Goal: Task Accomplishment & Management: Use online tool/utility

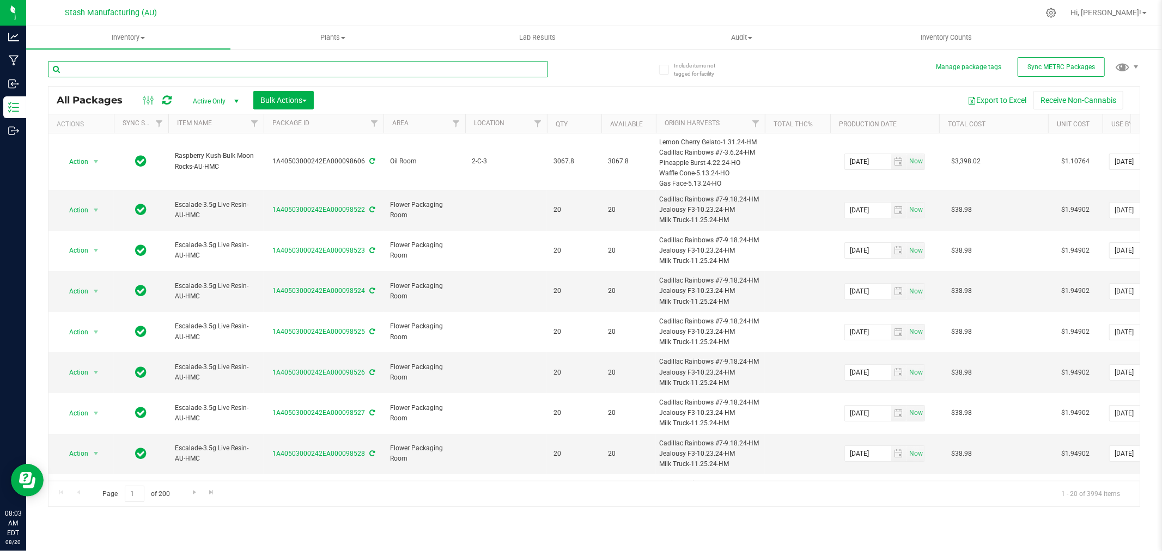
click at [95, 69] on input "text" at bounding box center [298, 69] width 500 height 16
type input "97221"
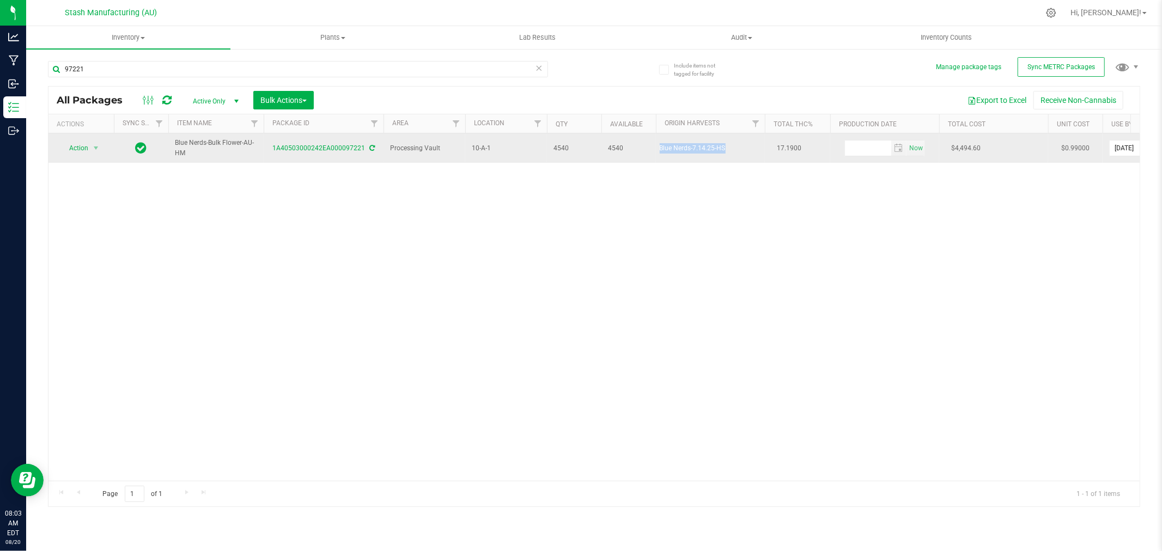
drag, startPoint x: 660, startPoint y: 151, endPoint x: 737, endPoint y: 159, distance: 77.7
click at [737, 159] on td "Blue Nerds-7.14.25-HS" at bounding box center [710, 147] width 109 height 29
copy div "Blue Nerds-7.14.25-HS"
click at [84, 155] on span "Action" at bounding box center [73, 147] width 29 height 15
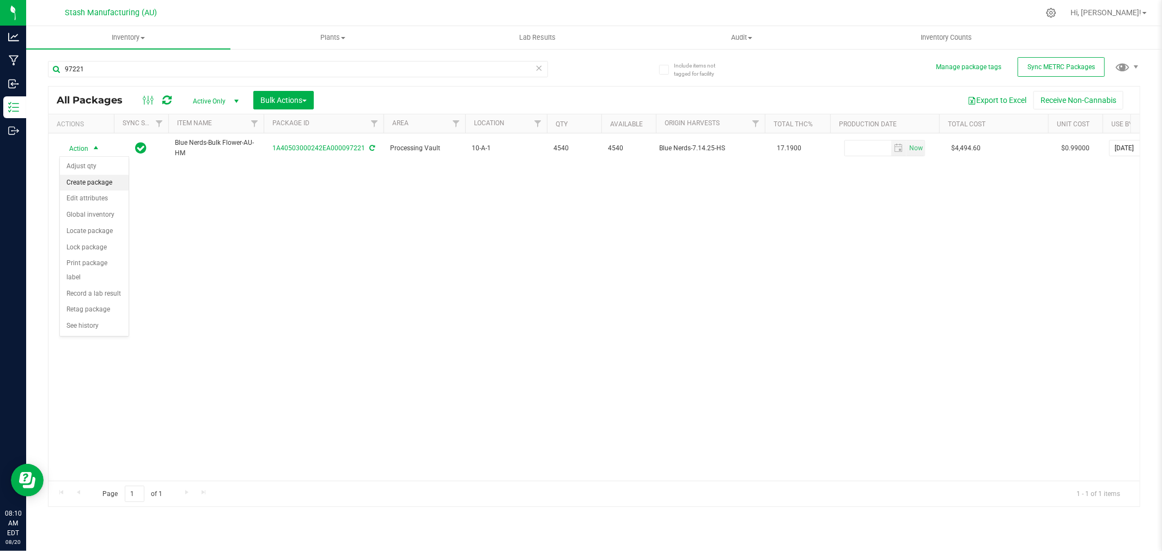
click at [100, 179] on li "Create package" at bounding box center [94, 183] width 69 height 16
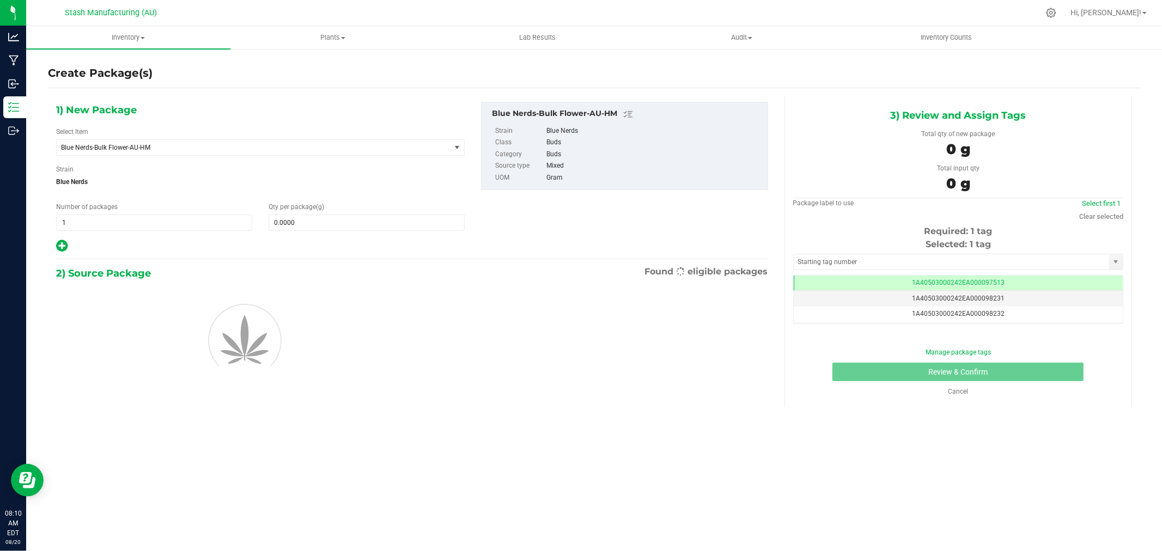
click at [61, 246] on icon at bounding box center [61, 246] width 11 height 14
type input "0.0000"
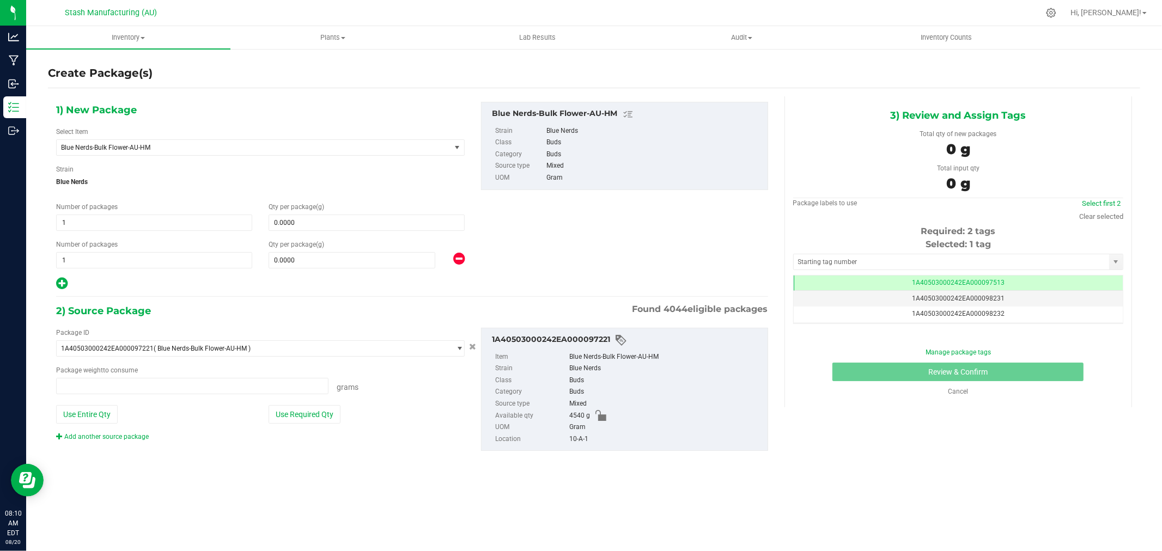
type input "0.0000 g"
click at [161, 217] on span "1 1" at bounding box center [154, 223] width 196 height 16
click at [161, 217] on input "1" at bounding box center [154, 222] width 195 height 15
type input "4"
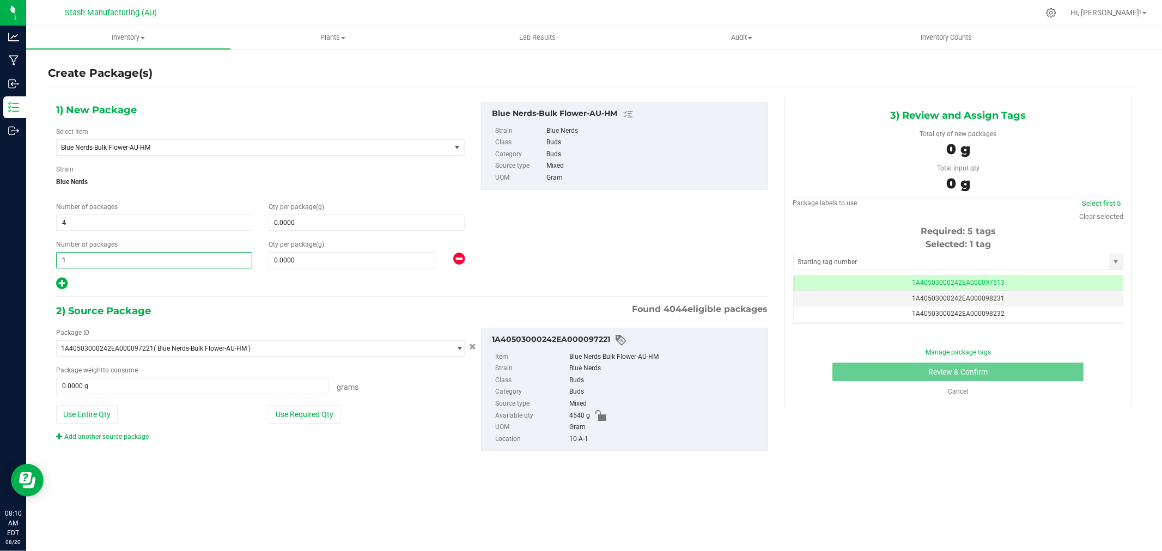
click at [166, 259] on span "1 1" at bounding box center [154, 260] width 196 height 16
click at [166, 259] on input "1" at bounding box center [154, 260] width 195 height 15
type input "3"
click at [309, 224] on span at bounding box center [366, 223] width 196 height 16
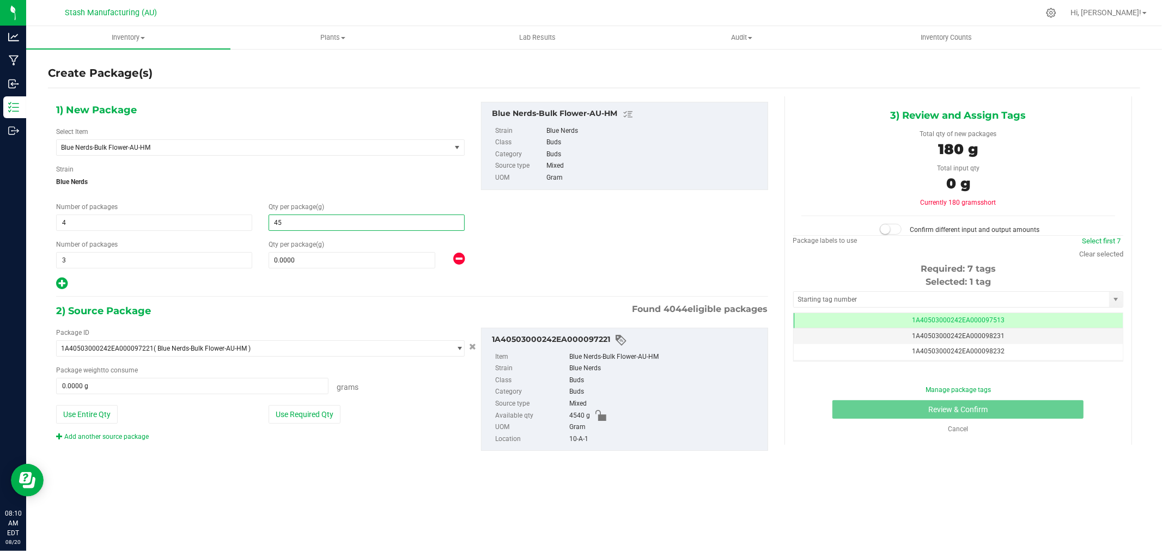
type input "454"
type input "454.0000"
click at [295, 260] on span at bounding box center [351, 260] width 167 height 16
type input "908"
type input "908.0000"
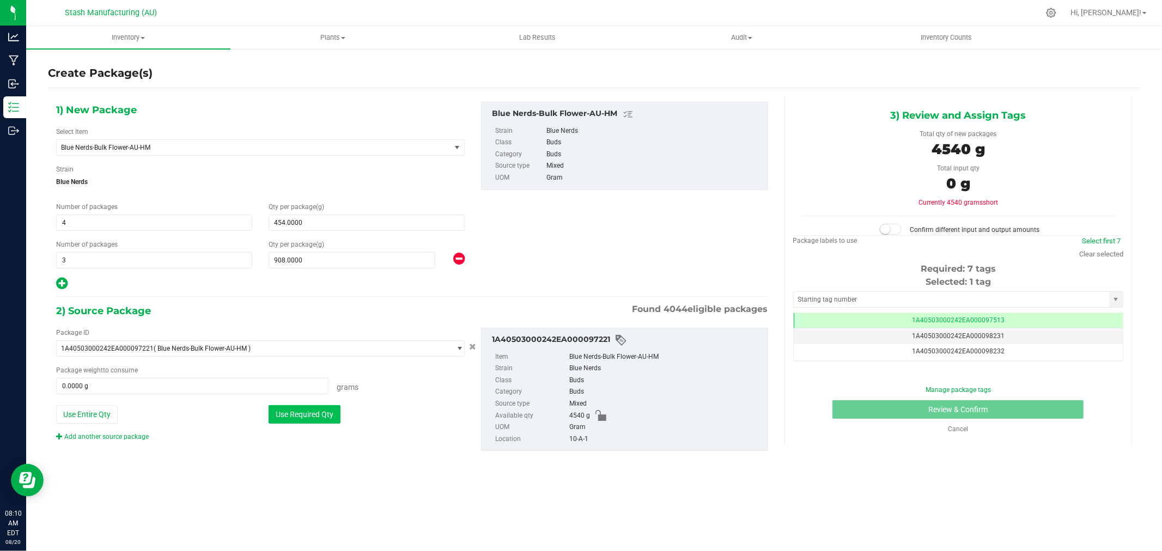
click at [328, 412] on button "Use Required Qty" at bounding box center [304, 414] width 72 height 19
type input "4540.0000 g"
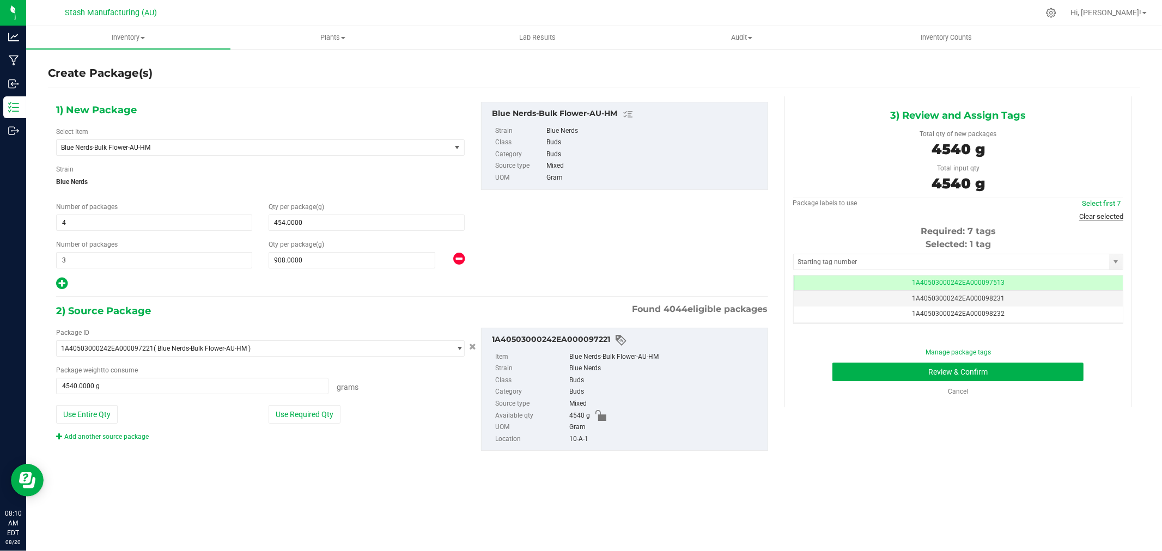
click at [1108, 215] on link "Clear selected" at bounding box center [1101, 216] width 44 height 8
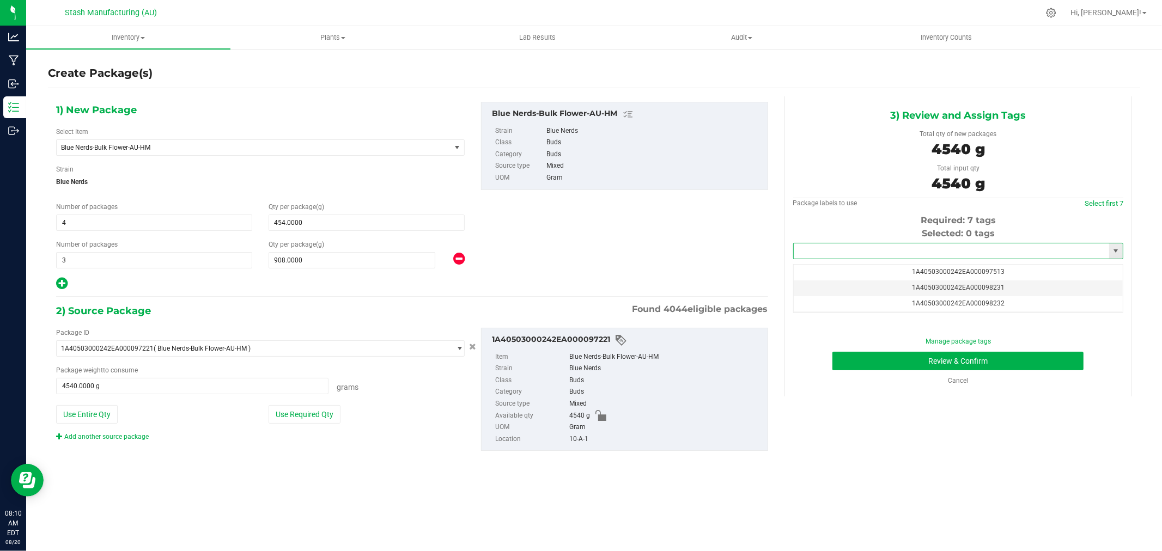
click at [940, 247] on input "text" at bounding box center [950, 250] width 315 height 15
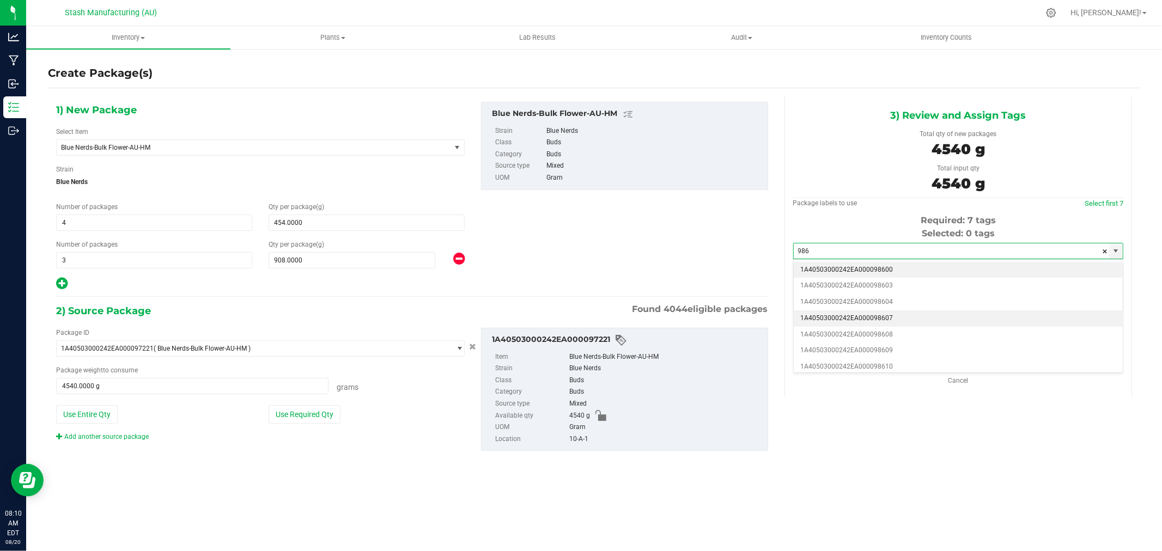
click at [910, 323] on li "1A40503000242EA000098607" at bounding box center [957, 318] width 329 height 16
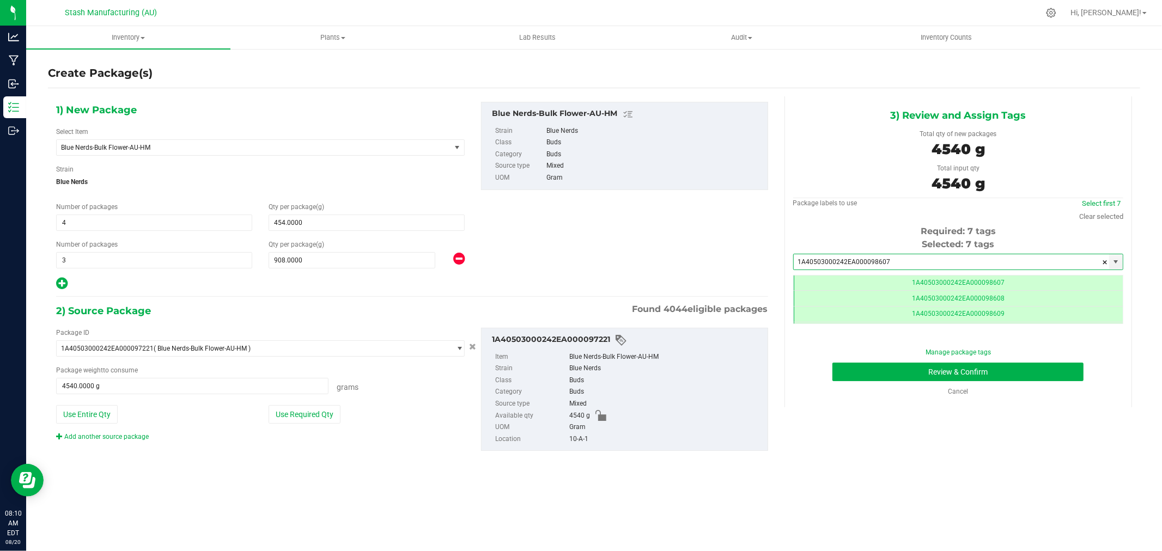
scroll to position [0, -1]
type input "1A40503000242EA000098607"
click at [1064, 370] on button "Review & Confirm" at bounding box center [957, 372] width 251 height 19
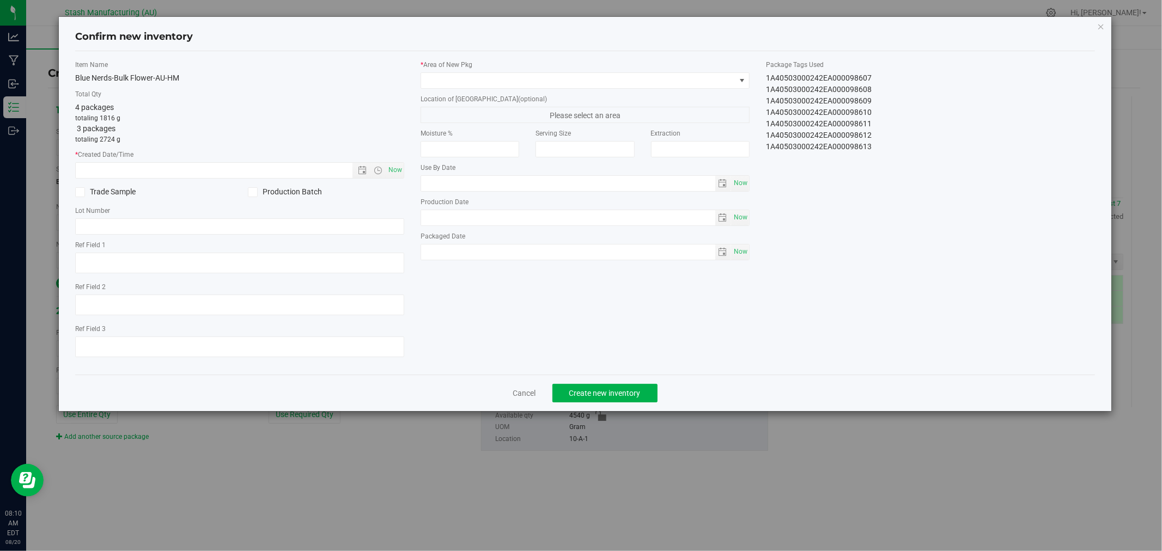
type input "[DATE]"
click at [395, 173] on span "Now" at bounding box center [395, 170] width 19 height 16
type input "[DATE] 8:10 AM"
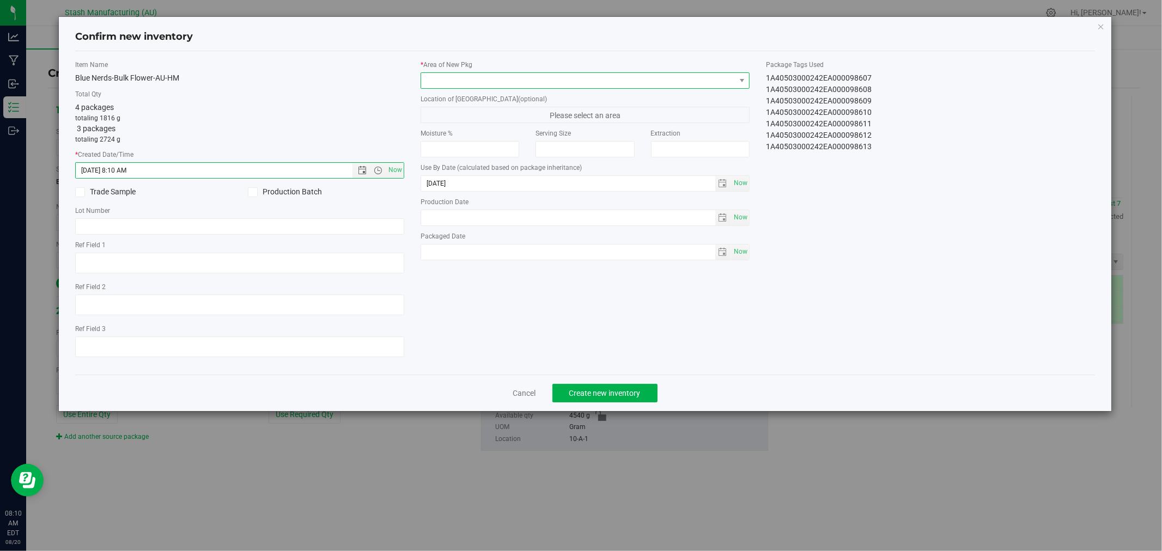
click at [524, 80] on span at bounding box center [578, 80] width 314 height 15
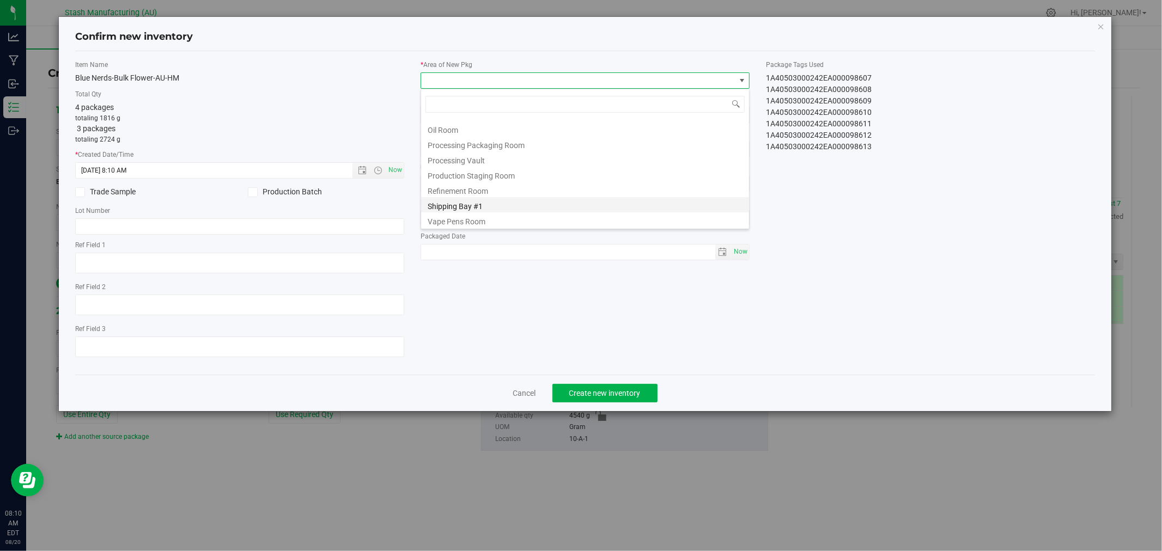
click at [520, 197] on li "Shipping Bay #1" at bounding box center [585, 204] width 328 height 15
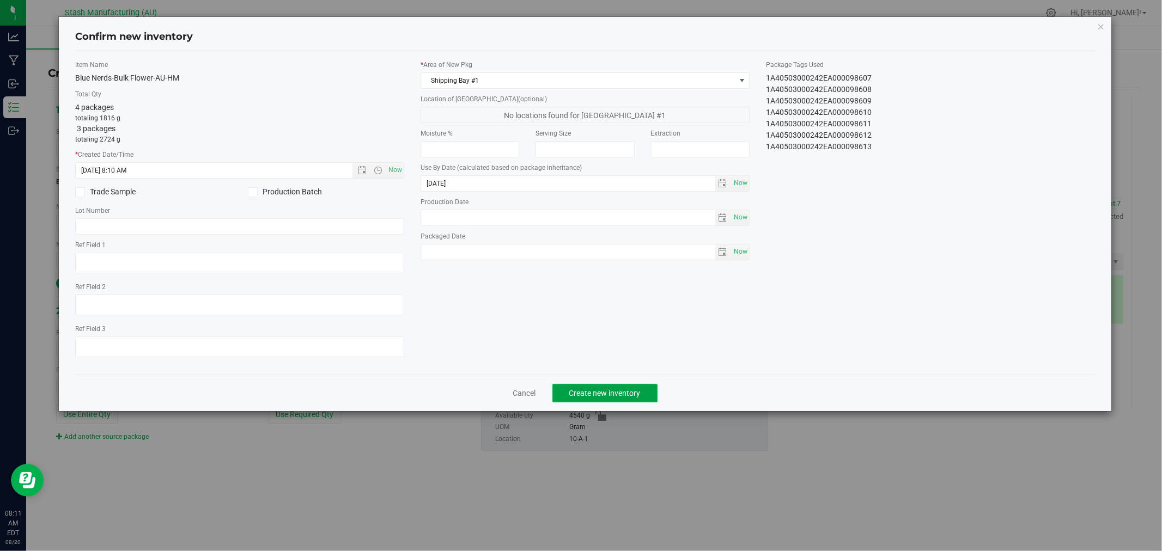
click at [625, 396] on span "Create new inventory" at bounding box center [604, 393] width 71 height 9
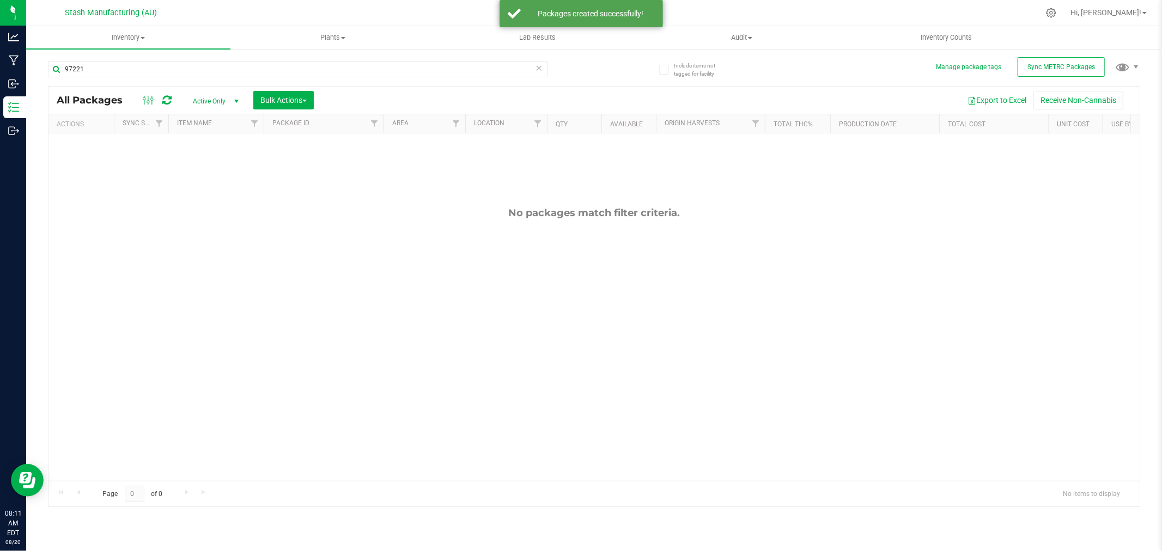
click at [538, 71] on icon at bounding box center [539, 67] width 8 height 13
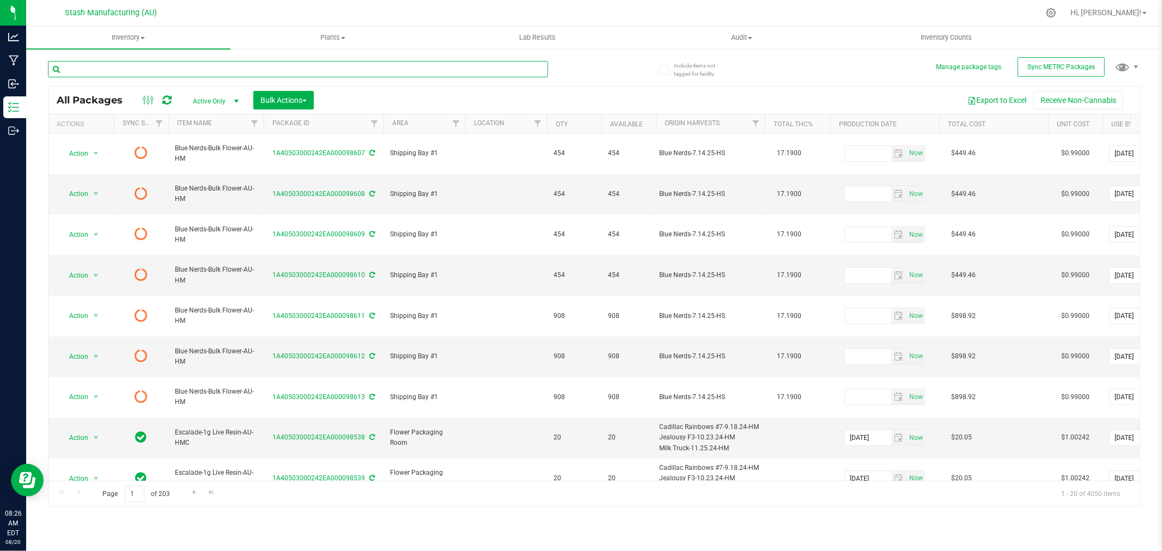
click at [143, 66] on input "text" at bounding box center [298, 69] width 500 height 16
type input "97219"
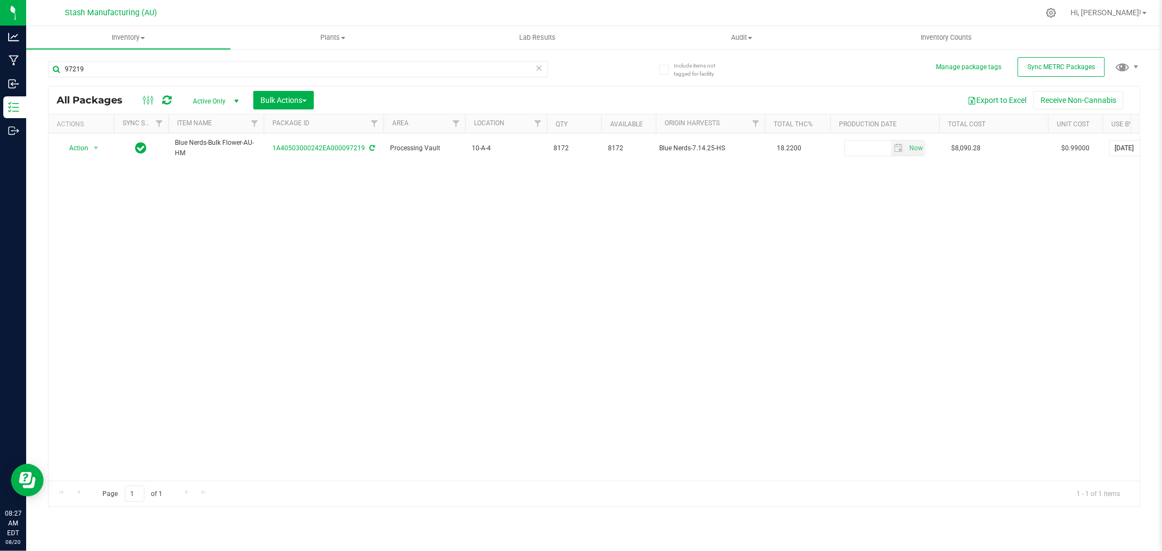
click at [84, 224] on div "Action Action Adjust qty Create package Edit attributes Global inventory Locate…" at bounding box center [593, 306] width 1091 height 347
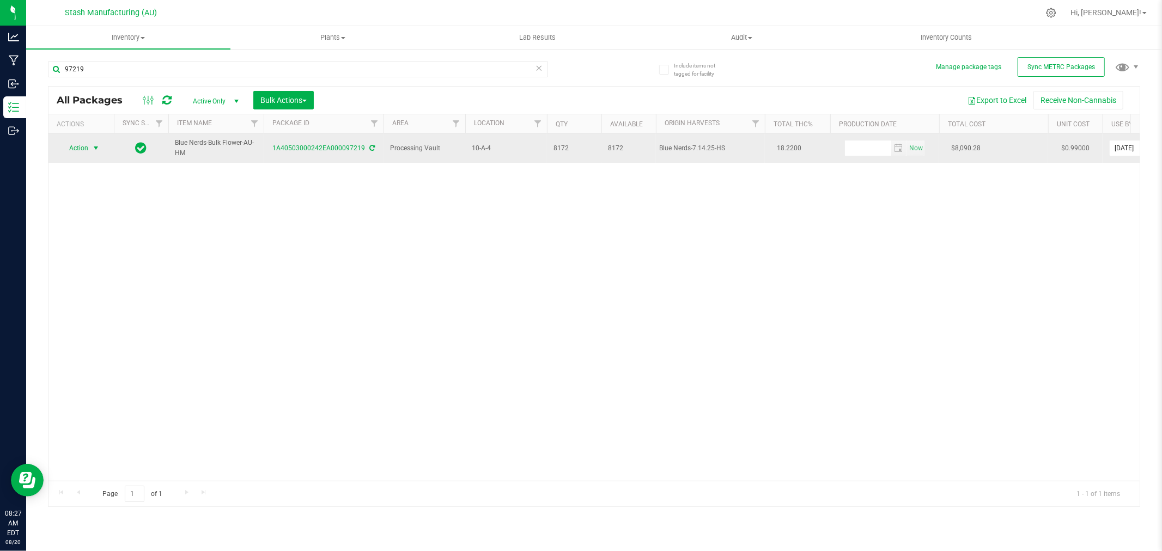
click at [89, 145] on span "select" at bounding box center [96, 147] width 14 height 15
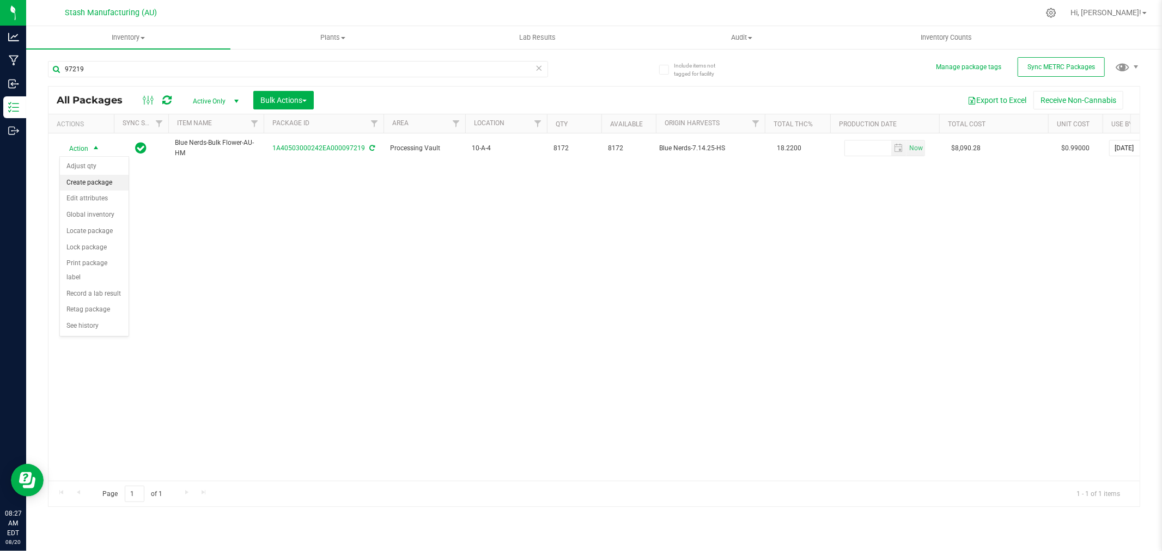
click at [91, 178] on li "Create package" at bounding box center [94, 183] width 69 height 16
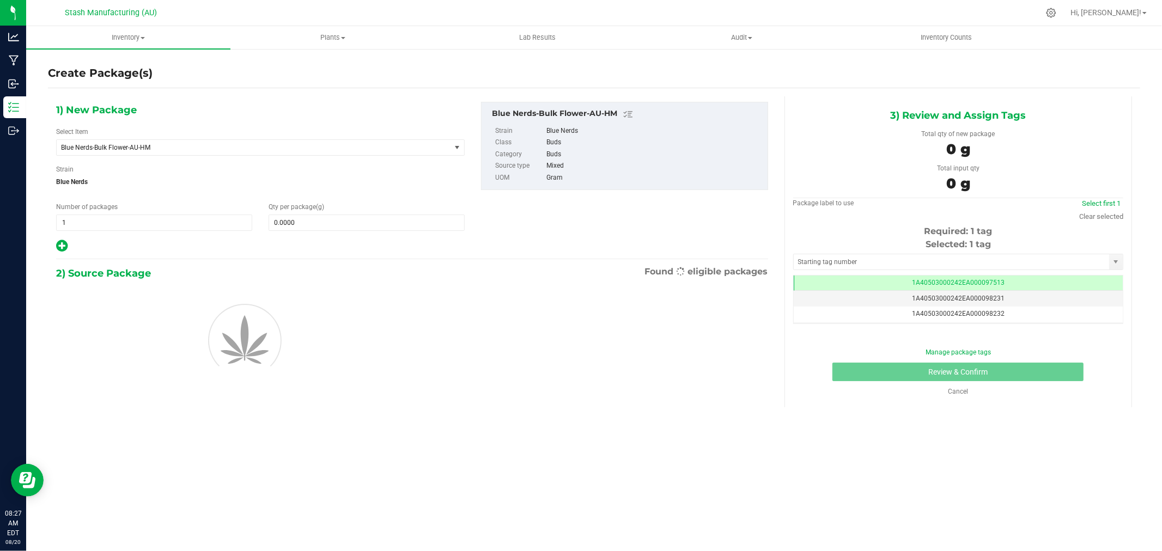
scroll to position [0, -1]
click at [58, 247] on icon at bounding box center [61, 246] width 11 height 14
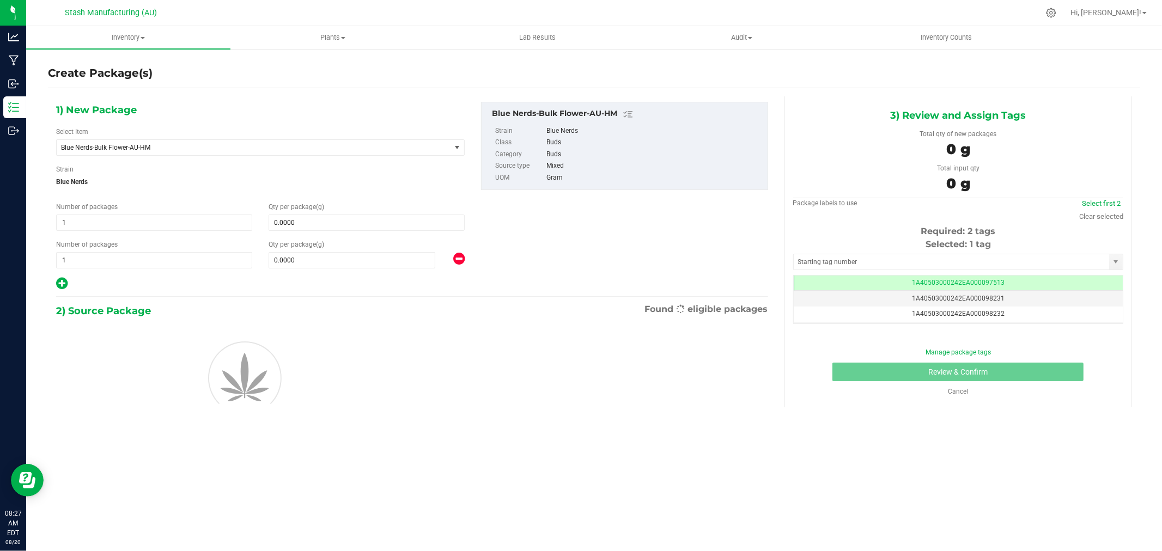
click at [62, 284] on icon at bounding box center [61, 284] width 11 height 14
type input "0.0000"
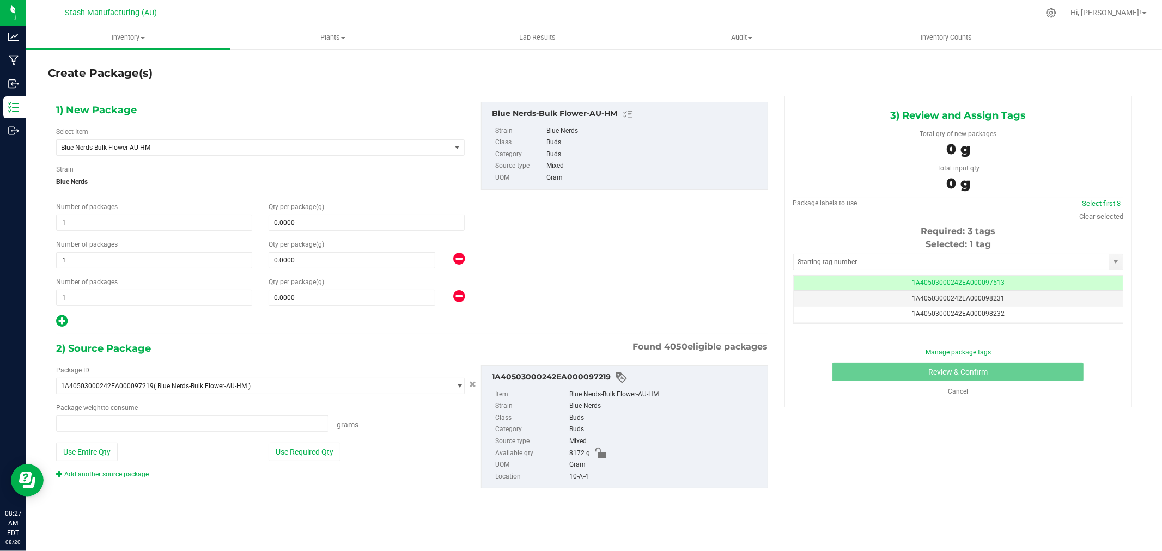
type input "0.0000 g"
click at [62, 321] on icon at bounding box center [61, 321] width 11 height 14
type input "0.0000"
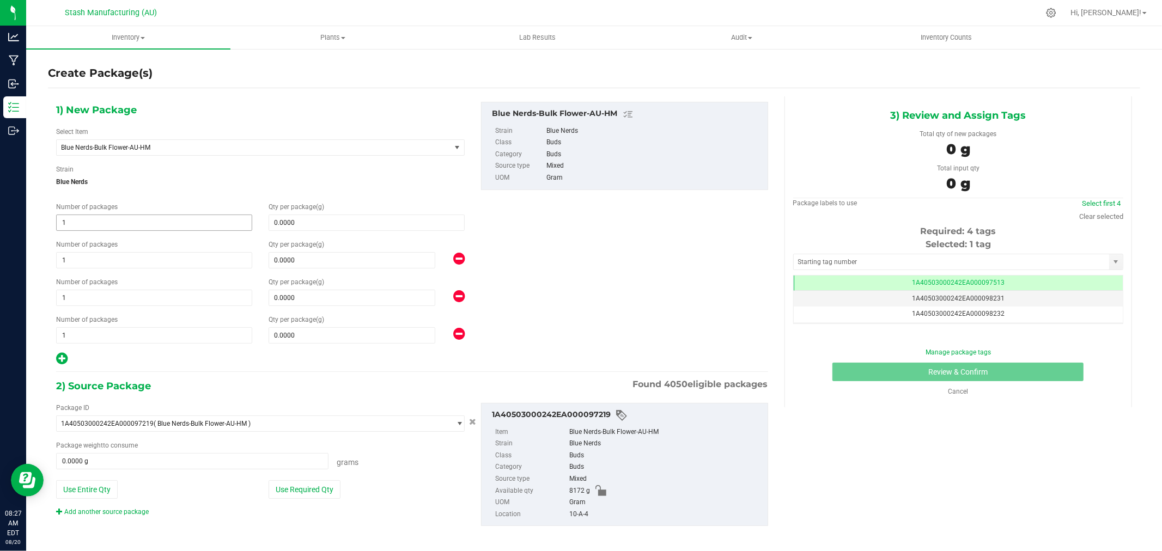
click at [186, 228] on span "1 1" at bounding box center [154, 223] width 196 height 16
click at [186, 228] on input "1" at bounding box center [154, 222] width 195 height 15
type input "3"
click at [316, 228] on span "0.0000 0" at bounding box center [366, 223] width 196 height 16
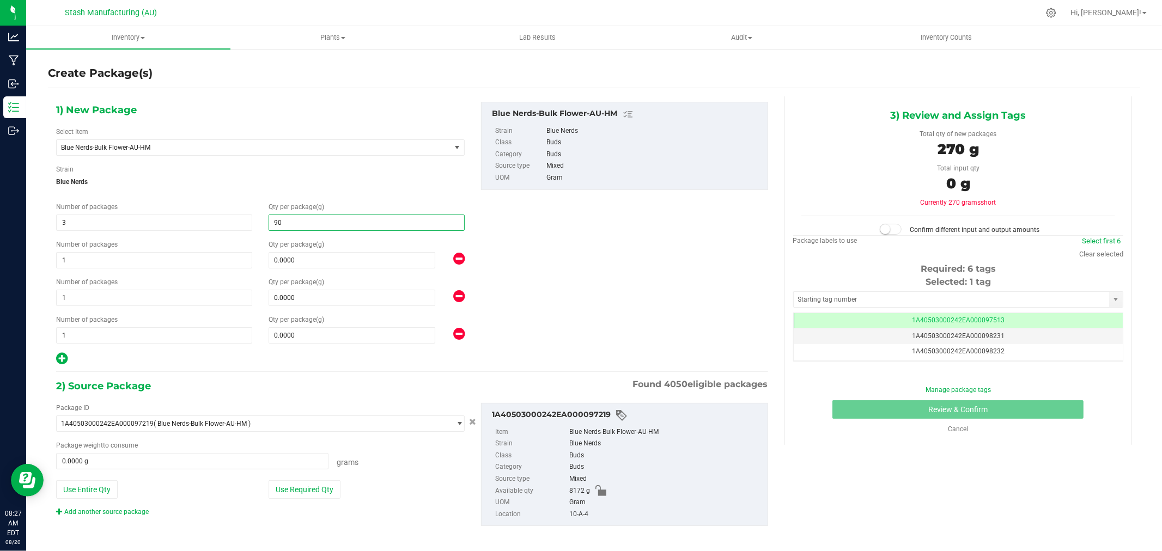
type input "908"
type input "908.0000"
click at [287, 262] on span "0.0000 0" at bounding box center [351, 260] width 167 height 16
type input "1362"
type input "1,362.0000"
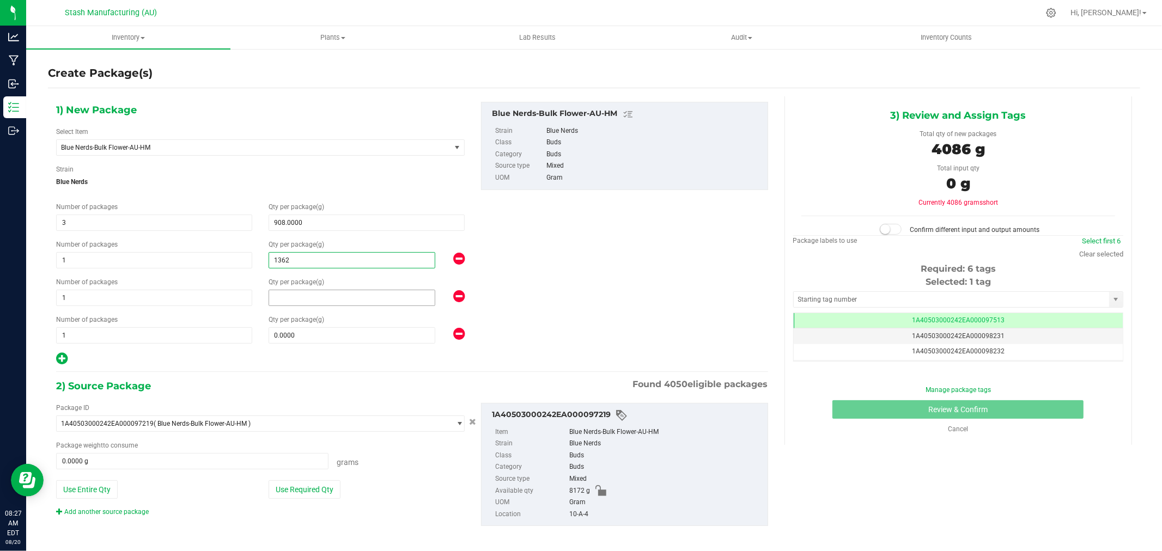
click at [285, 300] on span at bounding box center [351, 298] width 167 height 16
type input "1816"
type input "1,816.0000"
click at [296, 338] on span at bounding box center [351, 335] width 167 height 16
type input "2270"
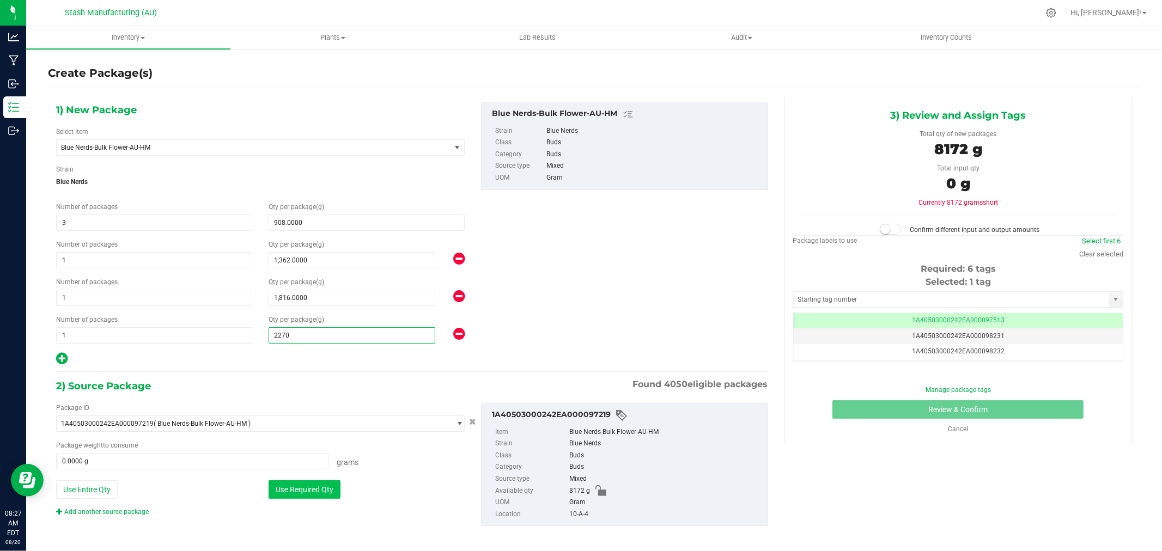
type input "2,270.0000"
click at [322, 482] on button "Use Required Qty" at bounding box center [304, 489] width 72 height 19
type input "8172.0000 g"
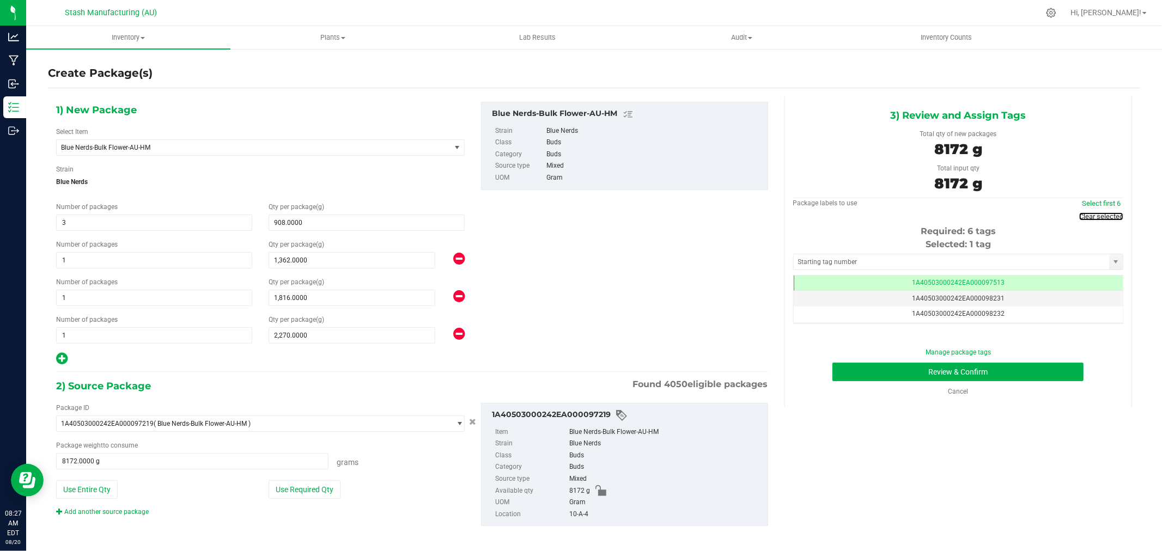
click at [1095, 216] on link "Clear selected" at bounding box center [1101, 216] width 44 height 8
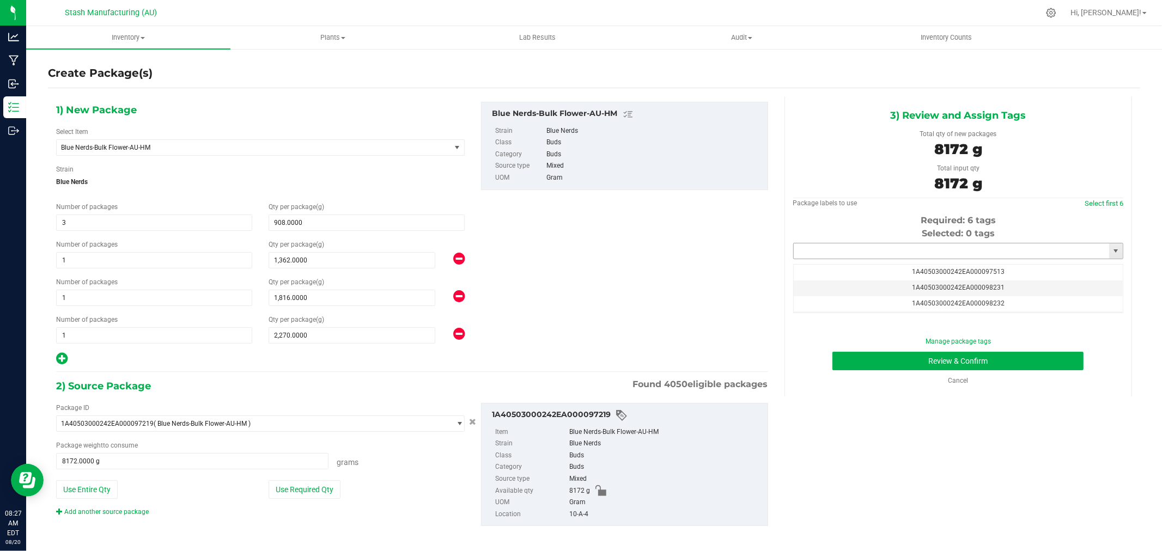
click at [1005, 254] on input "text" at bounding box center [950, 250] width 315 height 15
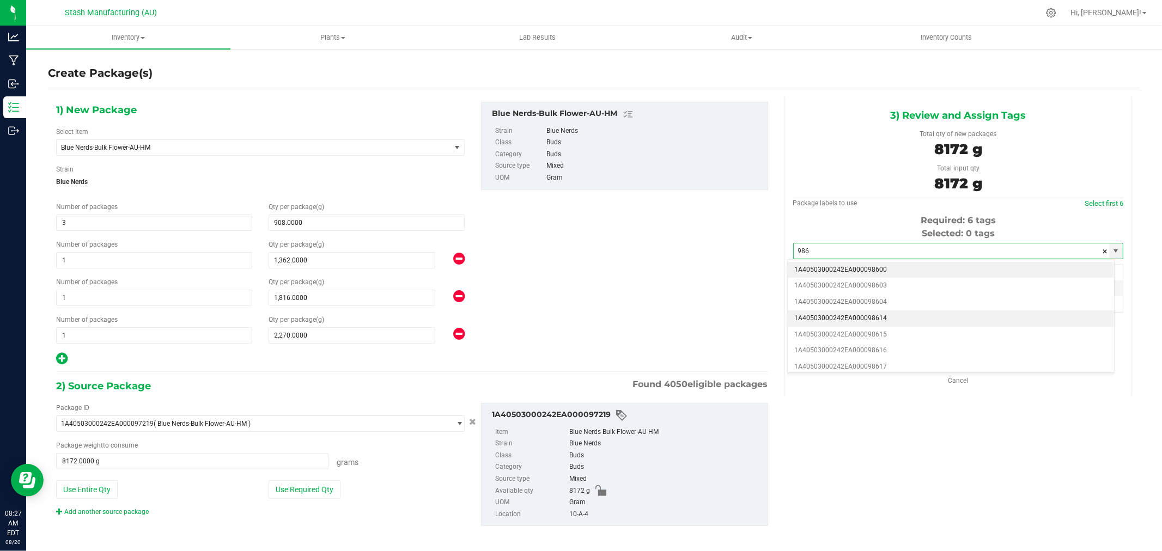
click at [902, 317] on li "1A40503000242EA000098614" at bounding box center [950, 318] width 326 height 16
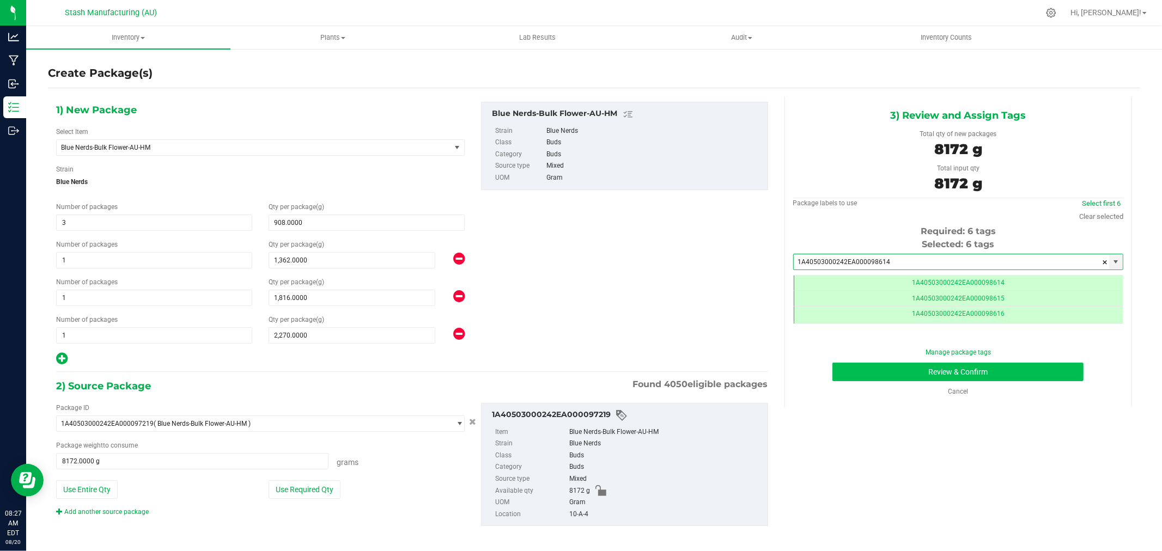
type input "1A40503000242EA000098614"
click at [1049, 377] on button "Review & Confirm" at bounding box center [957, 372] width 251 height 19
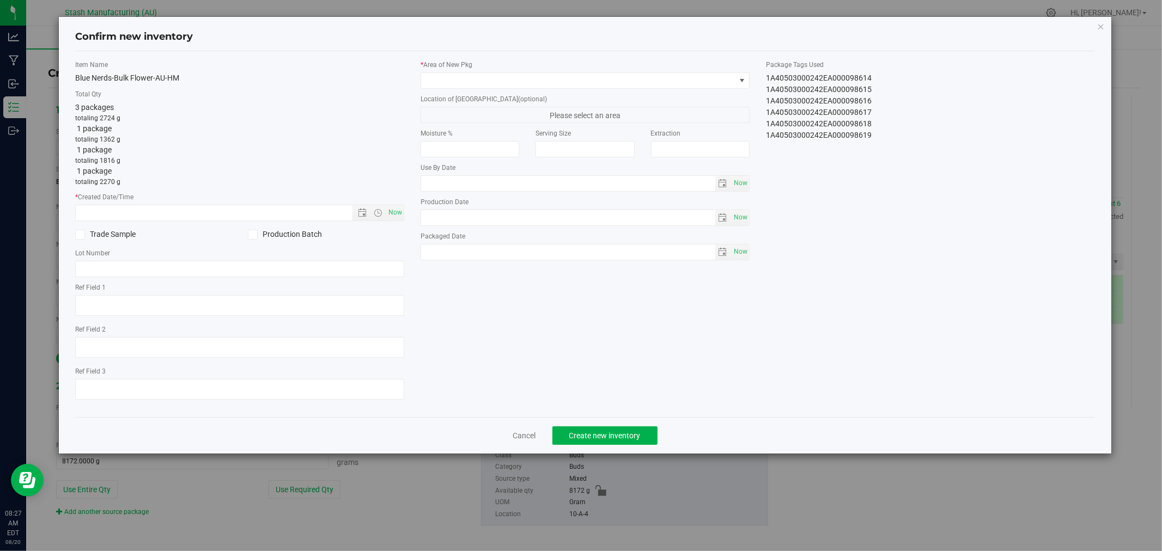
type input "[DATE]"
click at [396, 209] on span "Now" at bounding box center [395, 213] width 19 height 16
type input "[DATE] 8:27 AM"
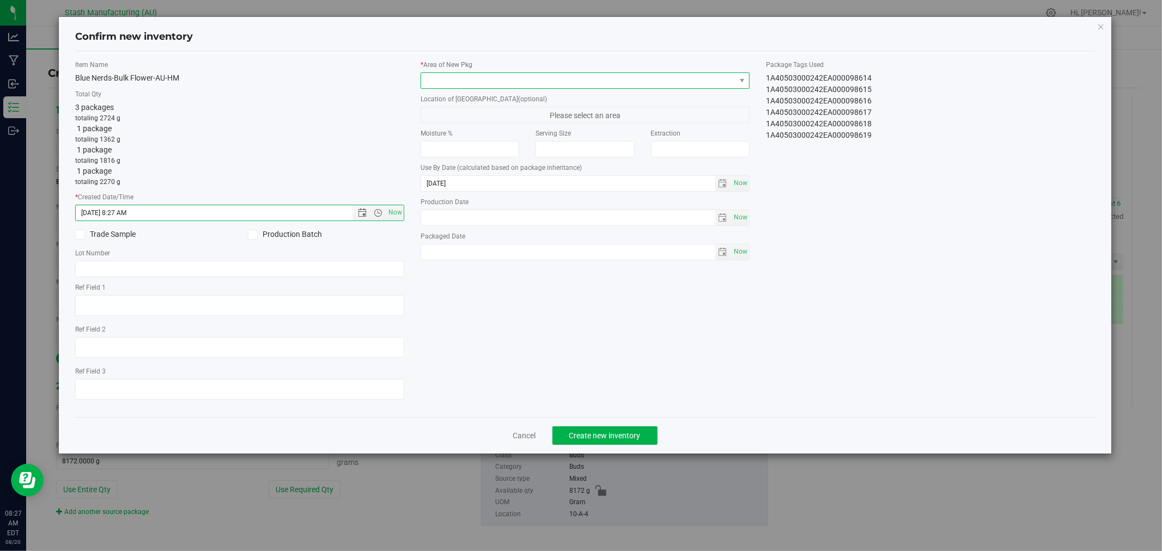
click at [463, 78] on span at bounding box center [578, 80] width 314 height 15
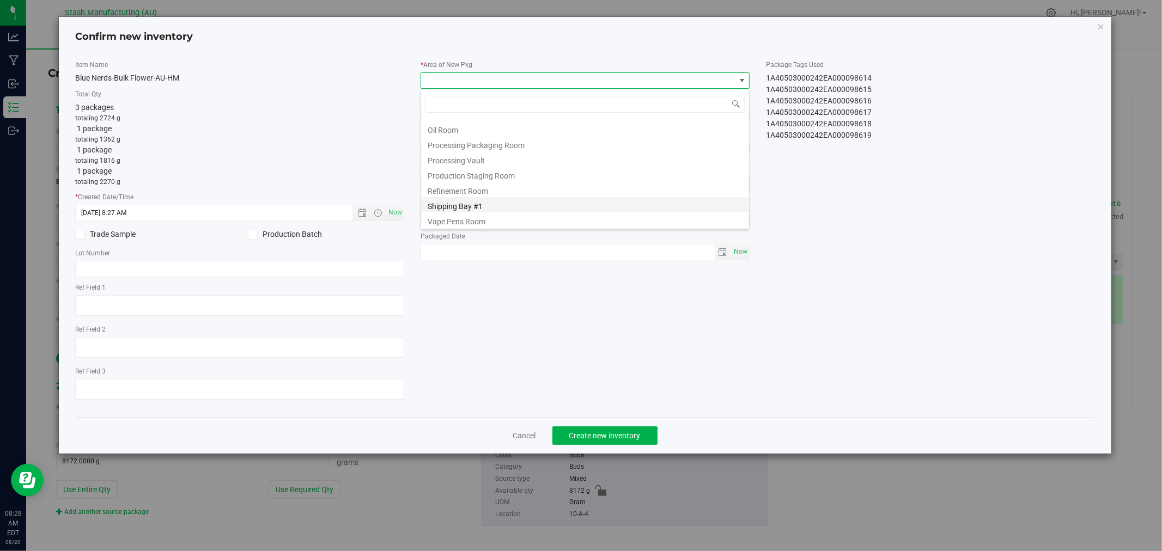
click at [492, 203] on li "Shipping Bay #1" at bounding box center [585, 204] width 328 height 15
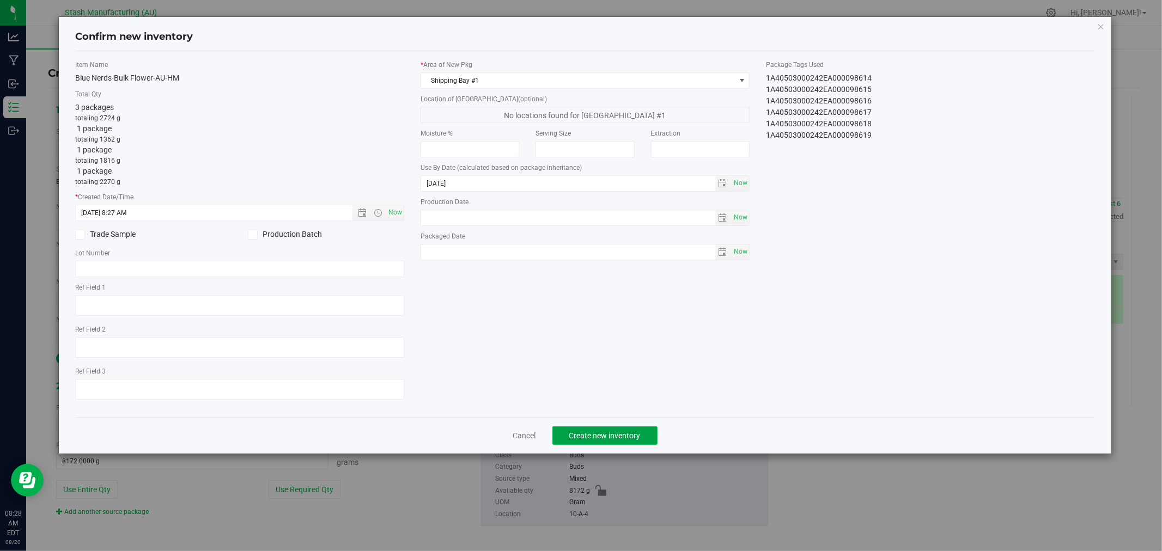
click at [627, 433] on span "Create new inventory" at bounding box center [604, 435] width 71 height 9
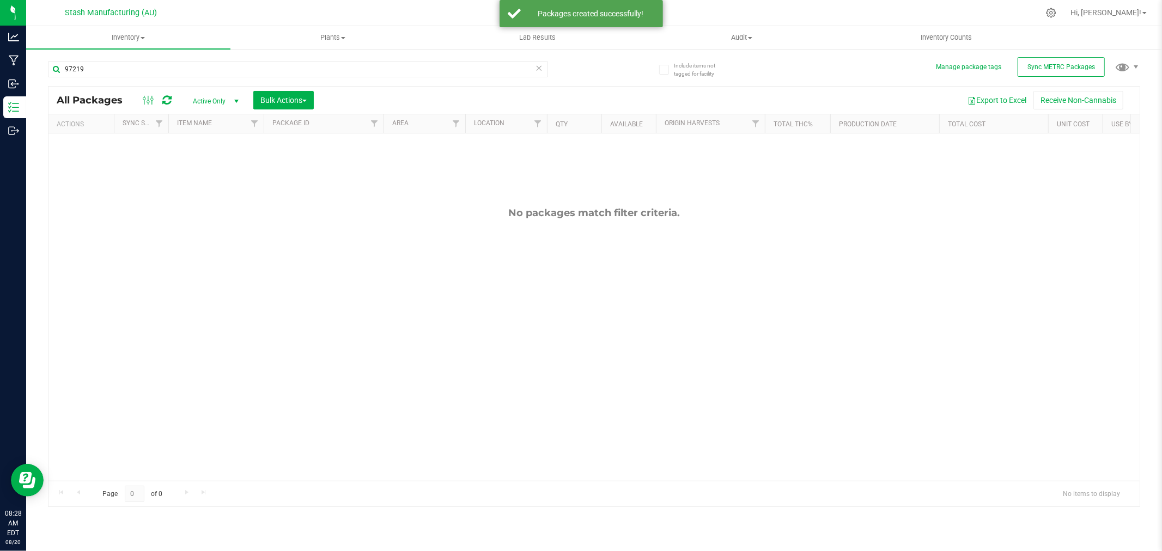
click at [538, 65] on icon at bounding box center [539, 67] width 8 height 13
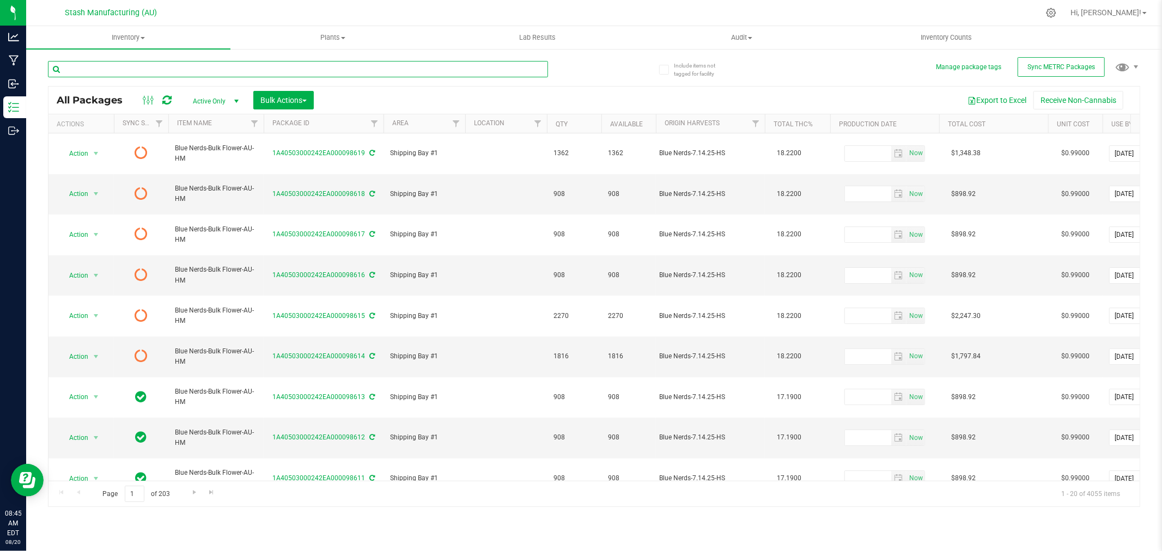
click at [347, 70] on input "text" at bounding box center [298, 69] width 500 height 16
type input "97298"
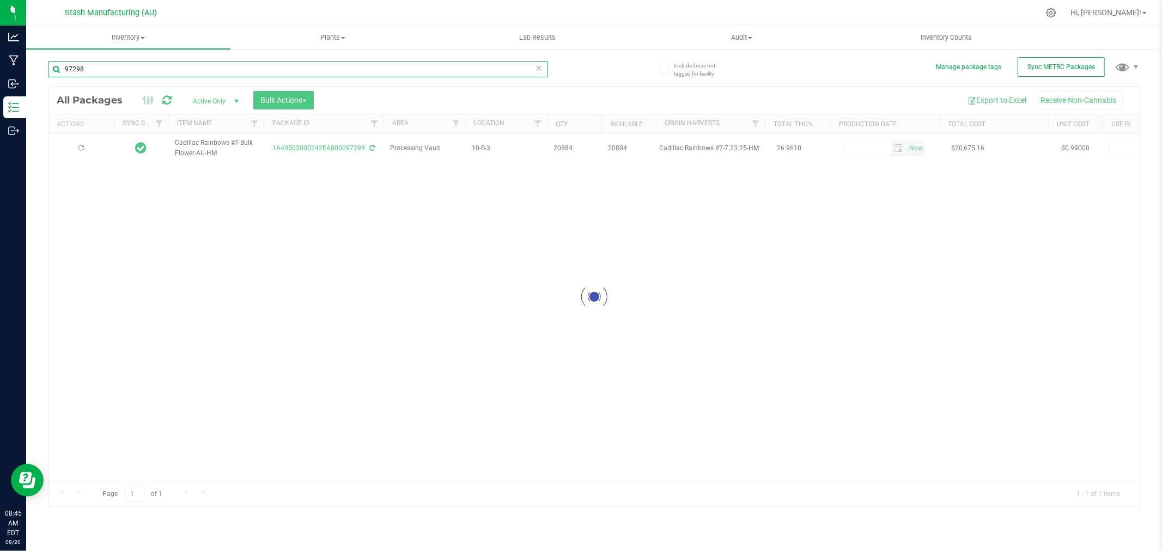
type input "[DATE]"
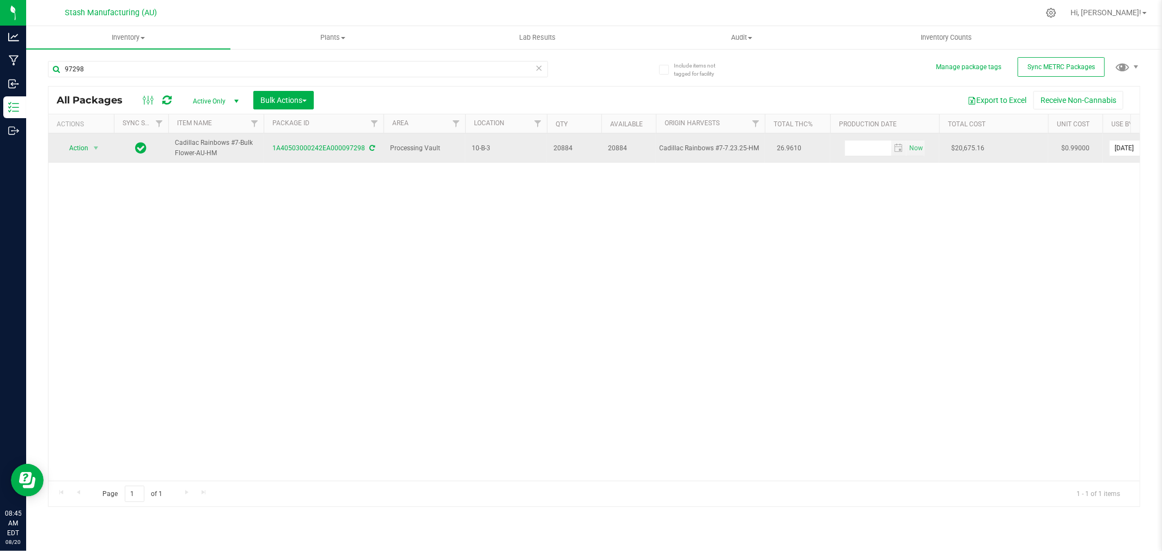
drag, startPoint x: 644, startPoint y: 156, endPoint x: 756, endPoint y: 161, distance: 112.3
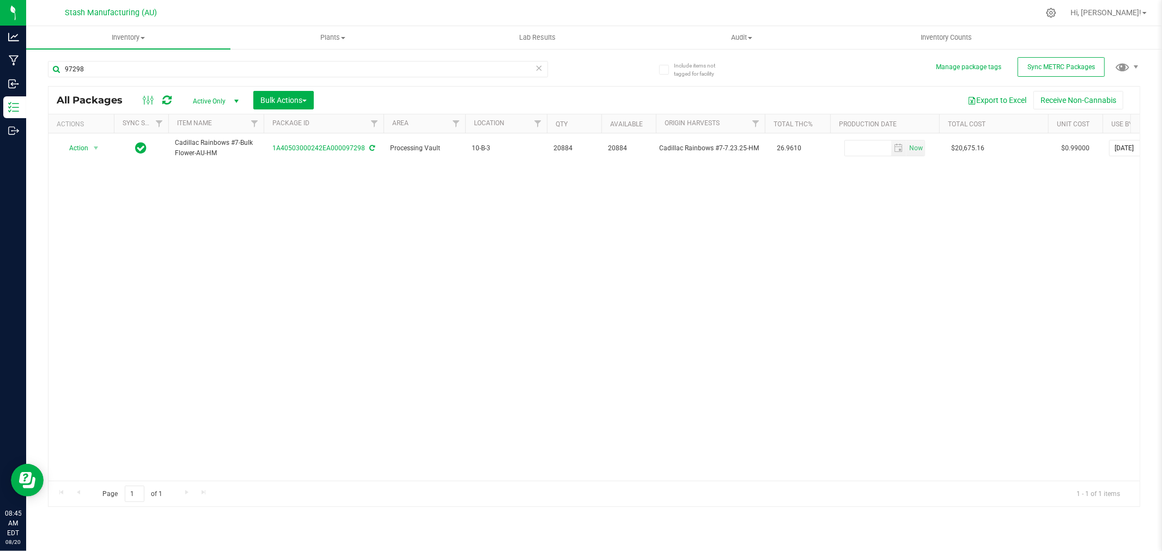
copy tr "Cadillac Rainbows #7-7.23.25-HM"
click at [80, 237] on div "Action Action Adjust qty Create package Edit attributes Global inventory Locate…" at bounding box center [593, 306] width 1091 height 347
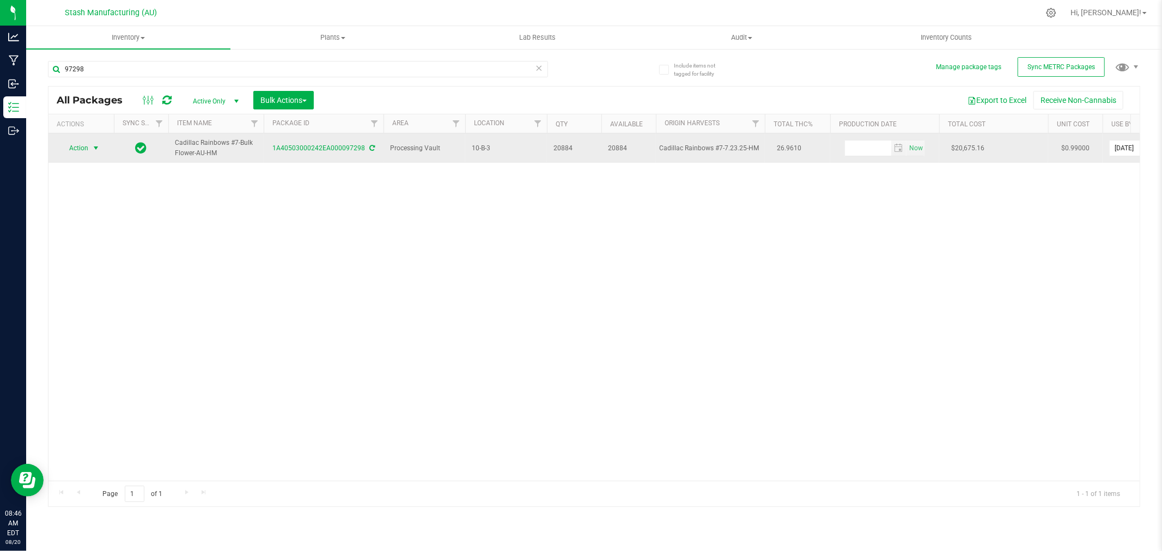
click at [88, 150] on span "Action" at bounding box center [73, 147] width 29 height 15
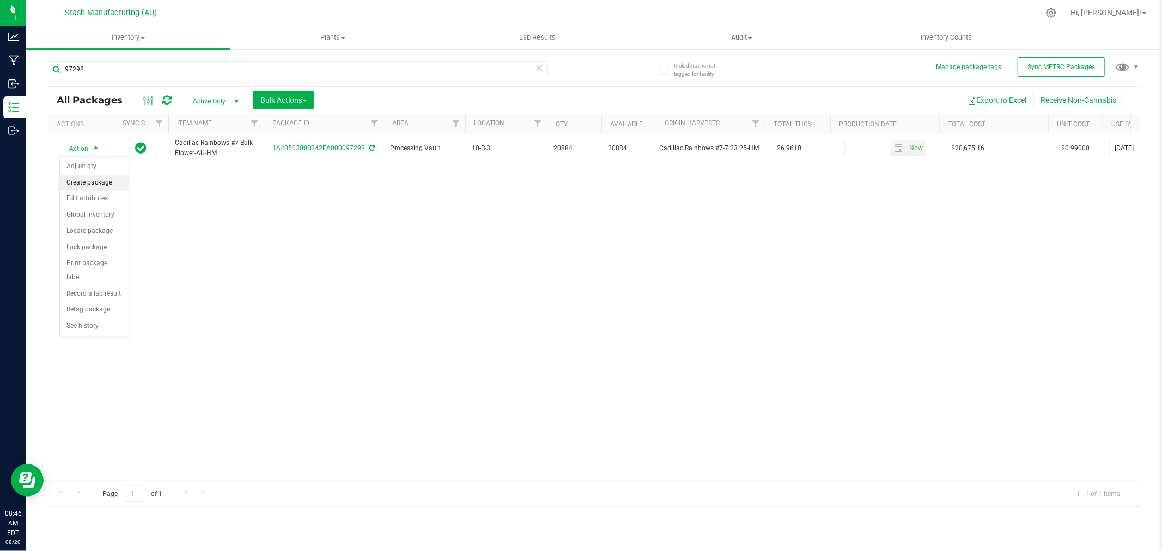
click at [95, 181] on li "Create package" at bounding box center [94, 183] width 69 height 16
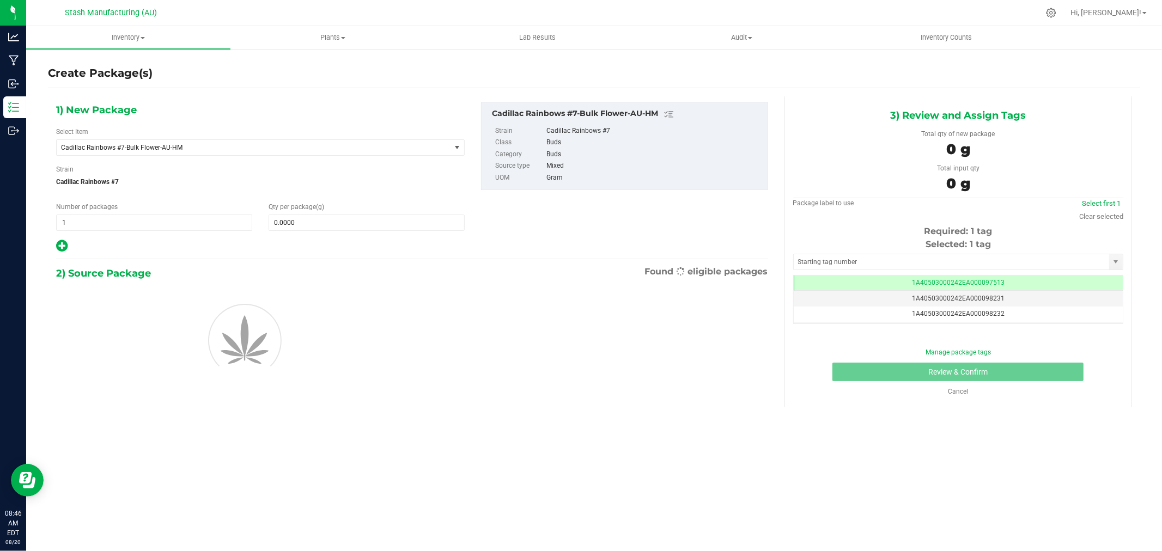
scroll to position [0, -1]
click at [64, 248] on icon at bounding box center [61, 246] width 11 height 14
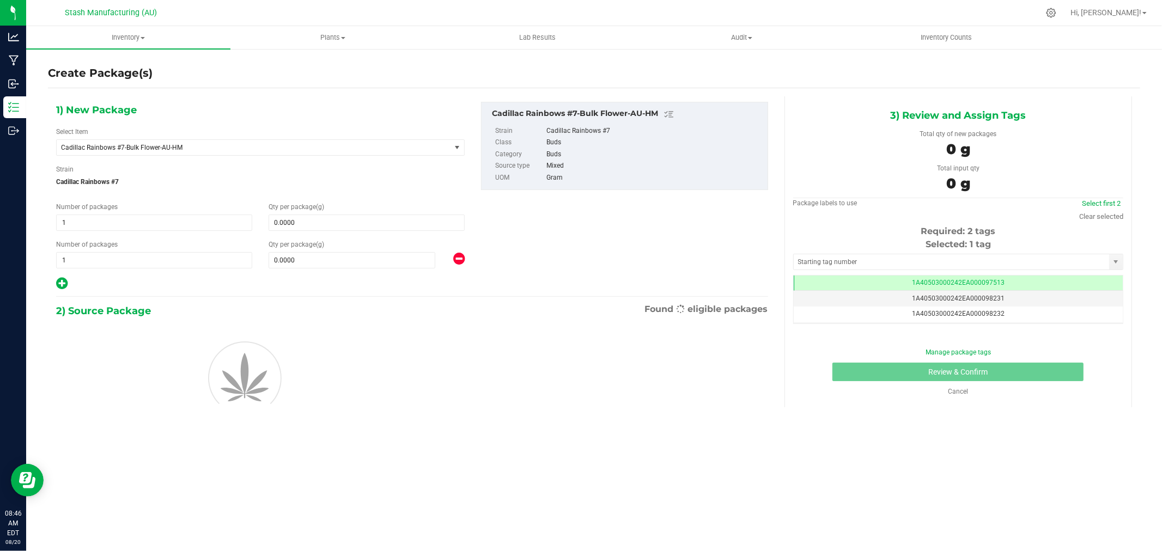
click at [66, 284] on icon at bounding box center [61, 284] width 11 height 14
type input "0.0000"
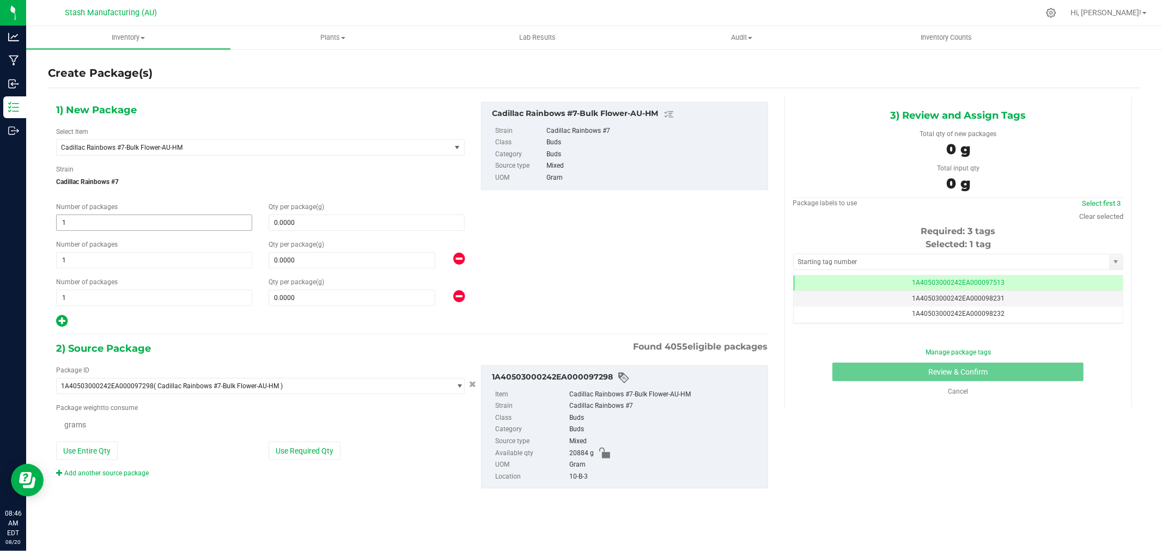
click at [103, 229] on span "1 1" at bounding box center [154, 223] width 196 height 16
click at [103, 229] on input "1" at bounding box center [154, 222] width 195 height 15
click at [103, 227] on input "1" at bounding box center [154, 222] width 195 height 15
type input "3"
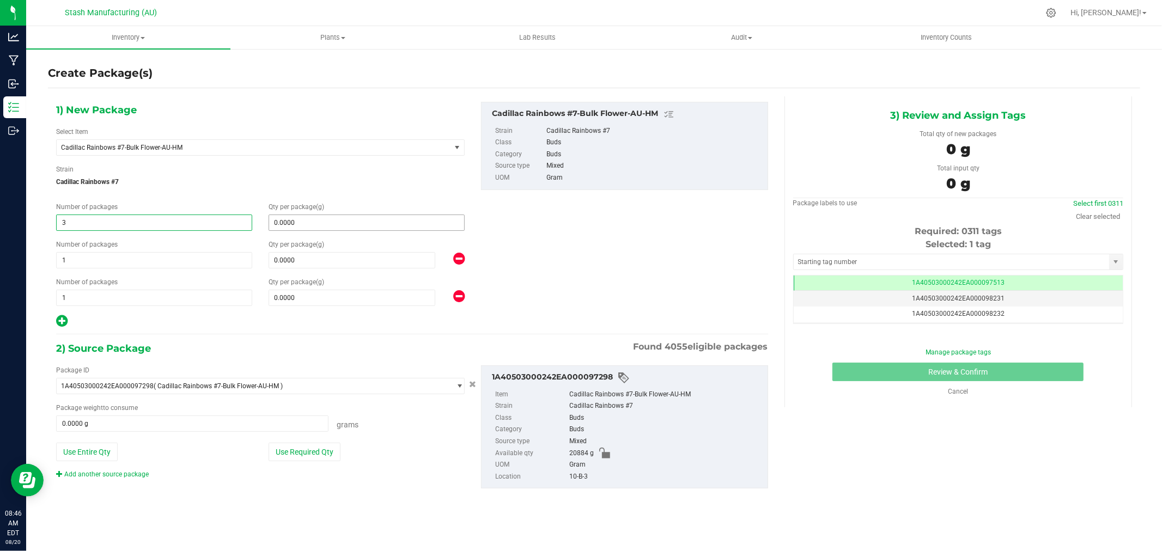
click at [319, 227] on span "0.0000 0" at bounding box center [366, 223] width 196 height 16
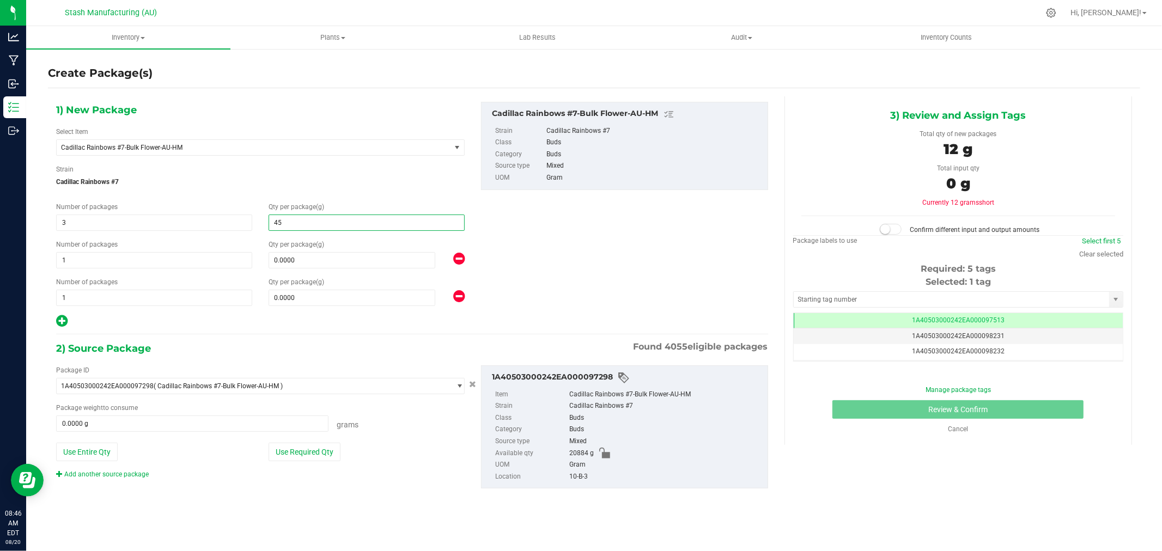
type input "454"
type input "454.0000"
click at [291, 259] on span at bounding box center [351, 260] width 167 height 16
type input "908"
type input "908.0000"
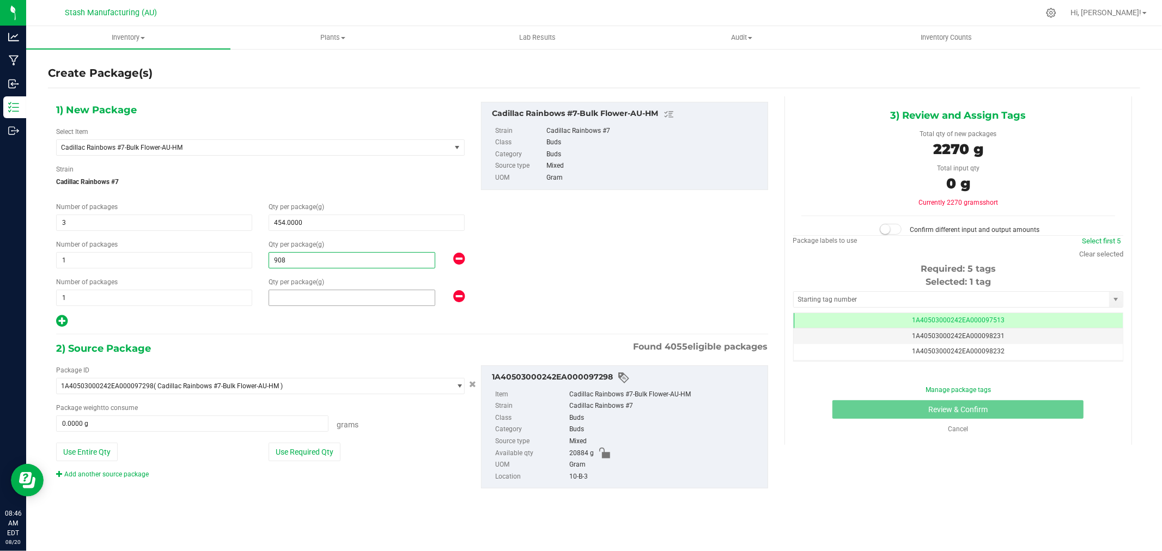
click at [291, 300] on span at bounding box center [351, 298] width 167 height 16
type input "1362"
type input "1,362.0000"
click at [327, 448] on button "Use Required Qty" at bounding box center [304, 452] width 72 height 19
type input "3632.0000 g"
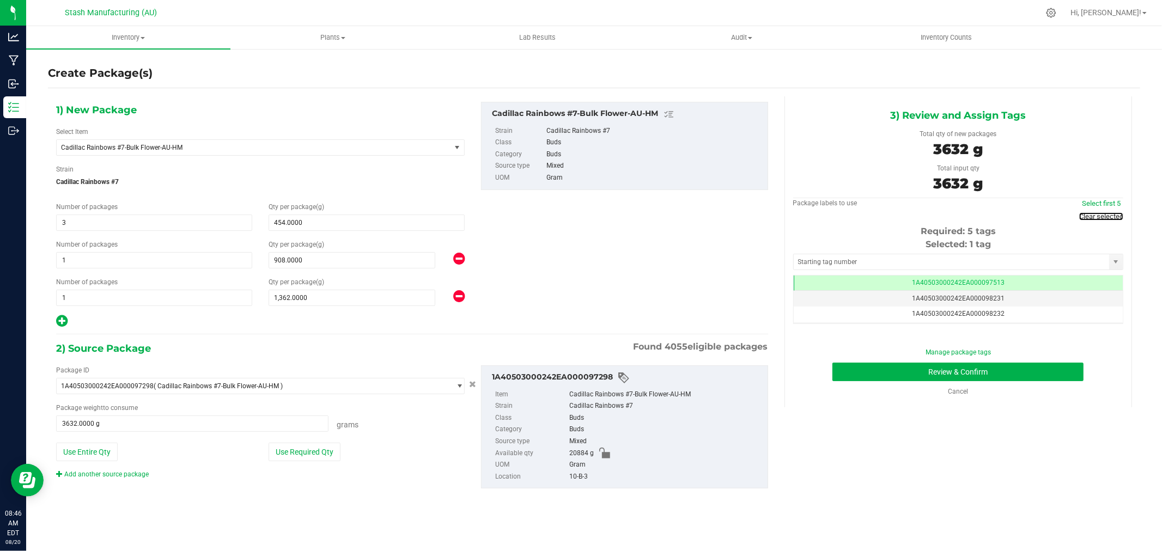
drag, startPoint x: 1104, startPoint y: 215, endPoint x: 1079, endPoint y: 227, distance: 27.8
click at [1104, 215] on link "Clear selected" at bounding box center [1101, 216] width 44 height 8
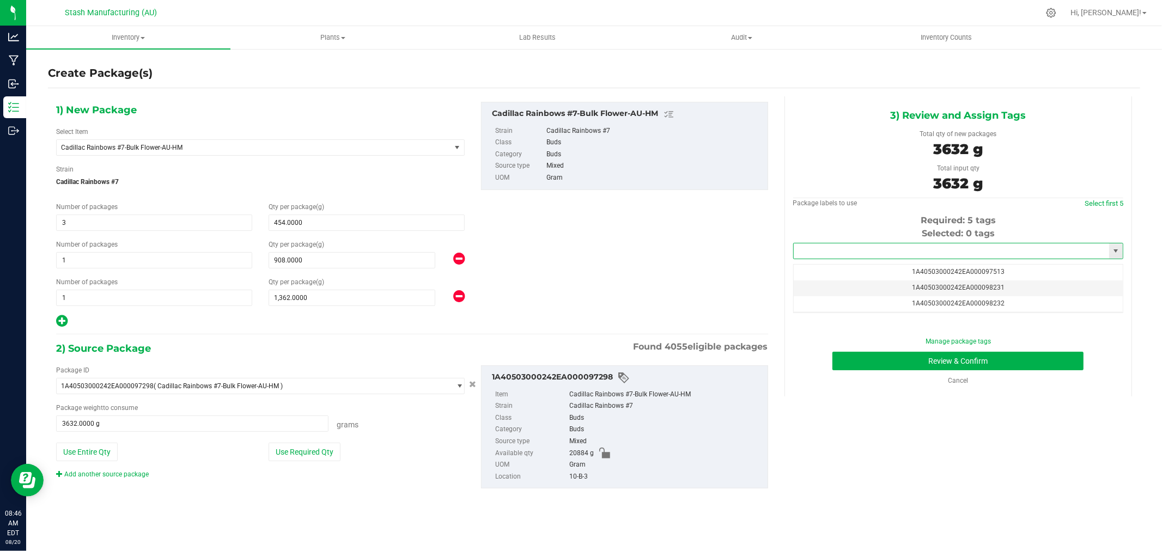
click at [1003, 249] on input "text" at bounding box center [950, 250] width 315 height 15
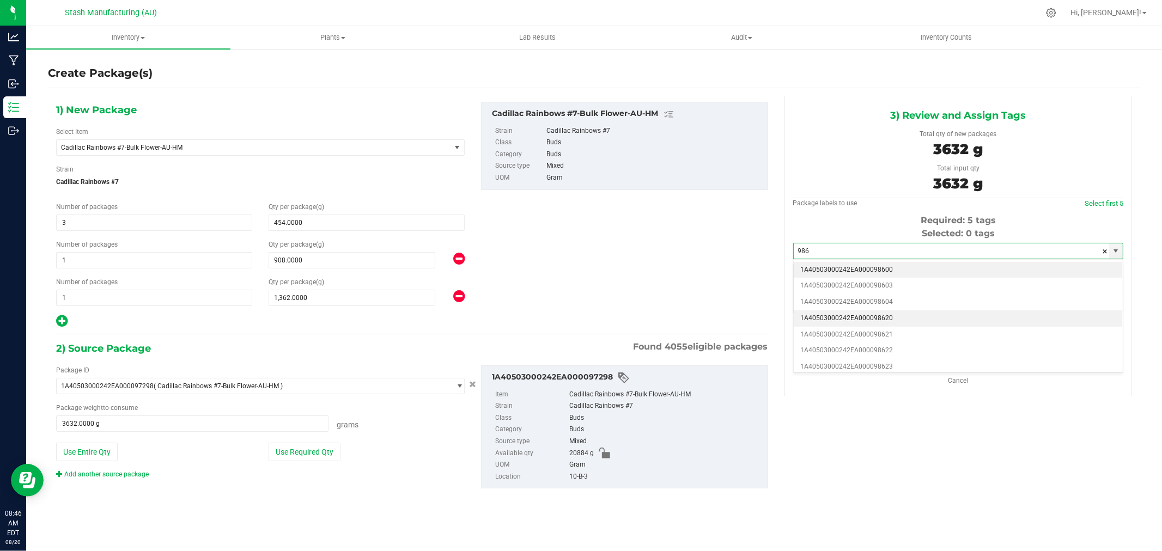
click at [894, 316] on li "1A40503000242EA000098620" at bounding box center [957, 318] width 329 height 16
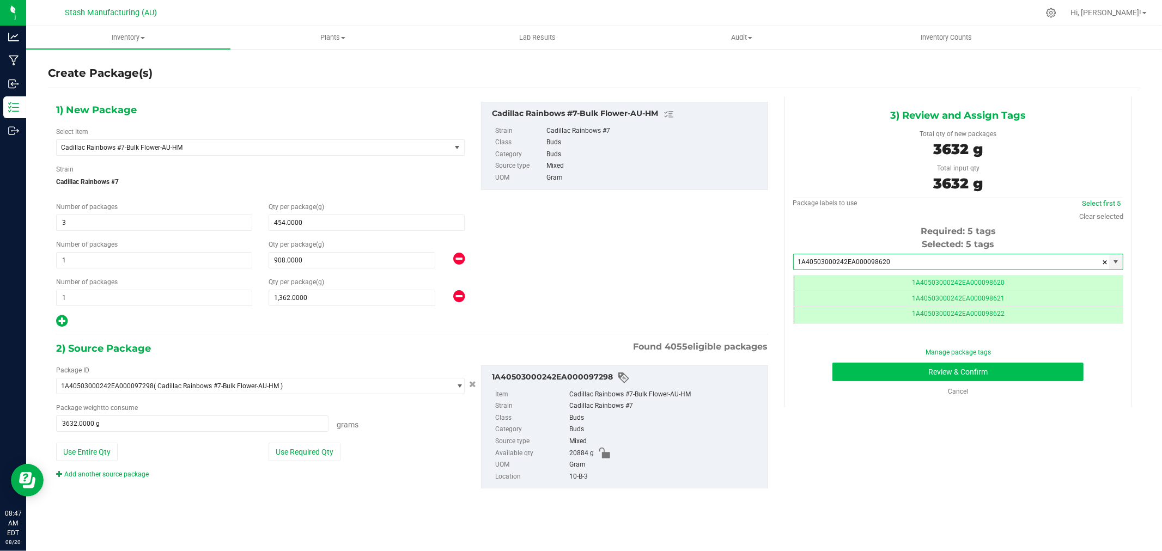
type input "1A40503000242EA000098620"
click at [1055, 368] on button "Review & Confirm" at bounding box center [957, 372] width 251 height 19
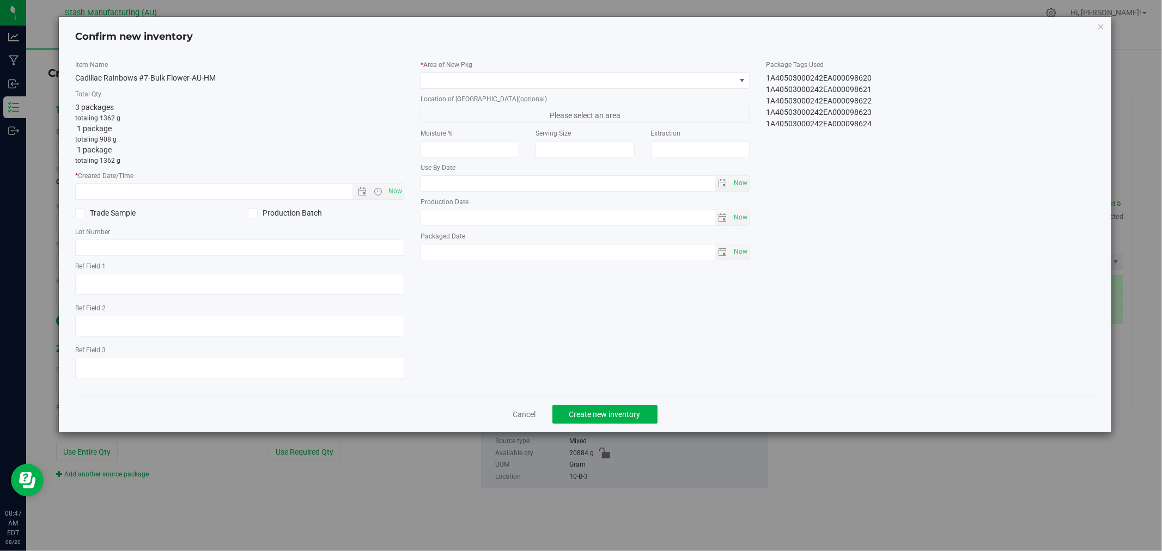
type input "[DATE]"
click at [396, 190] on span "Now" at bounding box center [395, 192] width 19 height 16
type input "[DATE] 8:47 AM"
click at [481, 81] on span at bounding box center [578, 80] width 314 height 15
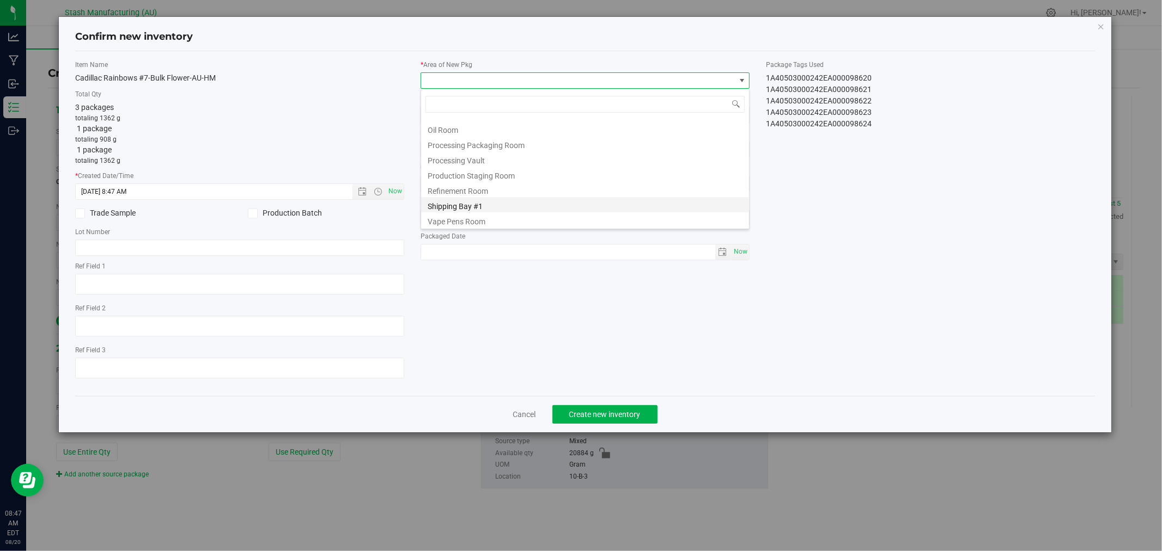
click at [493, 211] on li "Shipping Bay #1" at bounding box center [585, 204] width 328 height 15
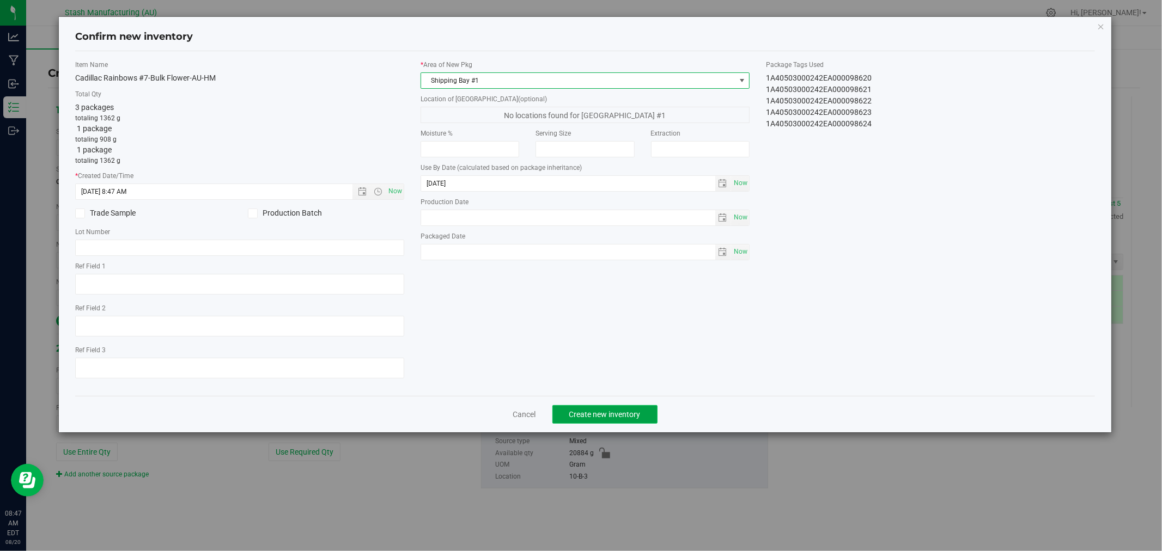
click at [623, 422] on button "Create new inventory" at bounding box center [604, 414] width 105 height 19
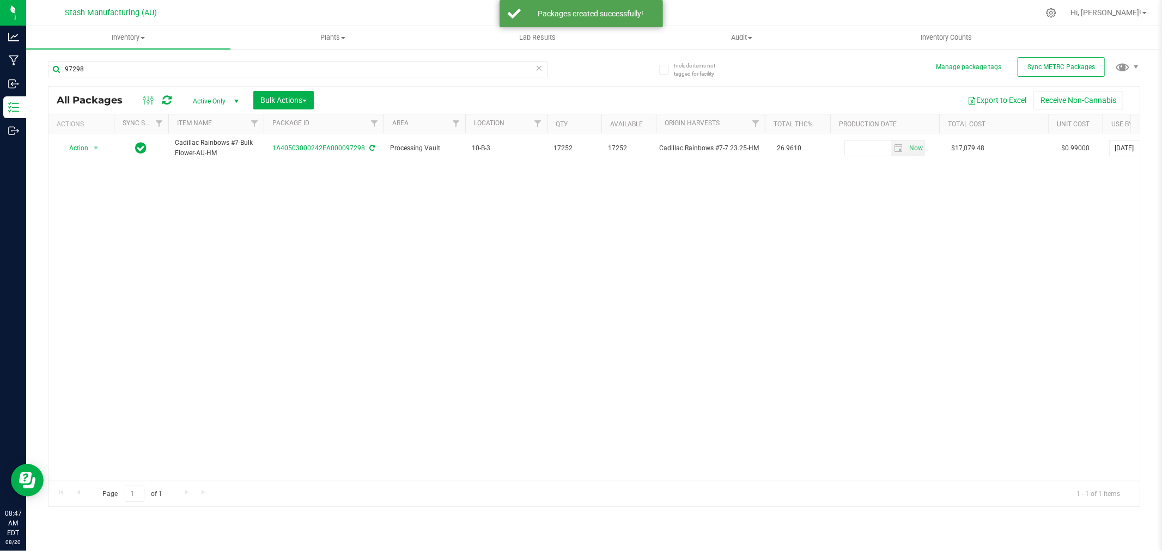
click at [540, 68] on icon at bounding box center [539, 67] width 8 height 13
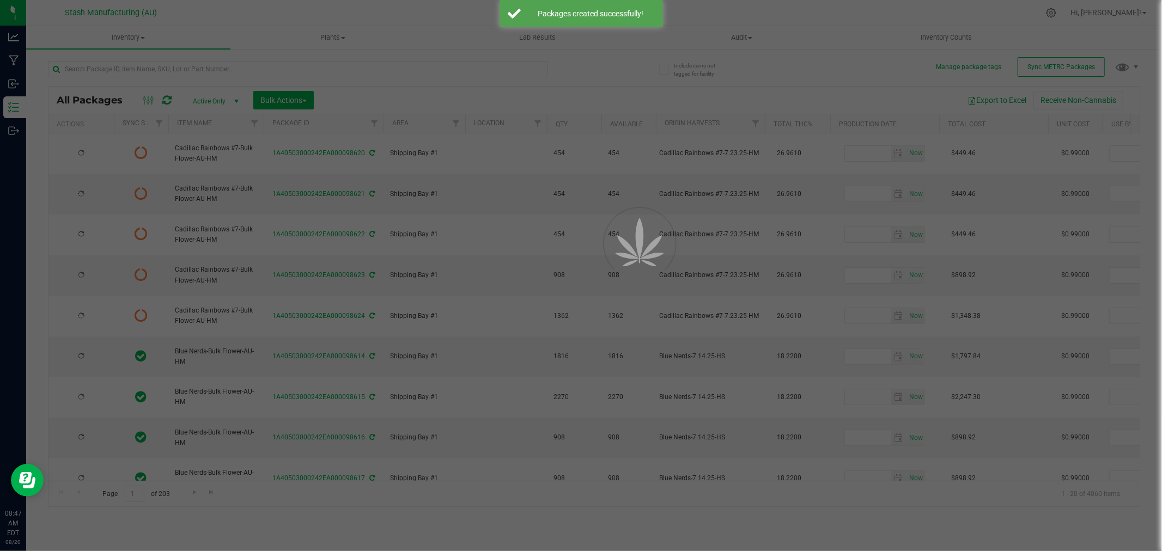
type input "[DATE]"
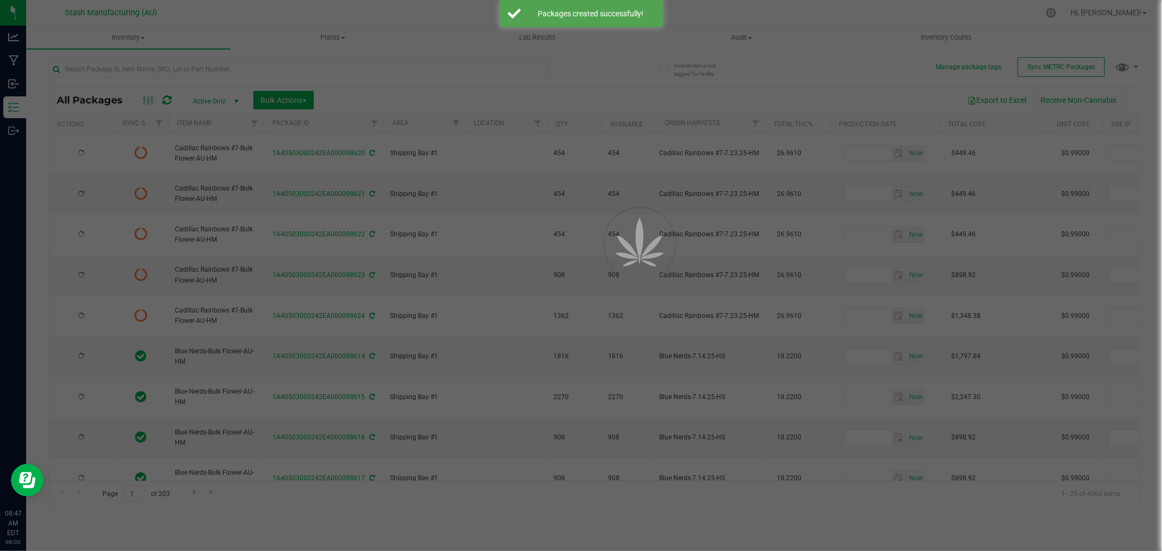
type input "[DATE]"
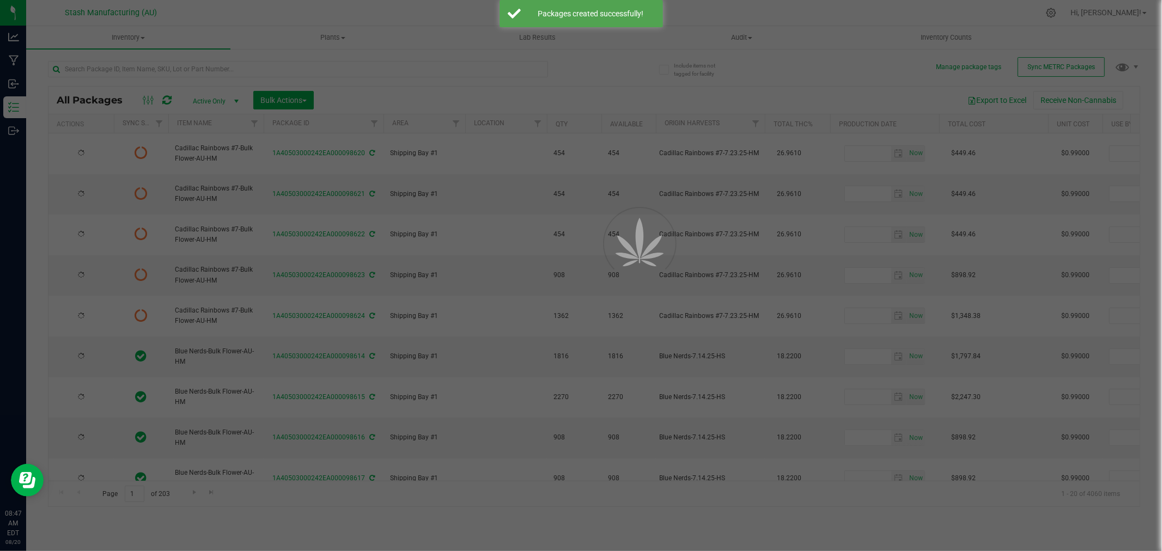
type input "[DATE]"
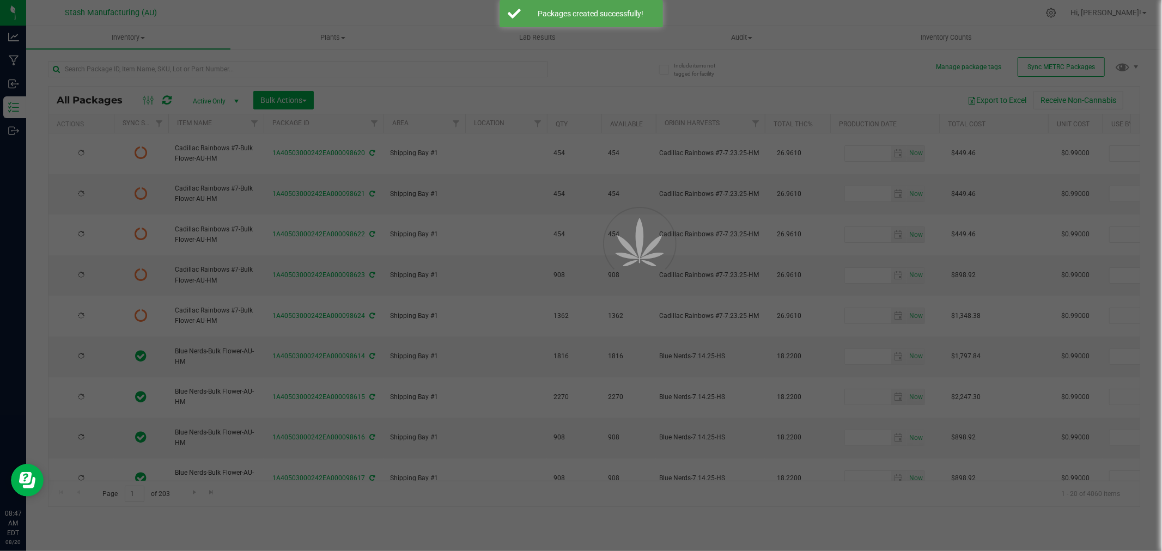
type input "[DATE]"
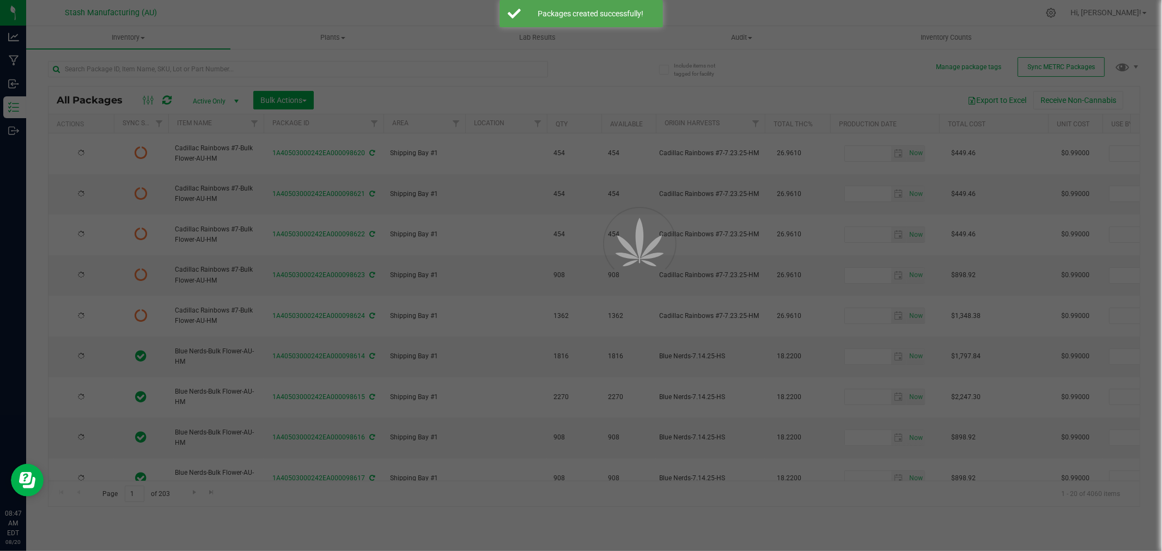
type input "[DATE]"
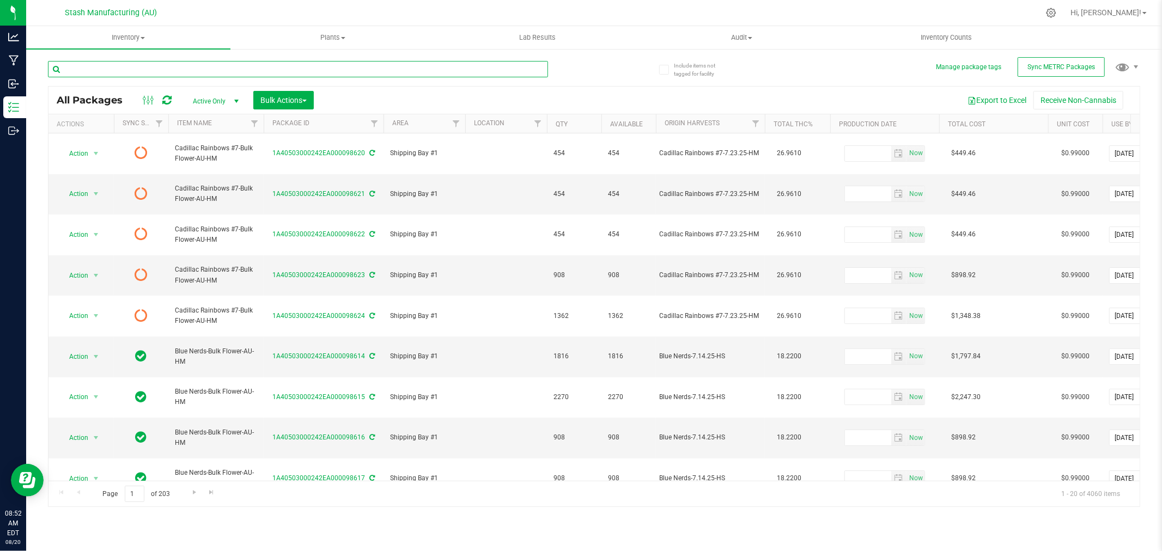
click at [102, 70] on input "text" at bounding box center [298, 69] width 500 height 16
type input "92200"
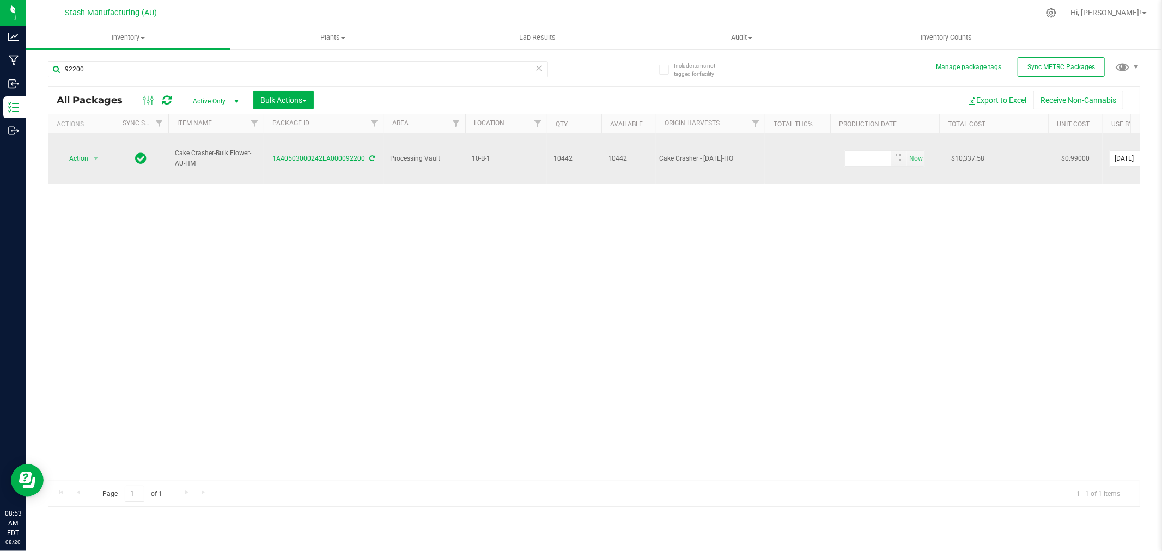
drag, startPoint x: 681, startPoint y: 151, endPoint x: 748, endPoint y: 160, distance: 67.6
copy tr "Cake Crasher - [DATE]-HO"
click at [78, 151] on span "Action" at bounding box center [73, 158] width 29 height 15
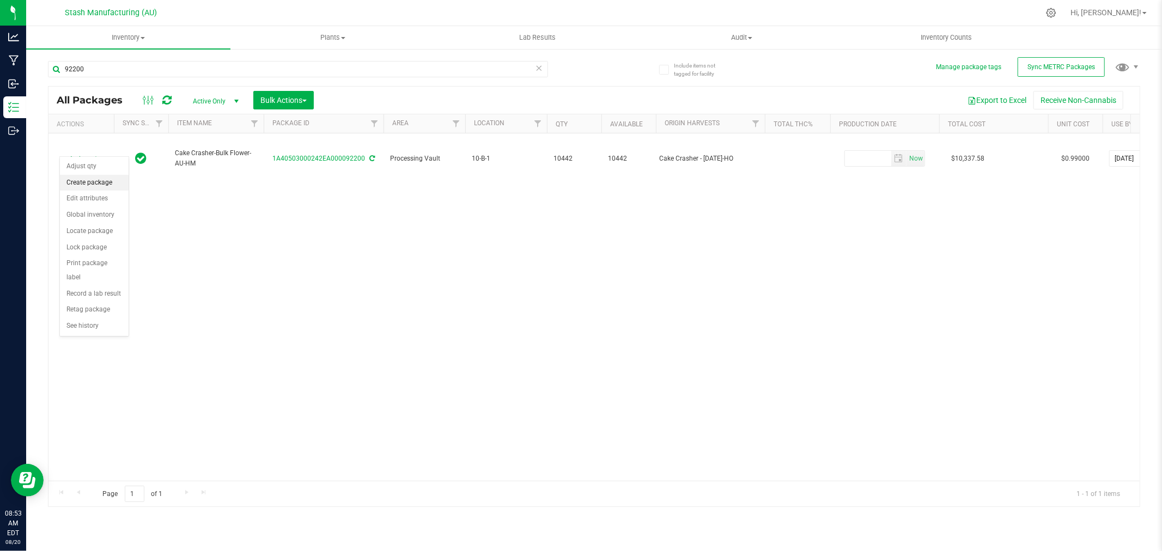
click at [105, 182] on li "Create package" at bounding box center [94, 183] width 69 height 16
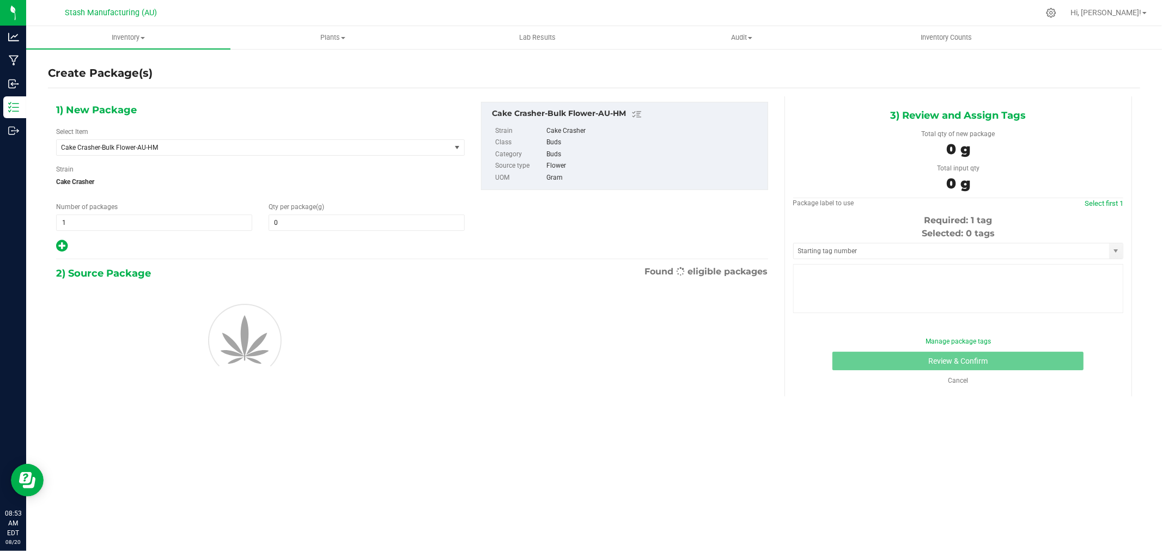
type input "0.0000"
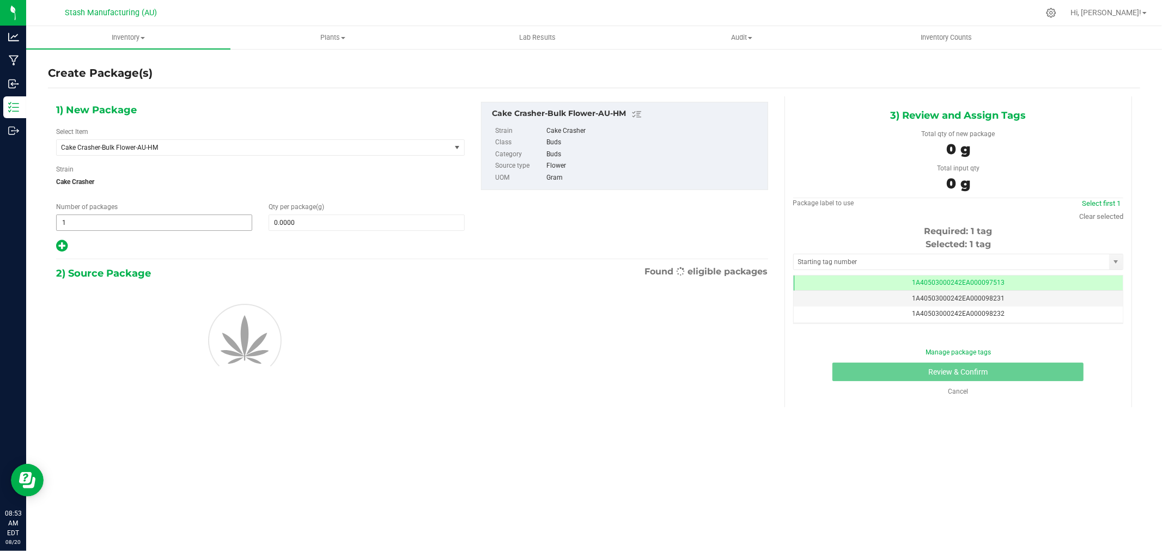
scroll to position [0, -1]
click at [150, 225] on span "1 1" at bounding box center [154, 223] width 196 height 16
click at [150, 225] on input "1" at bounding box center [154, 222] width 195 height 15
type input "2"
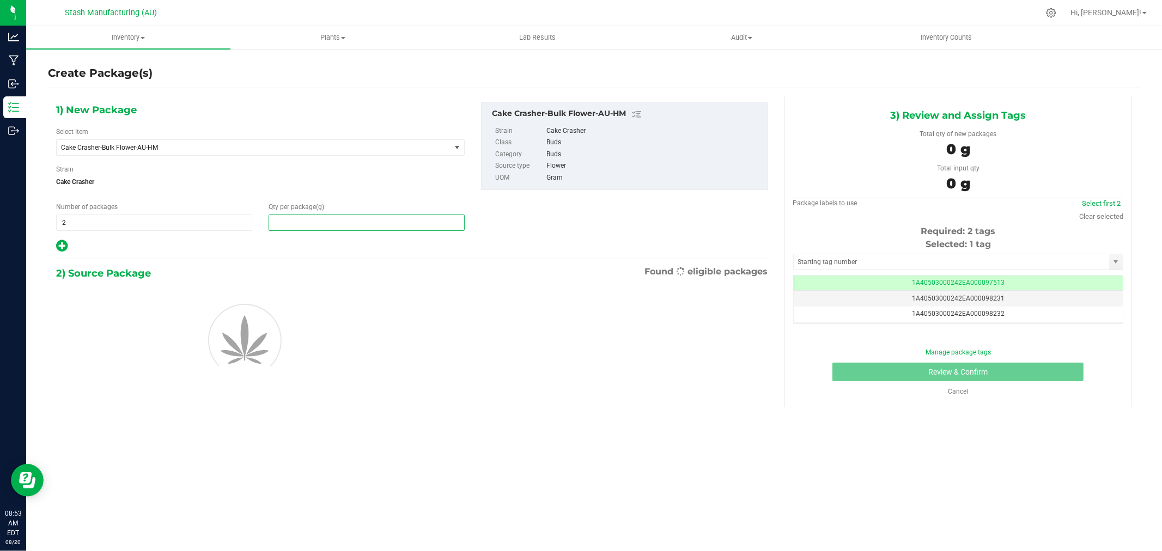
click at [311, 223] on span at bounding box center [366, 223] width 196 height 16
type input "454"
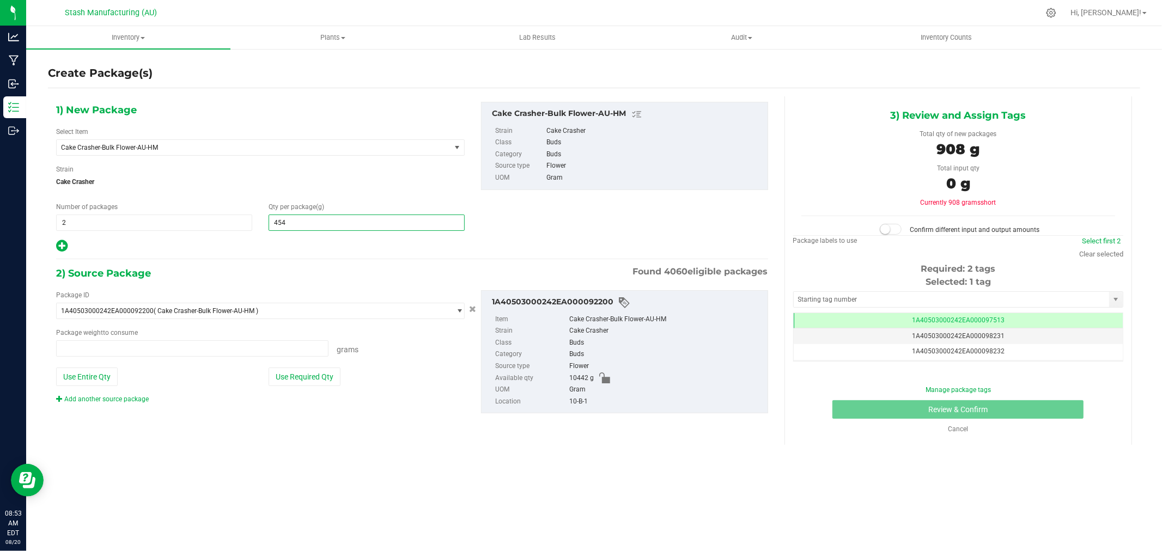
type input "0.0000 g"
type input "454.0000"
click at [305, 375] on button "Use Required Qty" at bounding box center [304, 377] width 72 height 19
type input "908.0000 g"
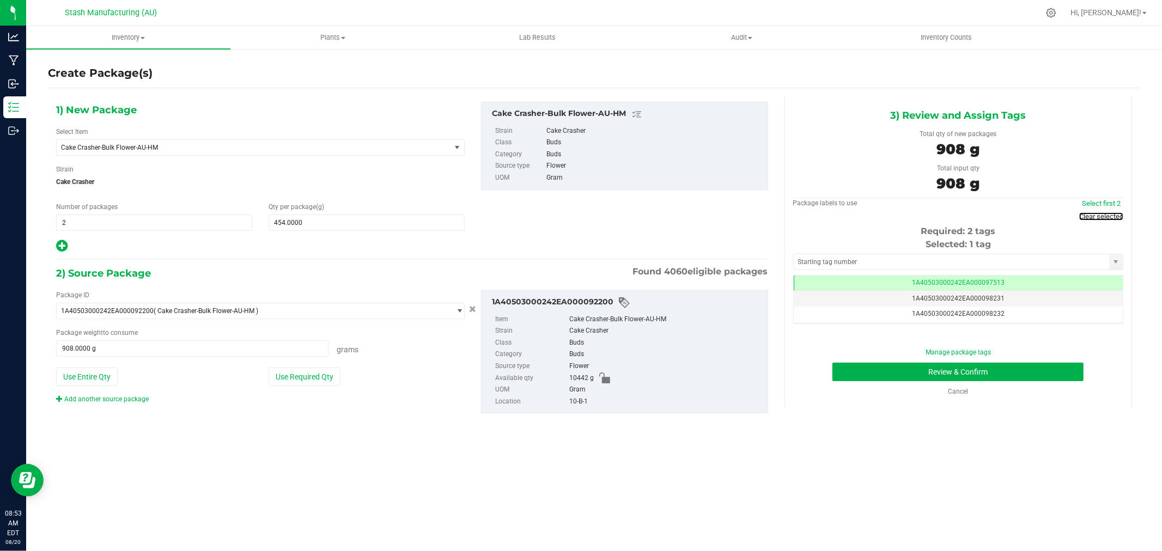
drag, startPoint x: 1109, startPoint y: 219, endPoint x: 991, endPoint y: 236, distance: 118.8
click at [1109, 219] on link "Clear selected" at bounding box center [1101, 216] width 44 height 8
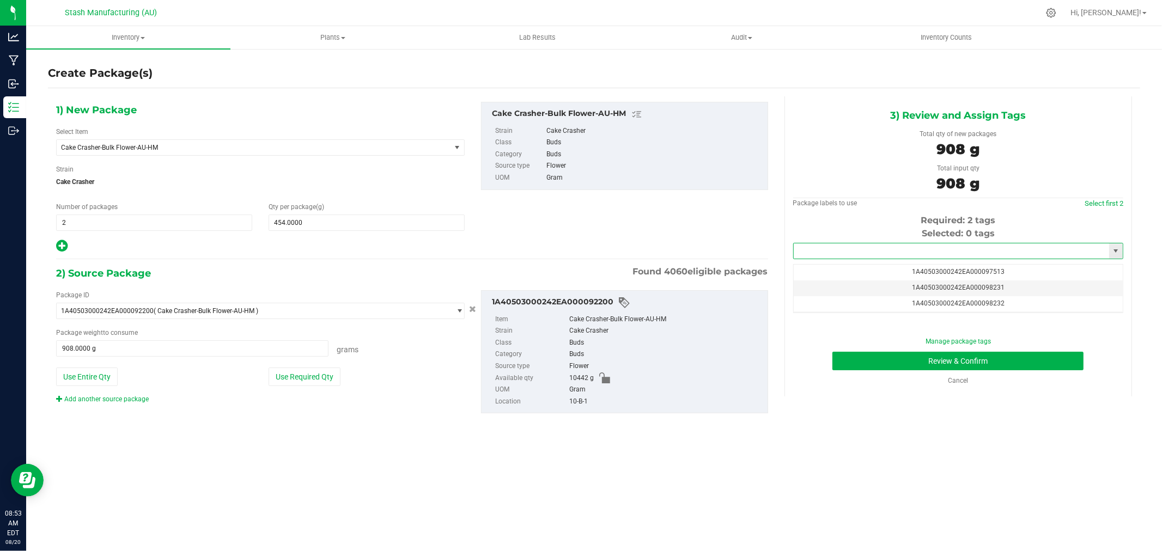
click at [945, 250] on input "text" at bounding box center [950, 250] width 315 height 15
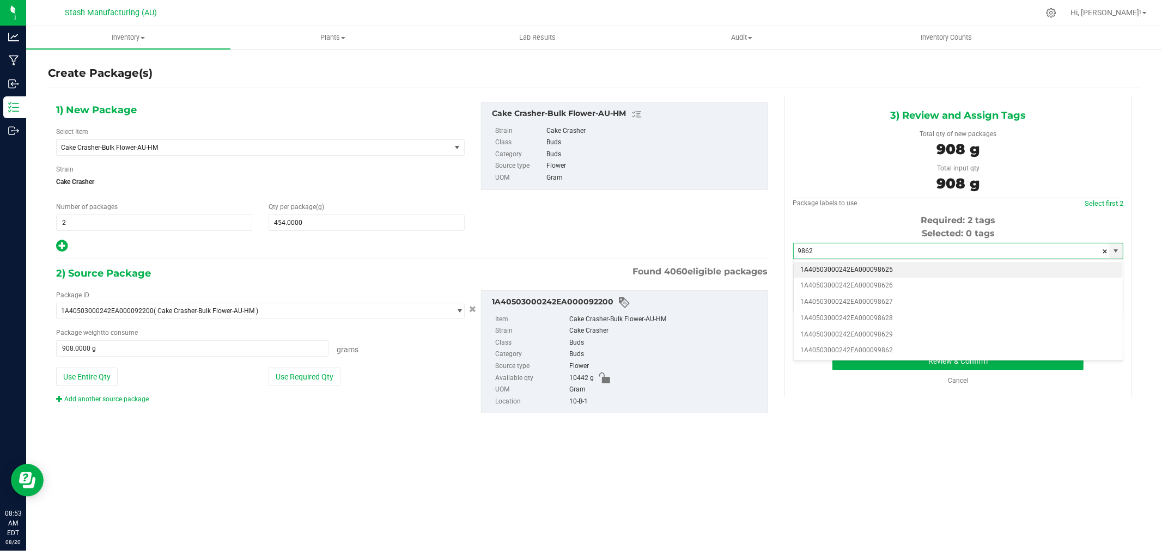
click at [926, 270] on li "1A40503000242EA000098625" at bounding box center [957, 270] width 329 height 16
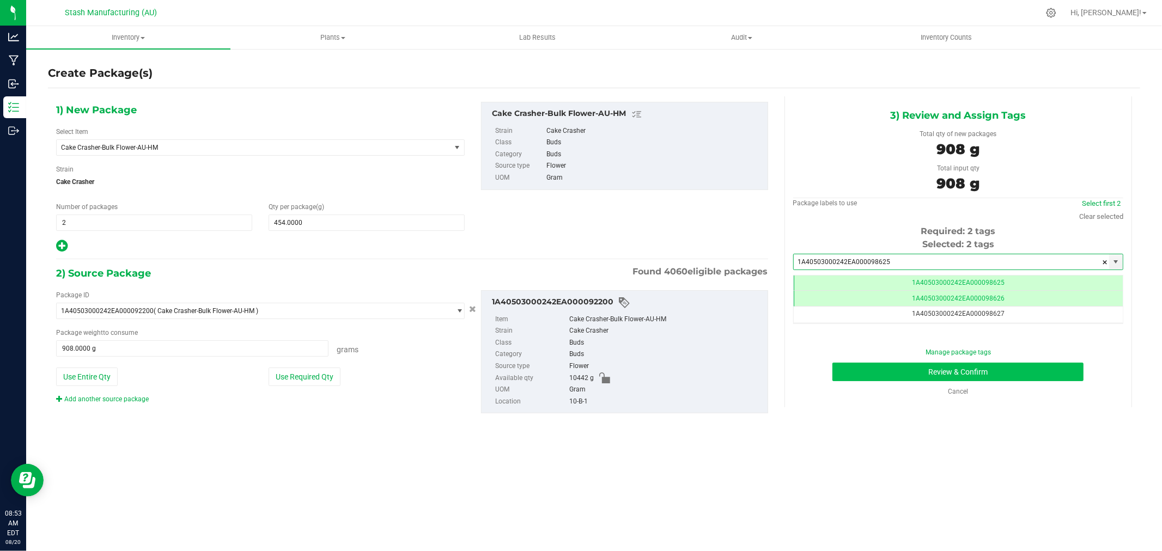
type input "1A40503000242EA000098625"
click at [1060, 365] on button "Review & Confirm" at bounding box center [957, 372] width 251 height 19
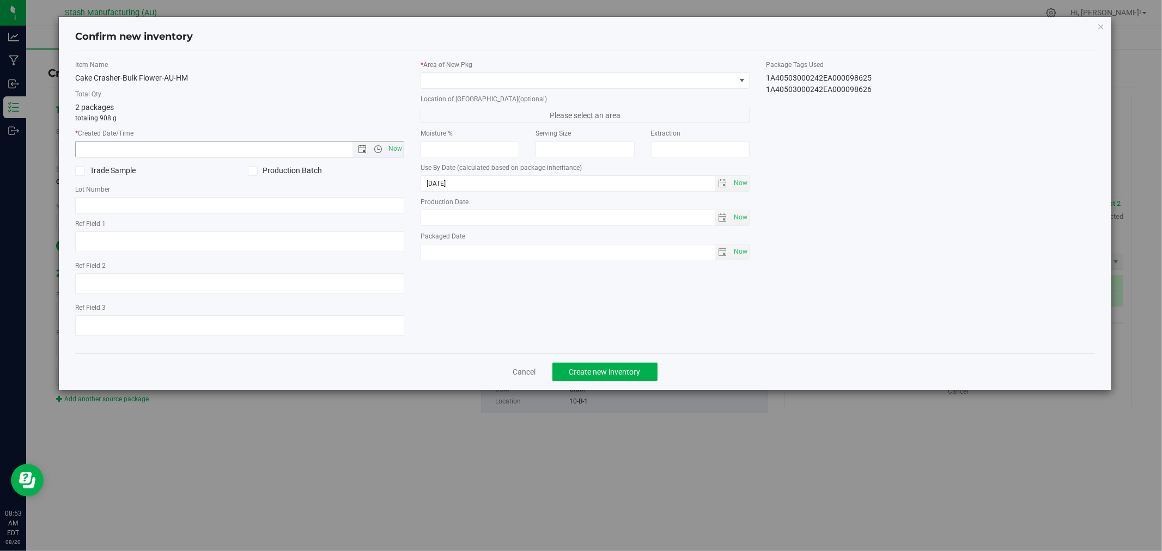
drag, startPoint x: 396, startPoint y: 149, endPoint x: 402, endPoint y: 130, distance: 19.8
click at [396, 148] on span "Now" at bounding box center [395, 149] width 19 height 16
type input "[DATE] 8:53 AM"
drag, startPoint x: 437, startPoint y: 80, endPoint x: 444, endPoint y: 86, distance: 9.3
click at [437, 80] on span at bounding box center [578, 80] width 314 height 15
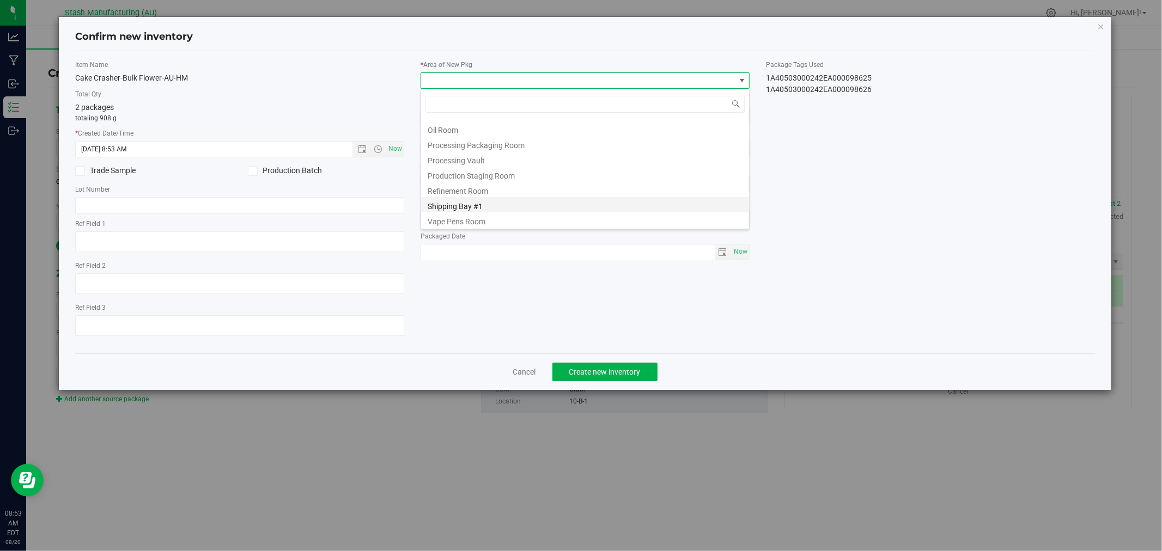
click at [481, 204] on li "Shipping Bay #1" at bounding box center [585, 204] width 328 height 15
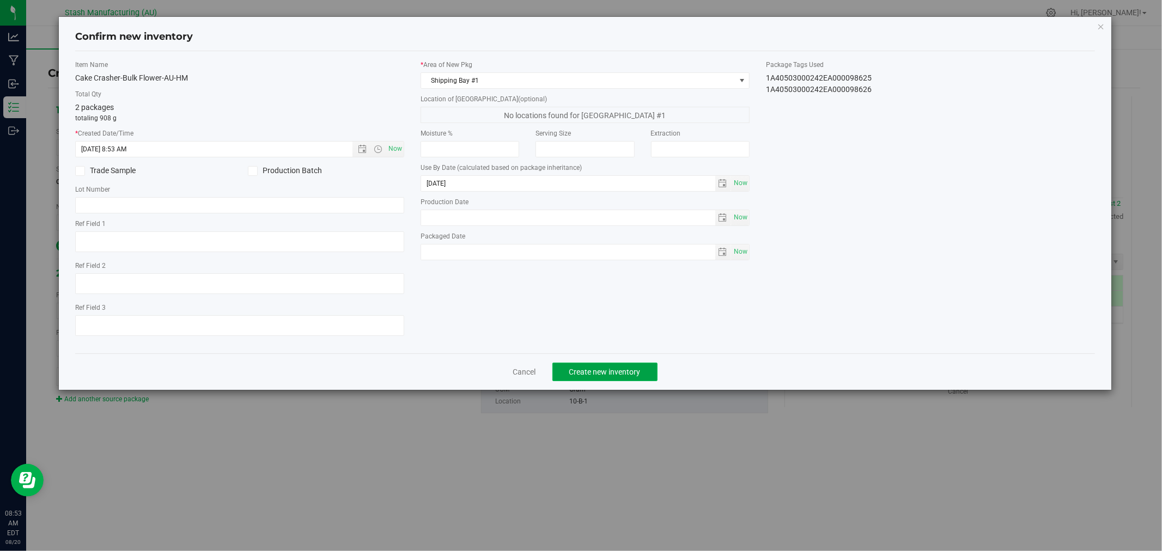
click at [618, 381] on button "Create new inventory" at bounding box center [604, 372] width 105 height 19
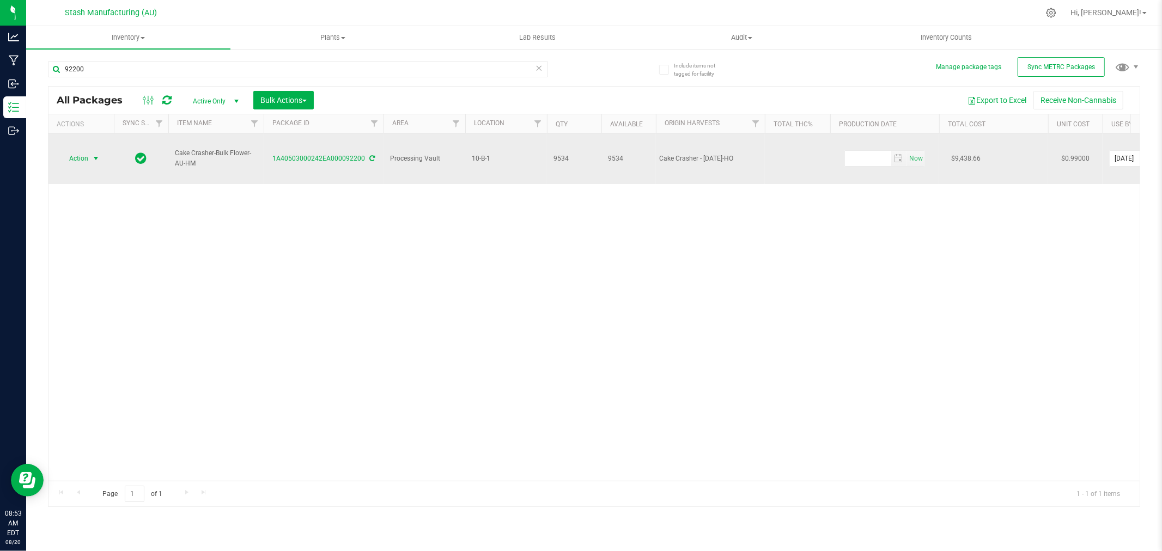
drag, startPoint x: 82, startPoint y: 143, endPoint x: 84, endPoint y: 151, distance: 9.1
click at [82, 151] on span "Action" at bounding box center [73, 158] width 29 height 15
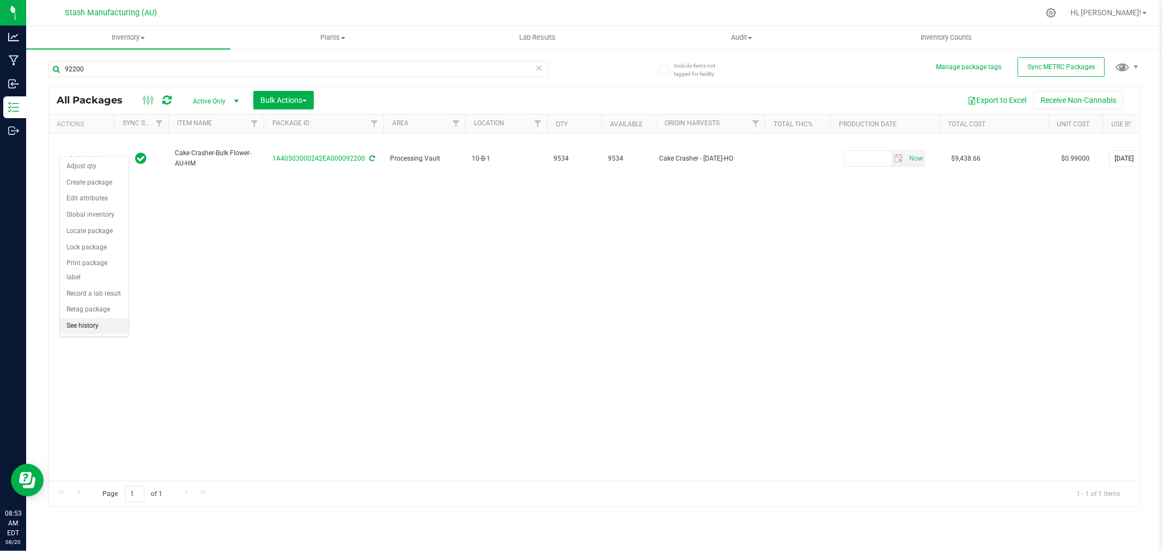
click at [78, 331] on li "See history" at bounding box center [94, 326] width 69 height 16
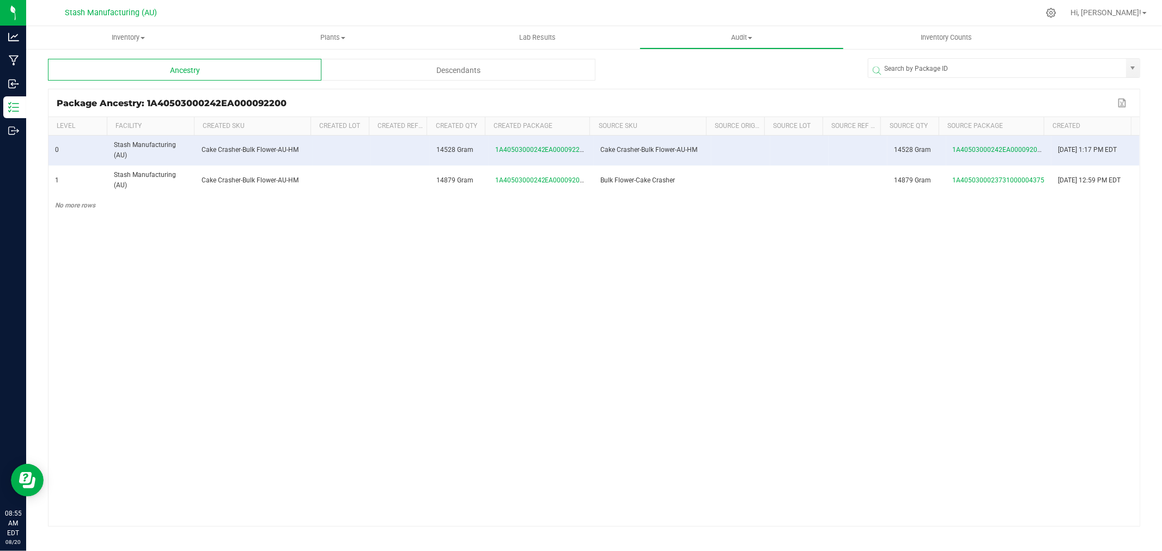
drag, startPoint x: 80, startPoint y: 254, endPoint x: 75, endPoint y: 243, distance: 12.2
click at [80, 254] on div "0 Stash Manufacturing (AU) Cake Crasher-Bulk Flower-AU-HM 14528 Gram 1A40503000…" at bounding box center [593, 331] width 1091 height 390
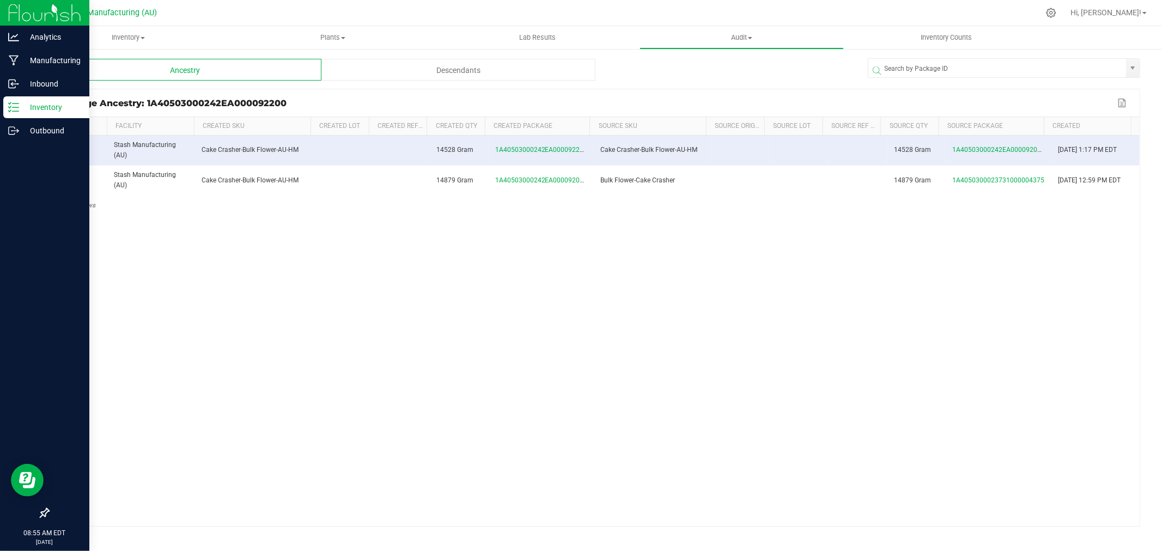
click at [48, 109] on p "Inventory" at bounding box center [51, 107] width 65 height 13
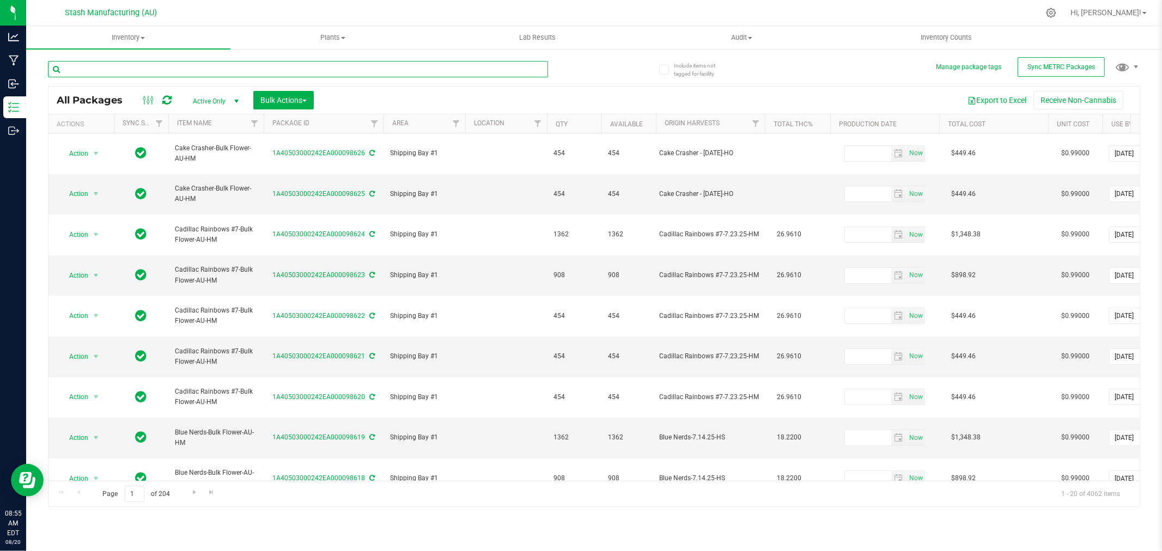
click at [170, 72] on input "text" at bounding box center [298, 69] width 500 height 16
type input "93353"
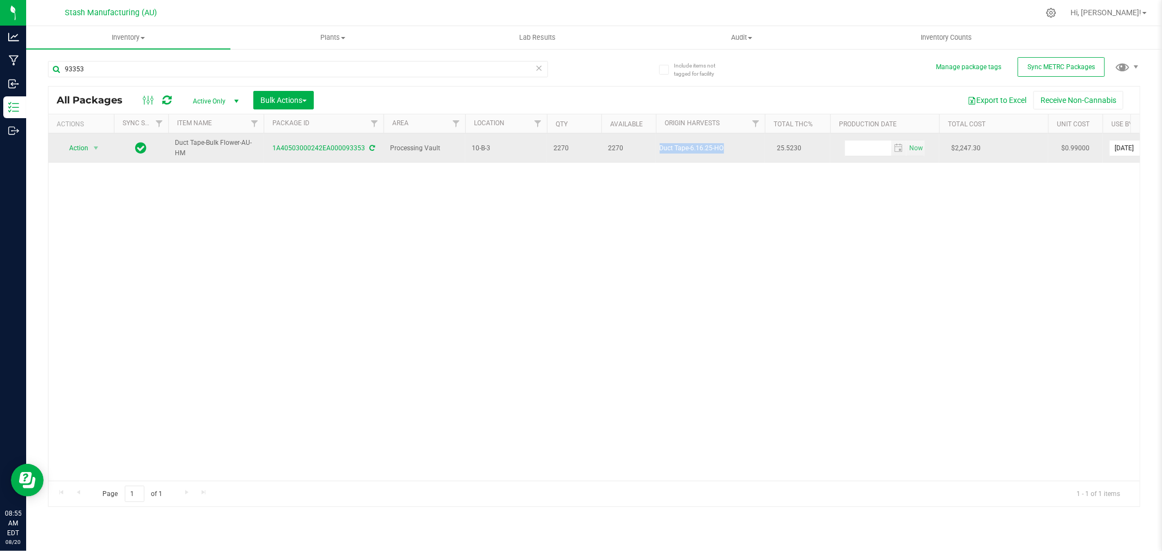
drag, startPoint x: 656, startPoint y: 150, endPoint x: 732, endPoint y: 151, distance: 76.2
click at [732, 151] on td "Duct Tape-6.16.25-HO" at bounding box center [710, 147] width 109 height 29
copy div "Duct Tape-6.16.25-HO"
drag, startPoint x: 62, startPoint y: 146, endPoint x: 83, endPoint y: 155, distance: 23.5
click at [63, 147] on span "Action" at bounding box center [73, 147] width 29 height 15
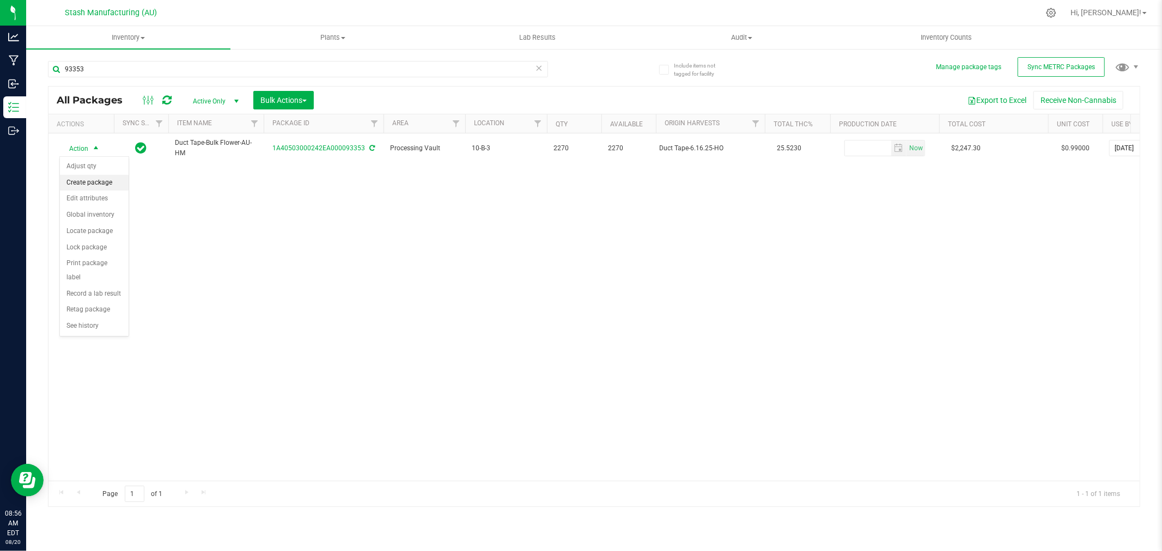
click at [93, 186] on li "Create package" at bounding box center [94, 183] width 69 height 16
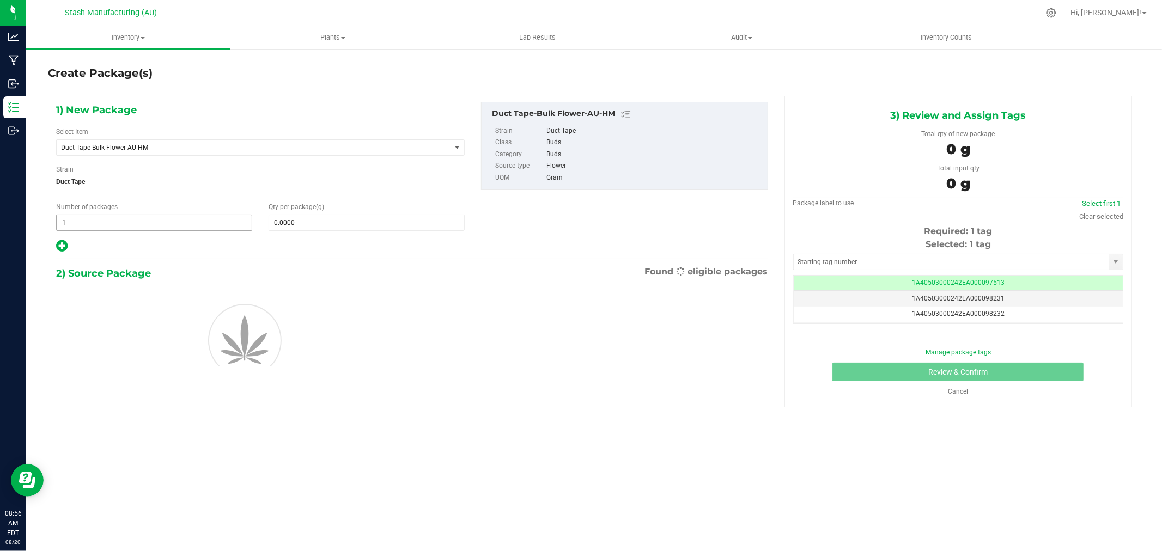
scroll to position [0, -1]
click at [145, 221] on span "1 1" at bounding box center [154, 223] width 196 height 16
click at [145, 221] on input "1" at bounding box center [154, 222] width 195 height 15
type input "2"
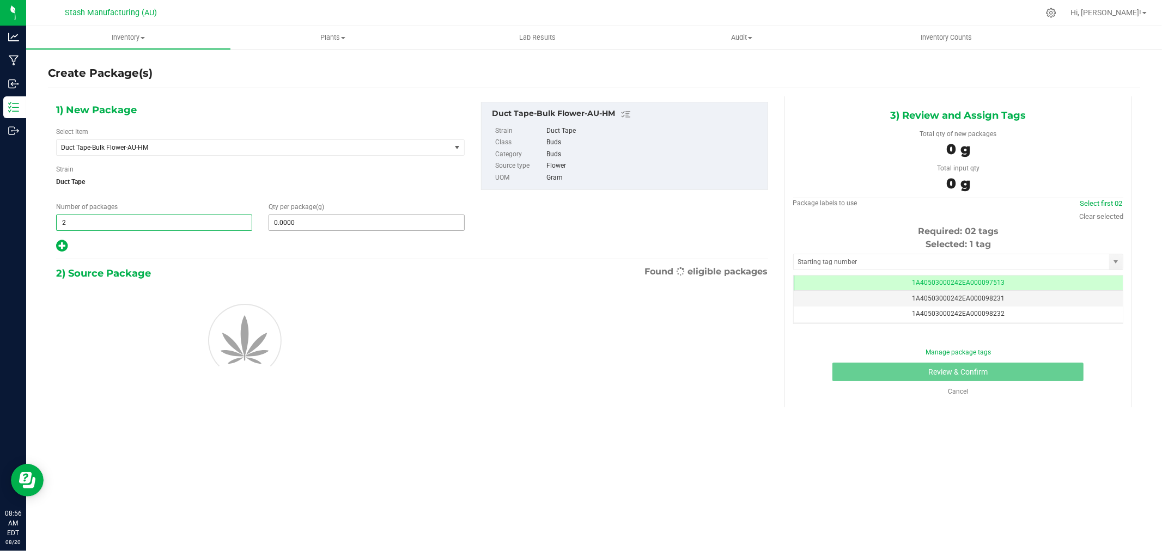
click at [308, 220] on span "0.0000 0" at bounding box center [366, 223] width 196 height 16
type input "45"
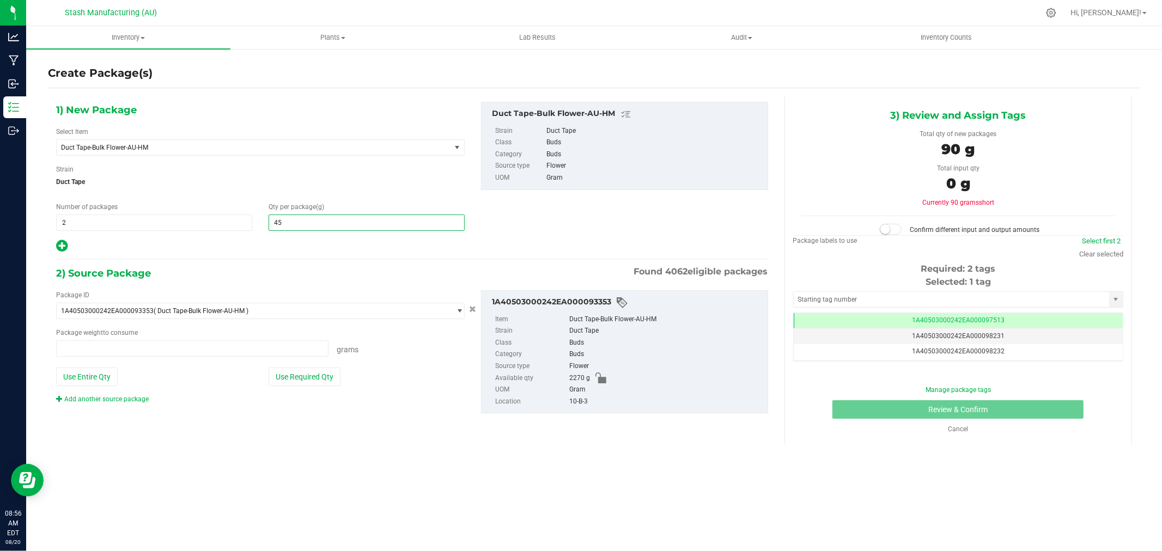
type input "0.0000 g"
type input "454"
type input "454.0000"
click at [316, 377] on button "Use Required Qty" at bounding box center [304, 377] width 72 height 19
type input "908.0000 g"
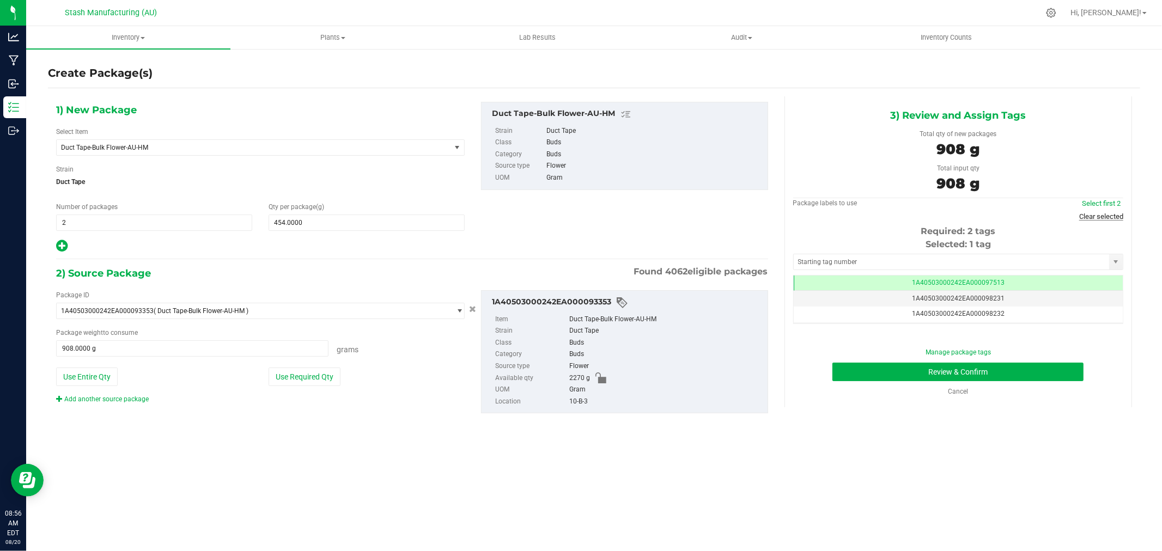
click at [1089, 217] on link "Clear selected" at bounding box center [1101, 216] width 44 height 8
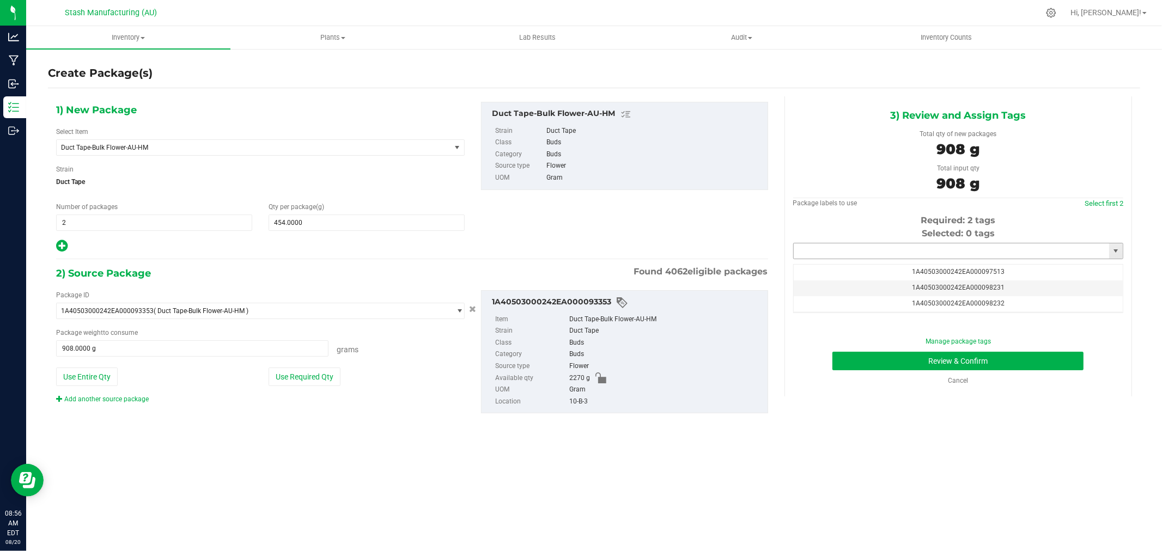
click at [998, 255] on input "text" at bounding box center [950, 250] width 315 height 15
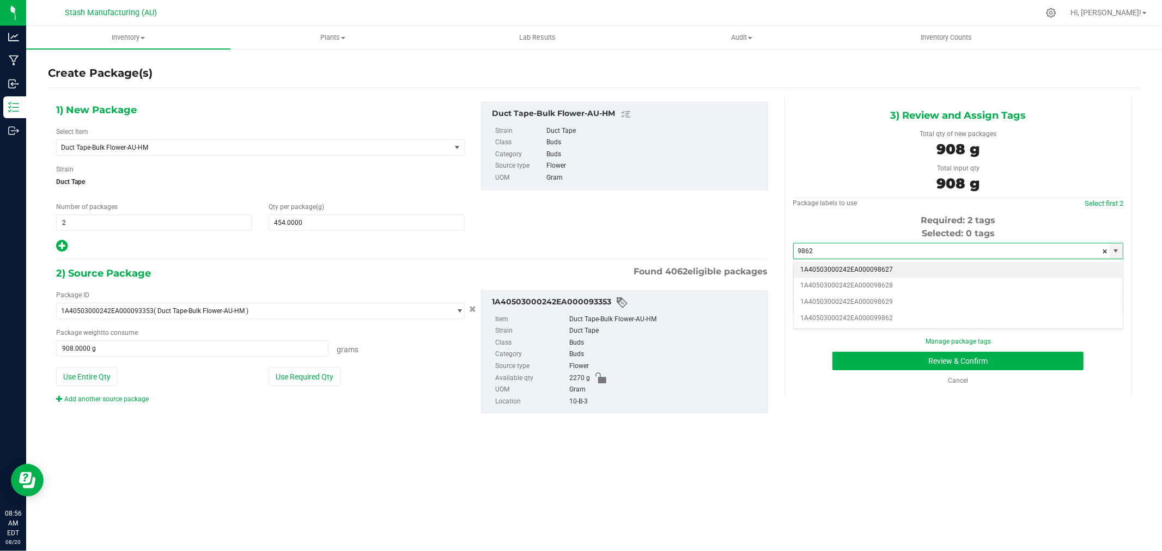
click at [956, 262] on li "1A40503000242EA000098627" at bounding box center [957, 270] width 329 height 16
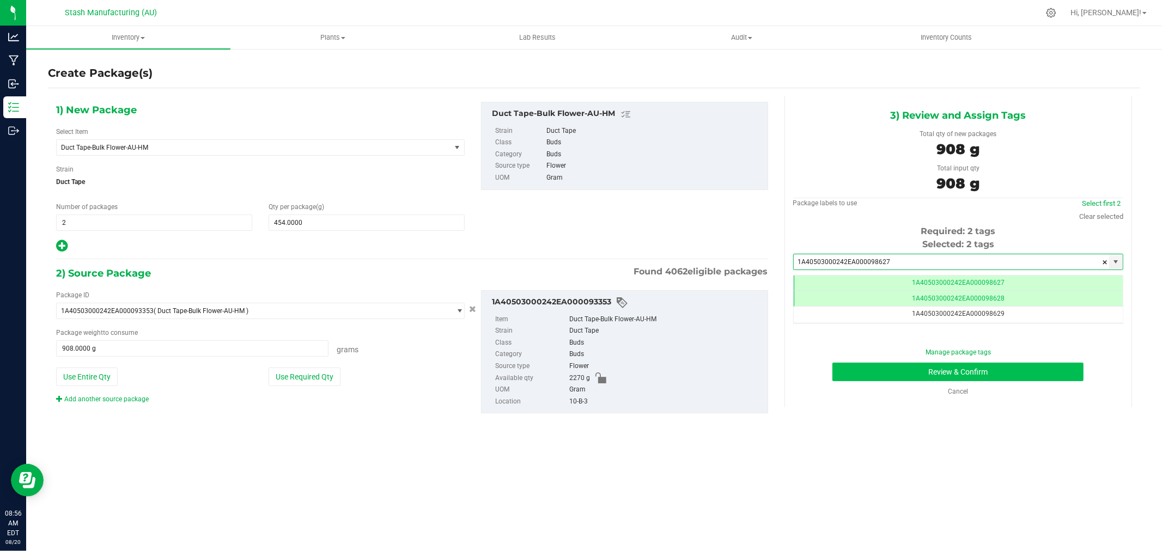
type input "1A40503000242EA000098627"
click at [1054, 373] on button "Review & Confirm" at bounding box center [957, 372] width 251 height 19
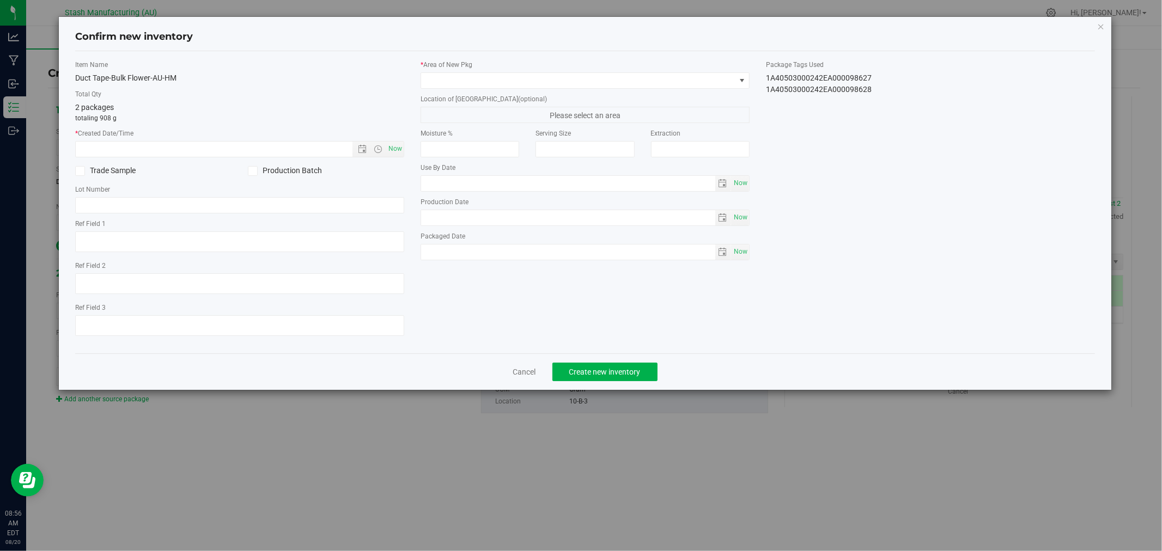
type input "[DATE]"
click at [386, 143] on span "Now" at bounding box center [395, 149] width 19 height 16
type input "[DATE] 8:56 AM"
click at [484, 80] on span at bounding box center [578, 80] width 314 height 15
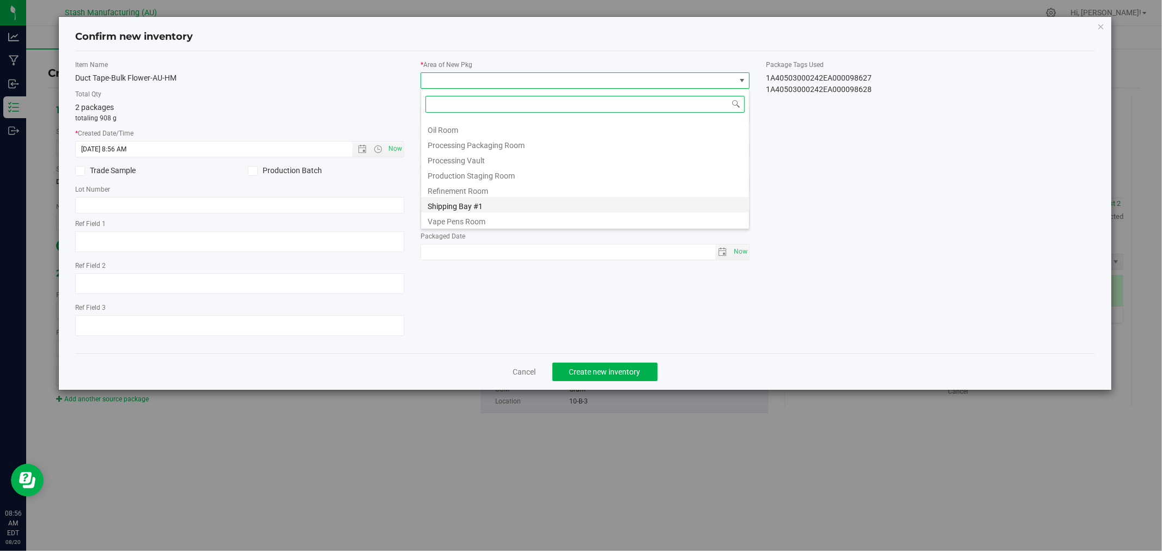
click at [546, 199] on li "Shipping Bay #1" at bounding box center [585, 204] width 328 height 15
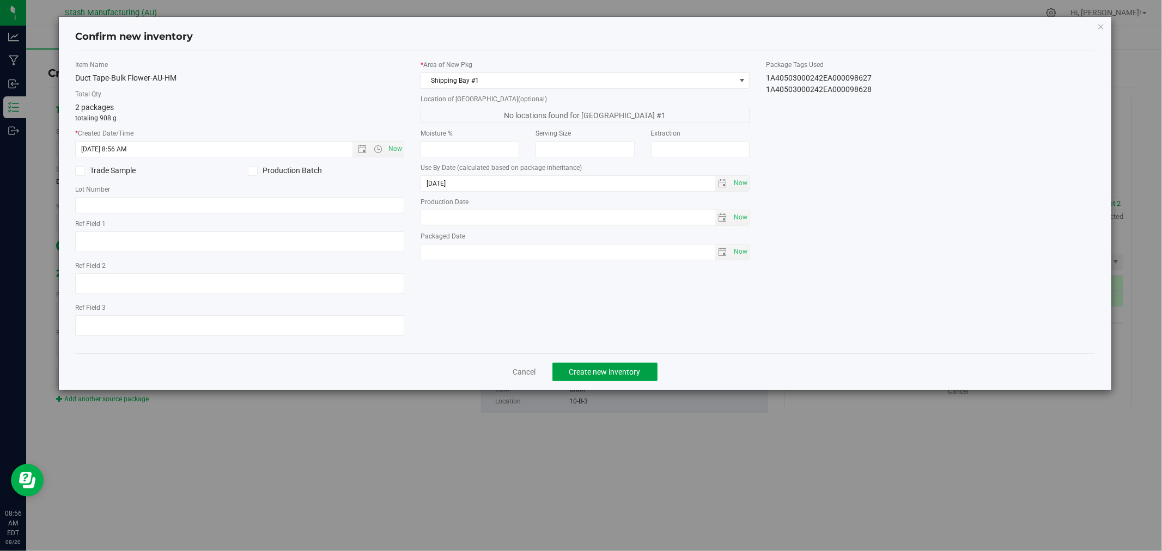
click at [621, 376] on span "Create new inventory" at bounding box center [604, 372] width 71 height 9
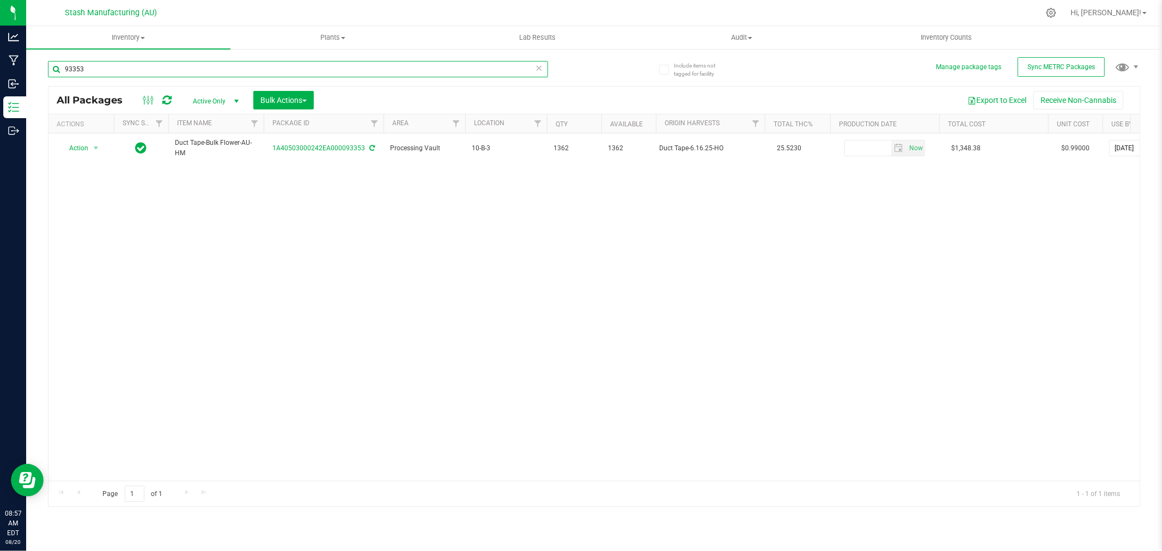
click at [134, 69] on input "93353" at bounding box center [298, 69] width 500 height 16
type input "94755"
drag, startPoint x: 77, startPoint y: 216, endPoint x: 303, endPoint y: 164, distance: 231.8
click at [77, 216] on div "Action Action Adjust qty Create package Edit attributes Global inventory Locate…" at bounding box center [593, 306] width 1091 height 347
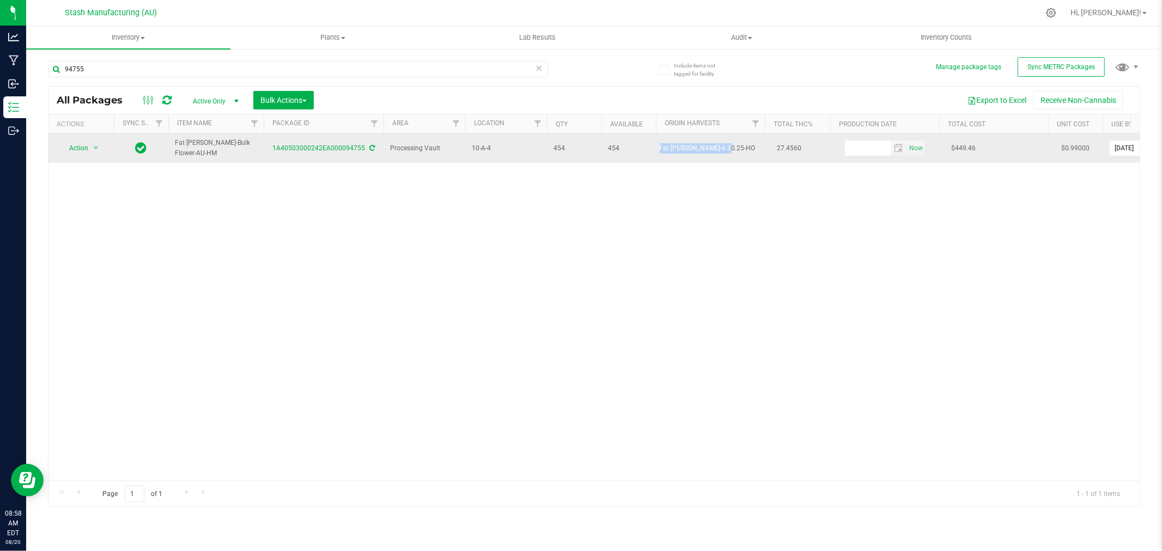
drag, startPoint x: 659, startPoint y: 151, endPoint x: 738, endPoint y: 160, distance: 80.0
click at [738, 160] on td "Fat [PERSON_NAME]-6.30.25-HO" at bounding box center [710, 147] width 109 height 29
copy div "Fat [PERSON_NAME]-6.30.25-HO"
click at [89, 144] on span "select" at bounding box center [96, 147] width 14 height 15
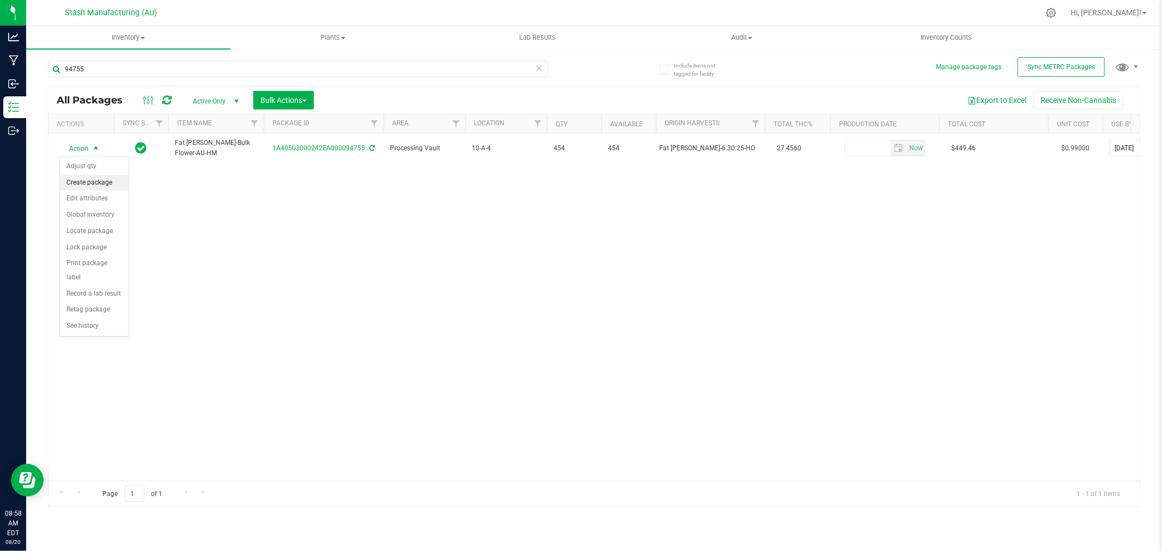
click at [103, 184] on li "Create package" at bounding box center [94, 183] width 69 height 16
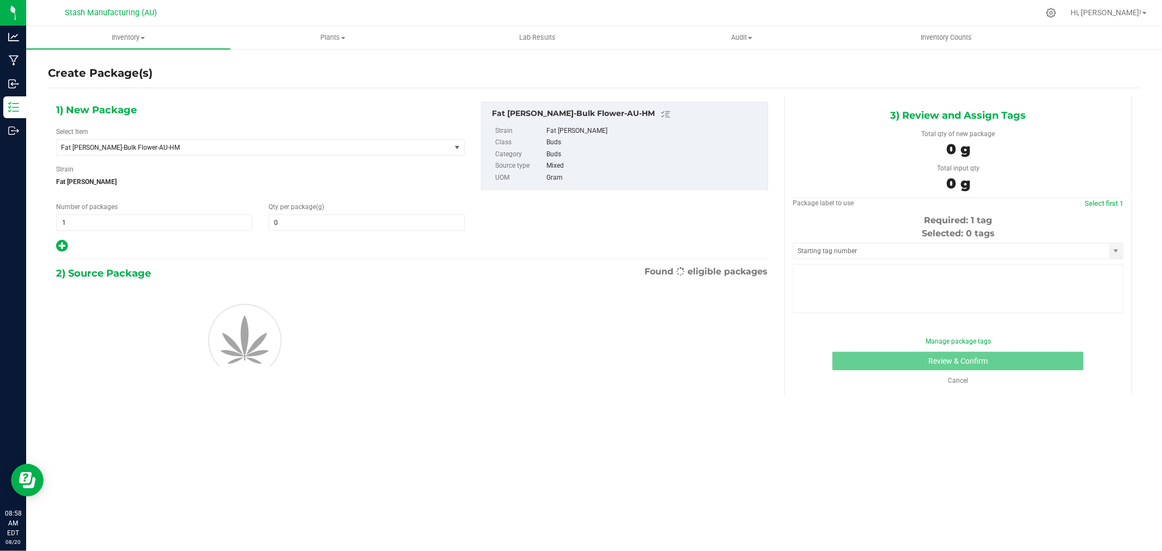
type input "0.0000"
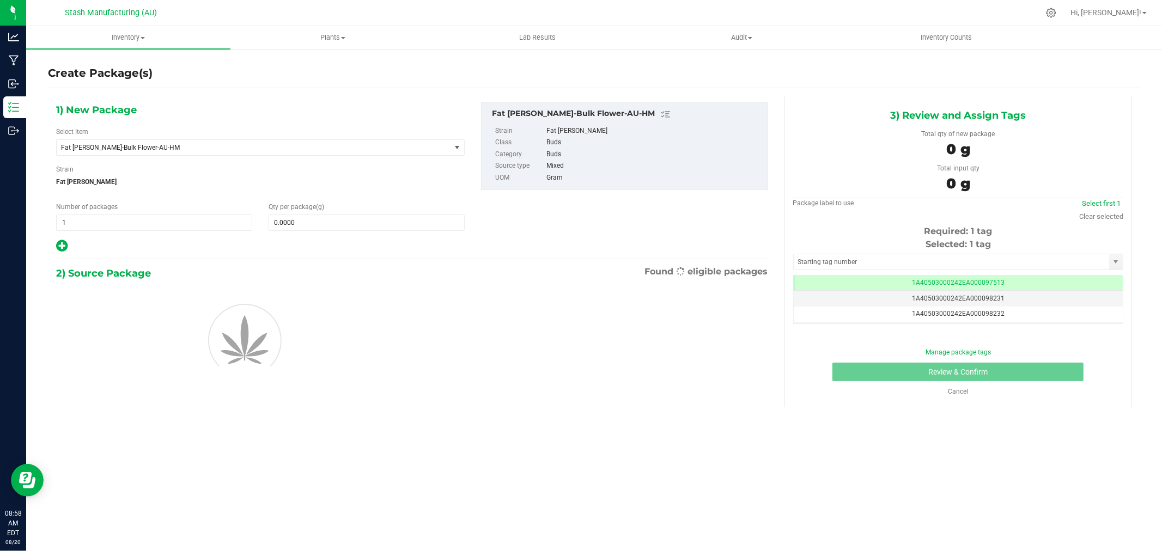
scroll to position [0, -1]
click at [303, 221] on span at bounding box center [366, 223] width 196 height 16
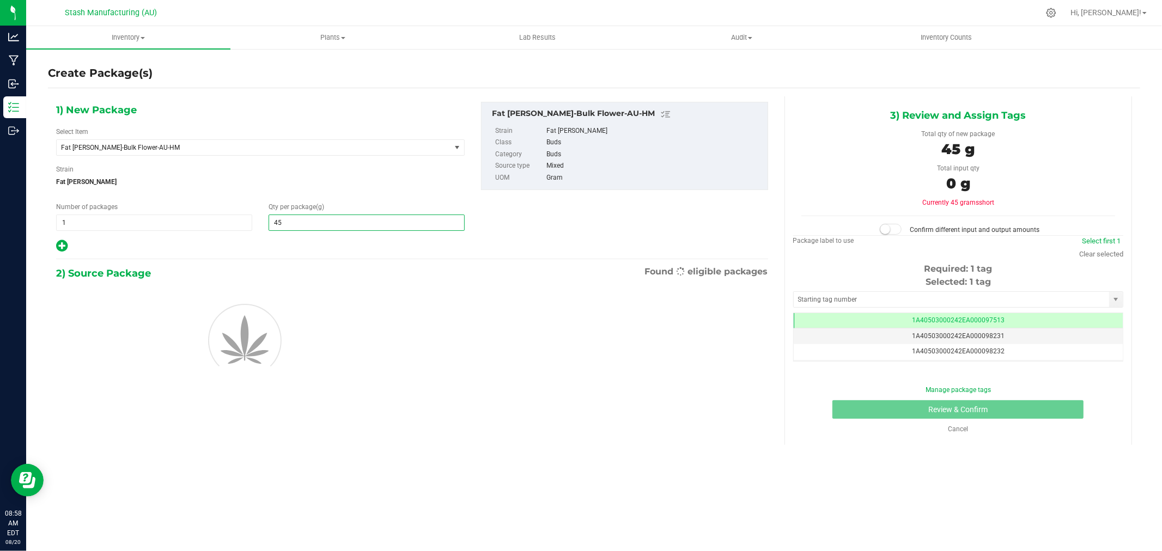
type input "454"
type input "454.0000"
click at [301, 286] on div at bounding box center [412, 339] width 728 height 115
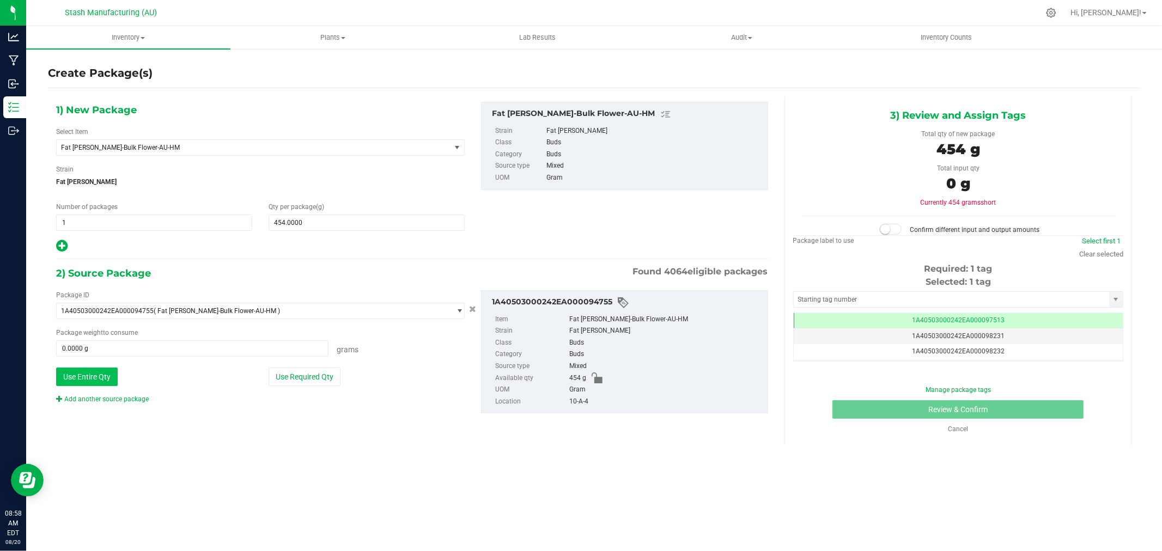
click at [107, 376] on button "Use Entire Qty" at bounding box center [87, 377] width 62 height 19
type input "454.0000 g"
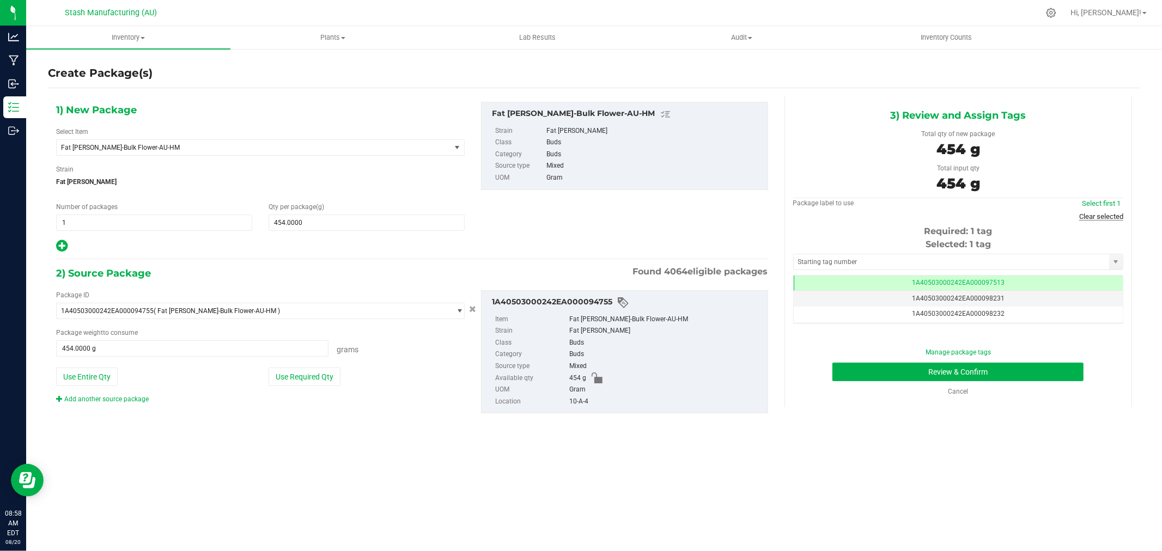
click at [1091, 216] on link "Clear selected" at bounding box center [1101, 216] width 44 height 8
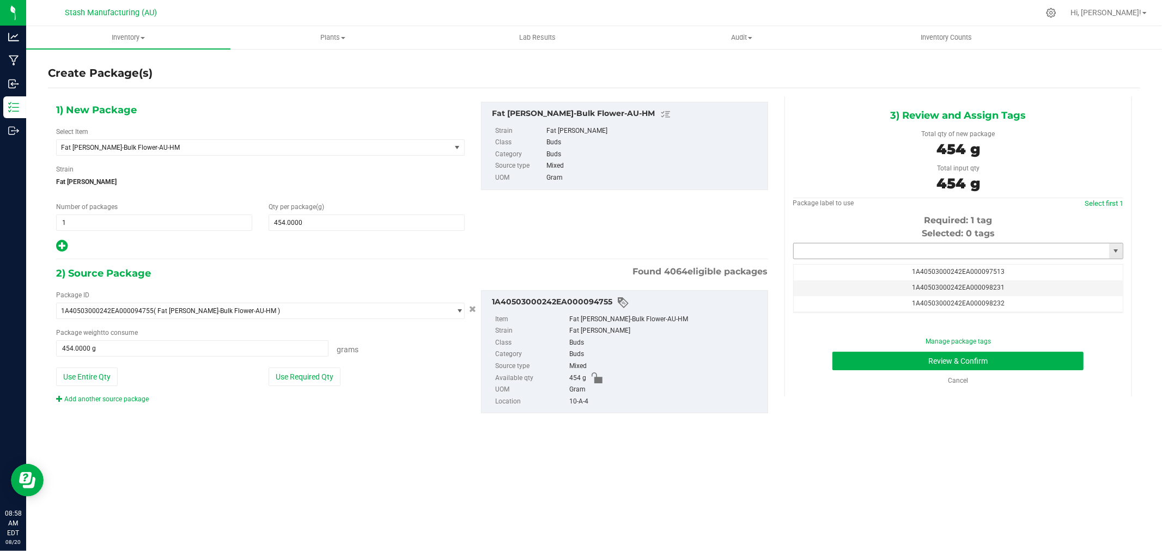
click at [932, 256] on input "text" at bounding box center [950, 250] width 315 height 15
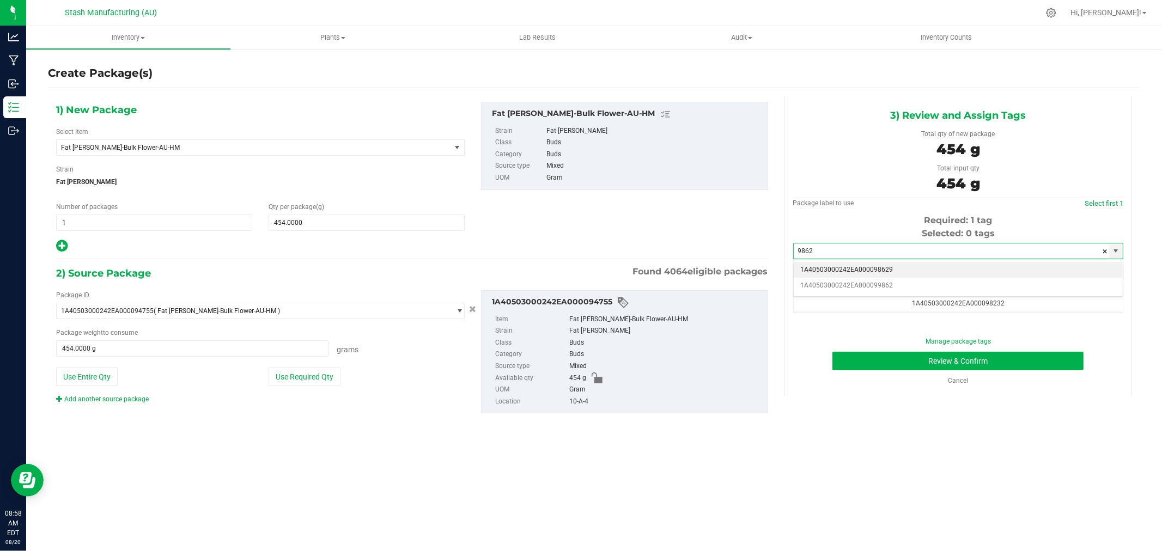
click at [892, 268] on li "1A40503000242EA000098629" at bounding box center [957, 270] width 329 height 16
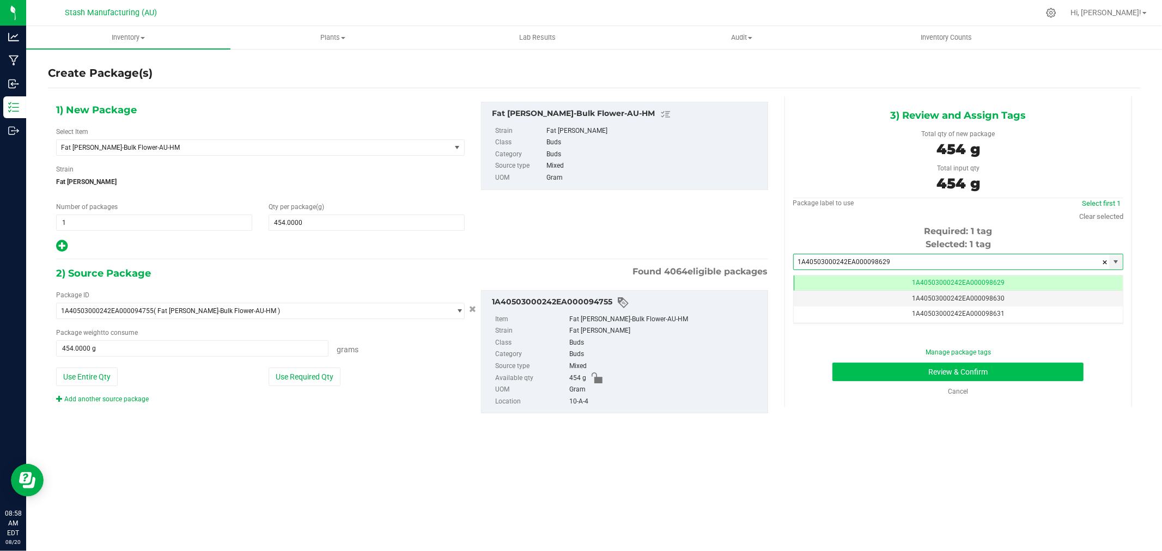
type input "1A40503000242EA000098629"
click at [1033, 368] on button "Review & Confirm" at bounding box center [957, 372] width 251 height 19
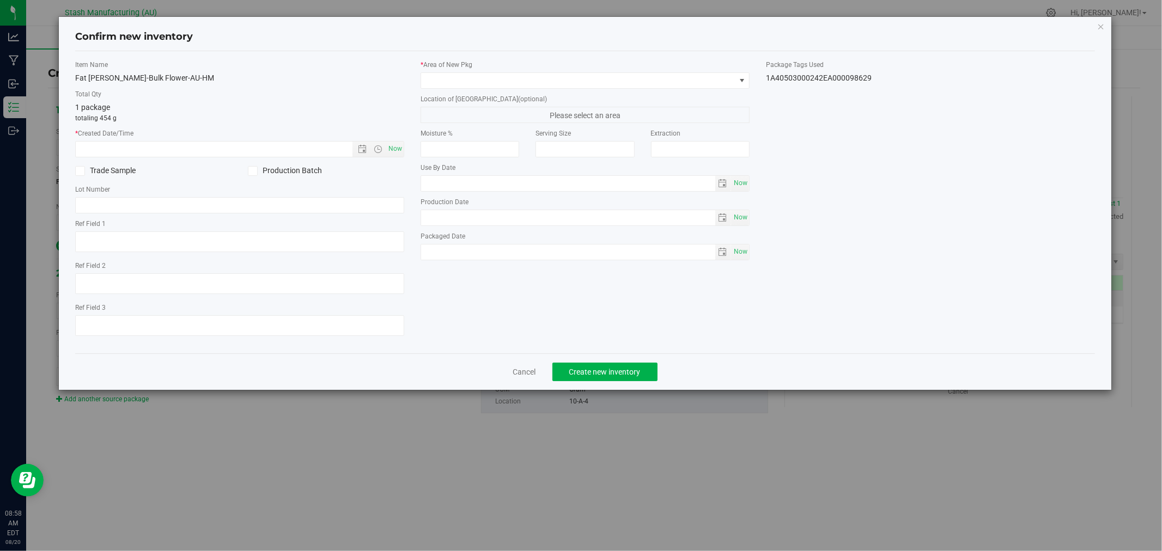
type input "[DATE]"
click at [395, 148] on span "Now" at bounding box center [395, 149] width 19 height 16
type input "[DATE] 8:58 AM"
click at [507, 78] on span at bounding box center [578, 80] width 314 height 15
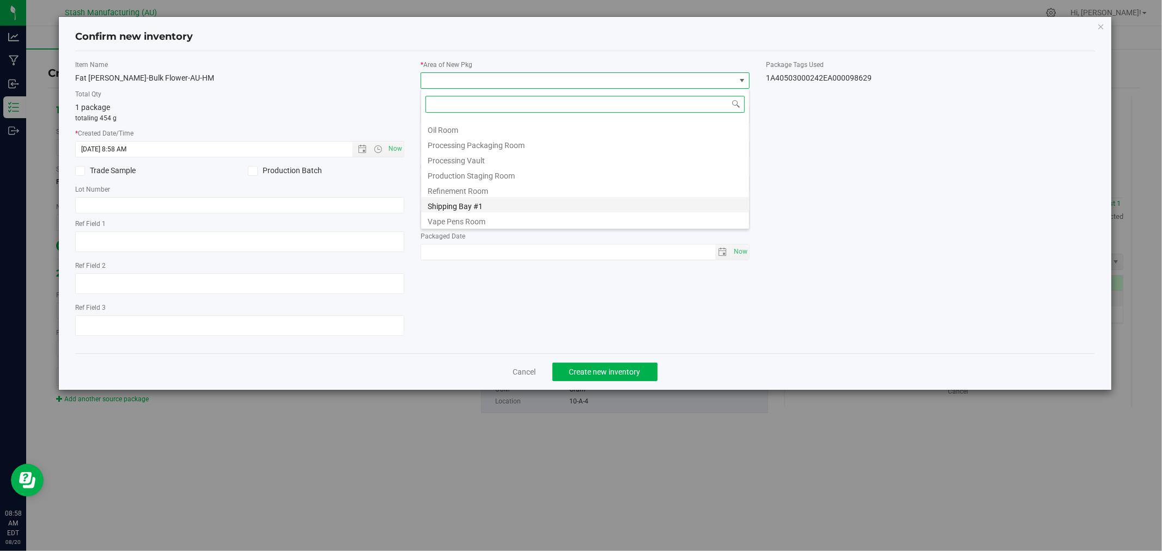
click at [502, 205] on li "Shipping Bay #1" at bounding box center [585, 204] width 328 height 15
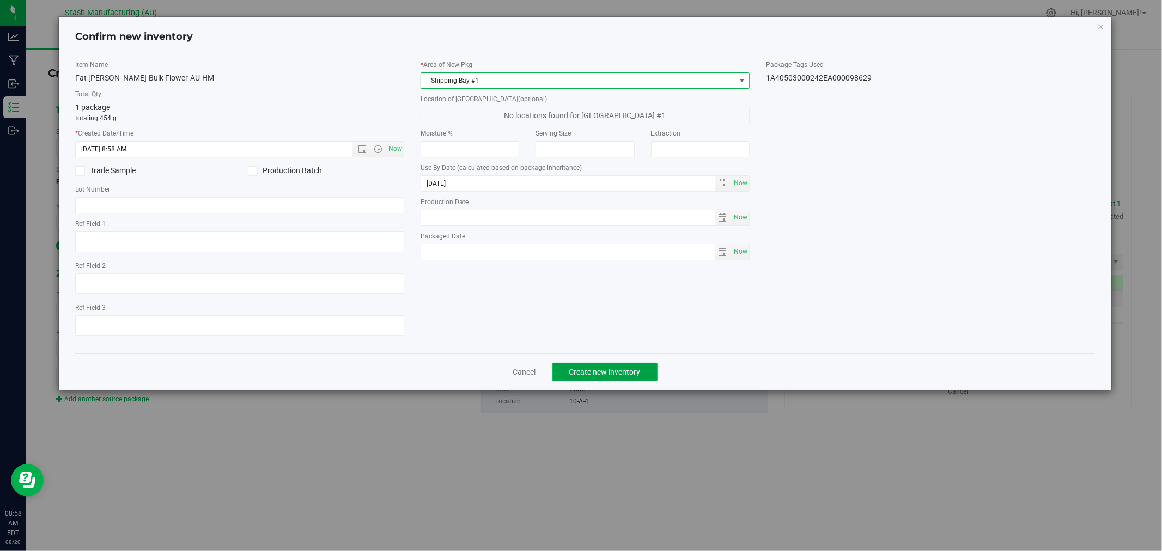
click at [608, 381] on button "Create new inventory" at bounding box center [604, 372] width 105 height 19
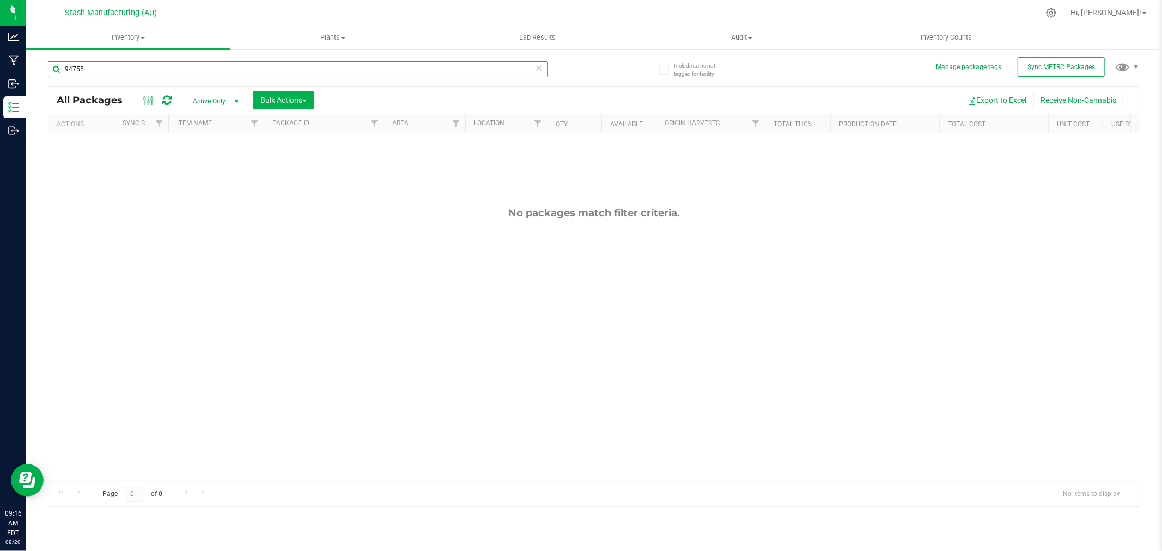
click at [128, 73] on input "94755" at bounding box center [298, 69] width 500 height 16
type input "89942"
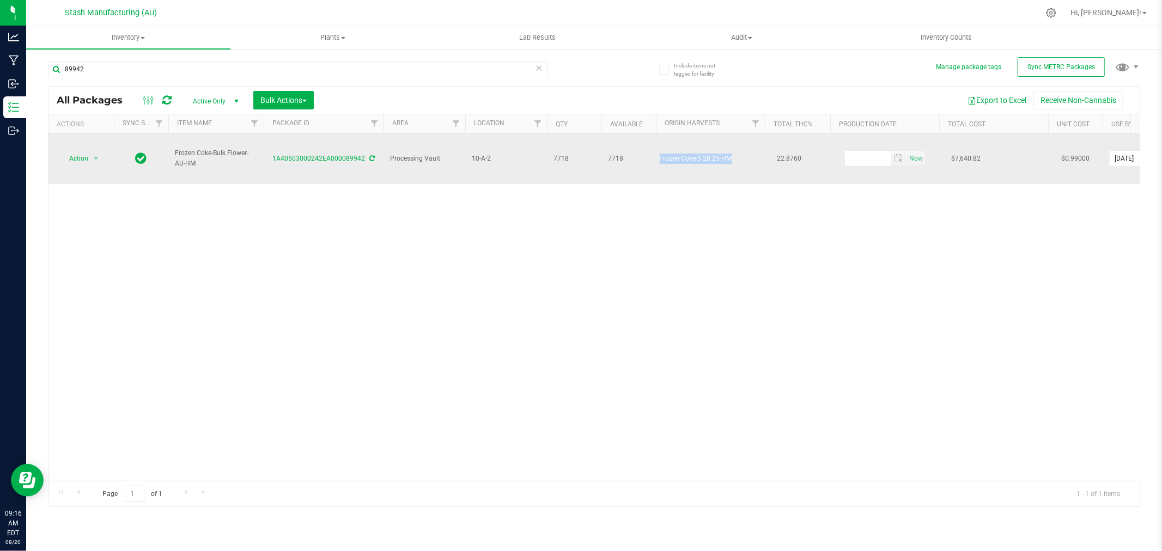
drag, startPoint x: 661, startPoint y: 151, endPoint x: 733, endPoint y: 157, distance: 72.7
click at [733, 157] on td "Frozen Coke-5.28.25-HM" at bounding box center [710, 158] width 109 height 51
copy div "Frozen Coke-5.28.25-HM"
click at [83, 151] on span "Action" at bounding box center [73, 158] width 29 height 15
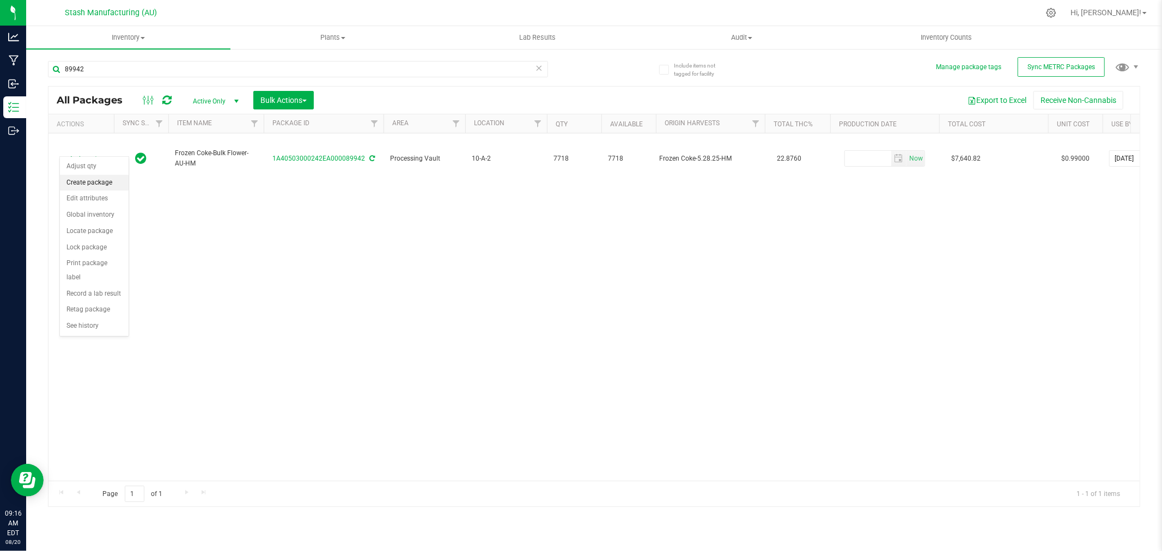
click at [93, 182] on li "Create package" at bounding box center [94, 183] width 69 height 16
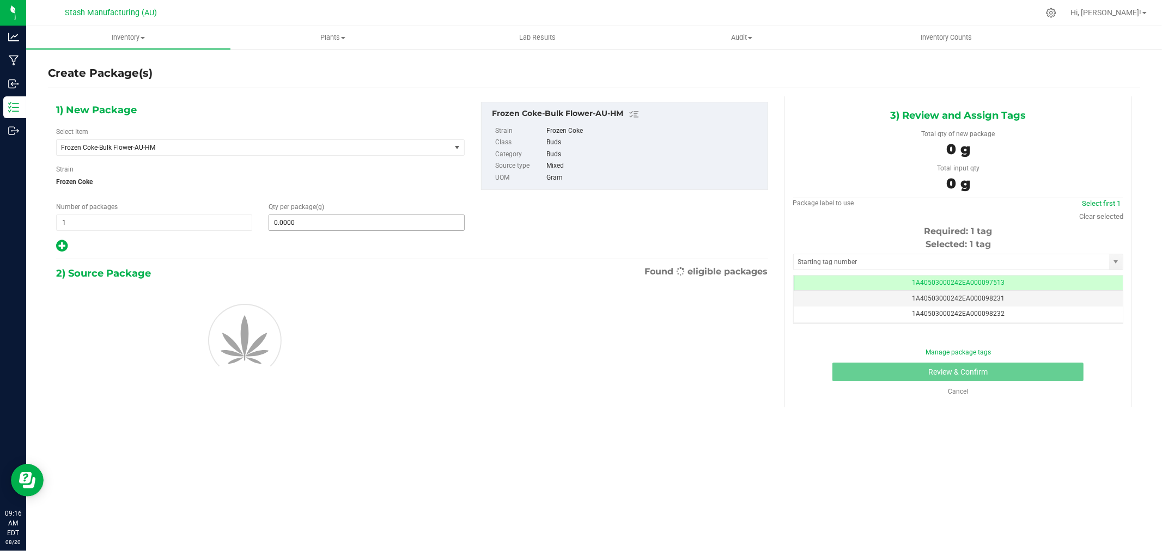
scroll to position [0, -1]
click at [290, 225] on span at bounding box center [366, 223] width 196 height 16
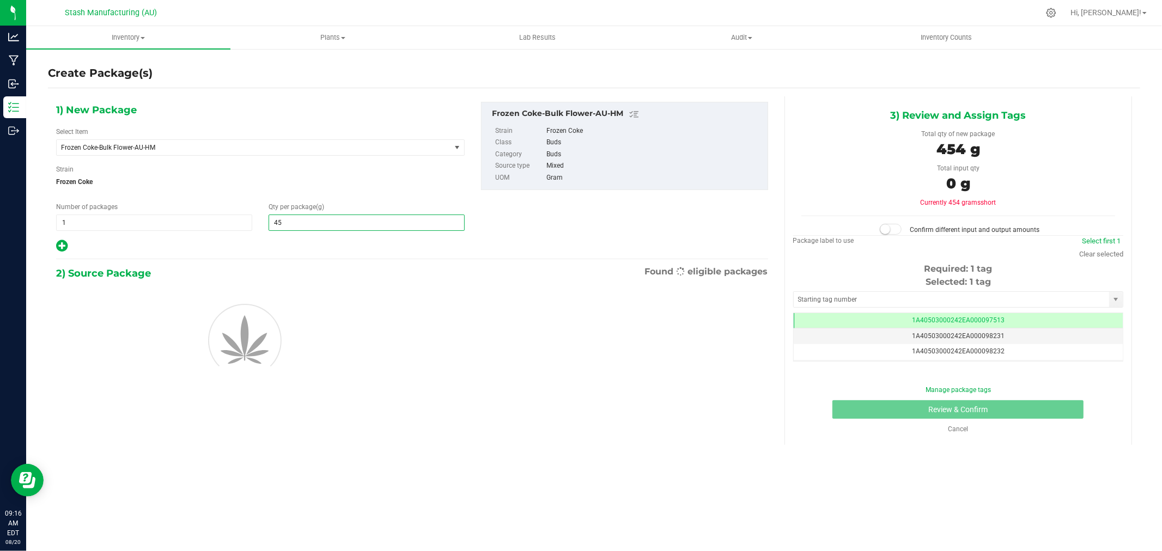
type input "454"
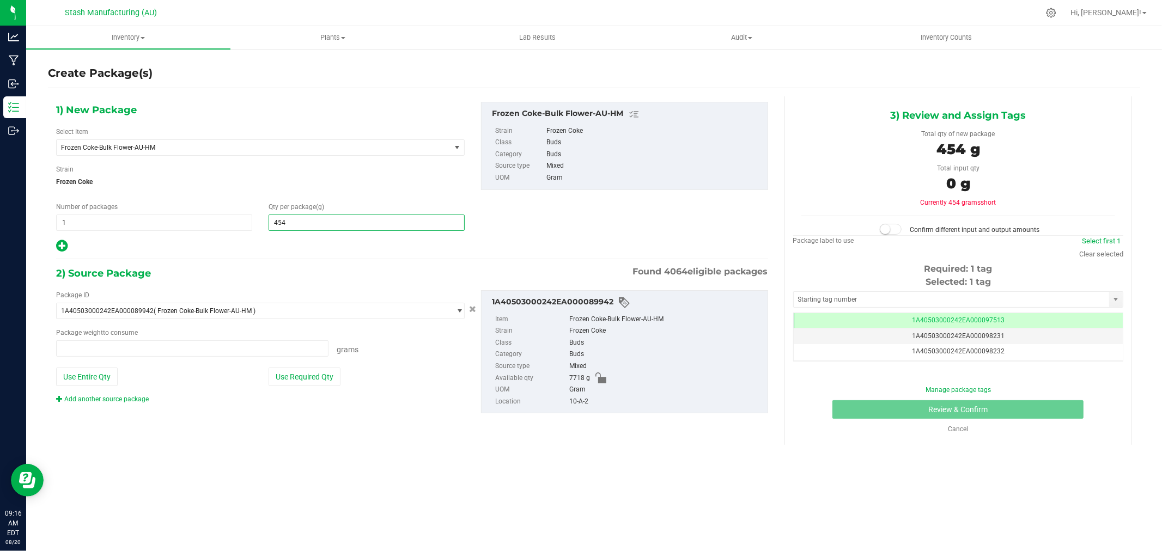
type input "454.0000"
drag, startPoint x: 317, startPoint y: 400, endPoint x: 307, endPoint y: 391, distance: 13.9
click at [307, 391] on div "Package ID 1A40503000242EA000089942 ( Frozen Coke-Bulk Flower-AU-HM ) 1A4050300…" at bounding box center [260, 347] width 425 height 114
click at [305, 376] on button "Use Required Qty" at bounding box center [304, 377] width 72 height 19
type input "454.0000 g"
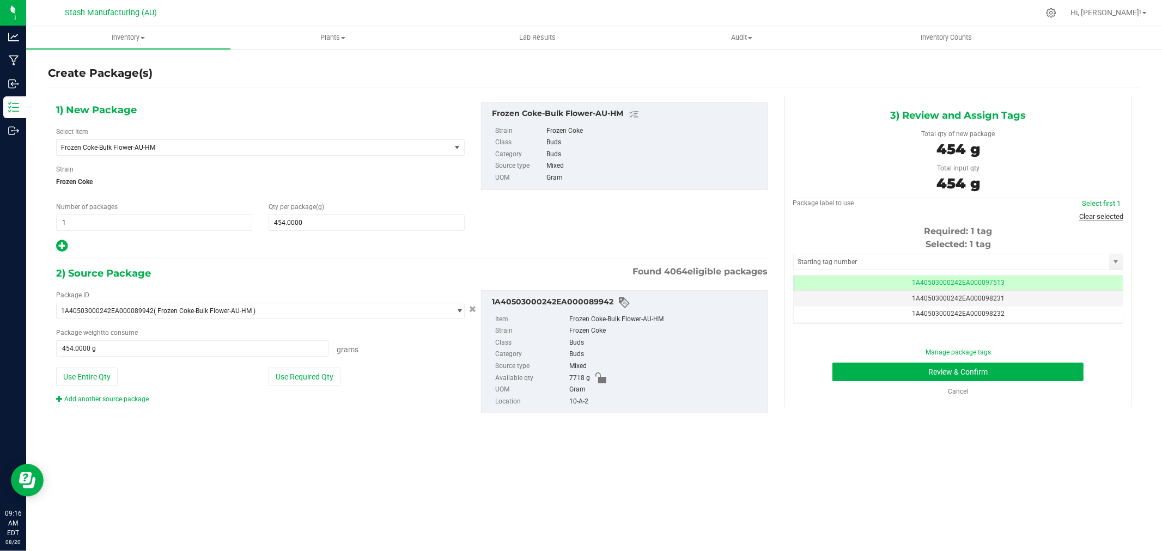
click at [1097, 217] on link "Clear selected" at bounding box center [1101, 216] width 44 height 8
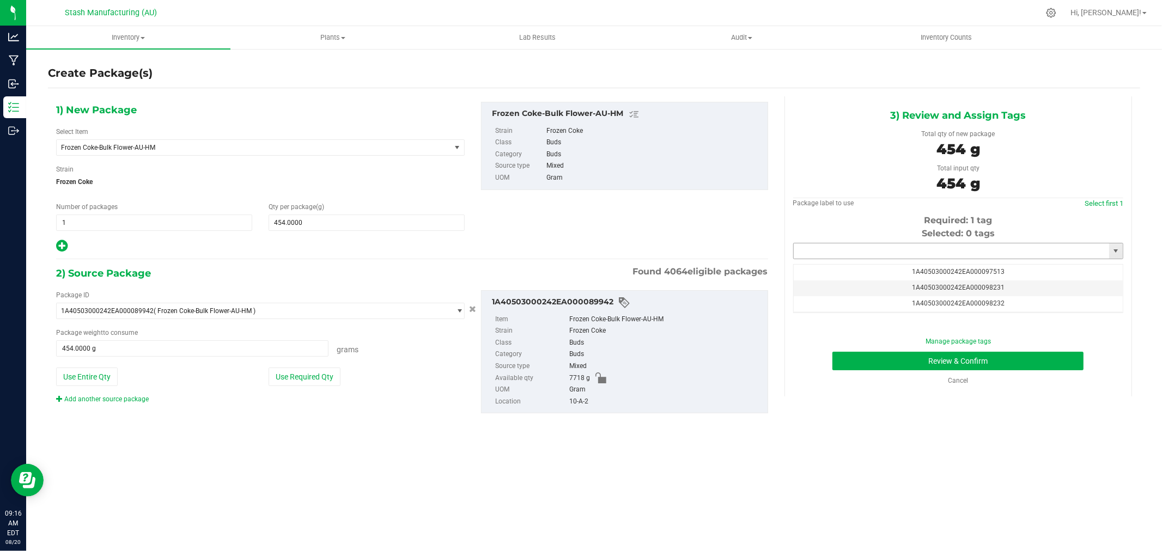
click at [976, 252] on input "text" at bounding box center [950, 250] width 315 height 15
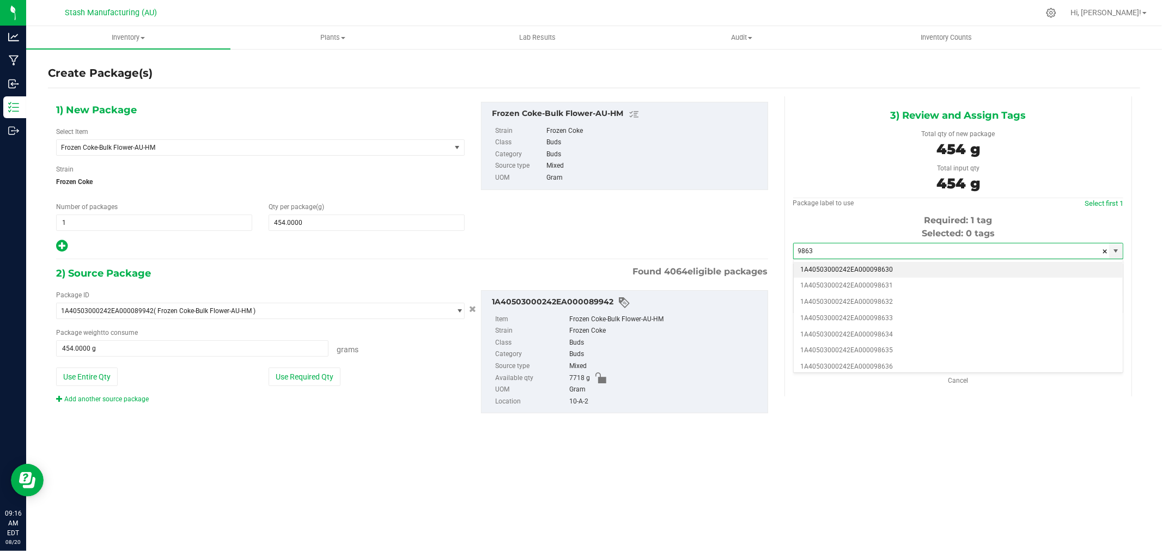
click at [922, 267] on li "1A40503000242EA000098630" at bounding box center [957, 270] width 329 height 16
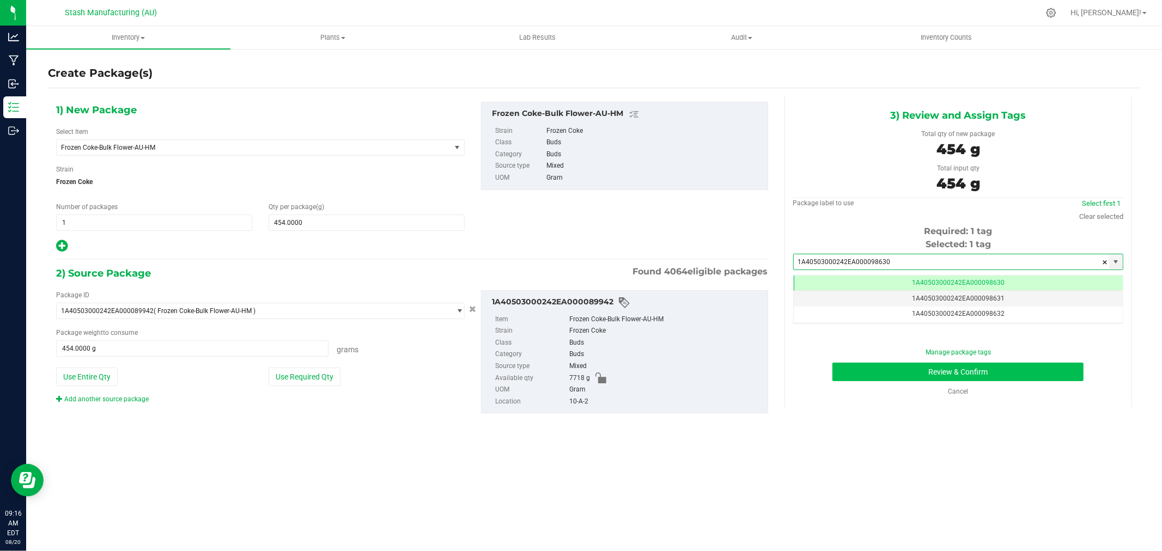
type input "1A40503000242EA000098630"
click at [1002, 370] on button "Review & Confirm" at bounding box center [957, 372] width 251 height 19
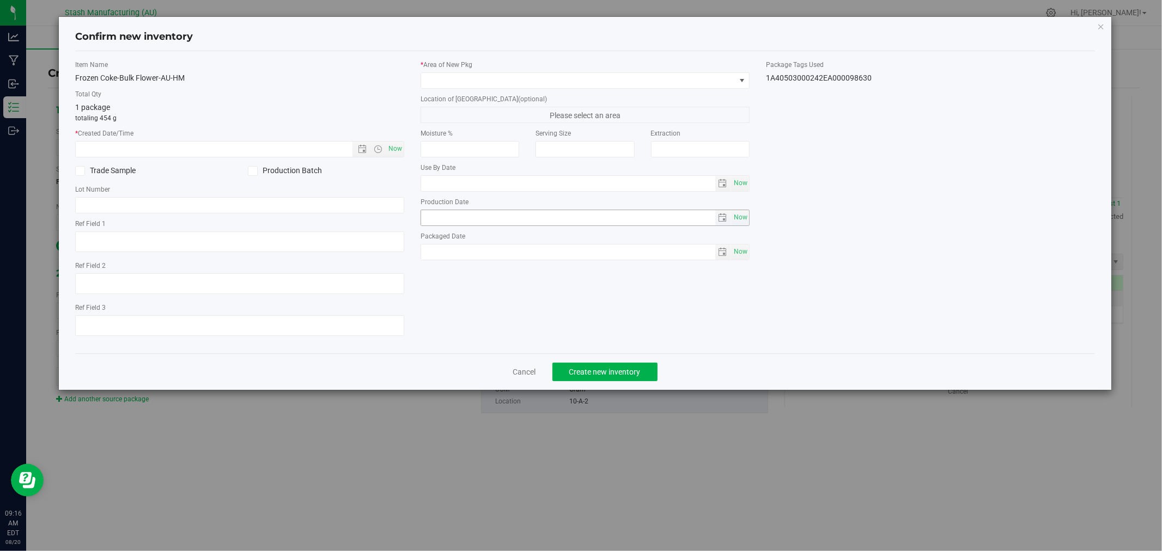
type input "[DATE]"
click at [395, 148] on span "Now" at bounding box center [395, 149] width 19 height 16
type input "[DATE] 9:16 AM"
click at [432, 86] on span at bounding box center [578, 80] width 314 height 15
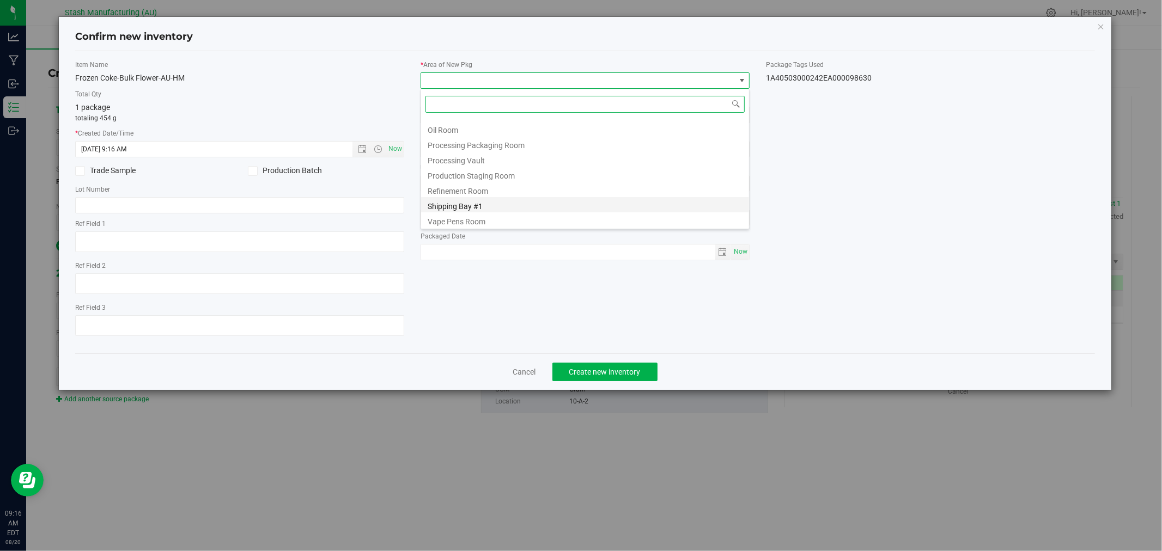
click at [502, 203] on li "Shipping Bay #1" at bounding box center [585, 204] width 328 height 15
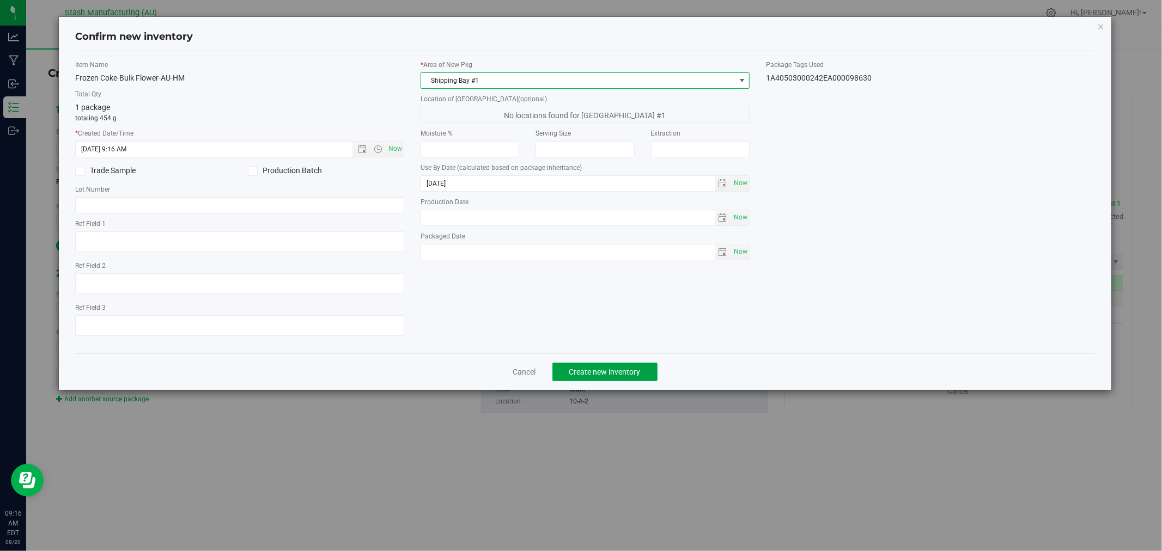
click at [618, 372] on span "Create new inventory" at bounding box center [604, 372] width 71 height 9
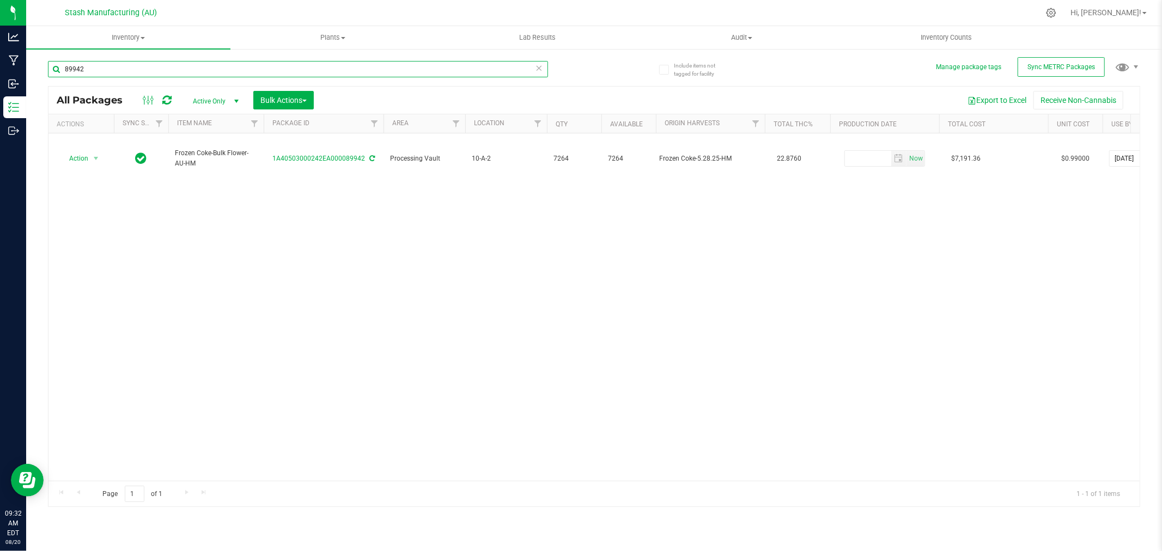
click at [88, 72] on input "89942" at bounding box center [298, 69] width 500 height 16
type input "92580"
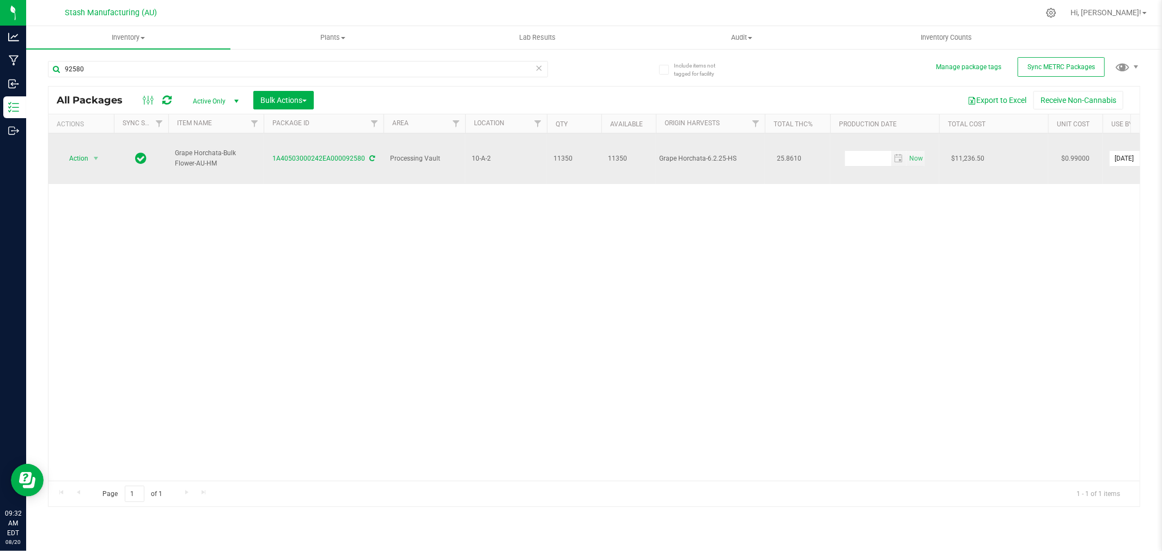
drag, startPoint x: 656, startPoint y: 150, endPoint x: 741, endPoint y: 159, distance: 85.9
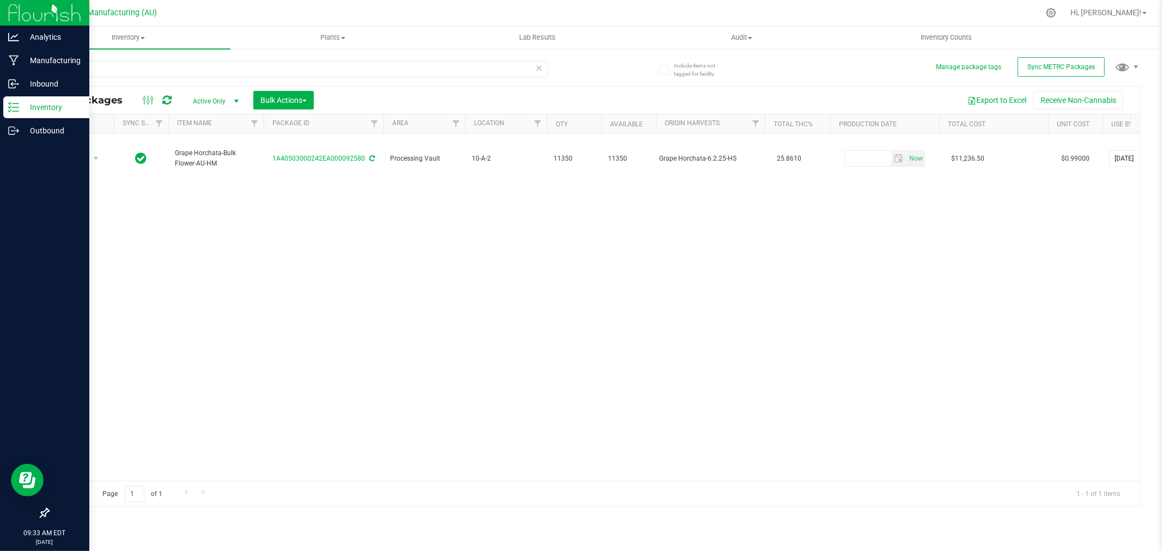
drag, startPoint x: 69, startPoint y: 225, endPoint x: 4, endPoint y: 238, distance: 65.6
click at [69, 225] on div "Action Action Adjust qty Create package Edit attributes Global inventory Locate…" at bounding box center [593, 306] width 1091 height 347
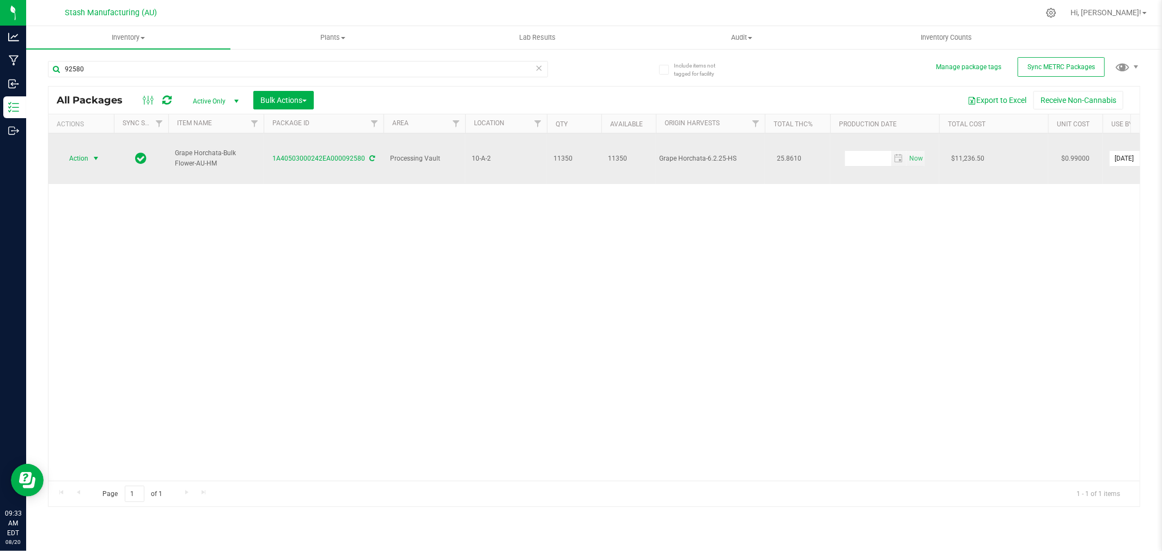
click at [86, 151] on span "Action" at bounding box center [73, 158] width 29 height 15
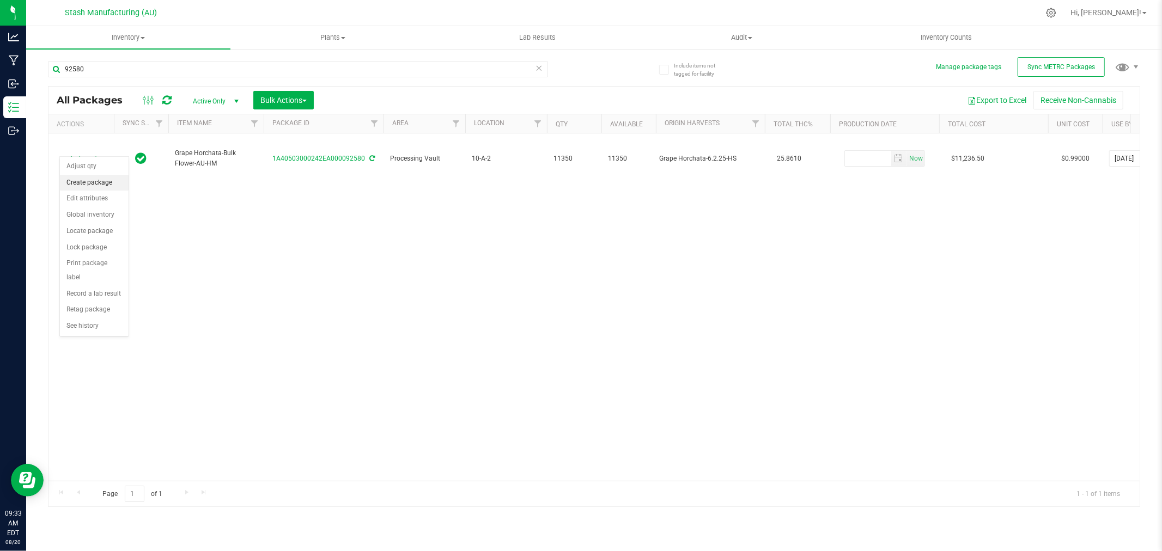
click at [105, 186] on li "Create package" at bounding box center [94, 183] width 69 height 16
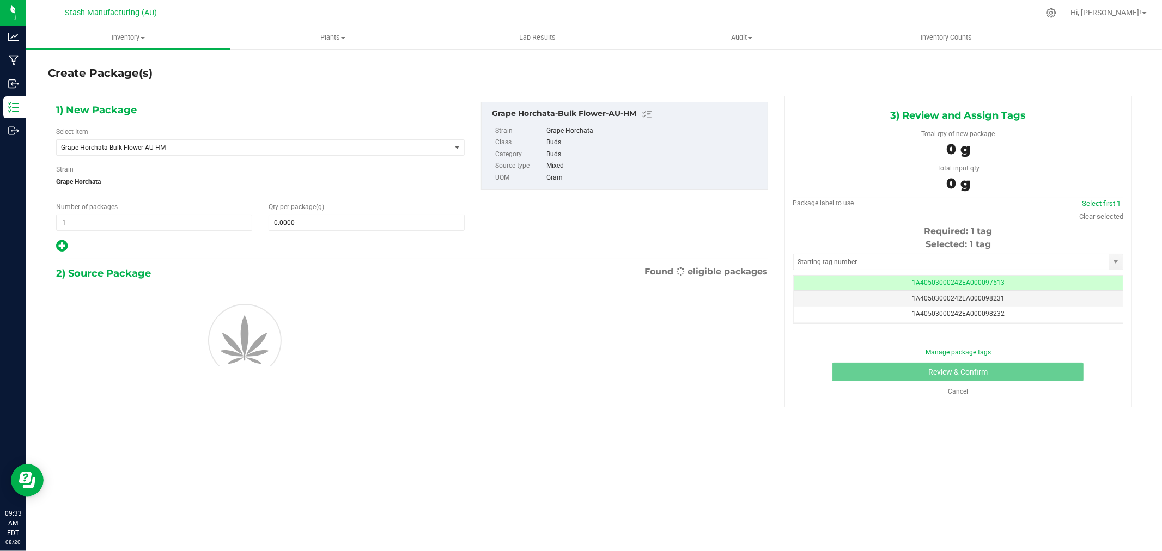
scroll to position [0, -1]
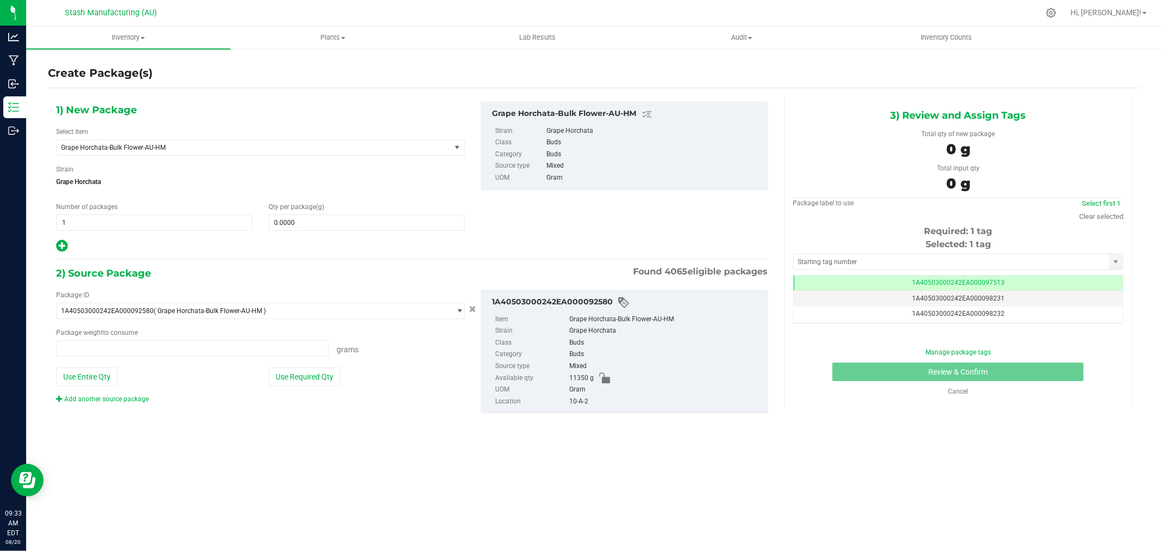
type input "0.0000 g"
click at [64, 245] on icon at bounding box center [61, 246] width 11 height 14
type input "0.0000"
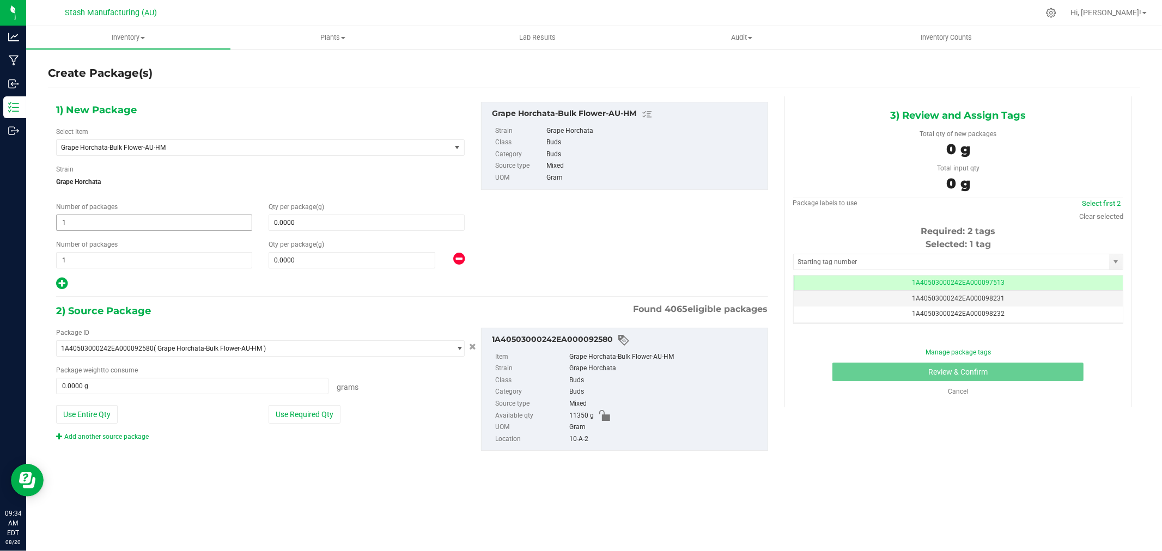
click at [102, 225] on span "1 1" at bounding box center [154, 223] width 196 height 16
click at [102, 225] on input "1" at bounding box center [154, 222] width 195 height 15
type input "5"
click at [113, 259] on span "1 1" at bounding box center [154, 260] width 196 height 16
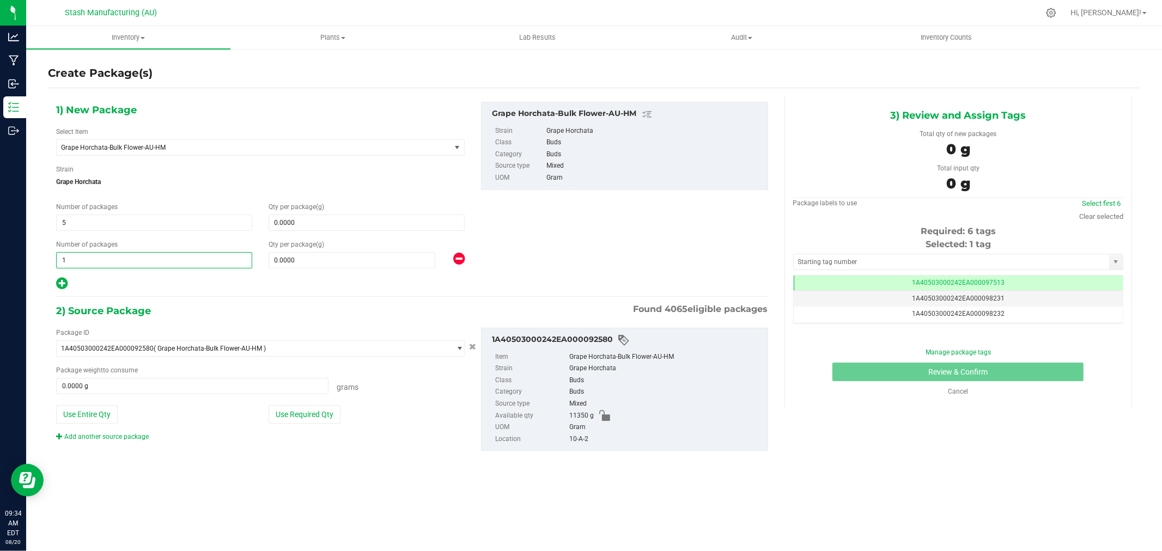
click at [113, 259] on input "1" at bounding box center [154, 260] width 195 height 15
type input "3"
click at [295, 218] on span at bounding box center [366, 223] width 196 height 16
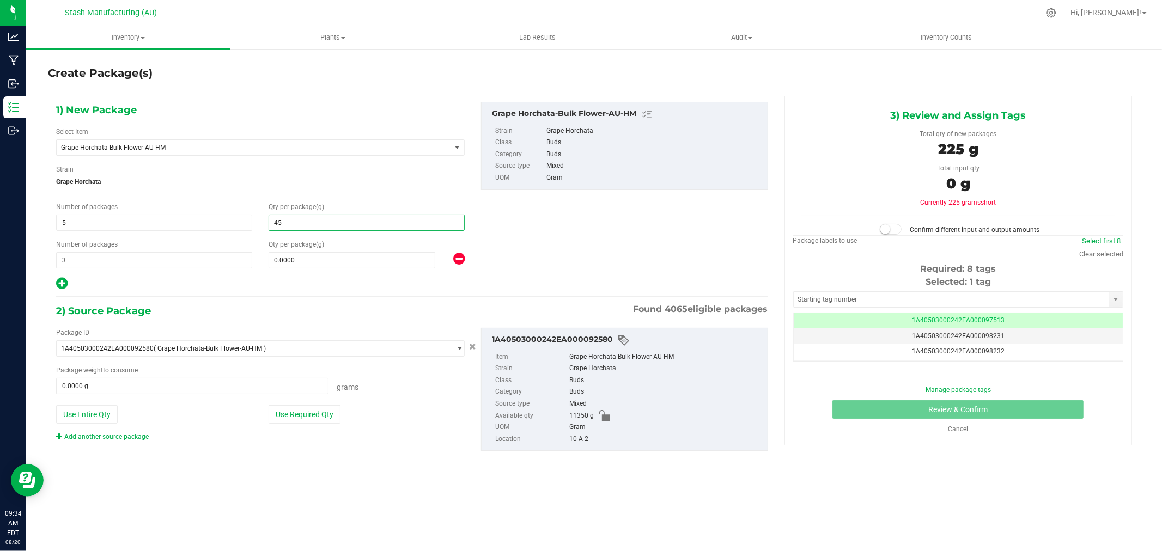
type input "454"
type input "454.0000"
click at [293, 264] on span at bounding box center [351, 260] width 167 height 16
type input "908"
type input "908.0000"
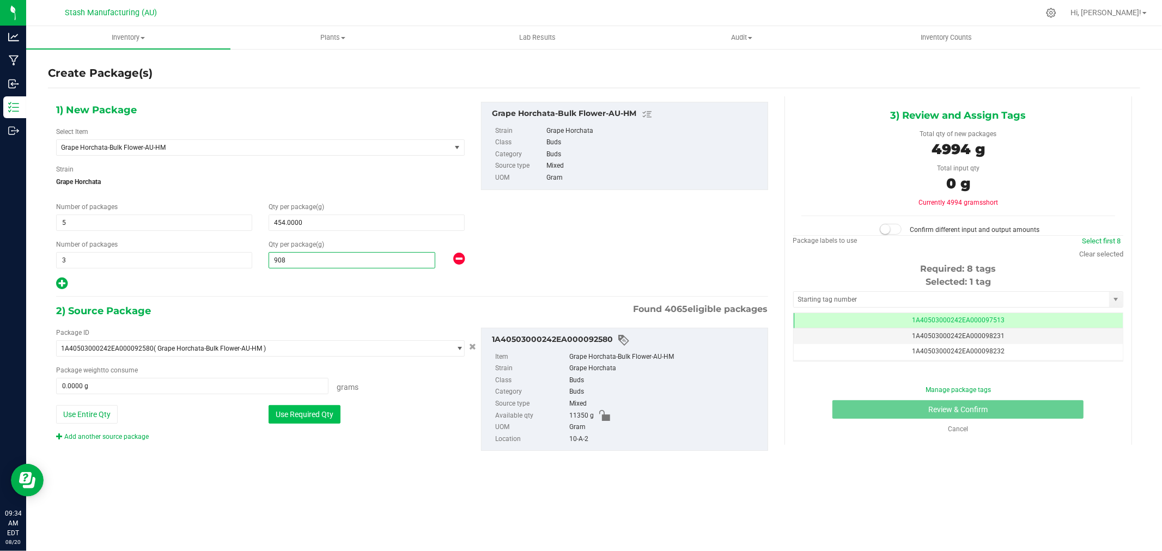
click at [307, 412] on button "Use Required Qty" at bounding box center [304, 414] width 72 height 19
type input "4994.0000 g"
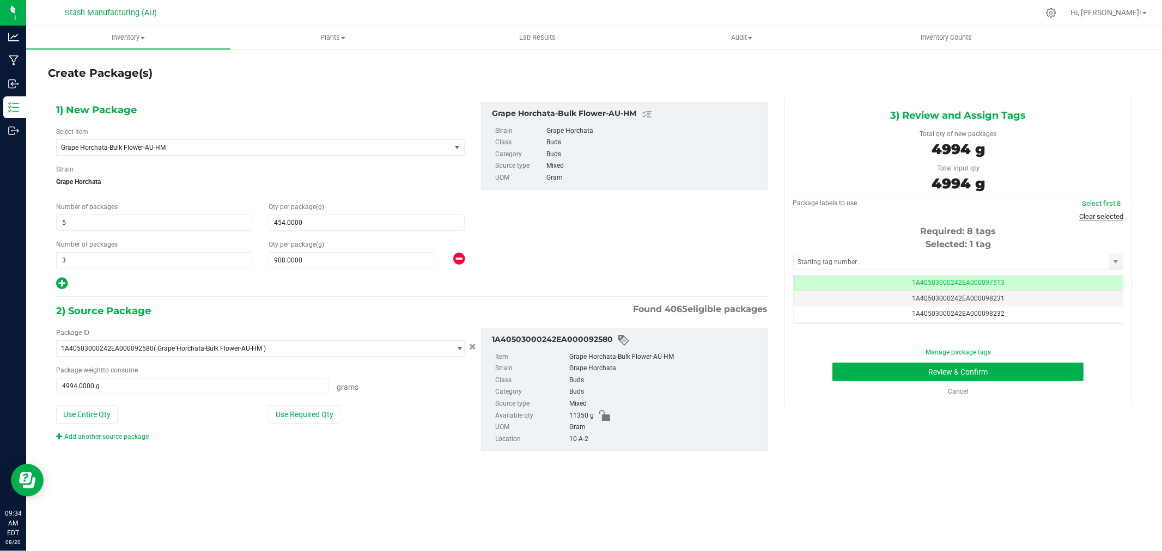
click at [1101, 217] on link "Clear selected" at bounding box center [1101, 216] width 44 height 8
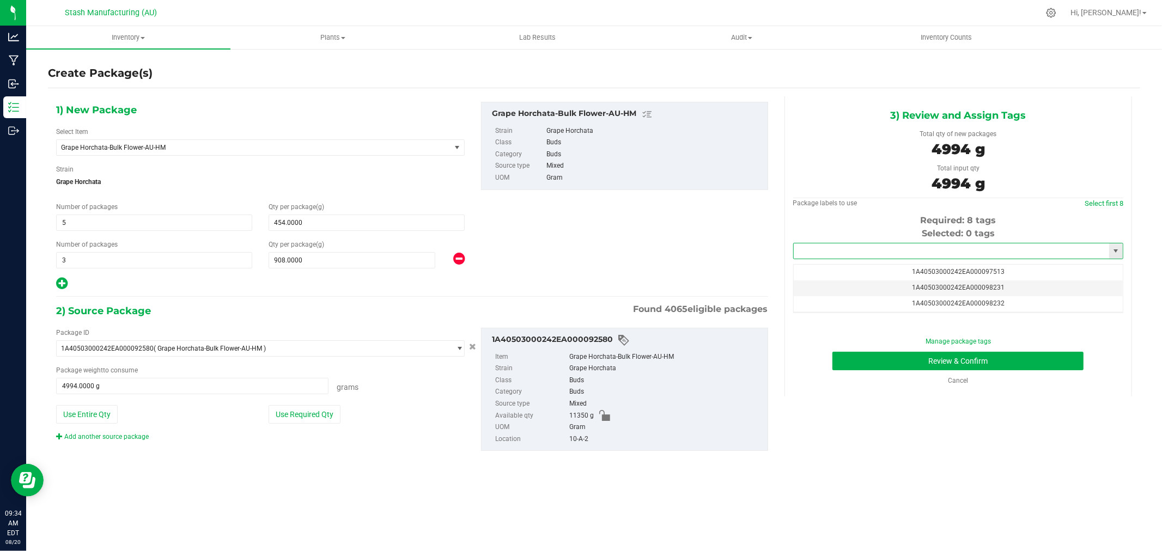
click at [955, 253] on input "text" at bounding box center [950, 250] width 315 height 15
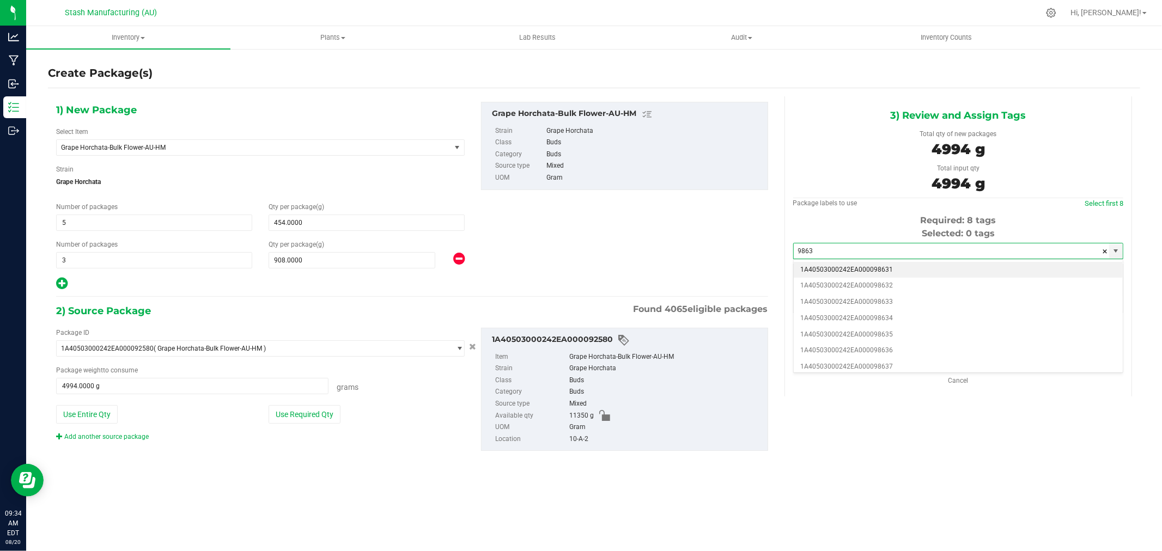
click at [907, 271] on li "1A40503000242EA000098631" at bounding box center [957, 270] width 329 height 16
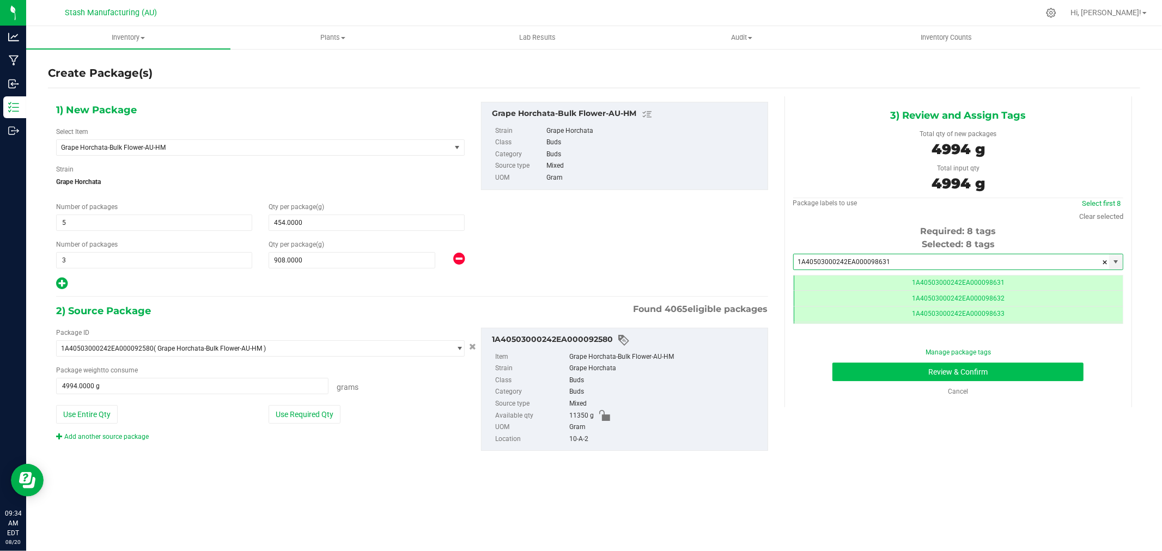
type input "1A40503000242EA000098631"
click at [1029, 378] on button "Review & Confirm" at bounding box center [957, 372] width 251 height 19
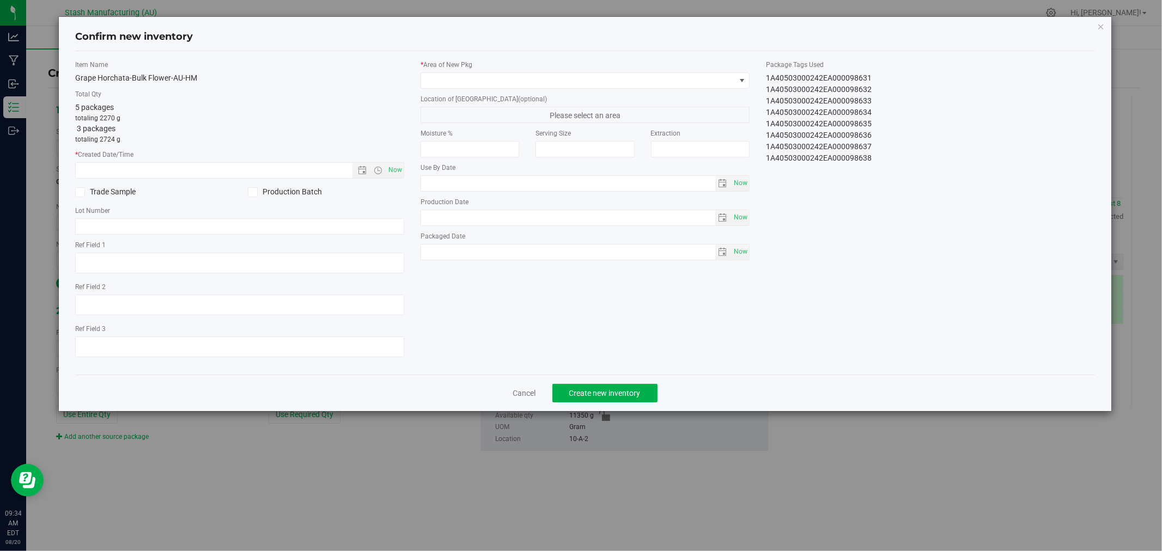
type input "[DATE]"
click at [401, 166] on span "Now" at bounding box center [395, 170] width 19 height 16
type input "[DATE] 9:34 AM"
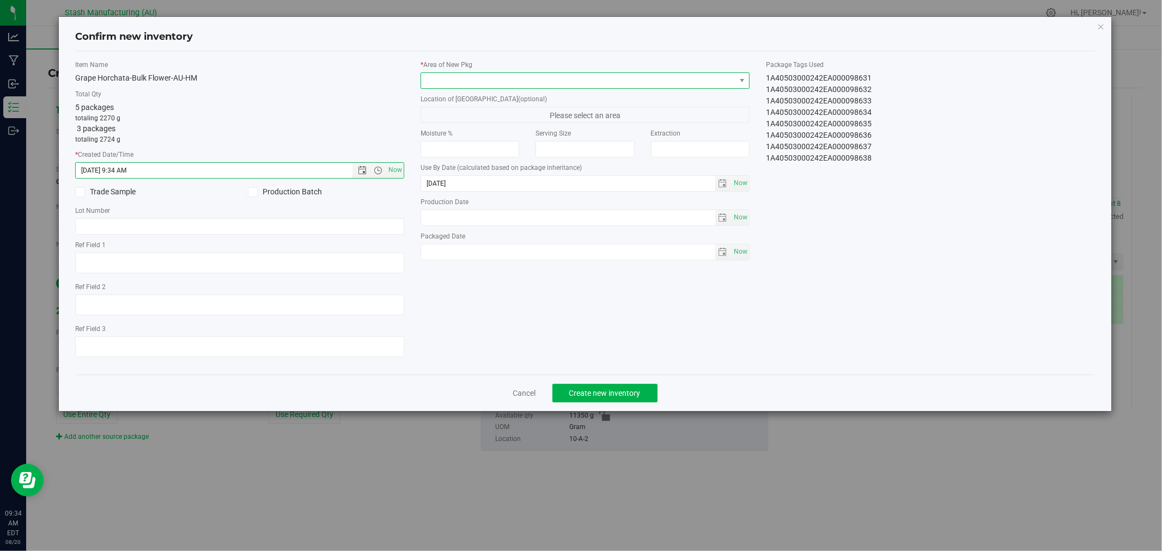
click at [486, 84] on span at bounding box center [578, 80] width 314 height 15
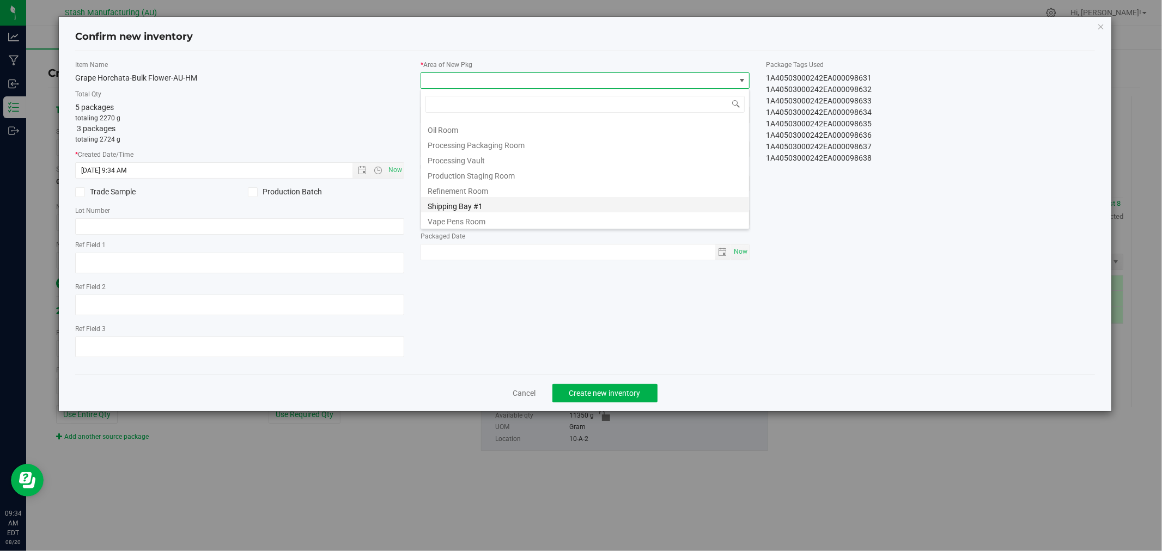
click at [536, 200] on li "Shipping Bay #1" at bounding box center [585, 204] width 328 height 15
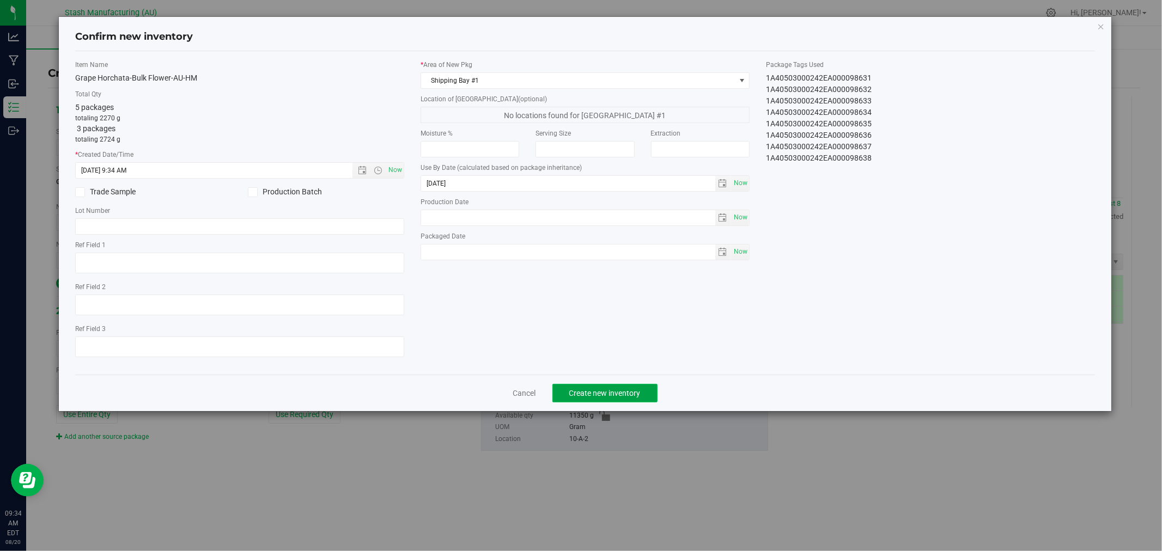
click at [645, 398] on button "Create new inventory" at bounding box center [604, 393] width 105 height 19
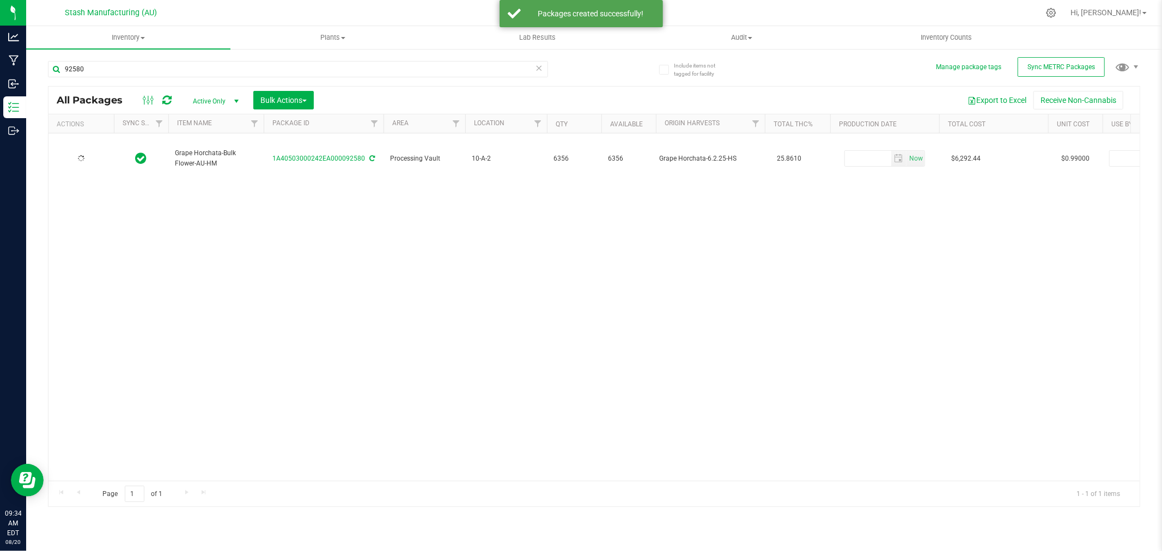
type input "[DATE]"
click at [539, 69] on icon at bounding box center [539, 67] width 8 height 13
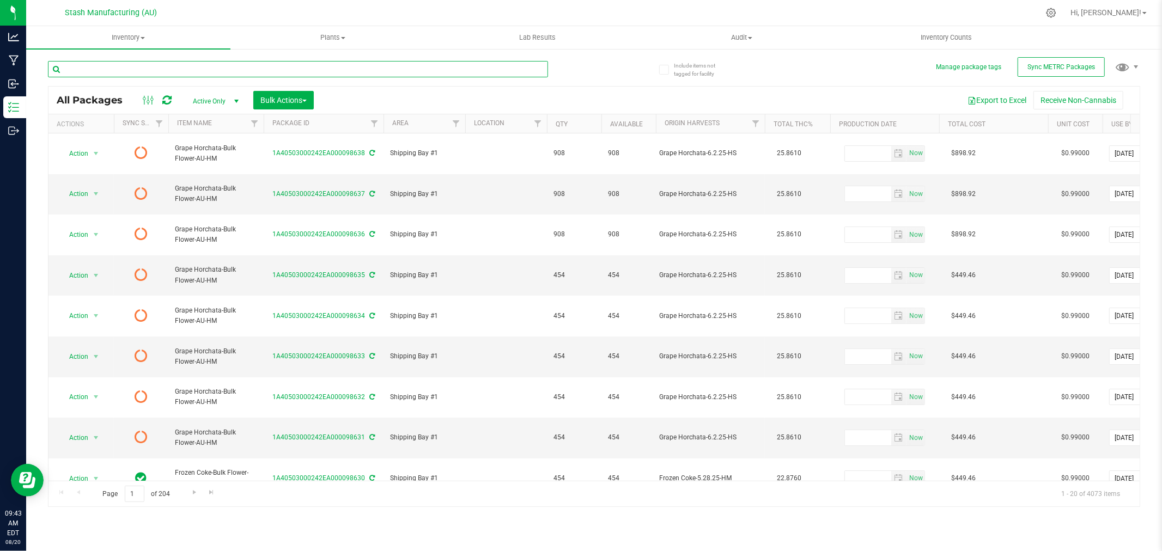
click at [166, 71] on input "text" at bounding box center [298, 69] width 500 height 16
type input "92112"
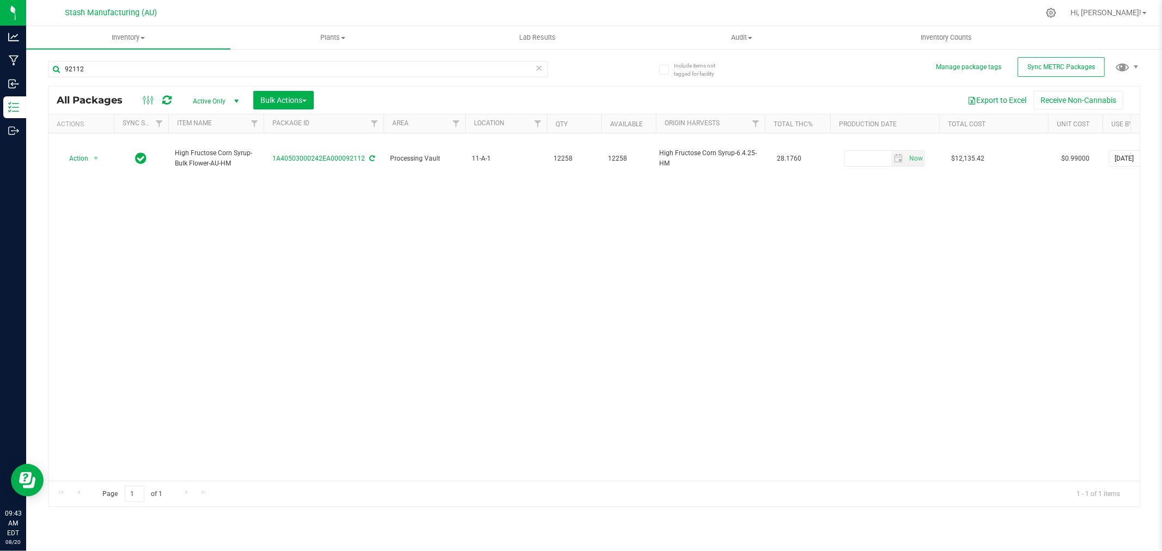
click at [97, 197] on div "Action Action Adjust qty Create package Edit attributes Global inventory Locate…" at bounding box center [593, 306] width 1091 height 347
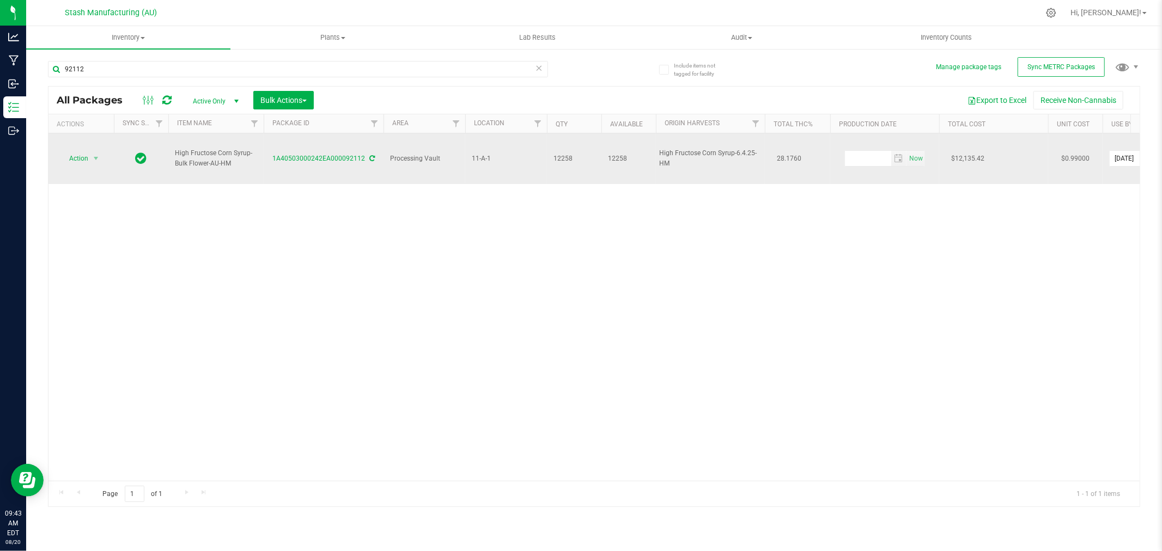
drag, startPoint x: 651, startPoint y: 153, endPoint x: 640, endPoint y: 145, distance: 13.6
copy tr "High Fructose Corn Syrup-6.4.25-HM"
click at [88, 151] on span "Action" at bounding box center [73, 158] width 29 height 15
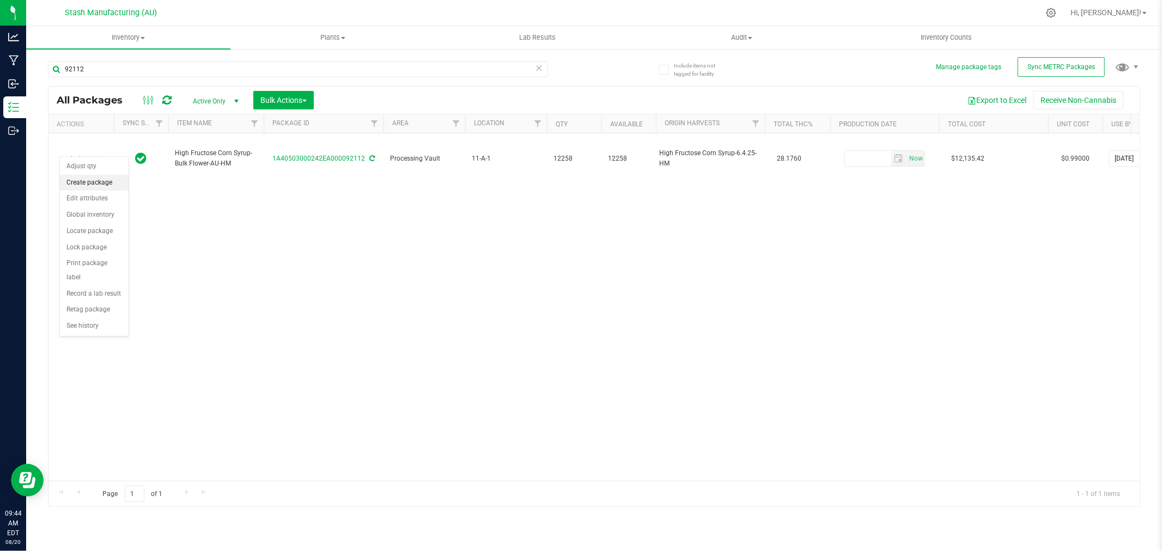
click at [96, 182] on li "Create package" at bounding box center [94, 183] width 69 height 16
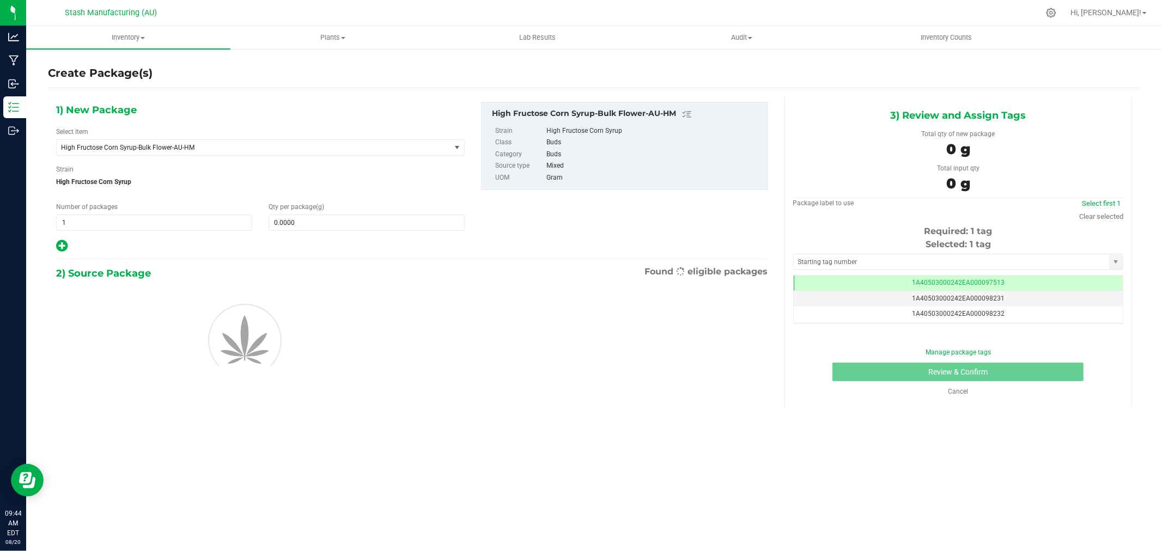
scroll to position [0, -1]
click at [60, 246] on icon at bounding box center [61, 246] width 11 height 14
type input "0.0000"
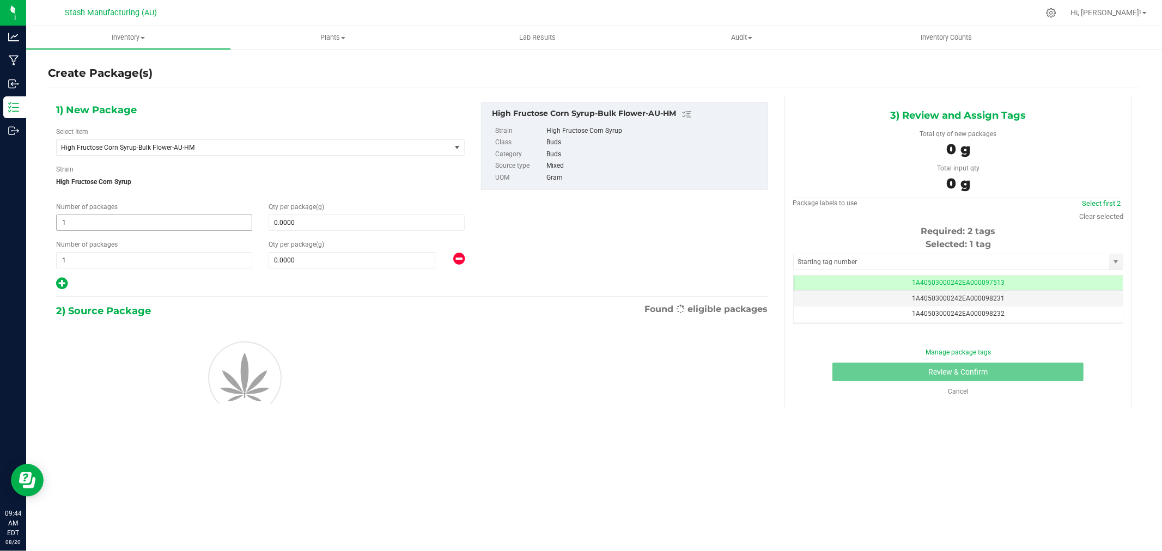
click at [91, 225] on input "1" at bounding box center [154, 222] width 195 height 15
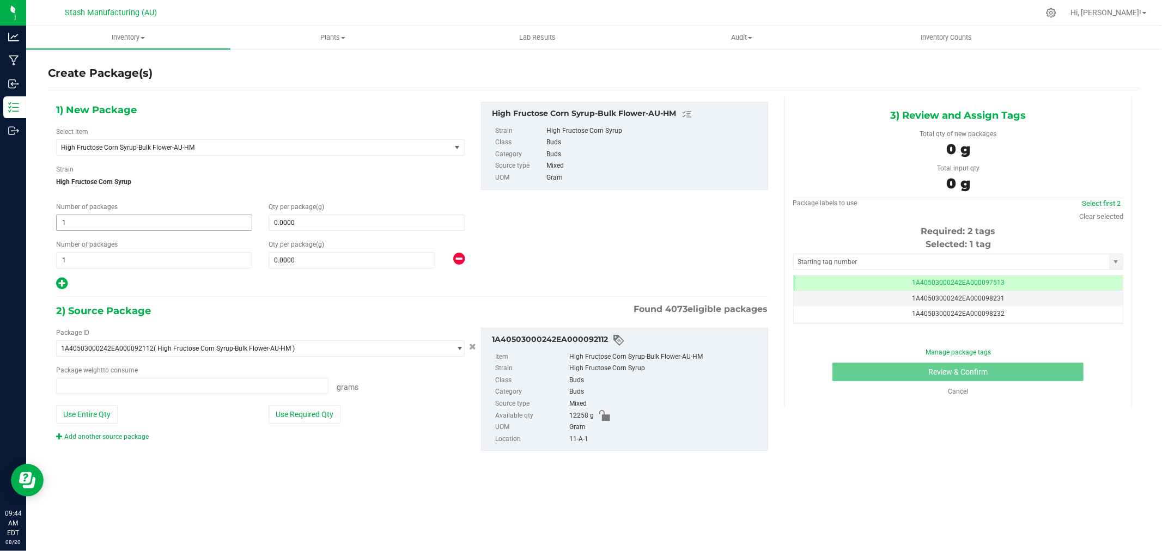
type input "0.0000 g"
click at [91, 225] on input "1" at bounding box center [154, 222] width 195 height 15
type input "3"
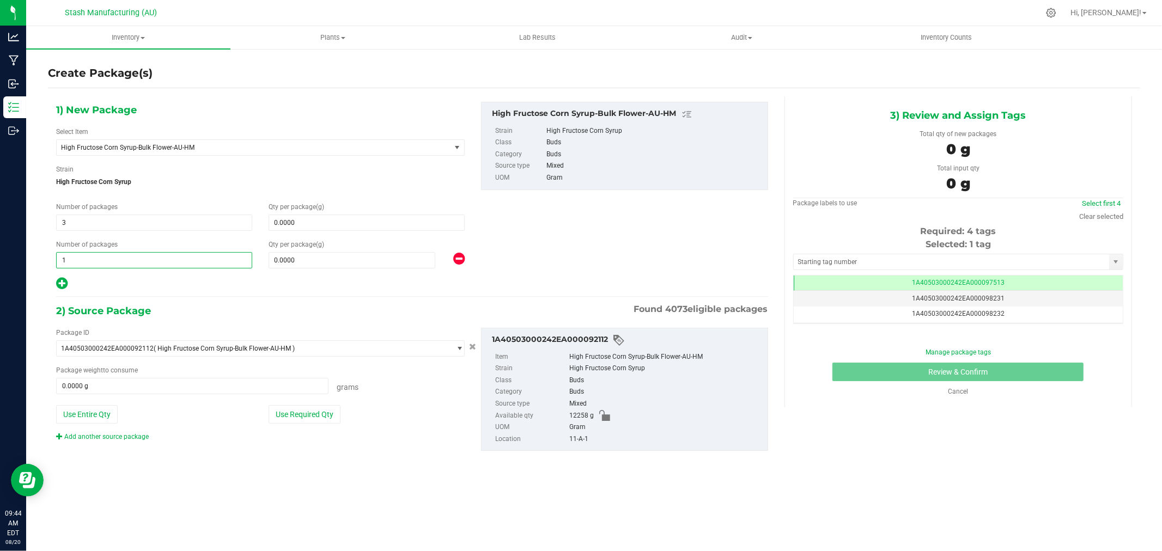
click at [84, 263] on span "1 1" at bounding box center [154, 260] width 196 height 16
click at [84, 263] on input "1" at bounding box center [154, 260] width 195 height 15
type input "3"
click at [298, 226] on span at bounding box center [366, 223] width 196 height 16
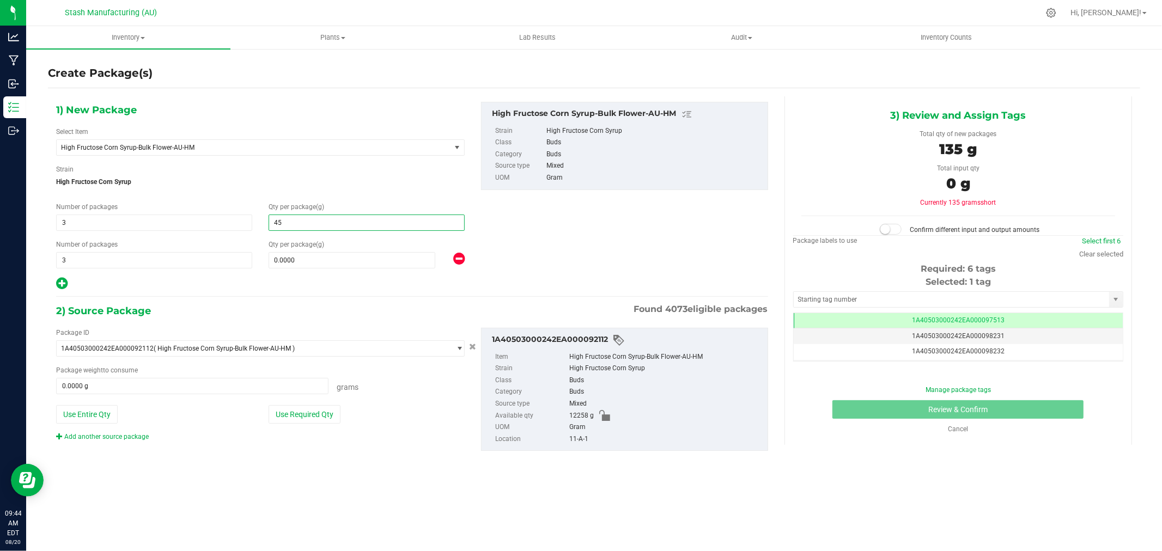
type input "454"
type input "454.0000"
click at [288, 264] on span at bounding box center [351, 260] width 167 height 16
type input "908"
type input "908.0000"
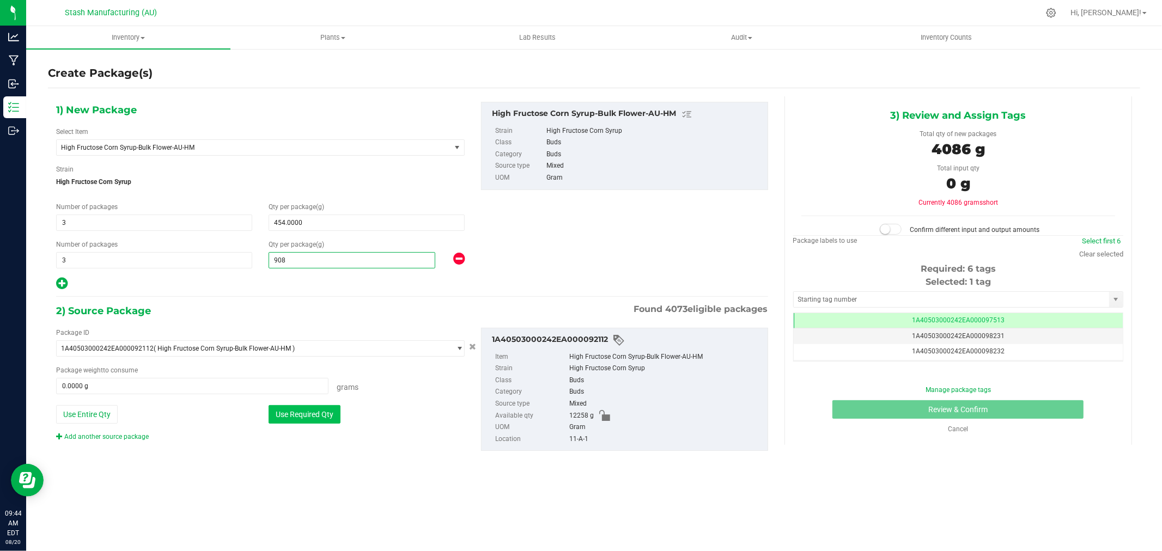
click at [315, 417] on button "Use Required Qty" at bounding box center [304, 414] width 72 height 19
type input "4086.0000 g"
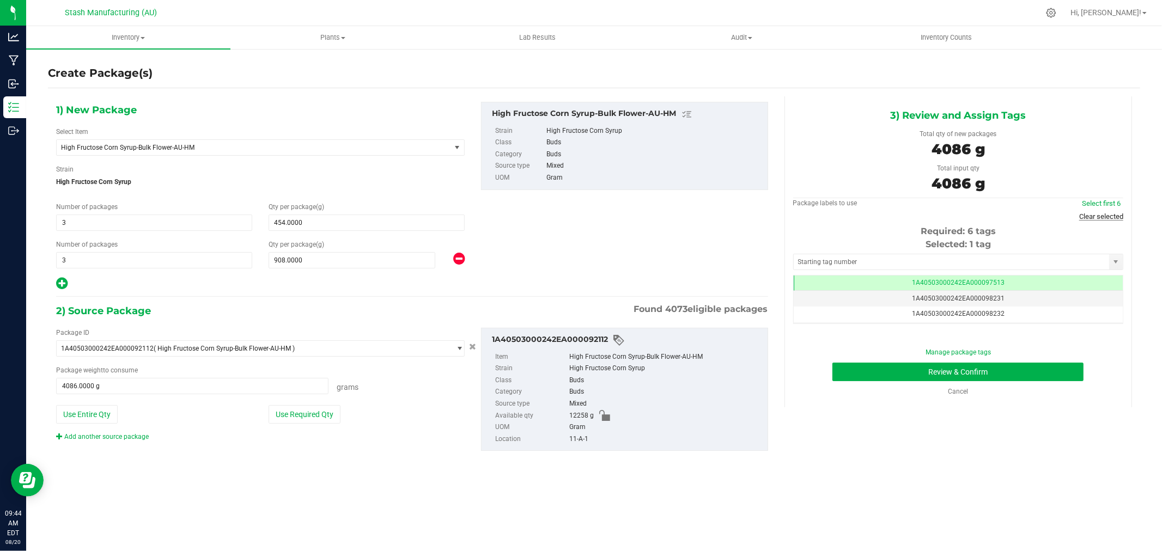
click at [1097, 214] on link "Clear selected" at bounding box center [1101, 216] width 44 height 8
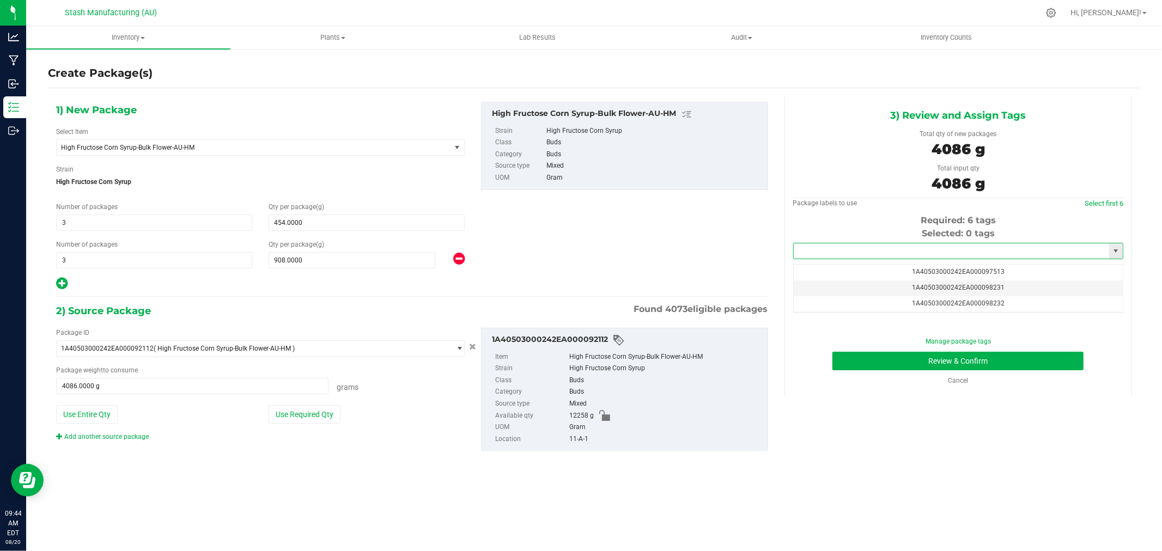
click at [955, 247] on input "text" at bounding box center [950, 250] width 315 height 15
click at [937, 266] on li "1A40503000242EA000098639" at bounding box center [957, 270] width 329 height 16
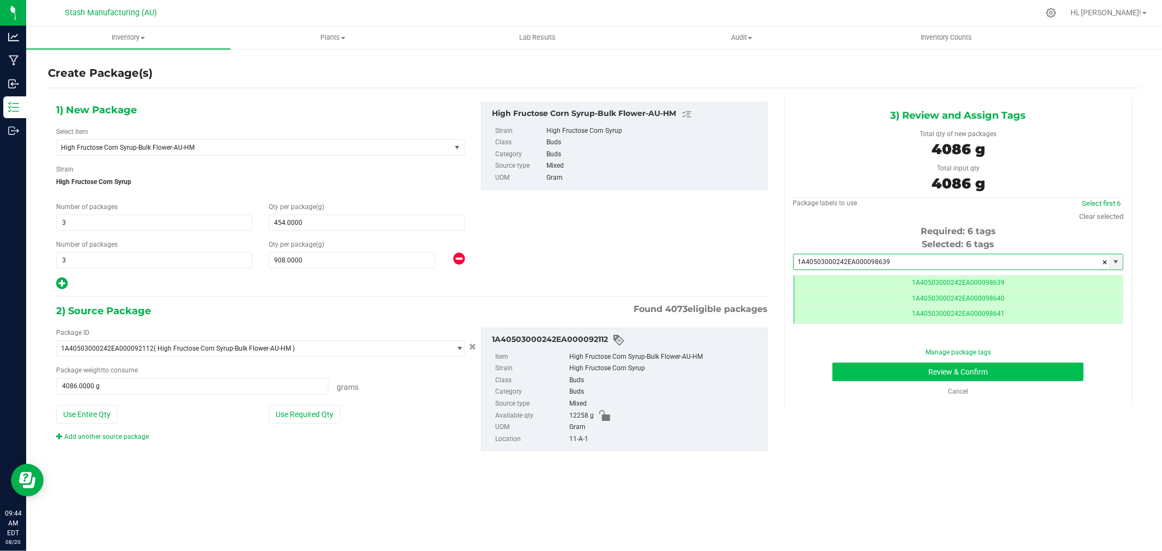
type input "1A40503000242EA000098639"
click at [1032, 368] on button "Review & Confirm" at bounding box center [957, 372] width 251 height 19
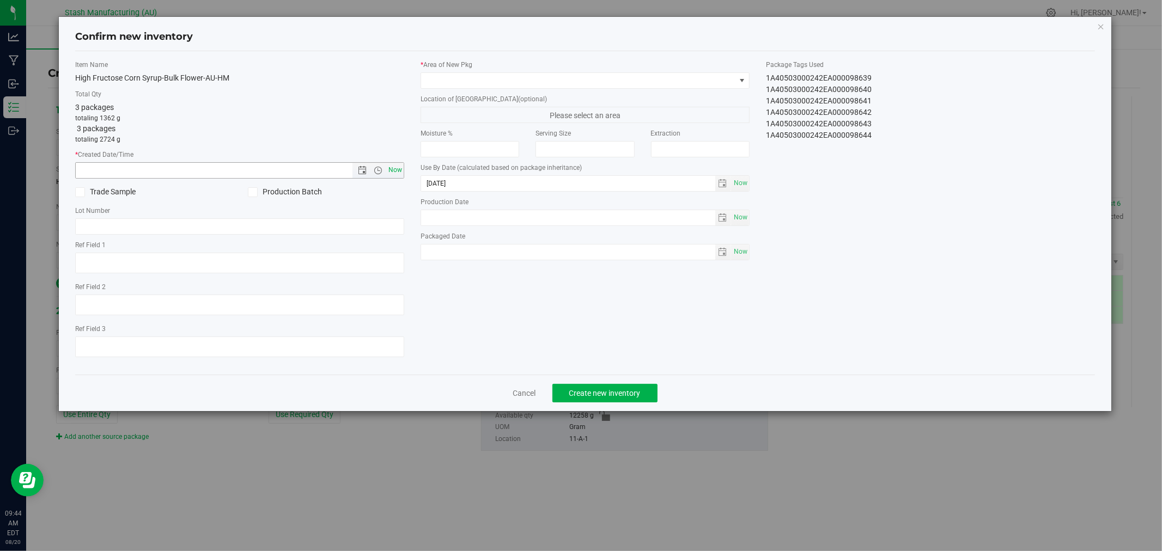
click at [394, 167] on span "Now" at bounding box center [395, 170] width 19 height 16
type input "[DATE] 9:44 AM"
click at [472, 82] on span at bounding box center [578, 80] width 314 height 15
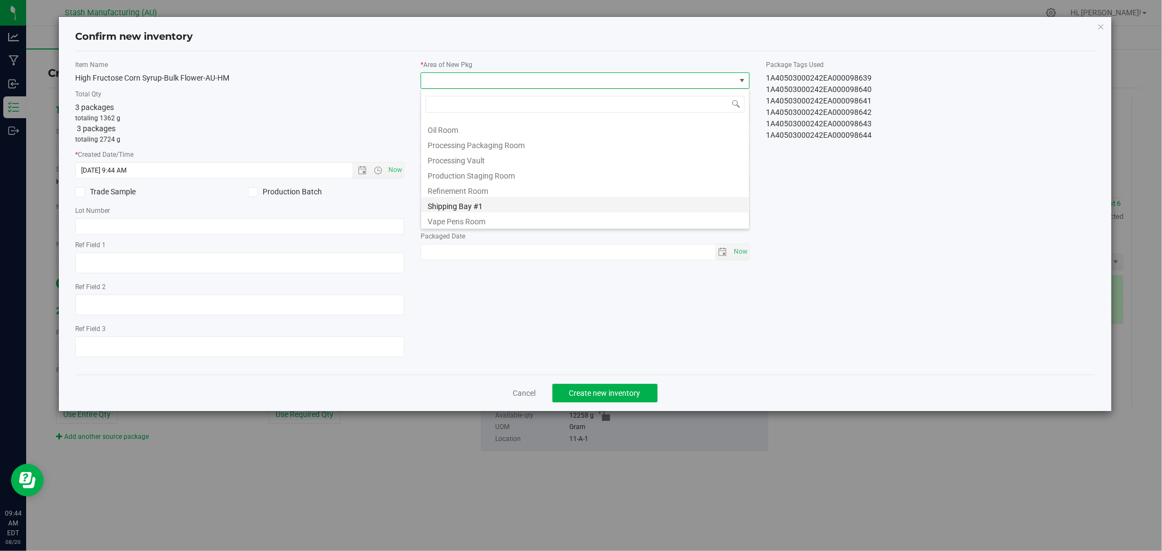
click at [492, 207] on li "Shipping Bay #1" at bounding box center [585, 204] width 328 height 15
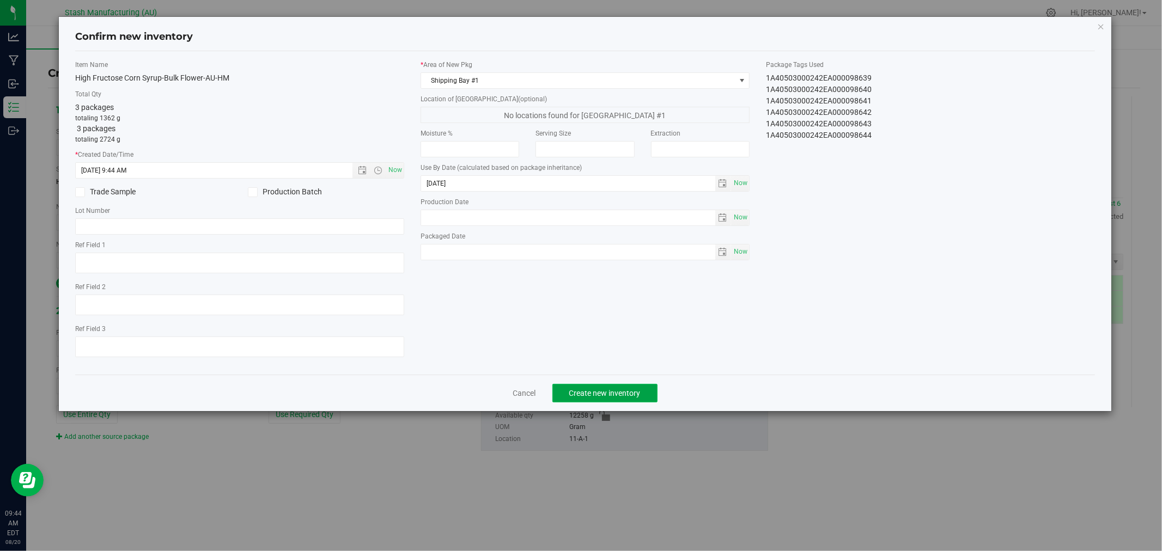
click at [609, 396] on span "Create new inventory" at bounding box center [604, 393] width 71 height 9
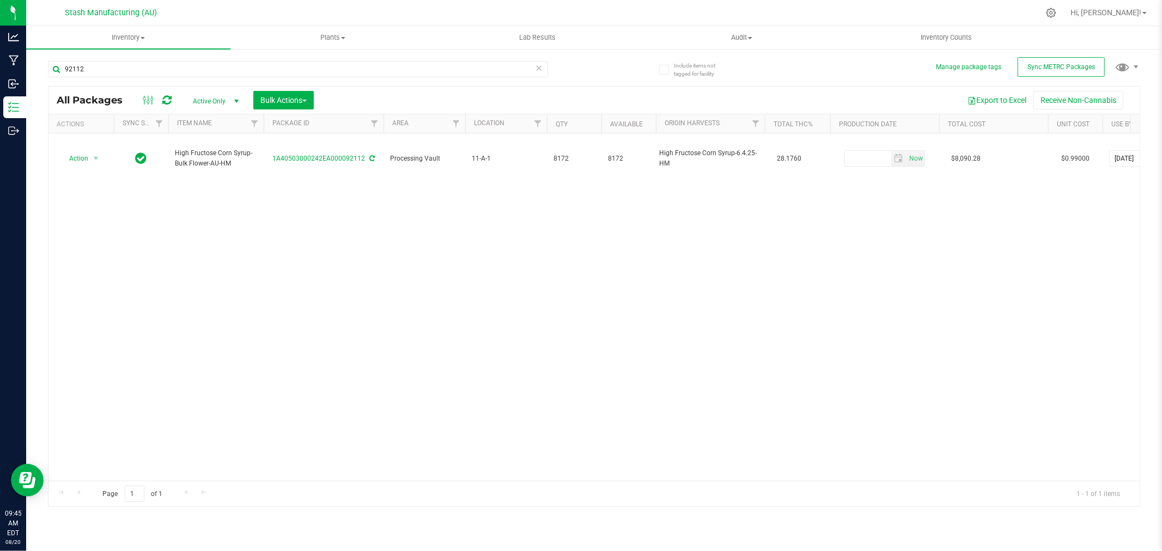
click at [536, 69] on icon at bounding box center [539, 67] width 8 height 13
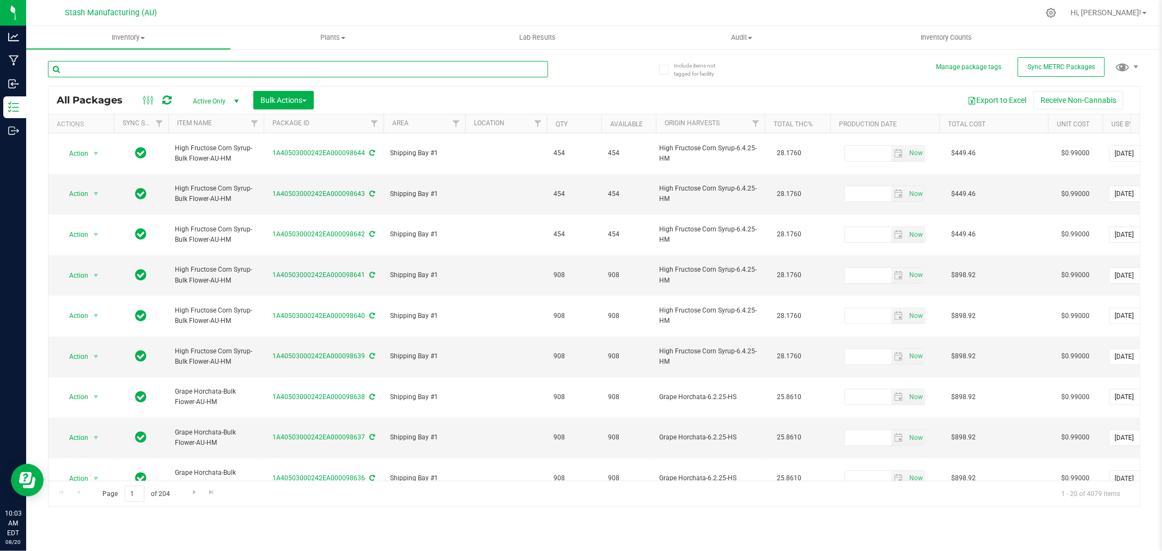
click at [211, 74] on input "text" at bounding box center [298, 69] width 500 height 16
type input "94450"
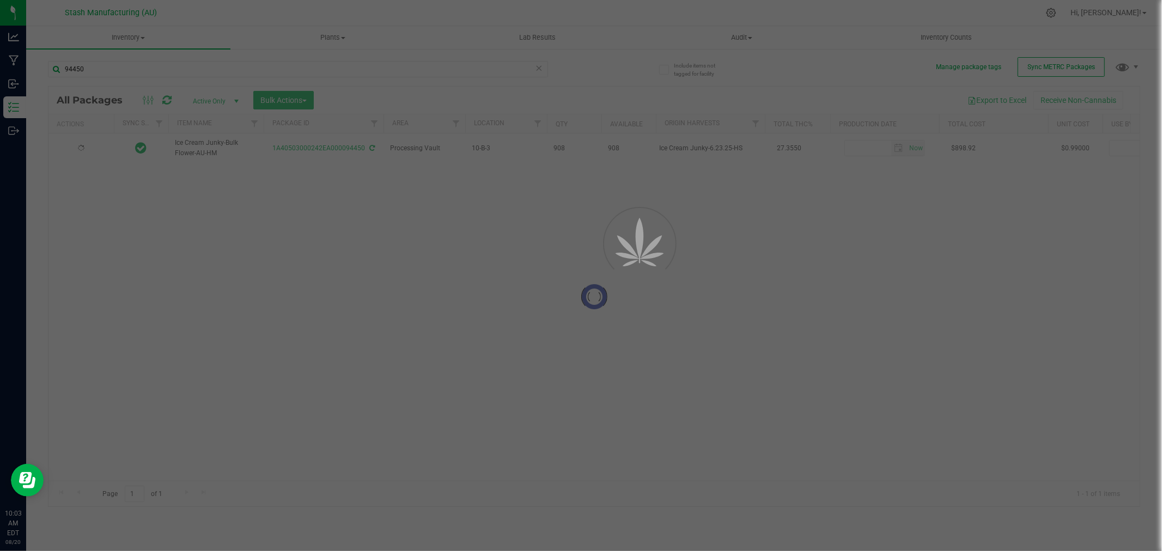
type input "[DATE]"
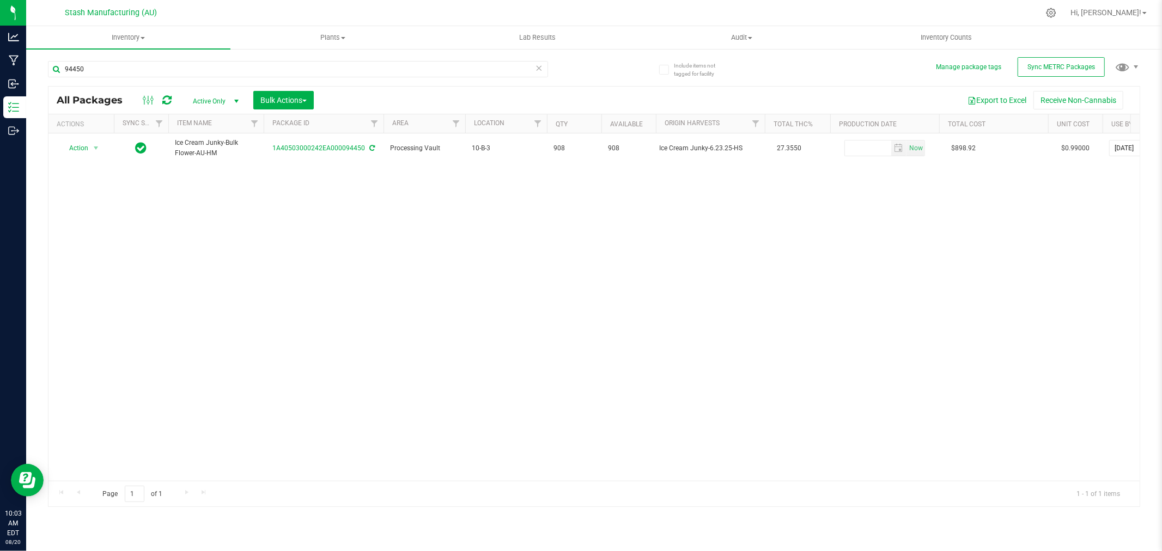
click at [77, 303] on div "Action Action Adjust qty Create package Edit attributes Global inventory Locate…" at bounding box center [593, 306] width 1091 height 347
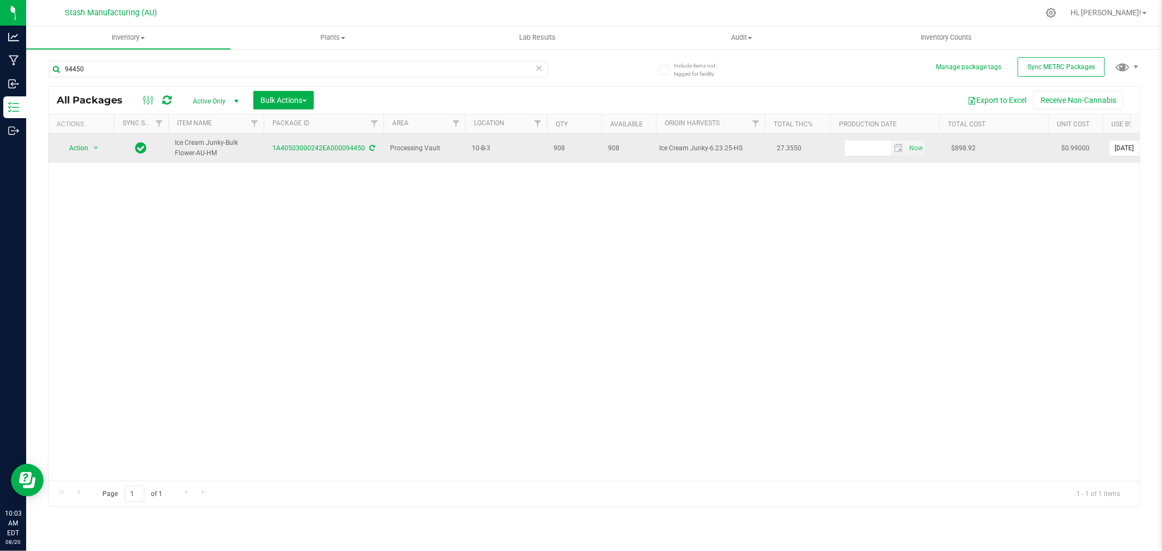
drag, startPoint x: 652, startPoint y: 153, endPoint x: 750, endPoint y: 155, distance: 98.0
copy tr "Ice Cream Junky-6.23.25-HS"
click at [91, 151] on span "select" at bounding box center [95, 148] width 9 height 9
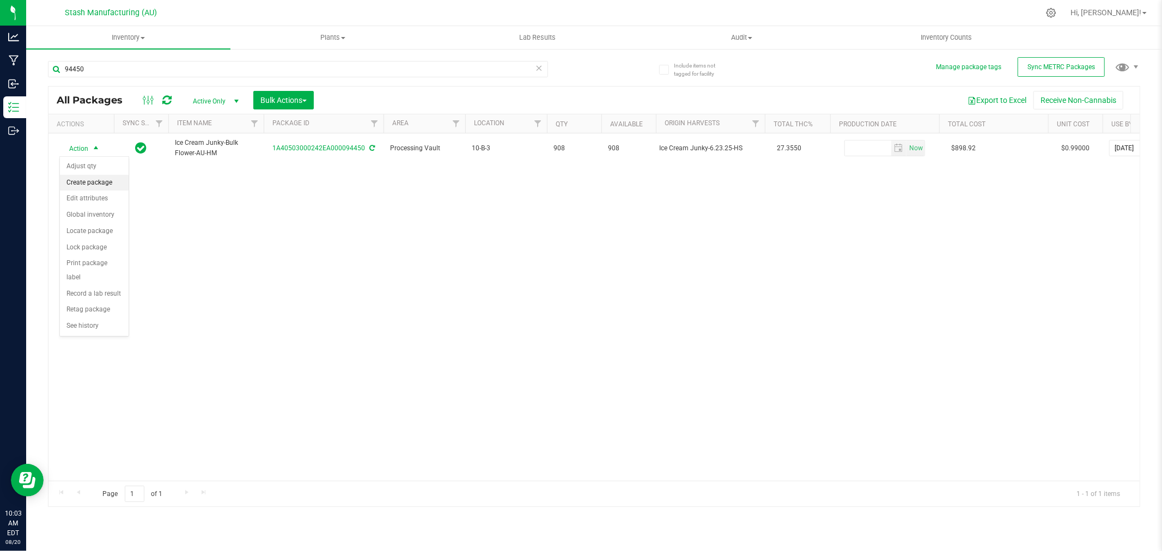
click at [98, 180] on li "Create package" at bounding box center [94, 183] width 69 height 16
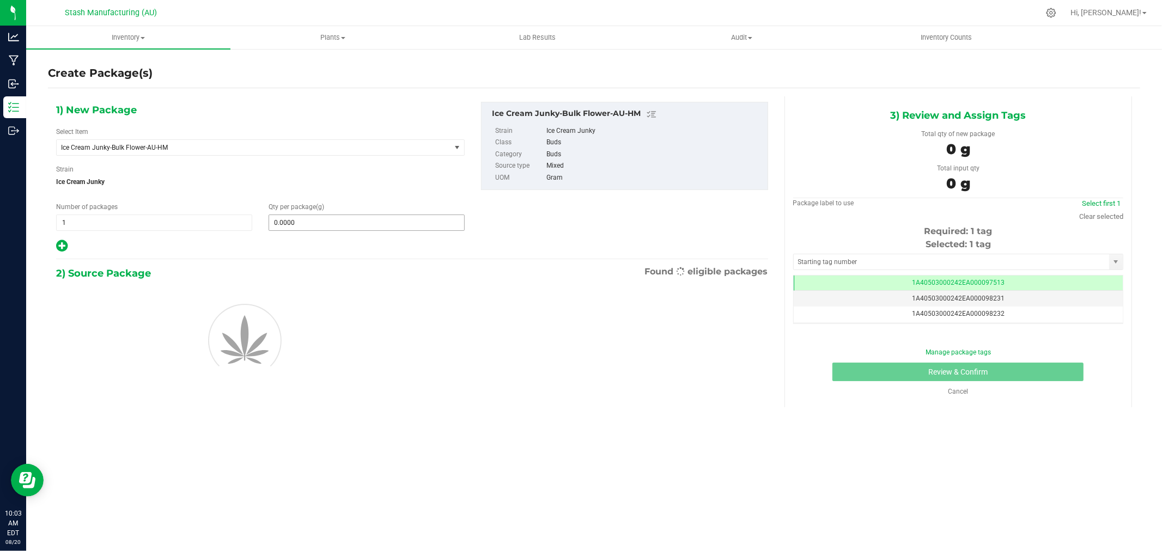
scroll to position [0, -1]
click at [296, 221] on span at bounding box center [366, 223] width 196 height 16
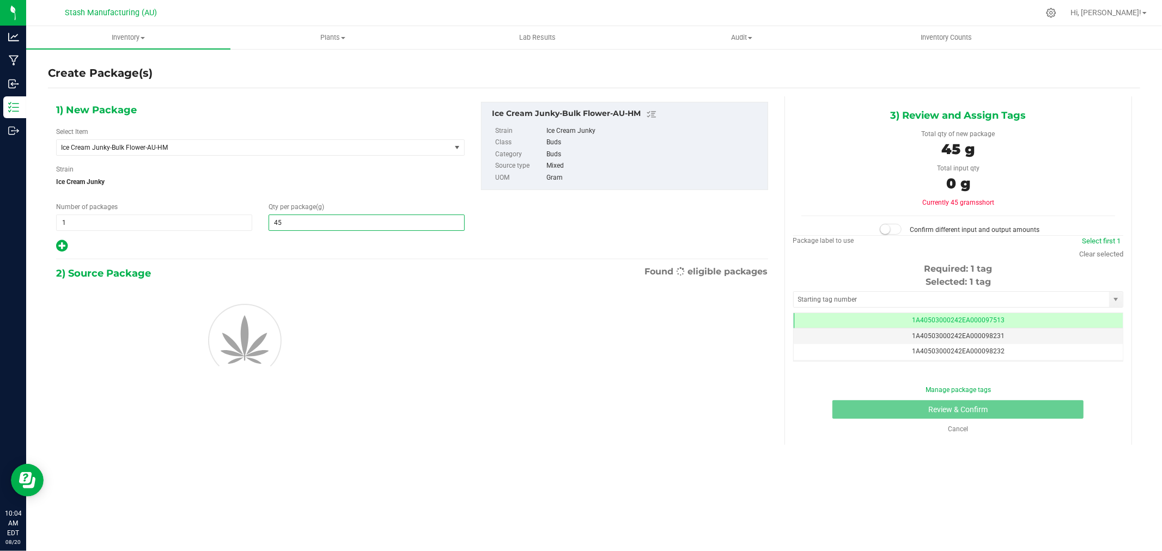
type input "454"
type input "454.0000"
click at [322, 345] on div at bounding box center [260, 339] width 425 height 98
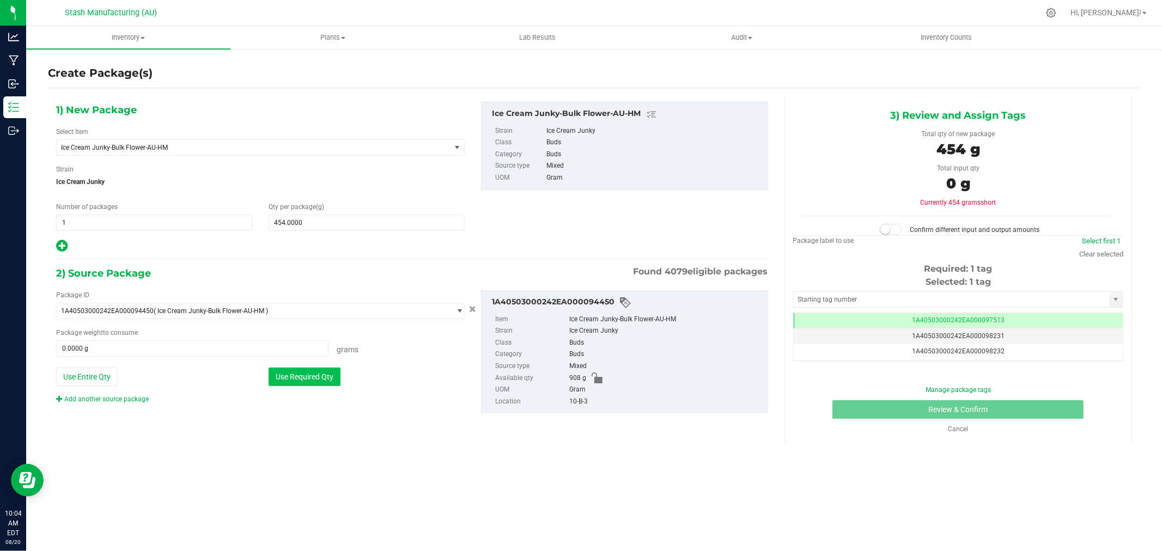
click at [295, 374] on button "Use Required Qty" at bounding box center [304, 377] width 72 height 19
type input "454.0000 g"
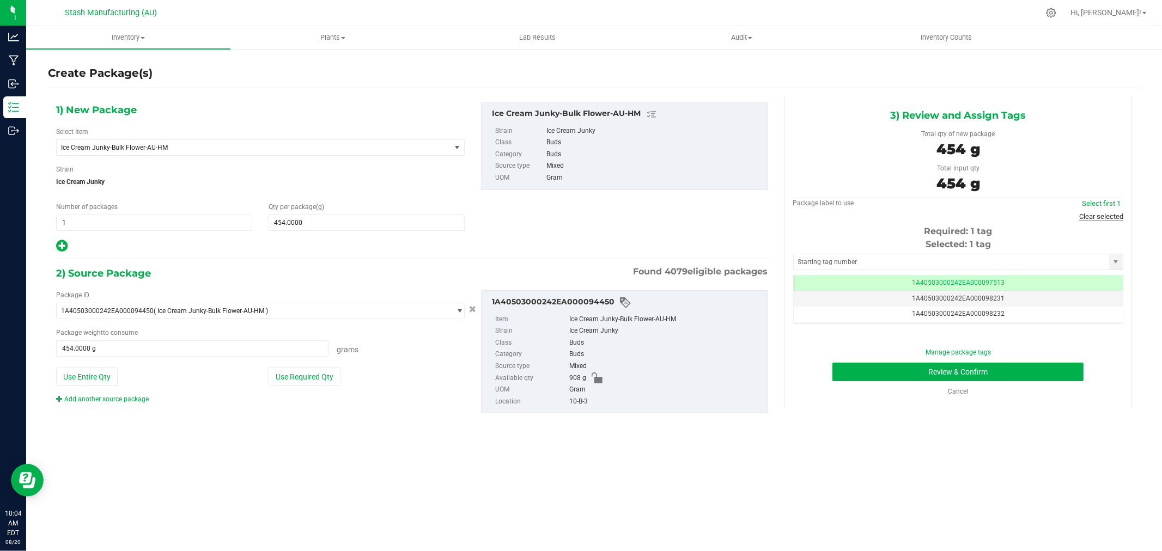
click at [1104, 213] on link "Clear selected" at bounding box center [1101, 216] width 44 height 8
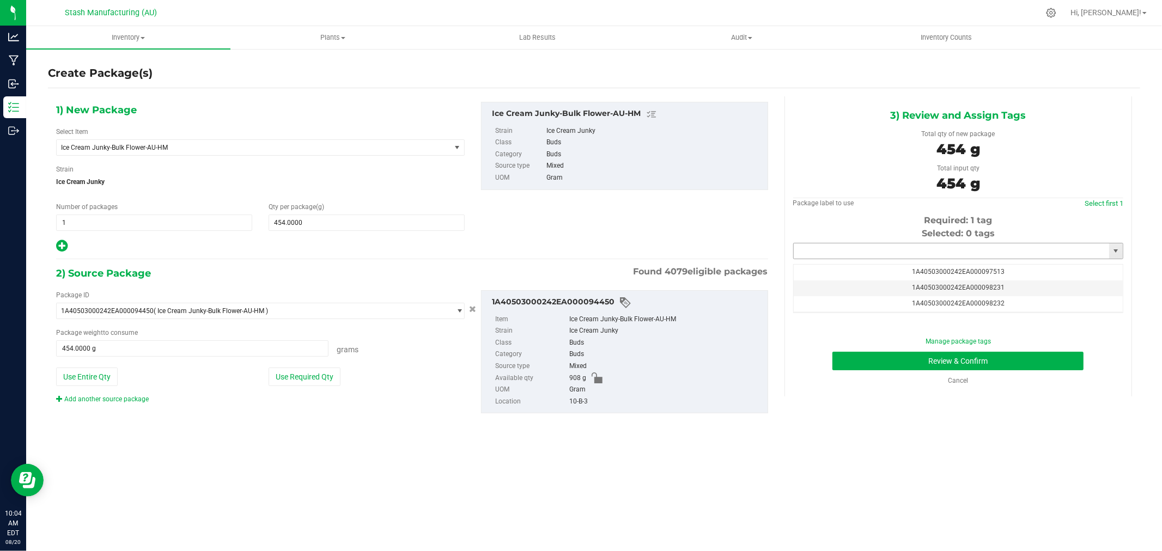
click at [932, 255] on input "text" at bounding box center [950, 250] width 315 height 15
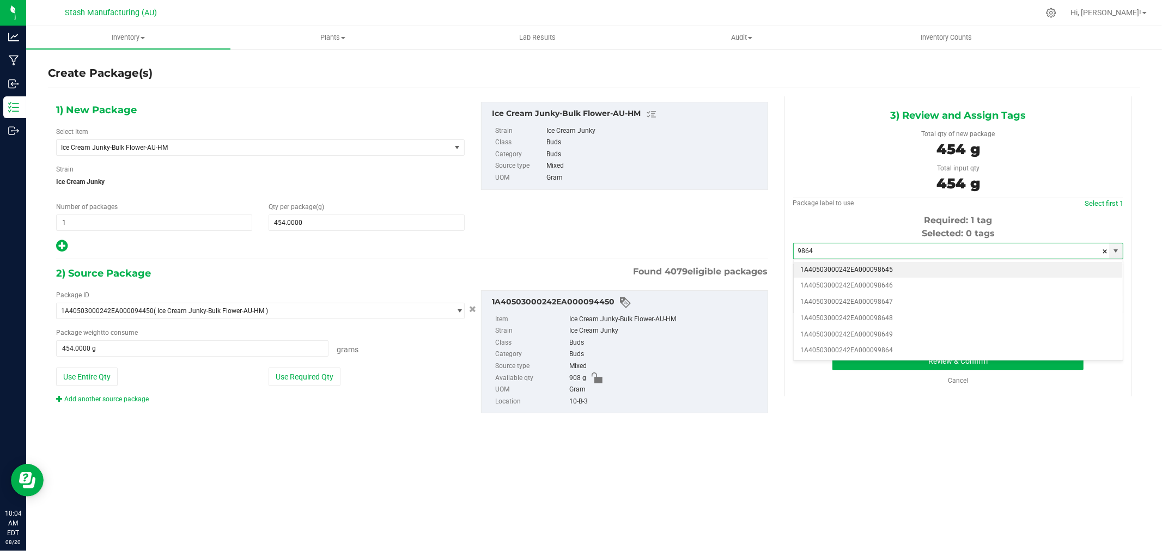
click at [925, 267] on li "1A40503000242EA000098645" at bounding box center [957, 270] width 329 height 16
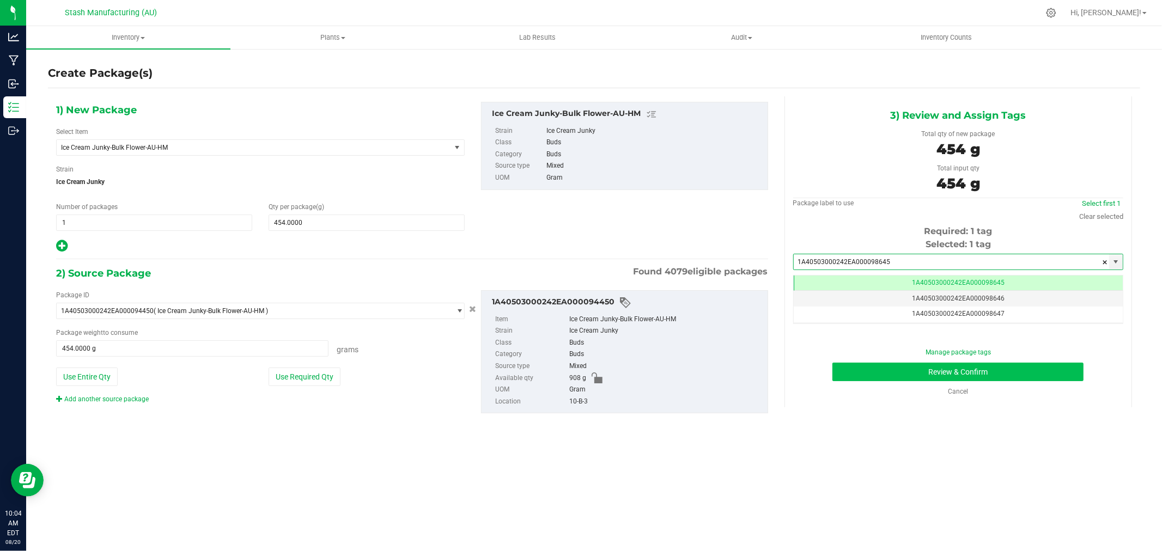
type input "1A40503000242EA000098645"
click at [1009, 369] on button "Review & Confirm" at bounding box center [957, 372] width 251 height 19
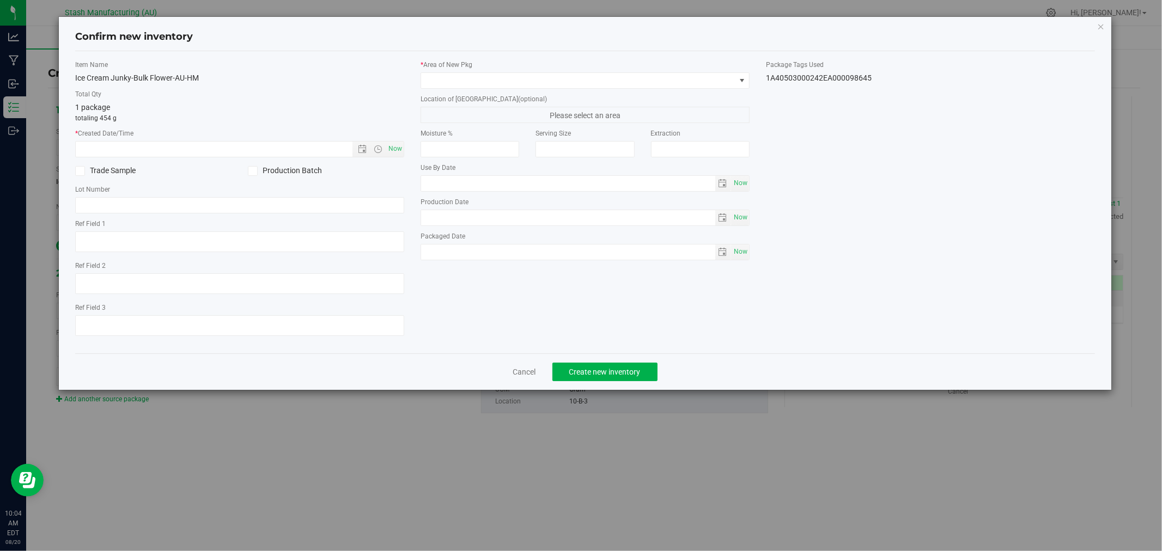
type input "[DATE]"
click at [392, 149] on span "Now" at bounding box center [395, 149] width 19 height 16
type input "[DATE] 10:04 AM"
click at [447, 78] on span at bounding box center [578, 80] width 314 height 15
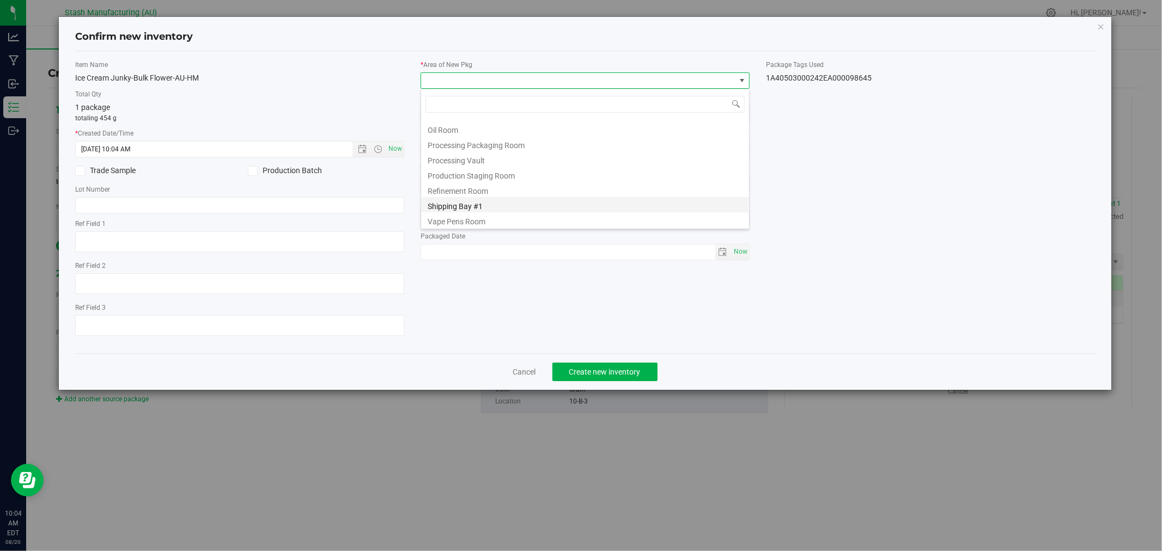
click at [520, 205] on li "Shipping Bay #1" at bounding box center [585, 204] width 328 height 15
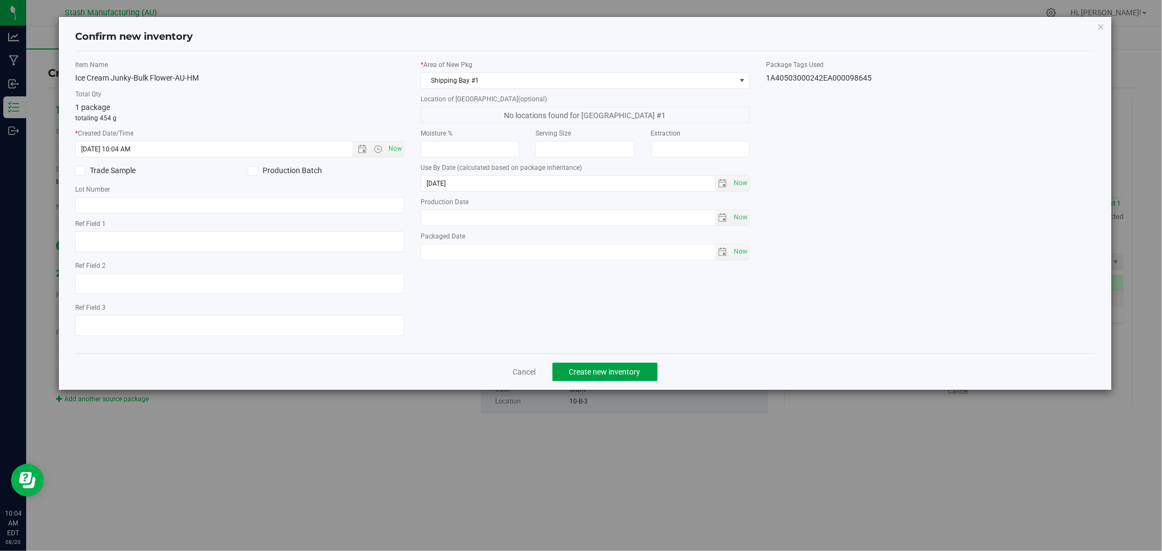
click at [630, 370] on span "Create new inventory" at bounding box center [604, 372] width 71 height 9
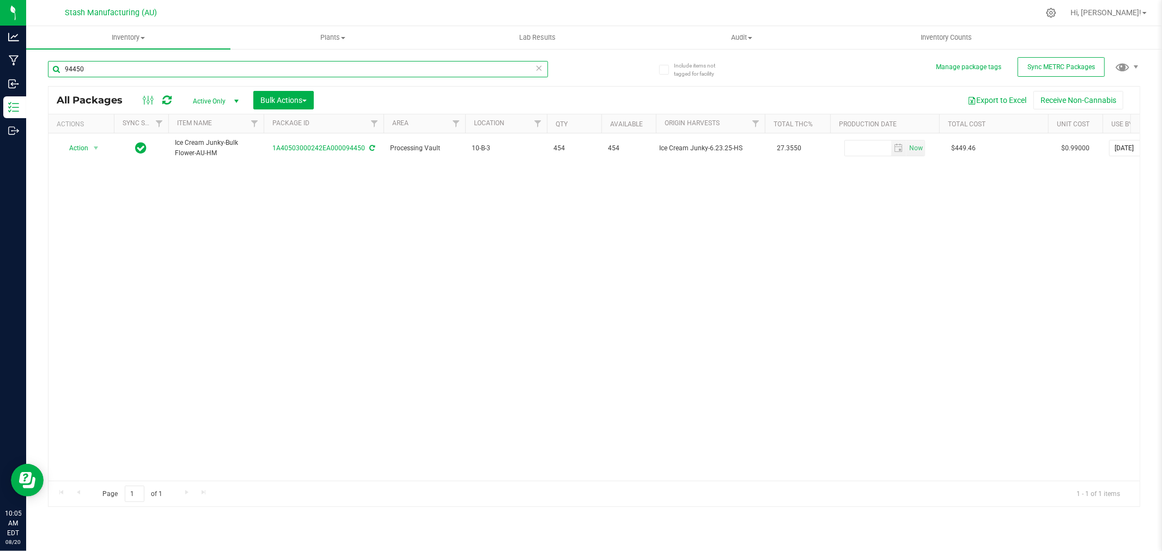
click at [123, 68] on input "94450" at bounding box center [298, 69] width 500 height 16
type input "92116"
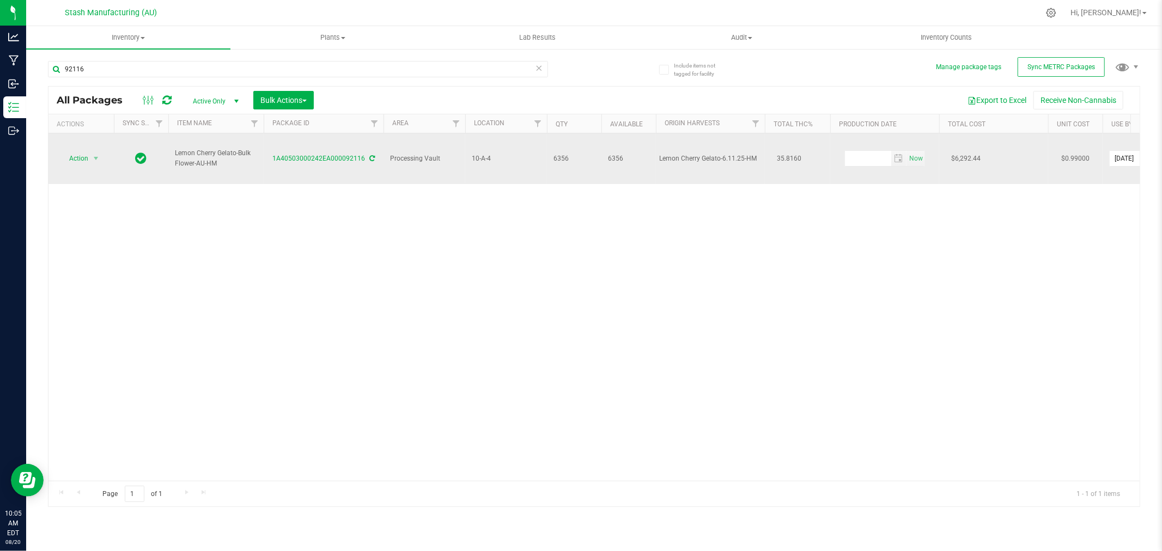
drag, startPoint x: 653, startPoint y: 151, endPoint x: 777, endPoint y: 160, distance: 123.9
copy tr "Lemon Cherry Gelato-6.11.25-HM"
click at [80, 151] on span "Action" at bounding box center [73, 158] width 29 height 15
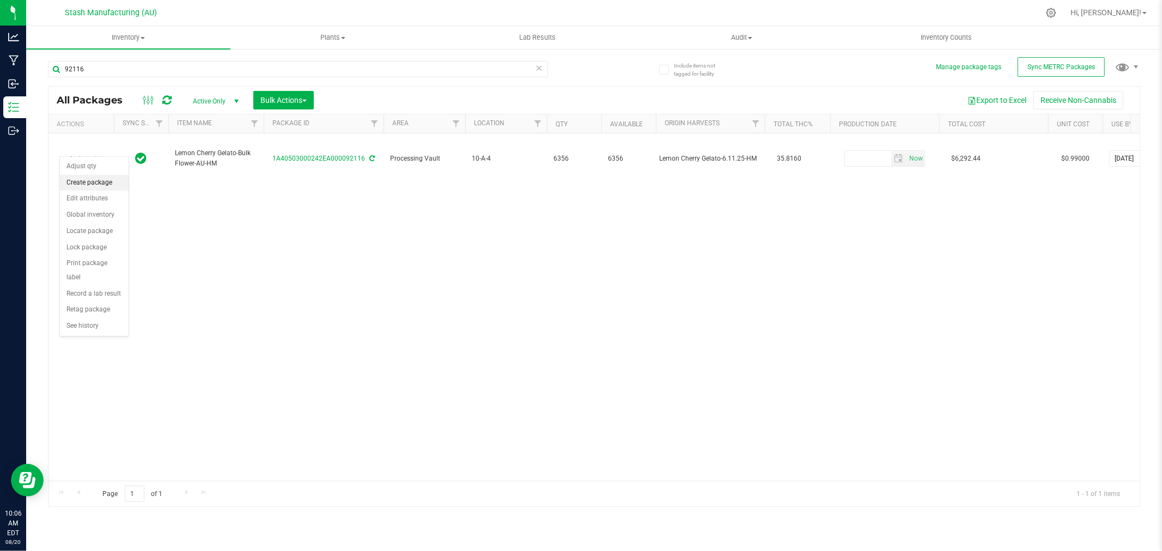
click at [94, 187] on li "Create package" at bounding box center [94, 183] width 69 height 16
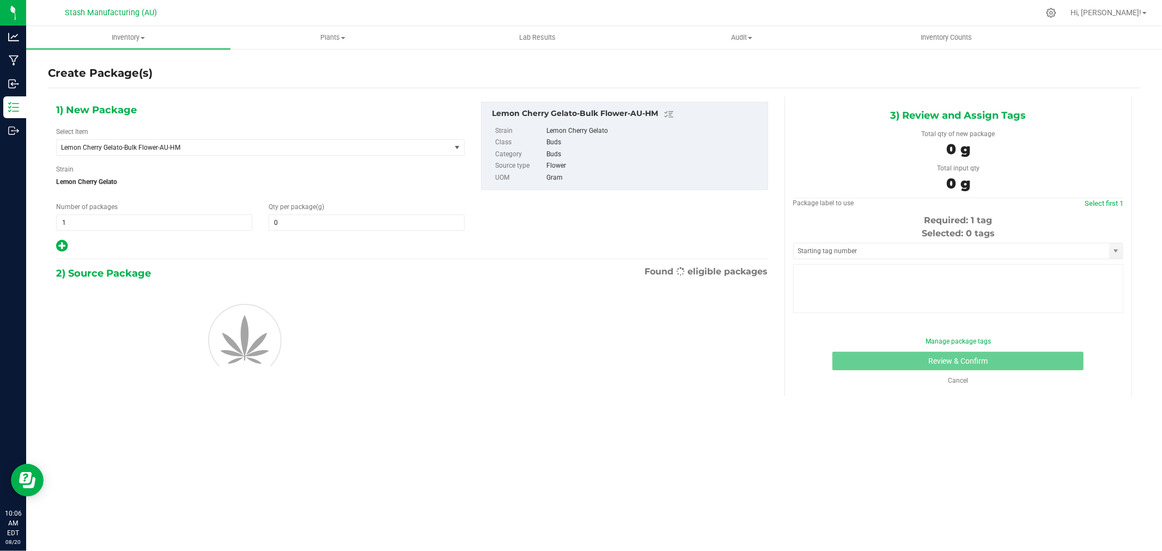
type input "0.0000"
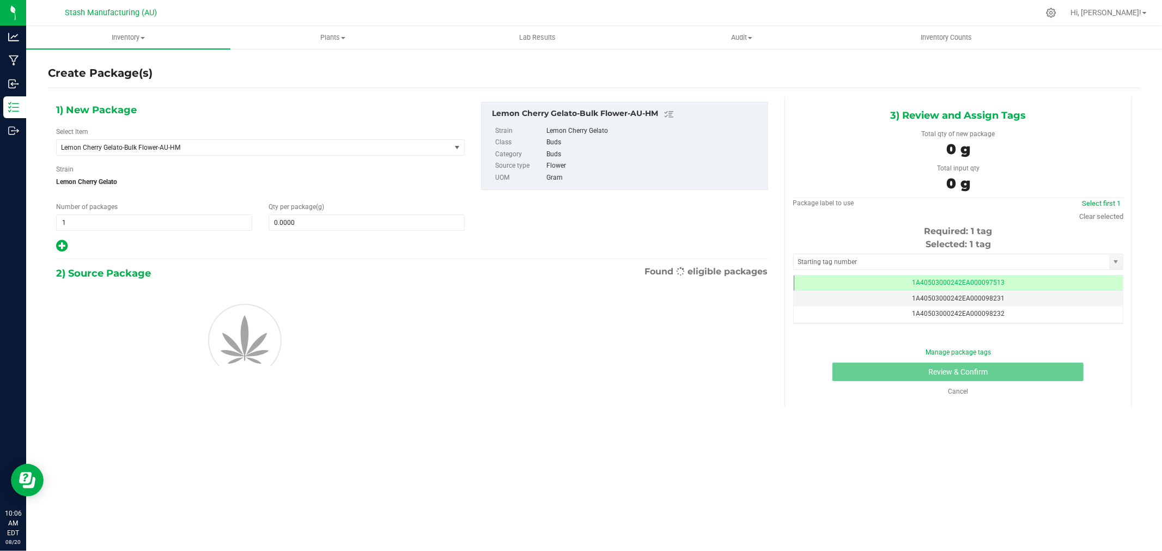
scroll to position [0, -1]
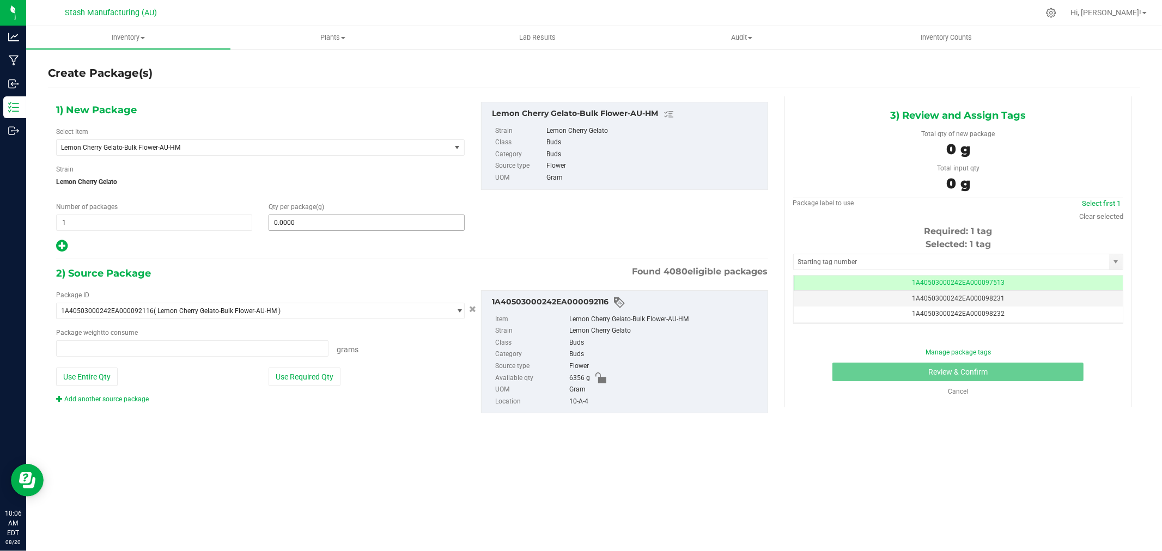
click at [292, 222] on span "0.0000 0" at bounding box center [366, 223] width 196 height 16
type input "0.0000 g"
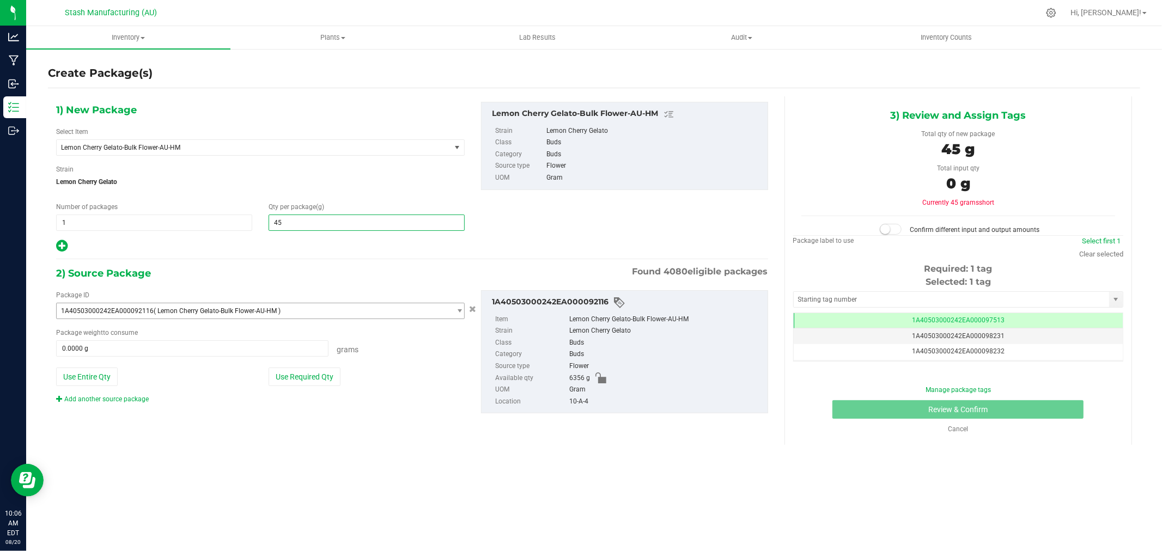
type input "454"
type input "454.0000"
drag, startPoint x: 315, startPoint y: 375, endPoint x: 625, endPoint y: 309, distance: 316.7
click at [316, 375] on button "Use Required Qty" at bounding box center [304, 377] width 72 height 19
type input "454.0000 g"
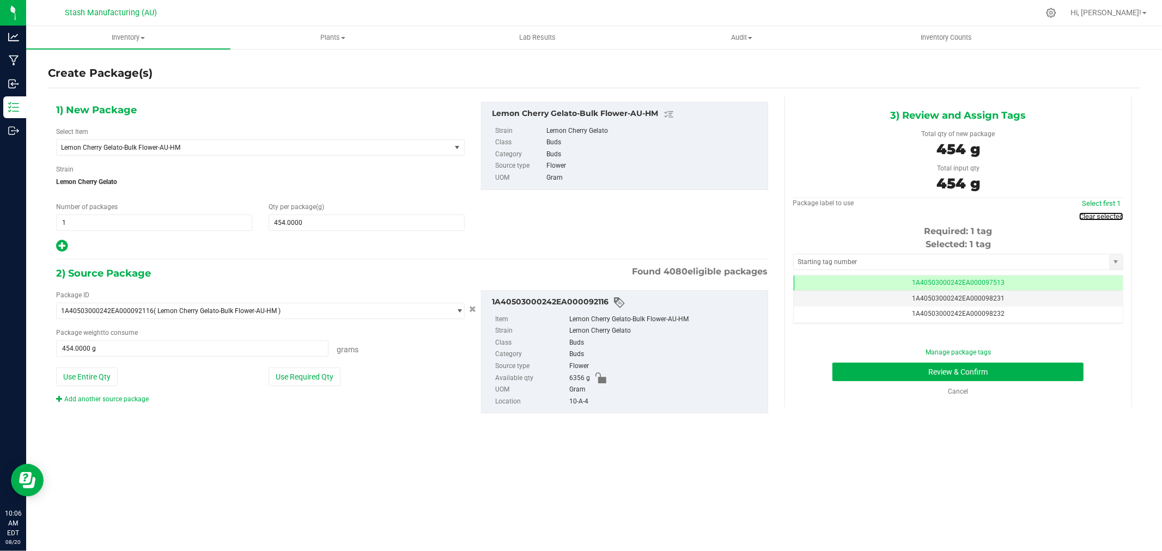
drag, startPoint x: 1108, startPoint y: 215, endPoint x: 1086, endPoint y: 224, distance: 23.9
click at [1108, 215] on link "Clear selected" at bounding box center [1101, 216] width 44 height 8
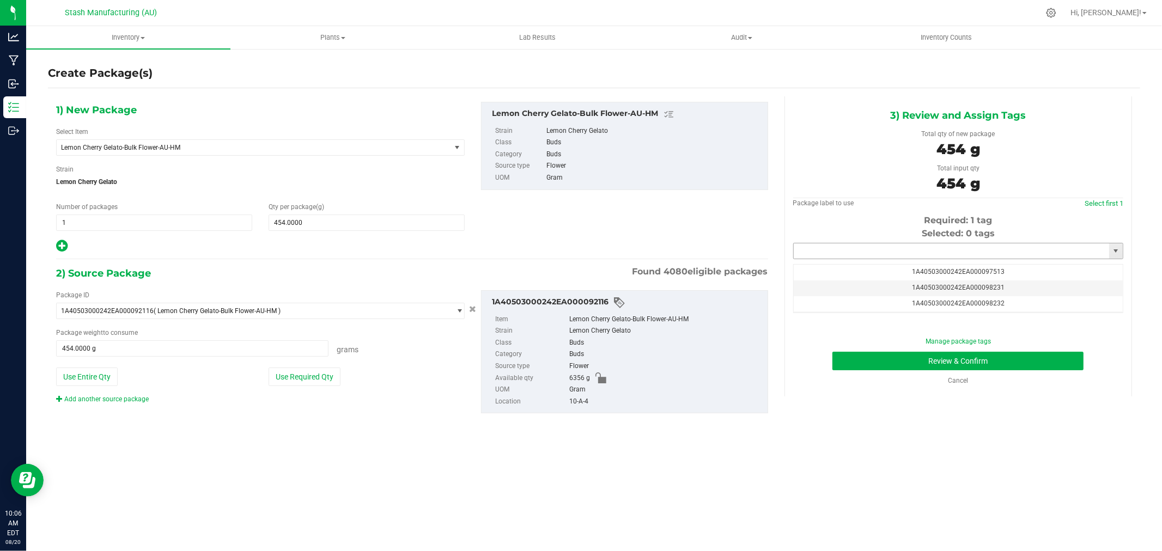
click at [997, 246] on input "text" at bounding box center [950, 250] width 315 height 15
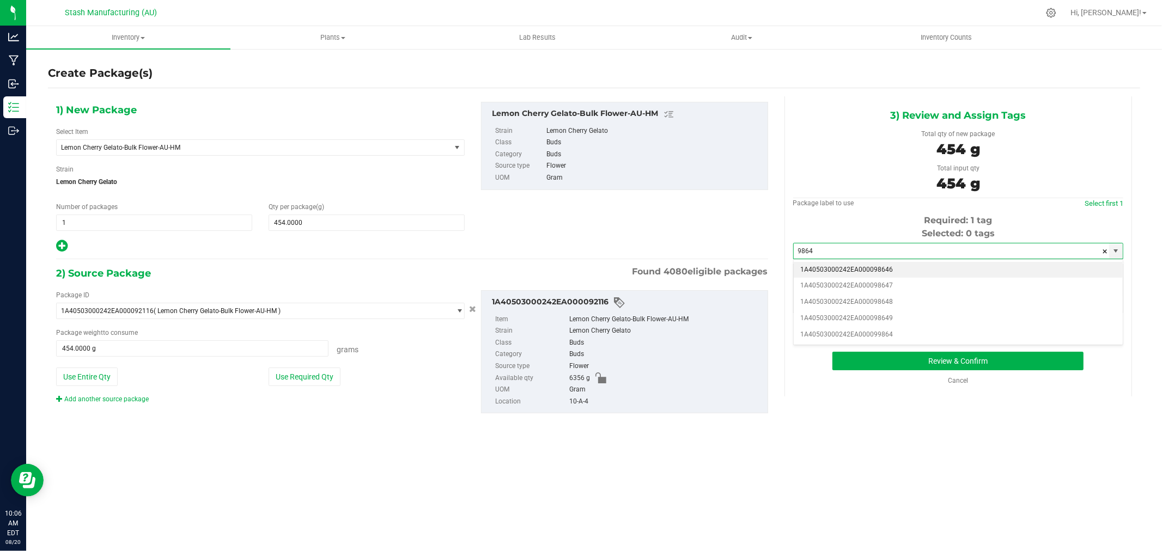
click at [913, 264] on li "1A40503000242EA000098646" at bounding box center [957, 270] width 329 height 16
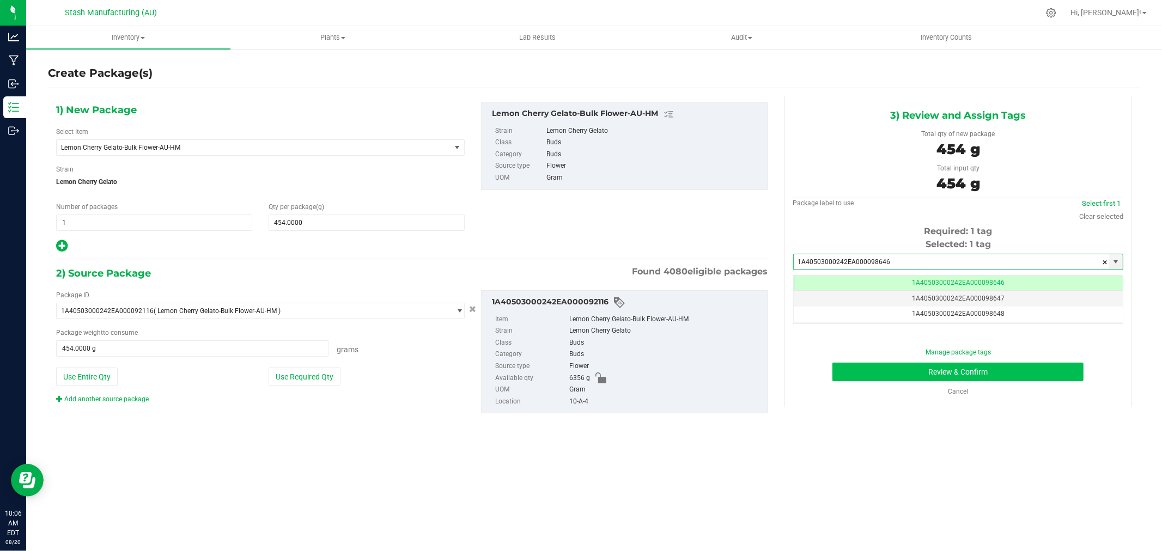
type input "1A40503000242EA000098646"
click at [1054, 368] on button "Review & Confirm" at bounding box center [957, 372] width 251 height 19
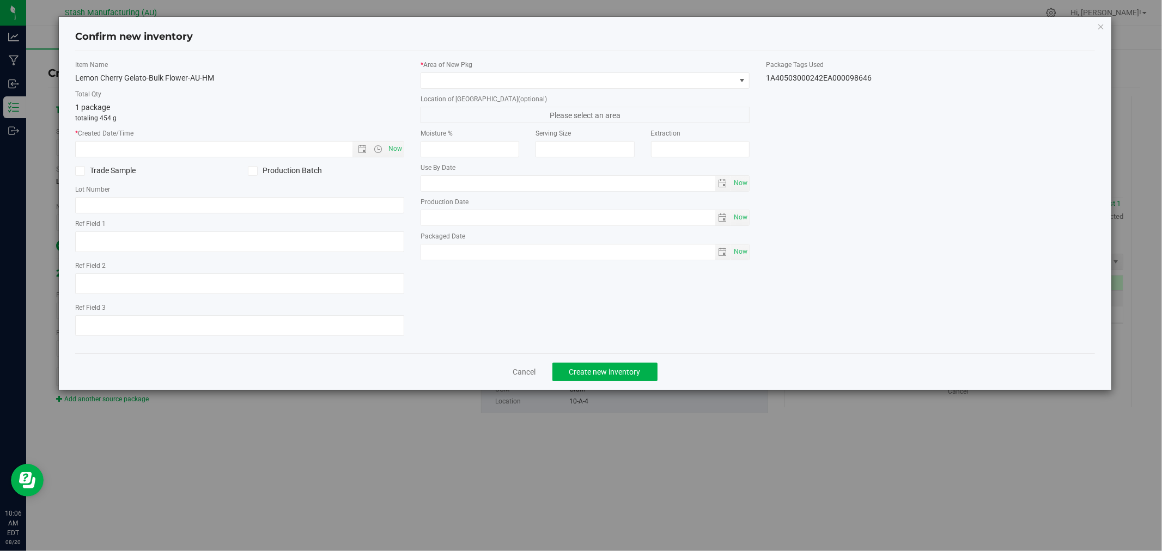
type input "[DATE]"
click at [393, 147] on span "Now" at bounding box center [395, 149] width 19 height 16
type input "[DATE] 10:06 AM"
click at [459, 82] on span at bounding box center [578, 80] width 314 height 15
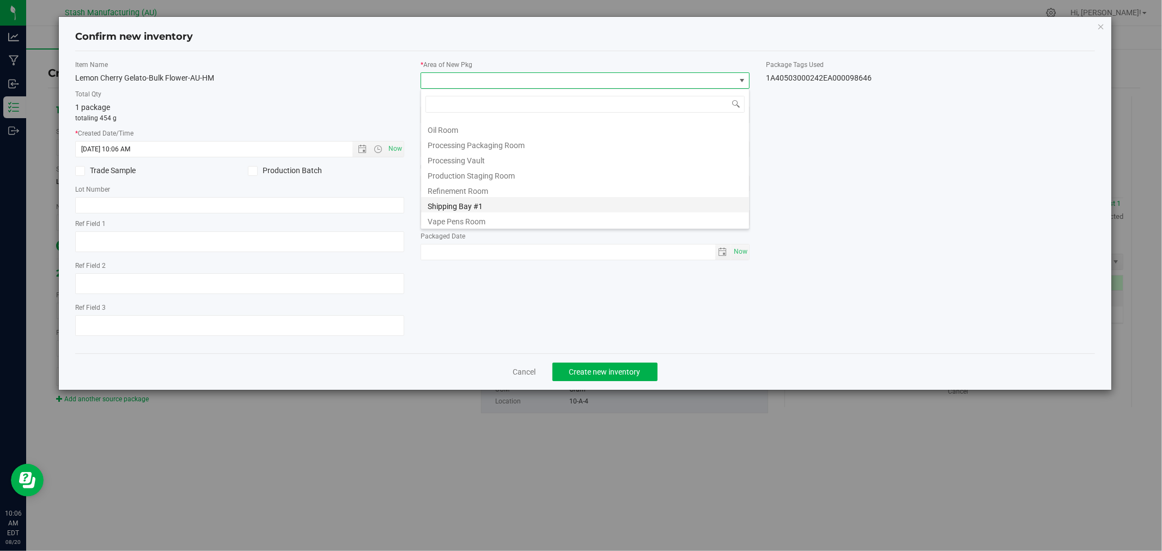
click at [498, 200] on li "Shipping Bay #1" at bounding box center [585, 204] width 328 height 15
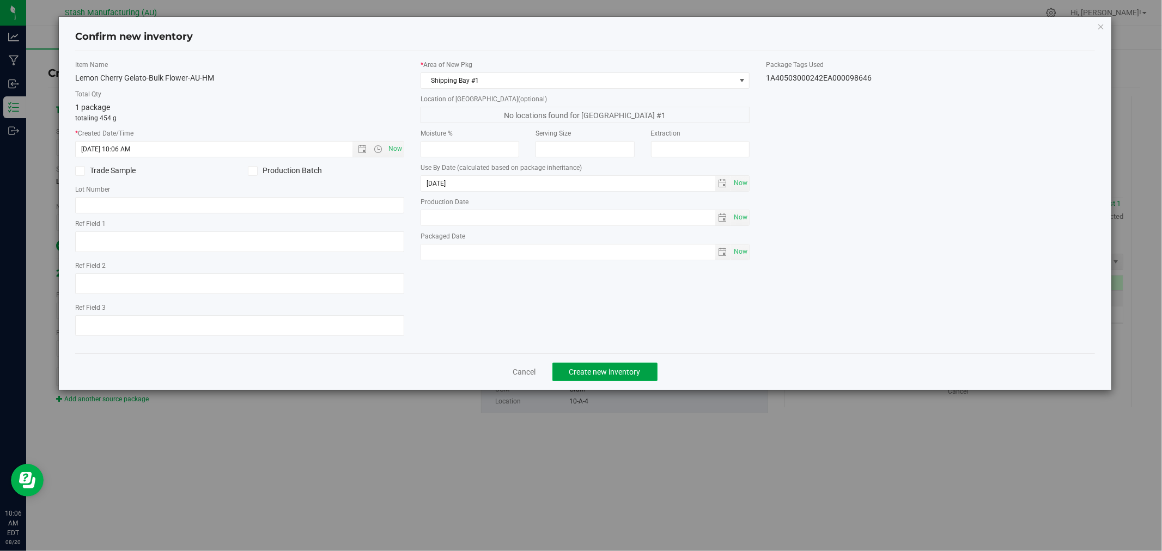
click at [613, 376] on span "Create new inventory" at bounding box center [604, 372] width 71 height 9
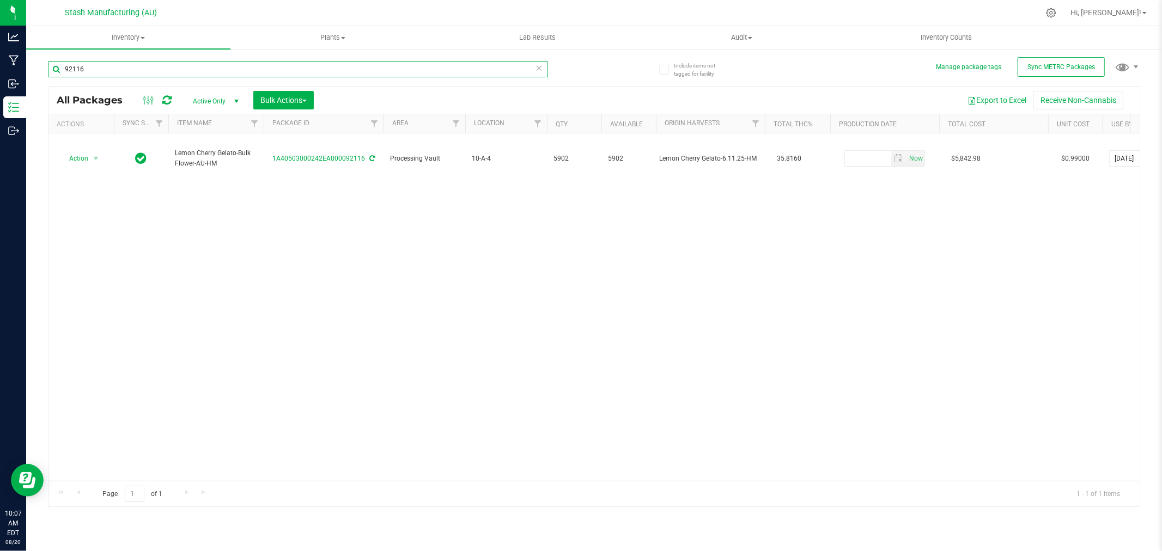
click at [124, 71] on input "92116" at bounding box center [298, 69] width 500 height 16
type input "94569"
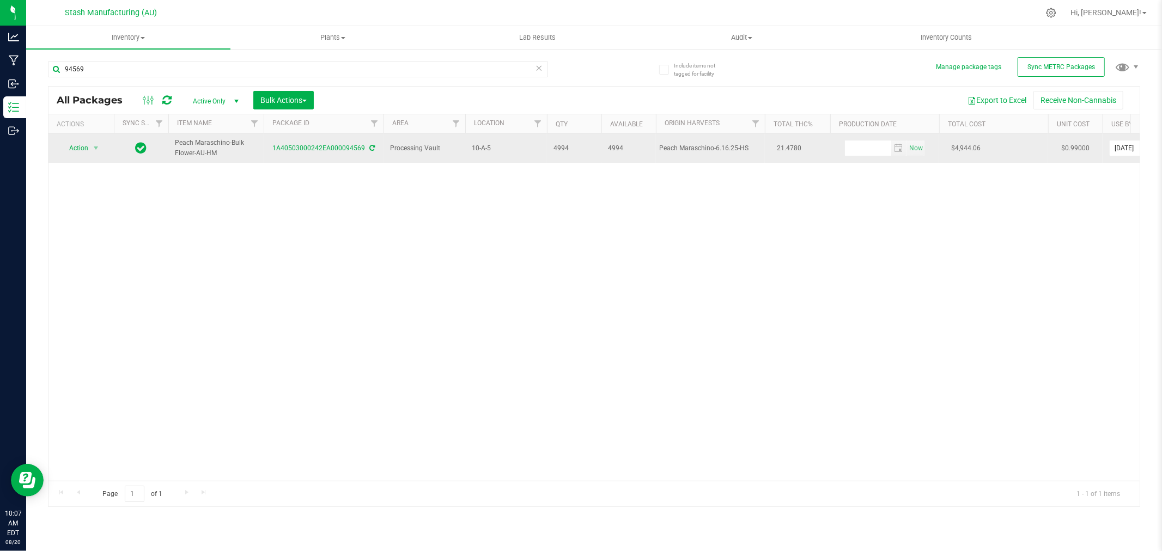
drag, startPoint x: 653, startPoint y: 154, endPoint x: 750, endPoint y: 154, distance: 96.9
copy tr "Peach Maraschino-6.16.25-HS"
click at [94, 152] on span "select" at bounding box center [95, 148] width 9 height 9
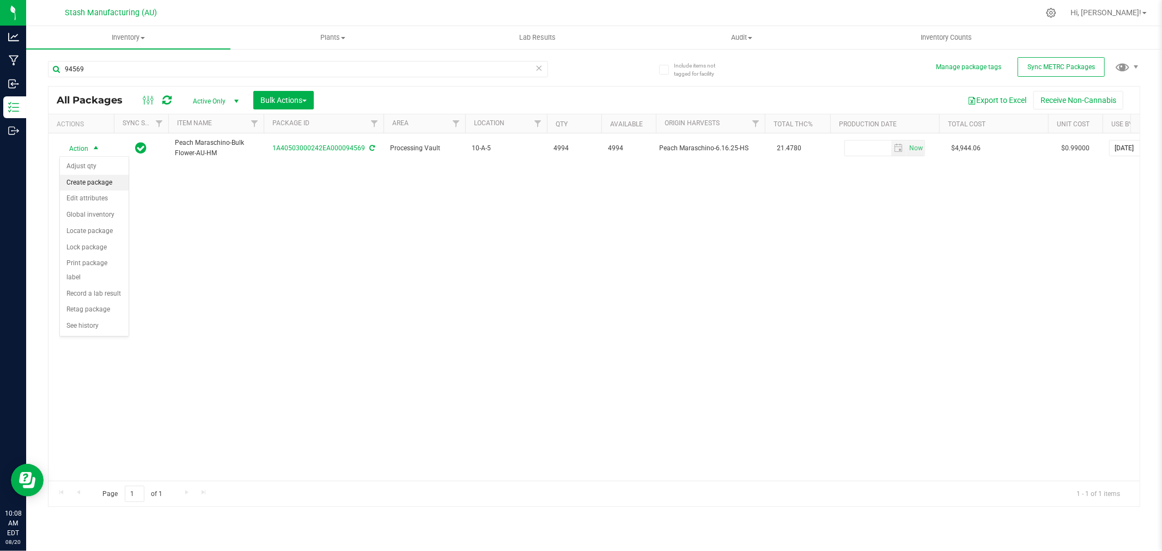
click at [105, 184] on li "Create package" at bounding box center [94, 183] width 69 height 16
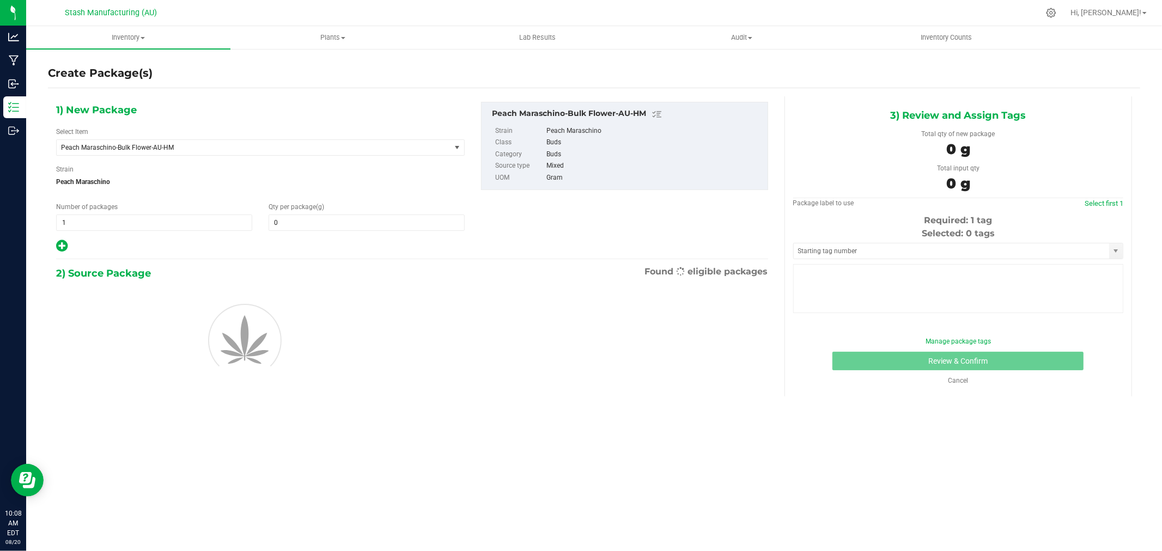
type input "0.0000"
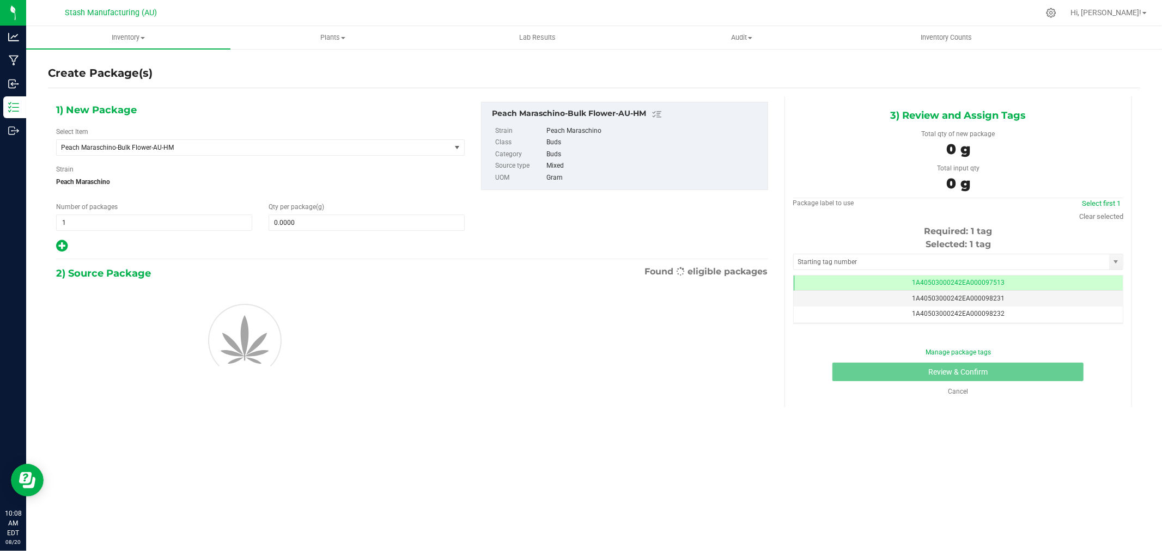
scroll to position [0, -1]
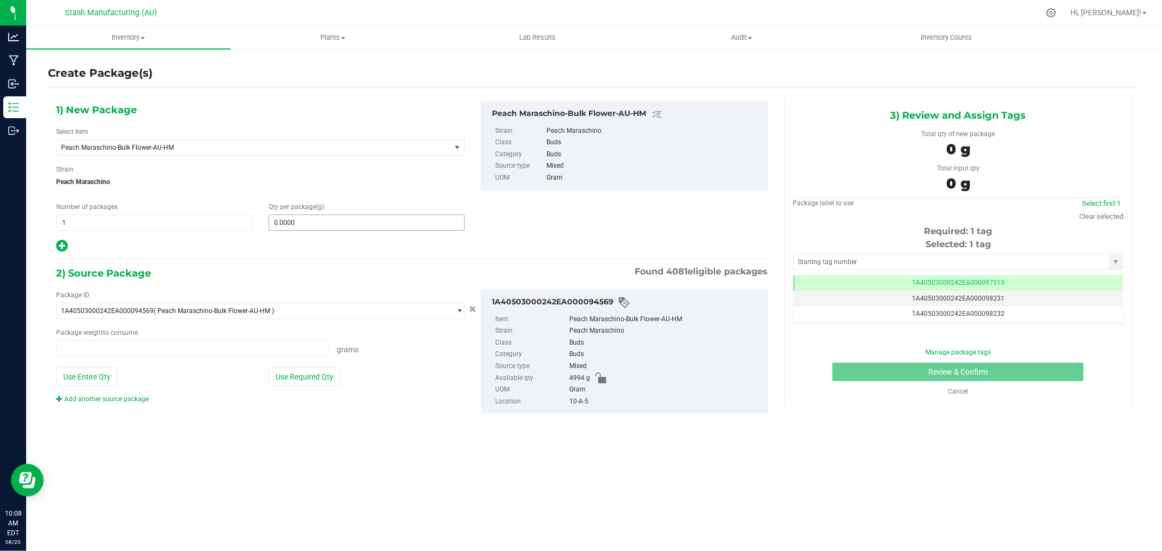
type input "0.0000 g"
click at [274, 225] on span at bounding box center [366, 223] width 196 height 16
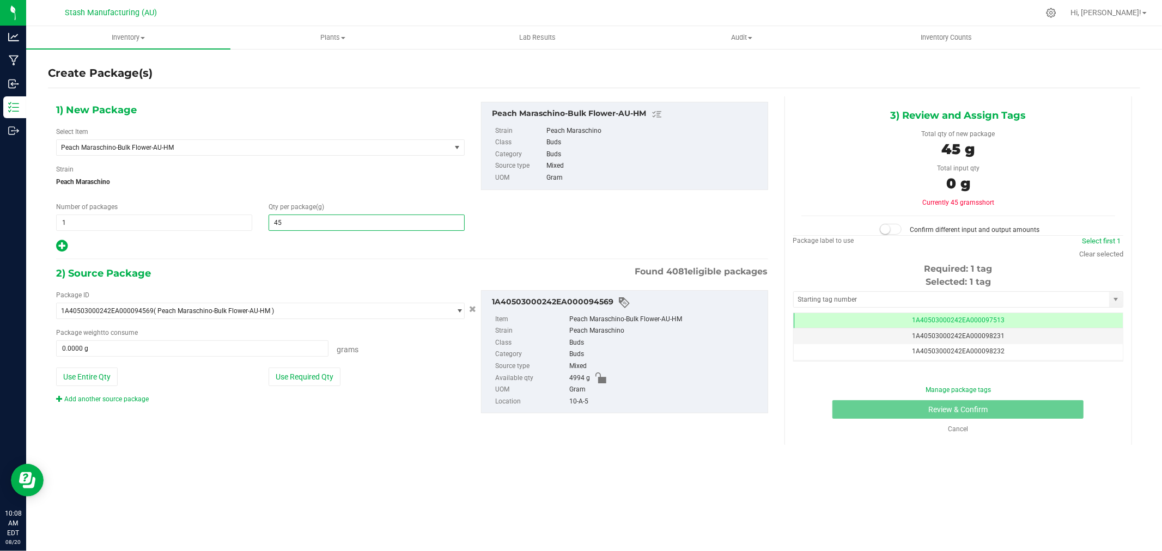
type input "454"
type input "454.0000"
click at [308, 383] on button "Use Required Qty" at bounding box center [304, 377] width 72 height 19
type input "454.0000 g"
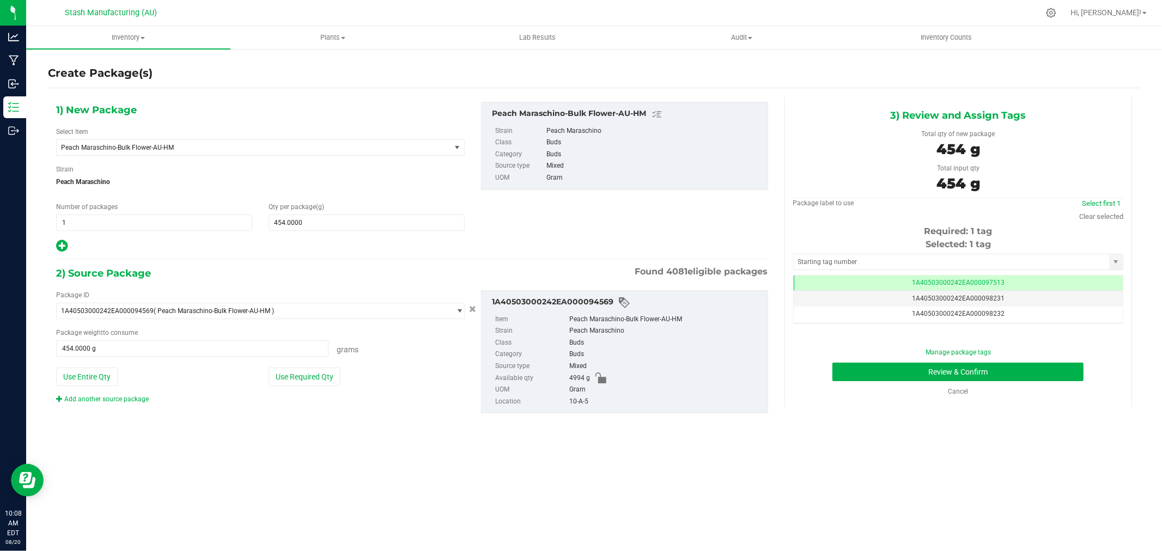
click at [1111, 210] on div "Select first 1 Clear selected" at bounding box center [1101, 210] width 44 height 24
click at [1104, 216] on link "Clear selected" at bounding box center [1101, 216] width 44 height 8
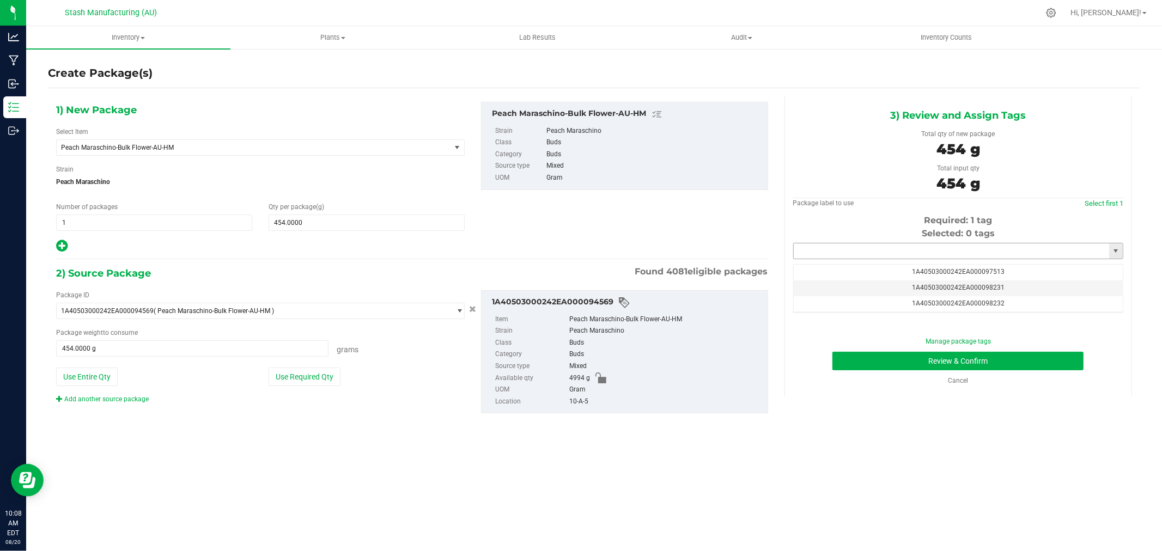
click at [1021, 249] on input "text" at bounding box center [950, 250] width 315 height 15
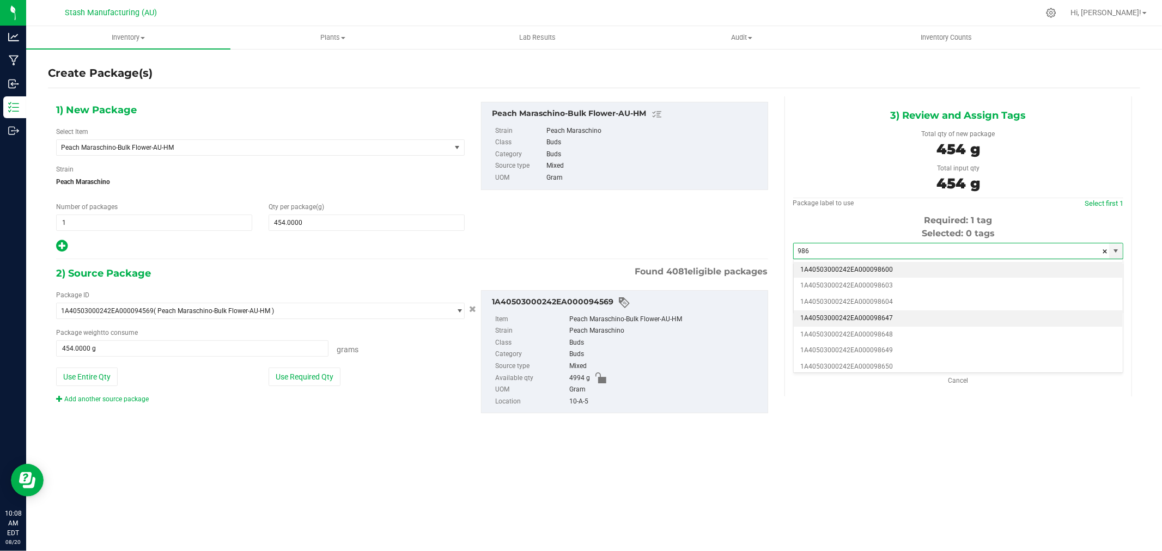
click at [909, 317] on li "1A40503000242EA000098647" at bounding box center [957, 318] width 329 height 16
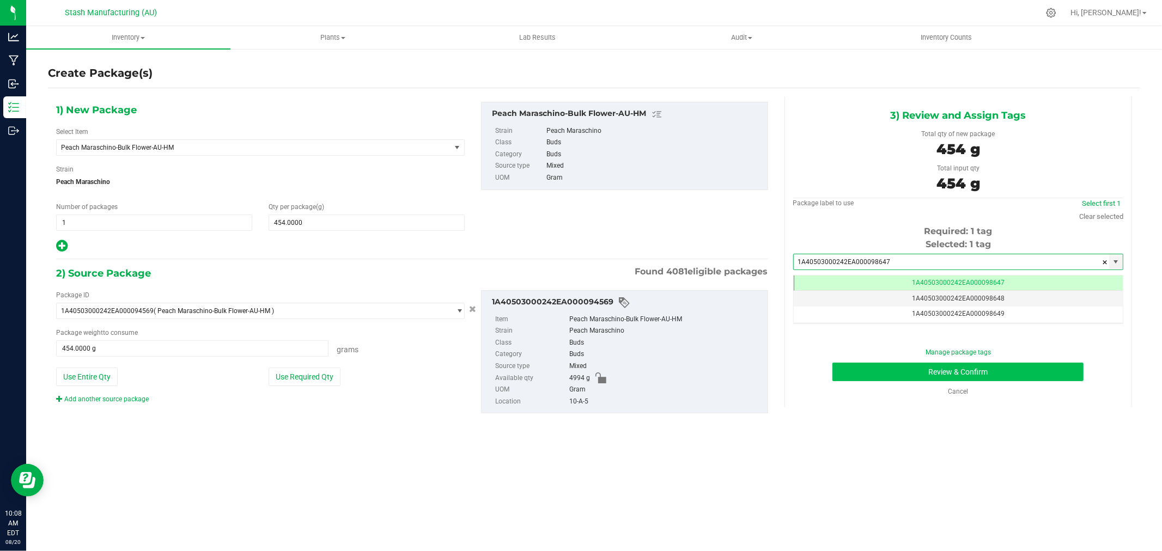
type input "1A40503000242EA000098647"
click at [1048, 377] on button "Review & Confirm" at bounding box center [957, 372] width 251 height 19
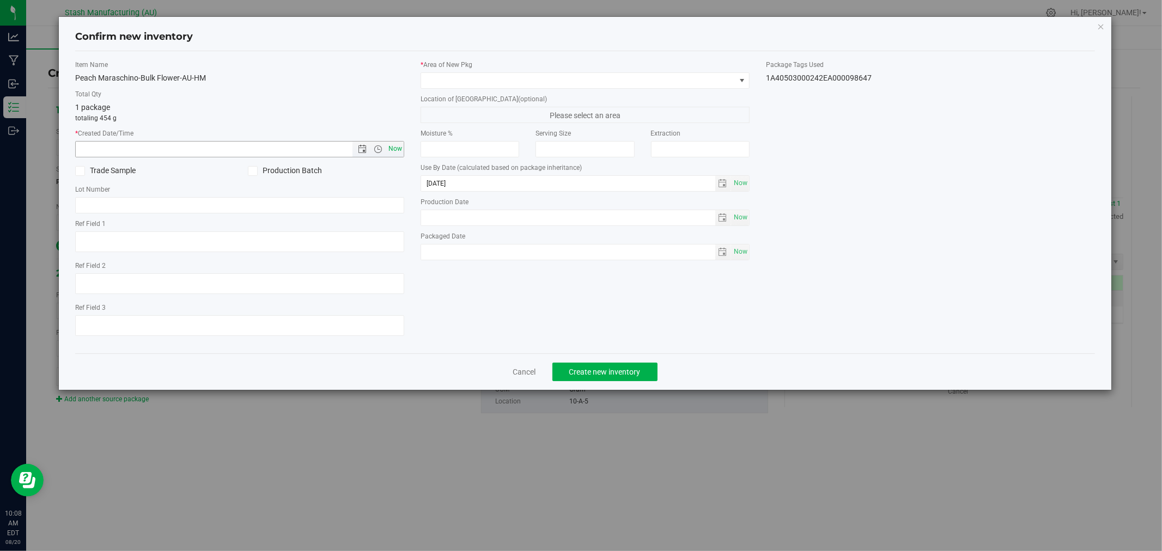
click at [392, 146] on span "Now" at bounding box center [395, 149] width 19 height 16
type input "[DATE] 10:08 AM"
drag, startPoint x: 454, startPoint y: 82, endPoint x: 461, endPoint y: 88, distance: 8.5
click at [455, 82] on span at bounding box center [578, 80] width 314 height 15
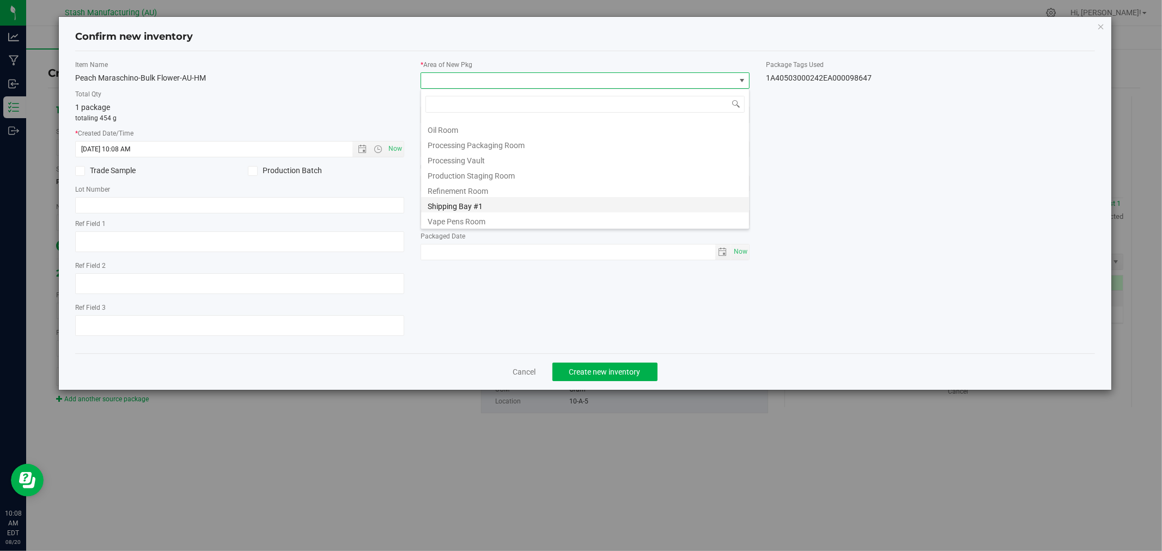
click at [508, 204] on li "Shipping Bay #1" at bounding box center [585, 204] width 328 height 15
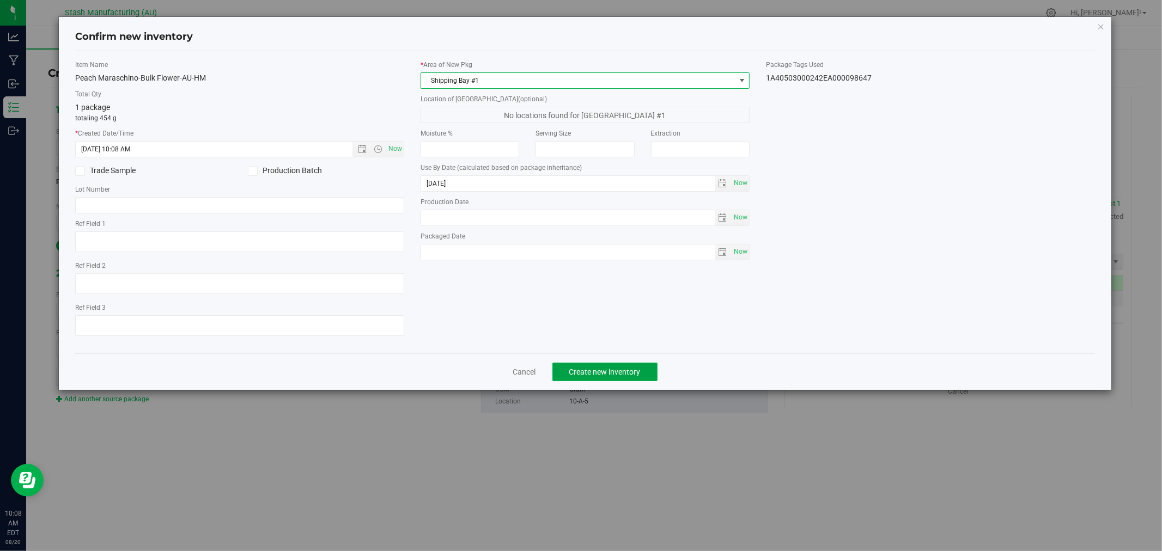
click at [618, 367] on button "Create new inventory" at bounding box center [604, 372] width 105 height 19
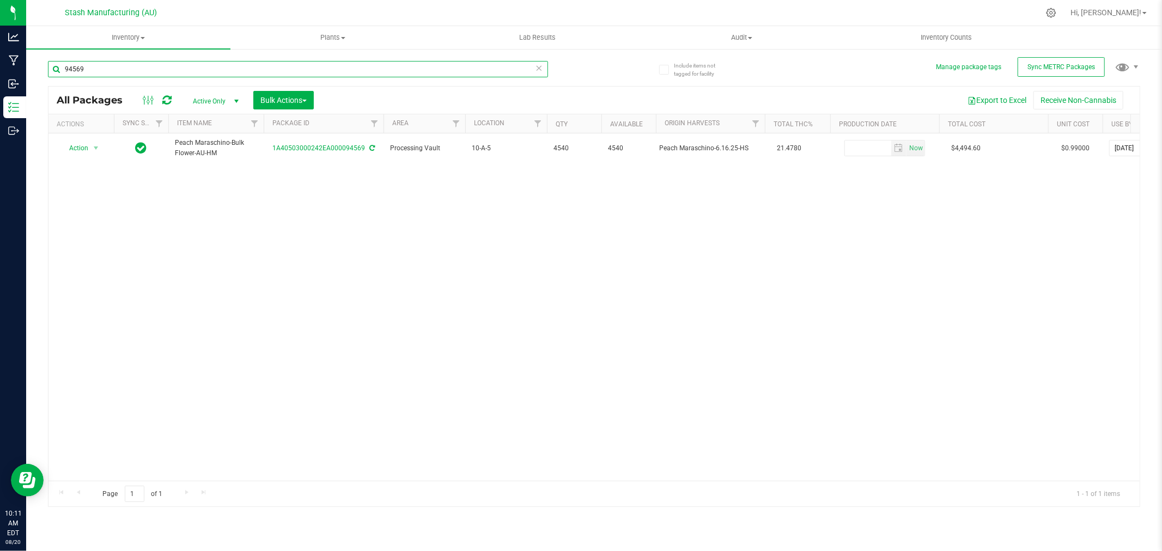
click at [155, 70] on input "94569" at bounding box center [298, 69] width 500 height 16
type input "92562"
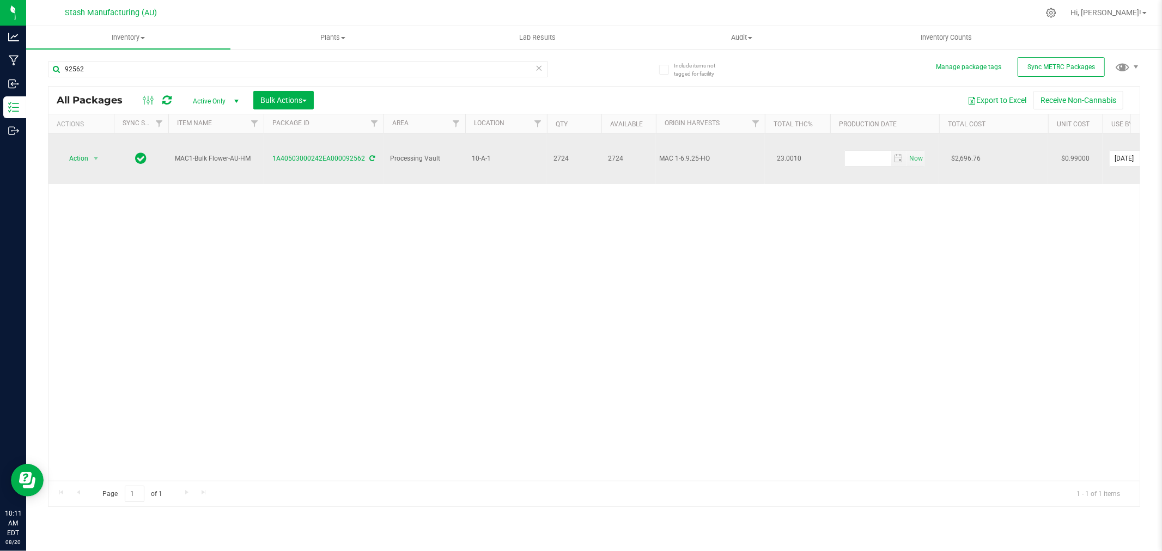
drag, startPoint x: 654, startPoint y: 150, endPoint x: 730, endPoint y: 154, distance: 75.8
click at [85, 151] on span "Action" at bounding box center [73, 158] width 29 height 15
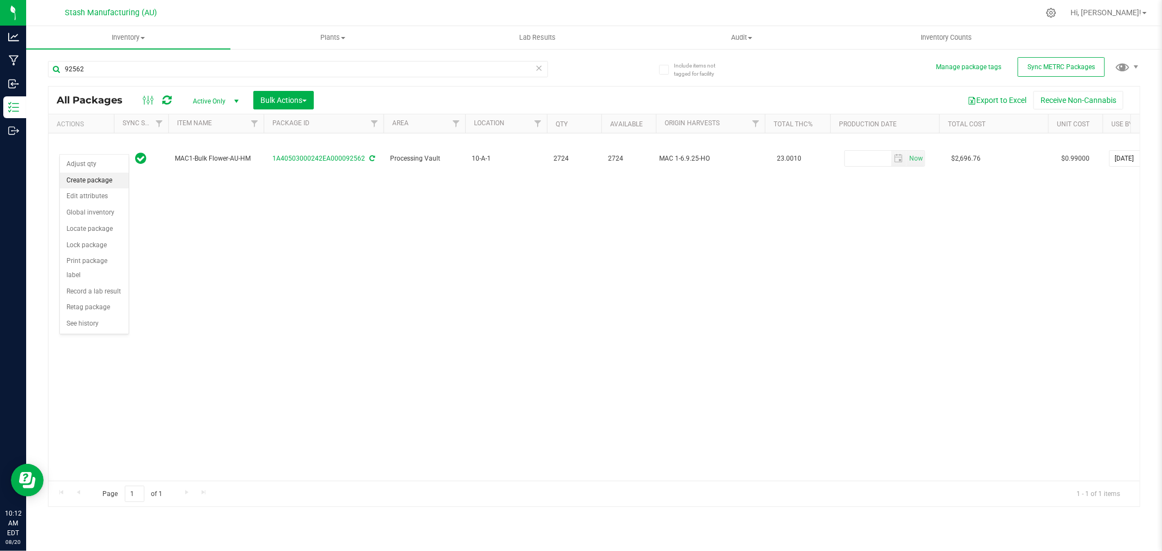
click at [100, 176] on li "Create package" at bounding box center [94, 181] width 69 height 16
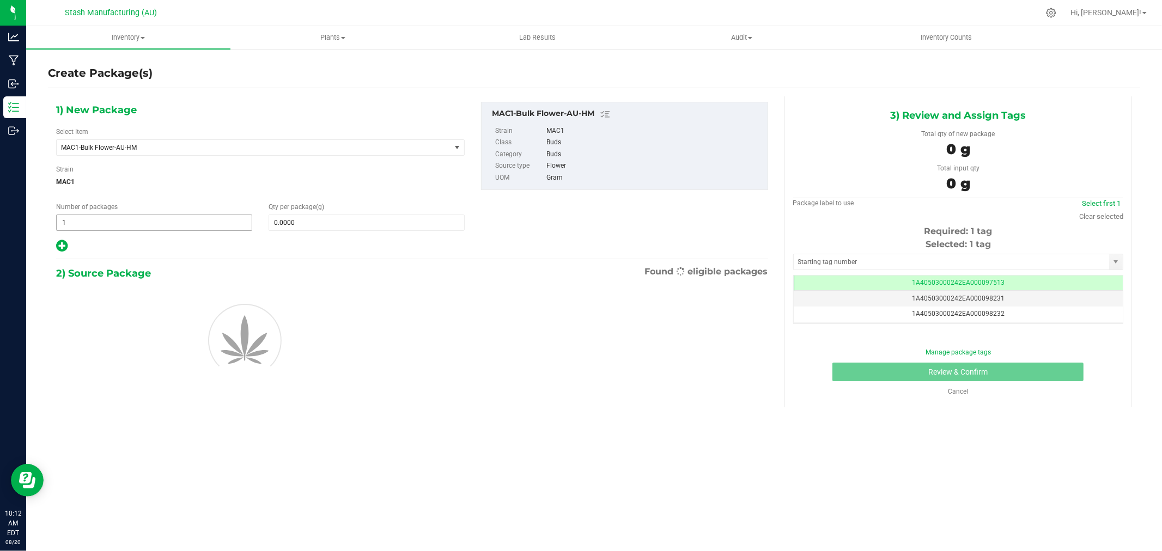
scroll to position [0, -1]
click at [105, 224] on span "1 1" at bounding box center [154, 223] width 196 height 16
click at [0, 0] on input "1" at bounding box center [0, 0] width 0 height 0
type input "4"
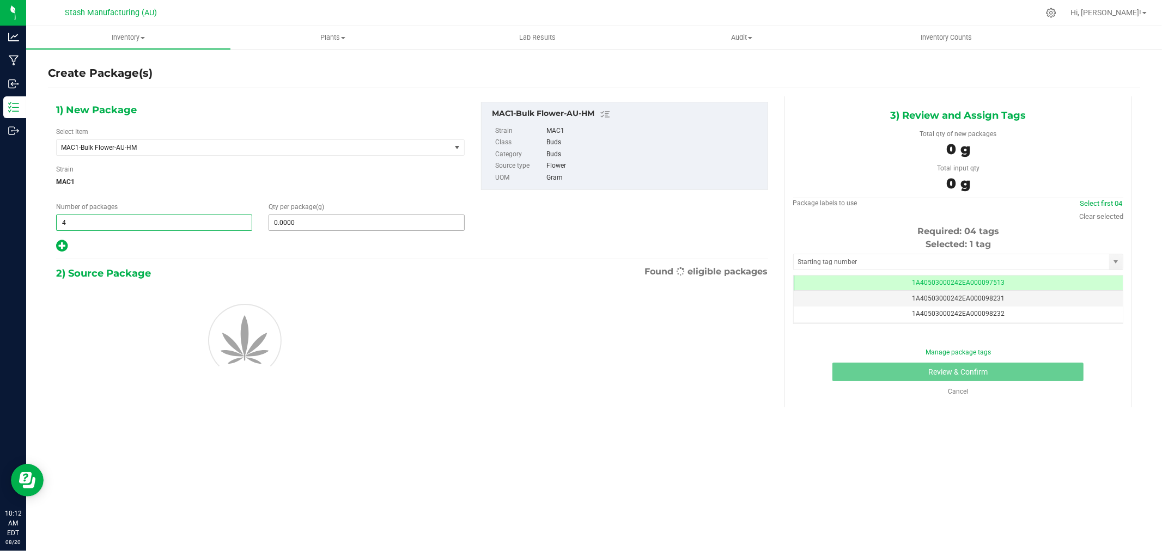
click at [306, 224] on span "0.0000 0" at bounding box center [366, 223] width 196 height 16
type input "04"
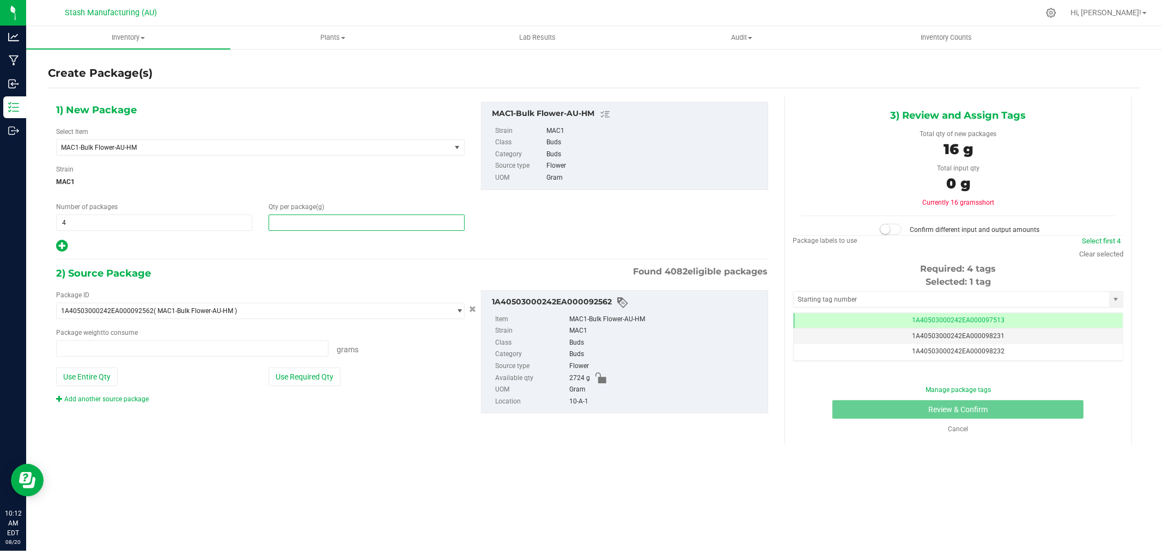
type input "0.0000 g"
type input "454"
type input "454.0000"
drag, startPoint x: 320, startPoint y: 377, endPoint x: 443, endPoint y: 334, distance: 129.9
click at [320, 377] on button "Use Required Qty" at bounding box center [304, 377] width 72 height 19
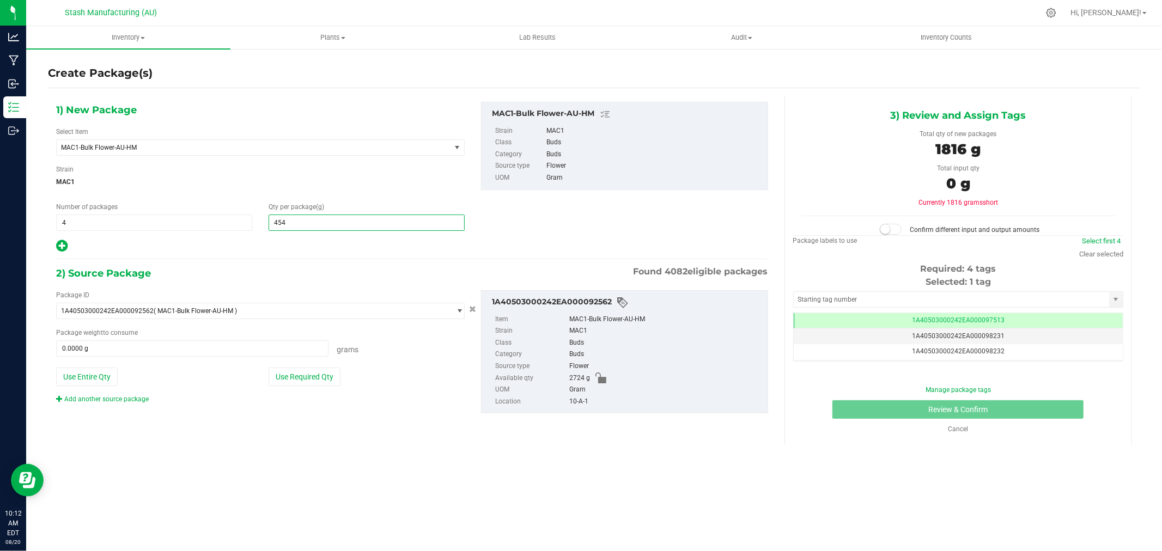
type input "1816.0000 g"
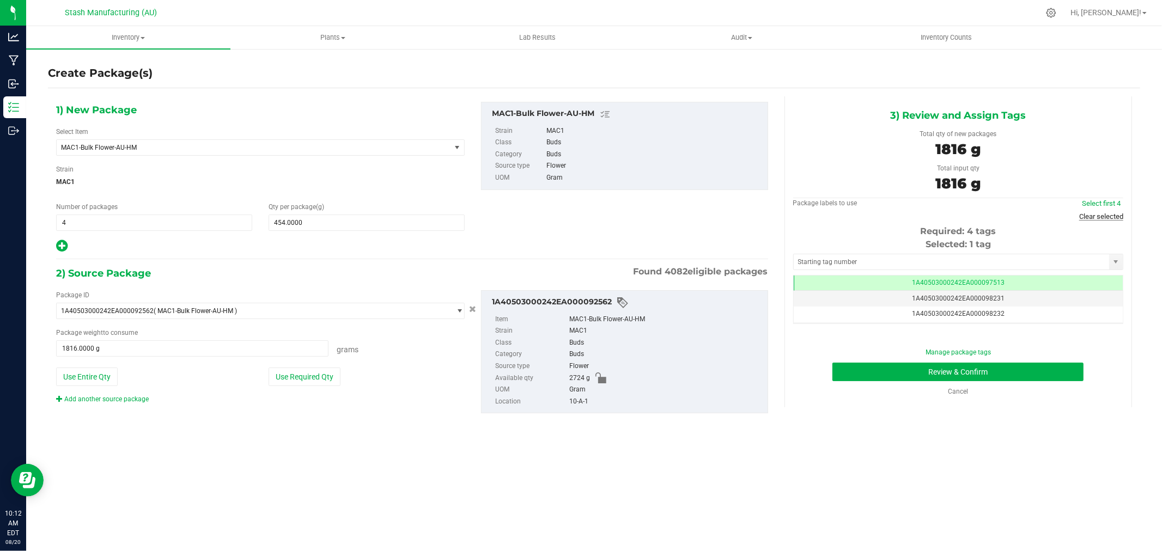
drag, startPoint x: 1129, startPoint y: 215, endPoint x: 1116, endPoint y: 216, distance: 13.1
click at [1129, 215] on div "3) Review and Assign Tags Total qty of new packages 1816 g Total input qty 1816…" at bounding box center [957, 251] width 347 height 311
click at [1114, 216] on link "Clear selected" at bounding box center [1101, 216] width 44 height 8
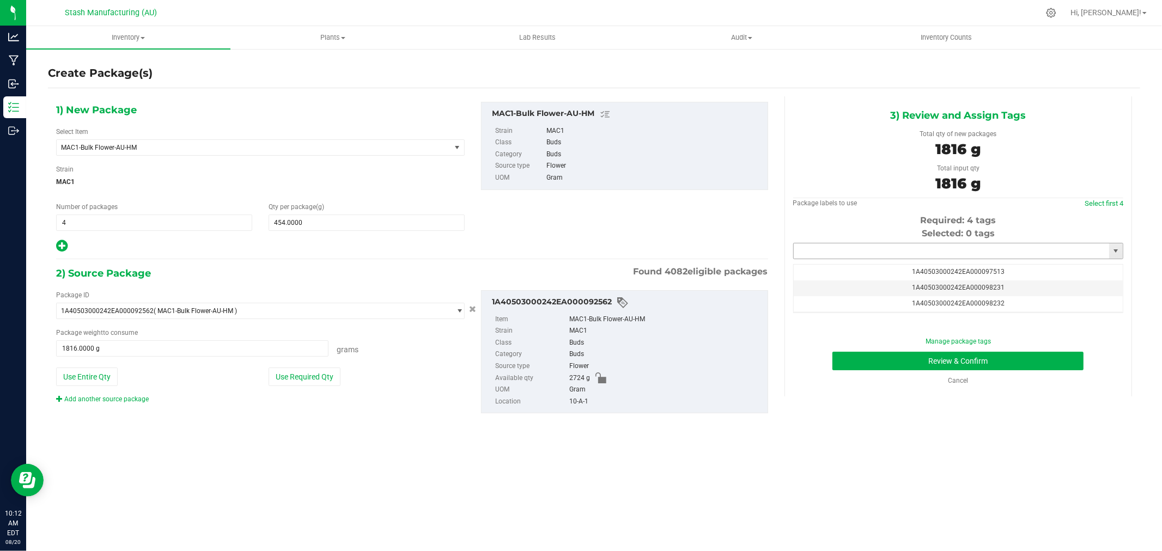
click at [985, 253] on input "text" at bounding box center [950, 250] width 315 height 15
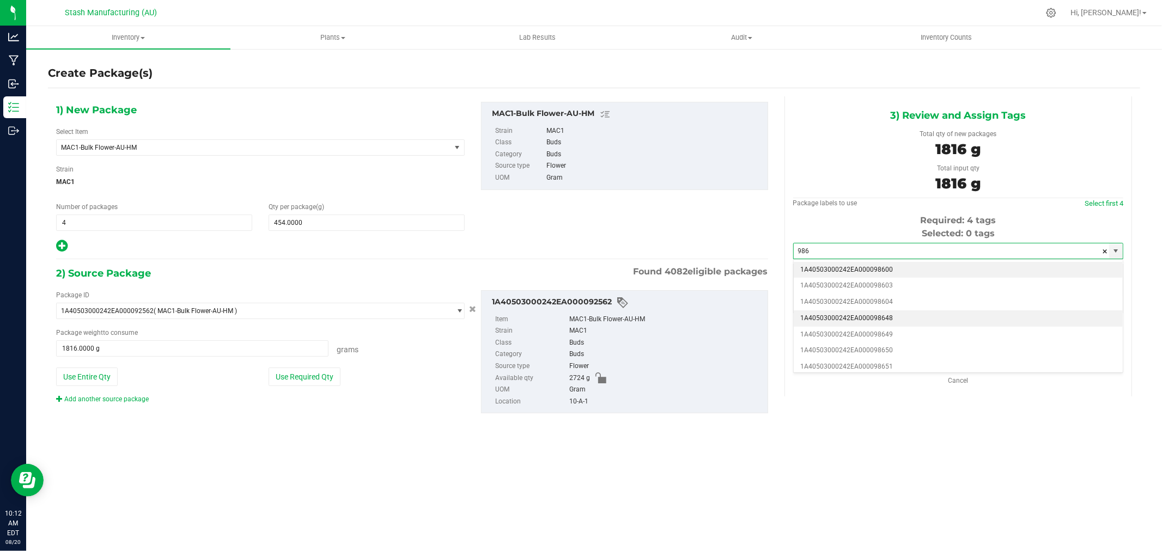
click at [921, 320] on li "1A40503000242EA000098648" at bounding box center [957, 318] width 329 height 16
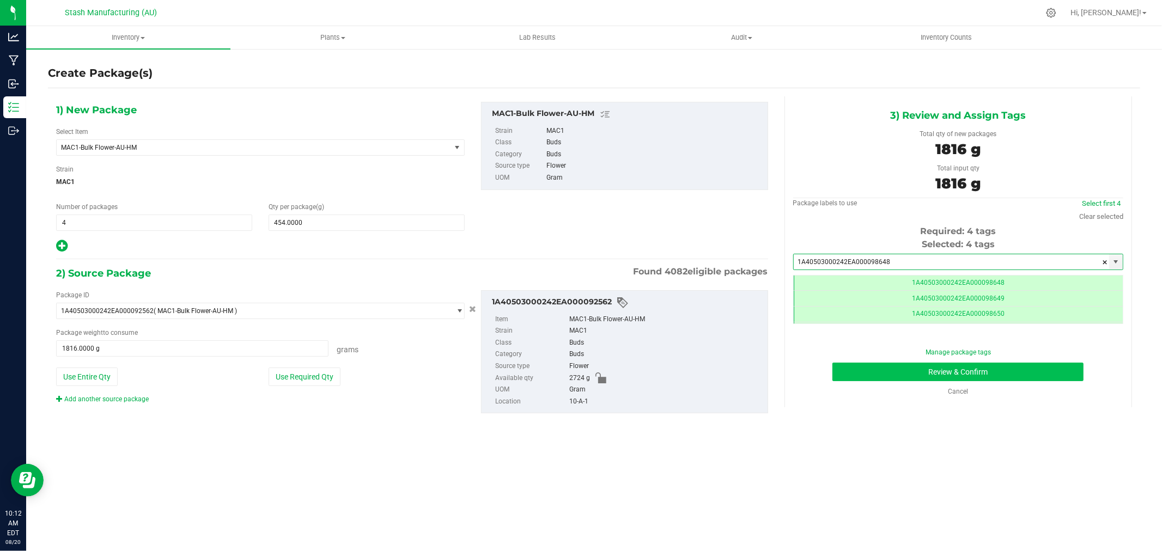
type input "1A40503000242EA000098648"
click at [1027, 368] on button "Review & Confirm" at bounding box center [957, 372] width 251 height 19
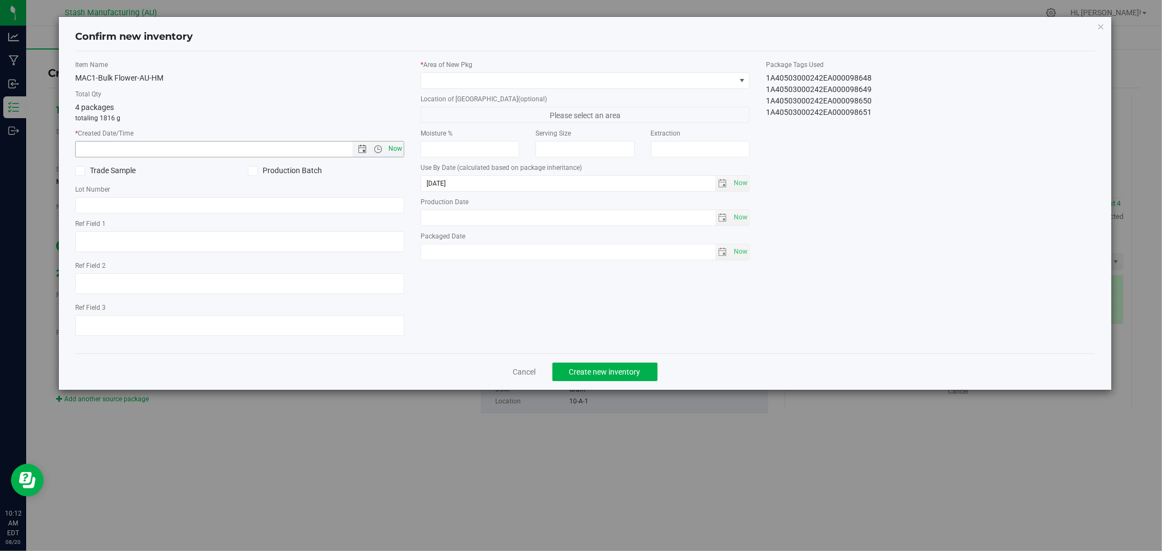
click at [398, 148] on span "Now" at bounding box center [395, 149] width 19 height 16
type input "[DATE] 10:12 AM"
click at [436, 83] on span at bounding box center [578, 80] width 314 height 15
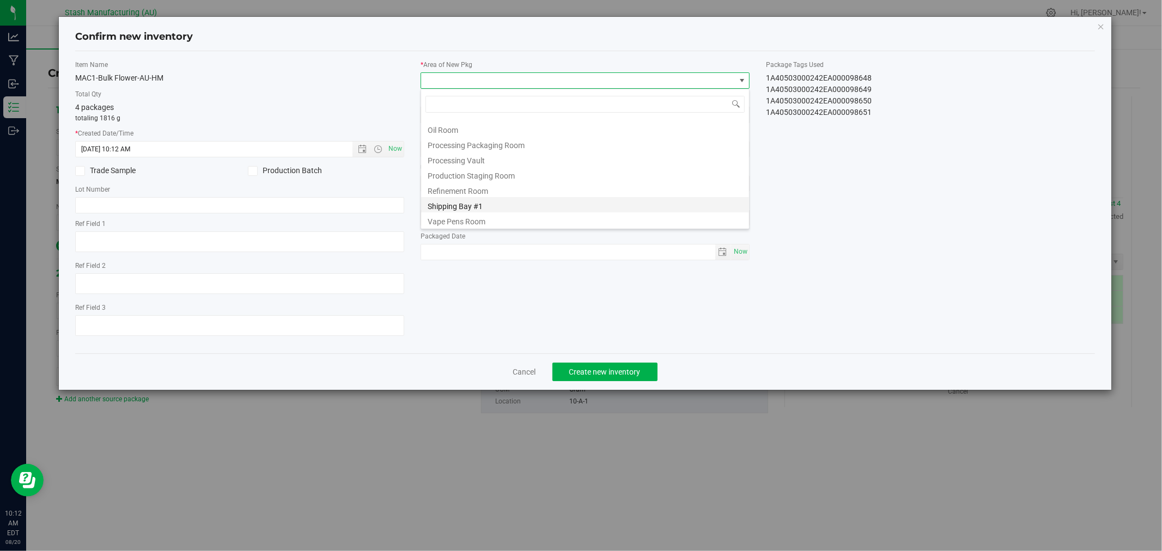
click at [514, 201] on li "Shipping Bay #1" at bounding box center [585, 204] width 328 height 15
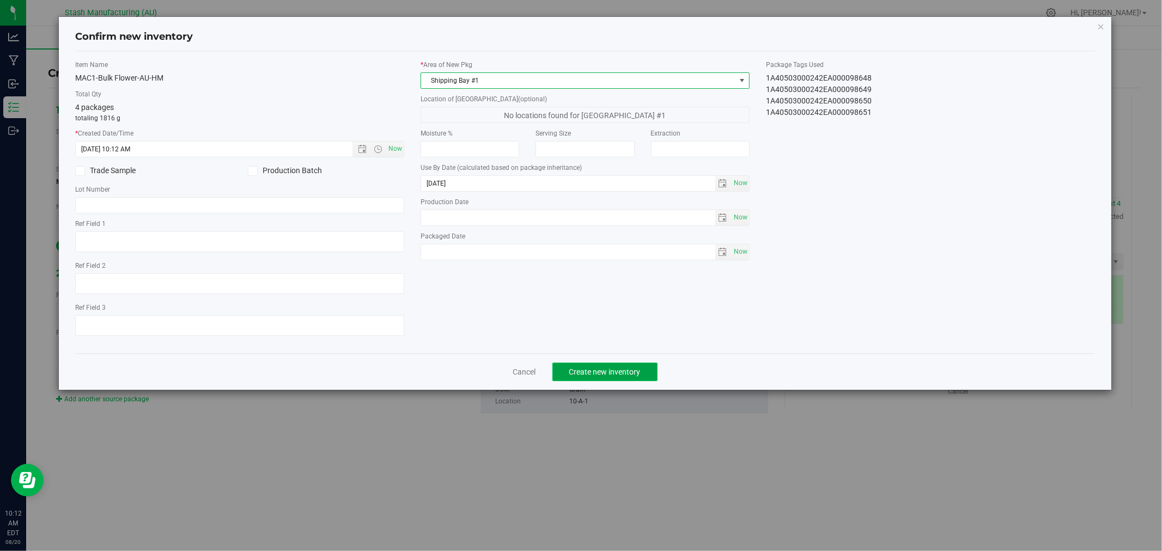
click at [643, 376] on button "Create new inventory" at bounding box center [604, 372] width 105 height 19
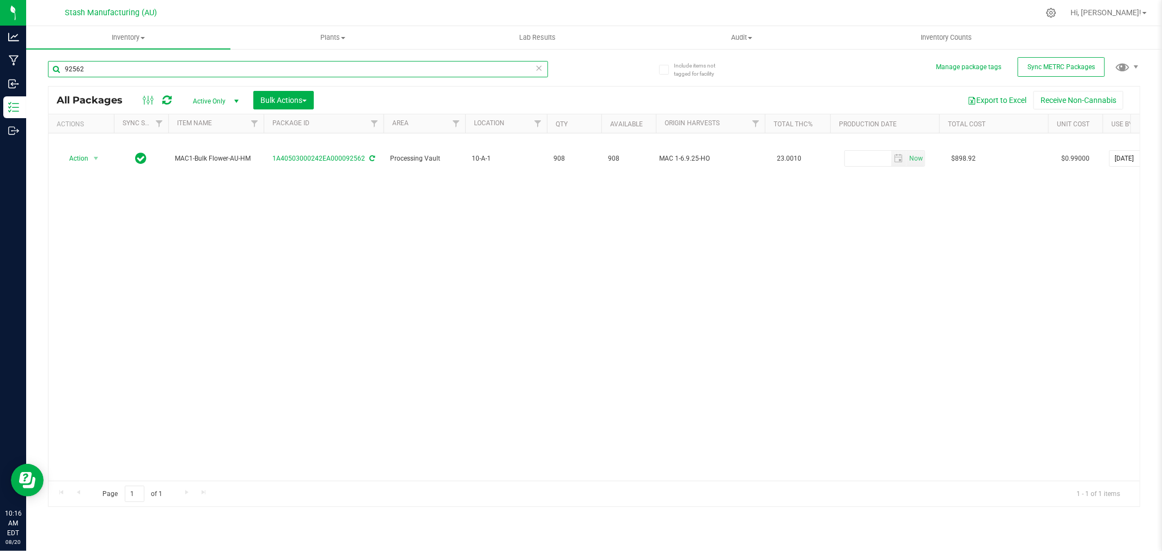
click at [142, 69] on input "92562" at bounding box center [298, 69] width 500 height 16
type input "87960"
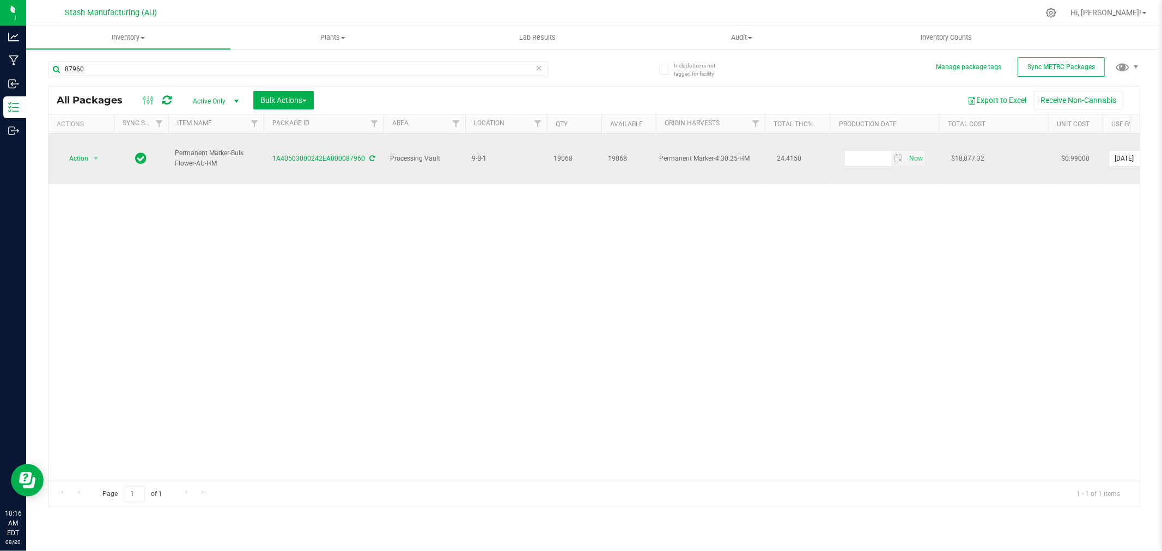
drag, startPoint x: 648, startPoint y: 153, endPoint x: 759, endPoint y: 153, distance: 110.5
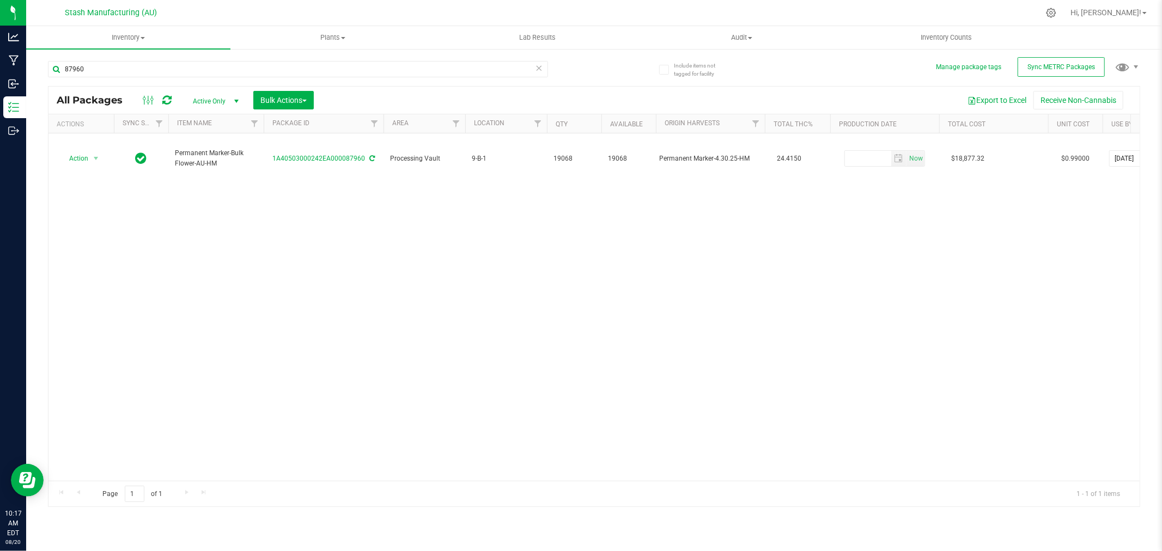
click at [101, 243] on div "Action Action Adjust qty Create package Edit attributes Global inventory Locate…" at bounding box center [593, 306] width 1091 height 347
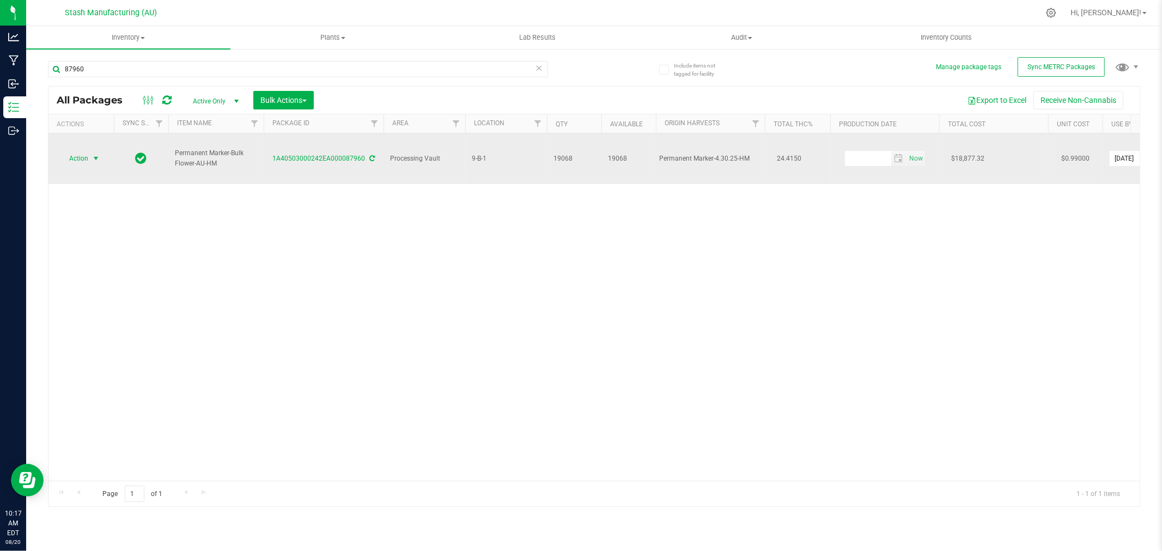
click at [68, 151] on span "Action" at bounding box center [73, 158] width 29 height 15
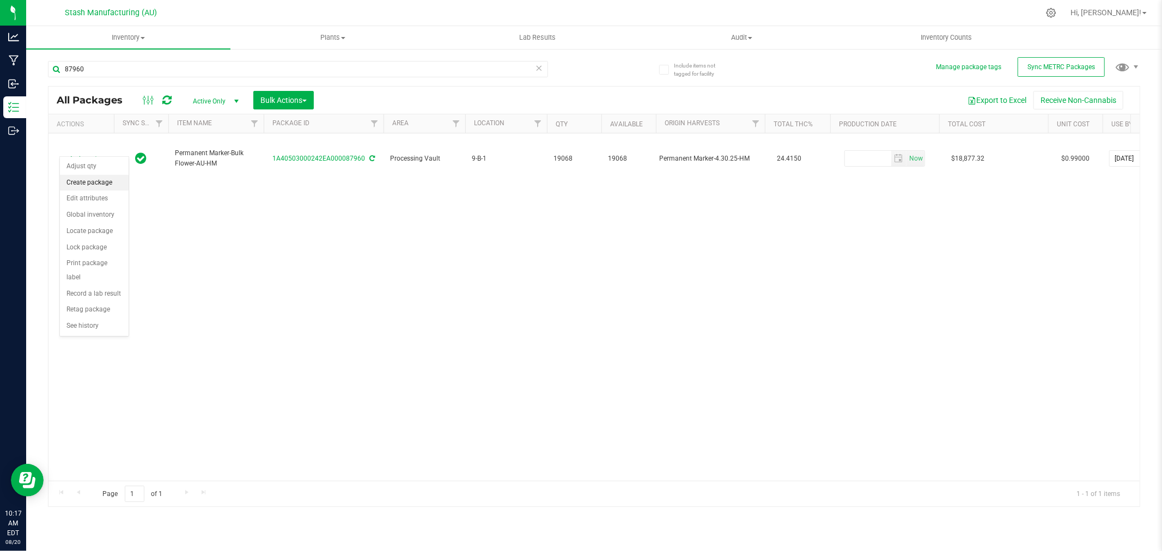
click at [111, 186] on li "Create package" at bounding box center [94, 183] width 69 height 16
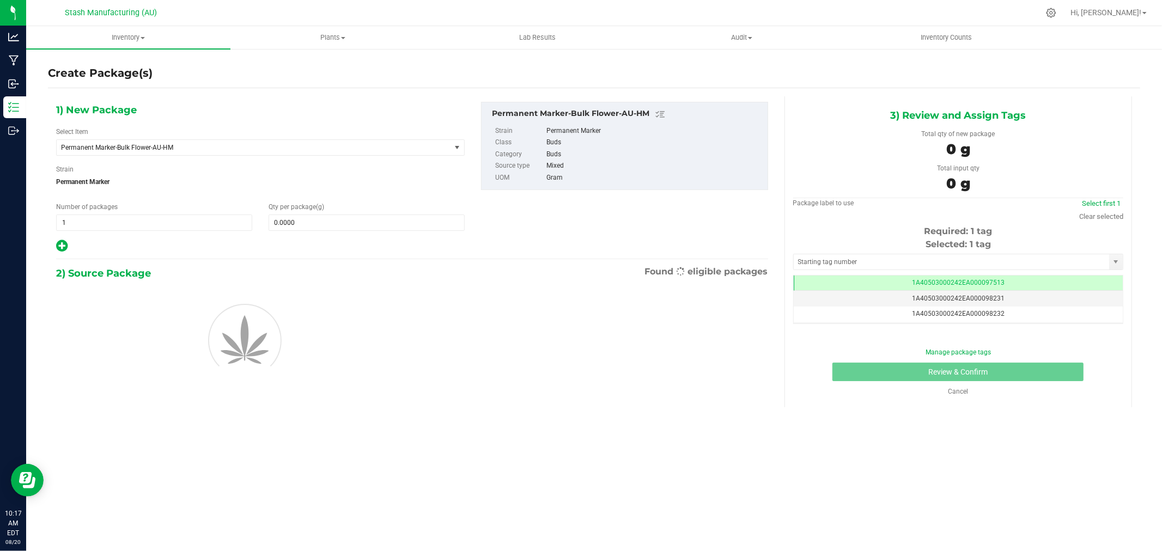
scroll to position [0, -1]
click at [58, 244] on icon at bounding box center [61, 246] width 11 height 14
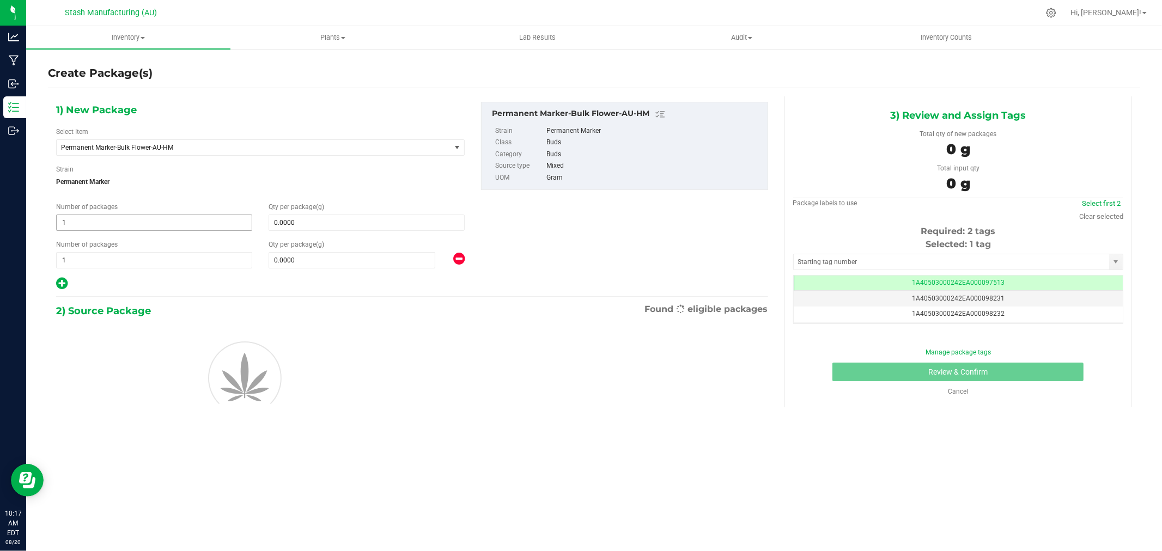
type input "0.0000"
click at [108, 226] on input "1" at bounding box center [154, 222] width 195 height 15
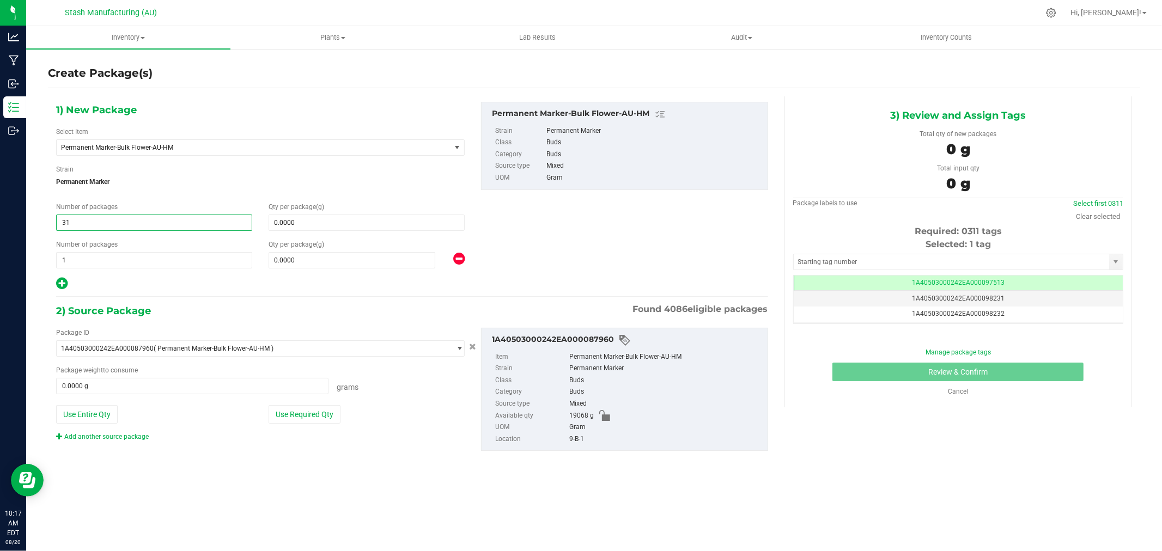
click at [170, 225] on input "31" at bounding box center [154, 222] width 195 height 15
type input "3"
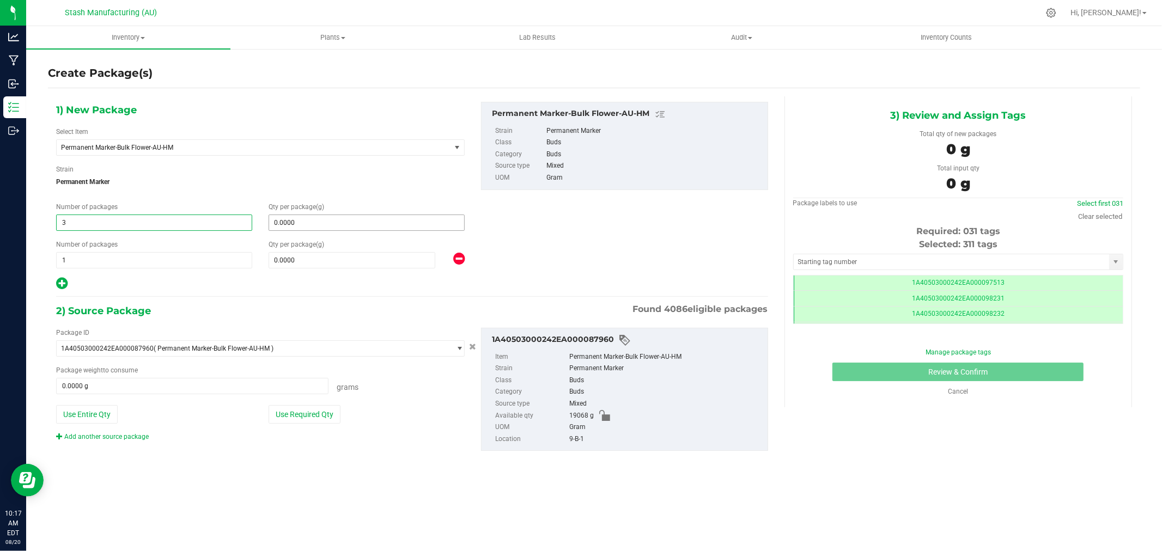
type input "3"
click at [305, 225] on span at bounding box center [366, 223] width 196 height 16
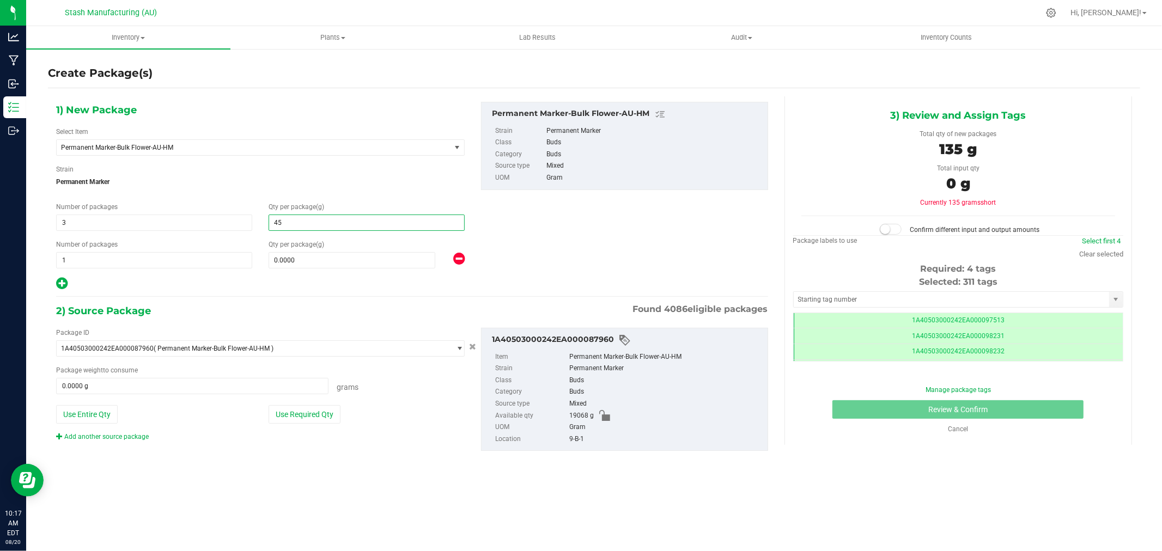
type input "454"
type input "454.0000"
click at [285, 253] on span at bounding box center [351, 260] width 167 height 16
click at [310, 411] on button "Use Required Qty" at bounding box center [304, 414] width 72 height 19
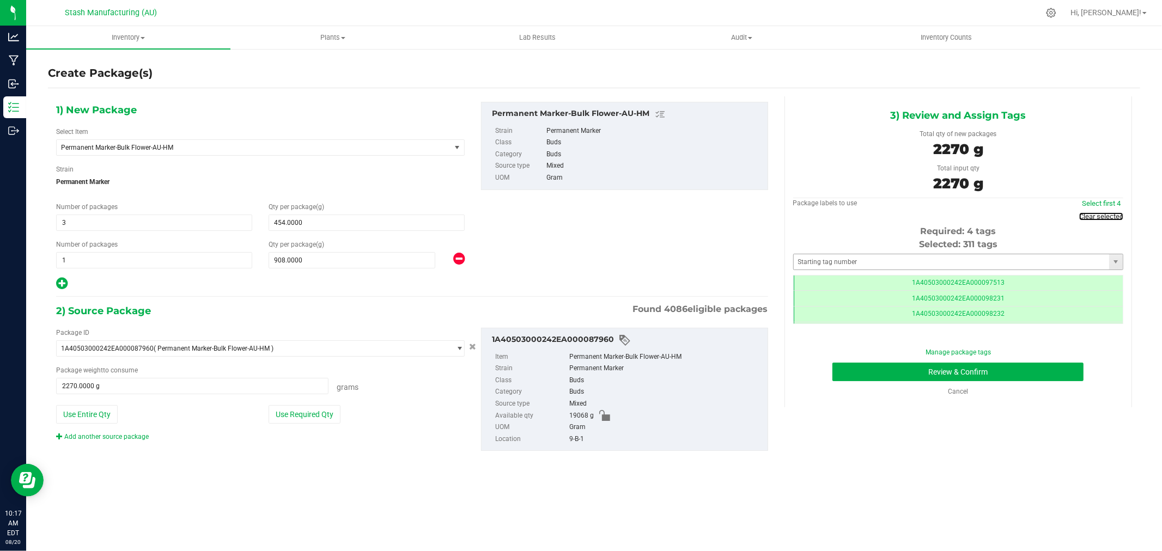
drag, startPoint x: 1119, startPoint y: 217, endPoint x: 1013, endPoint y: 246, distance: 109.7
click at [1119, 217] on link "Clear selected" at bounding box center [1101, 216] width 44 height 8
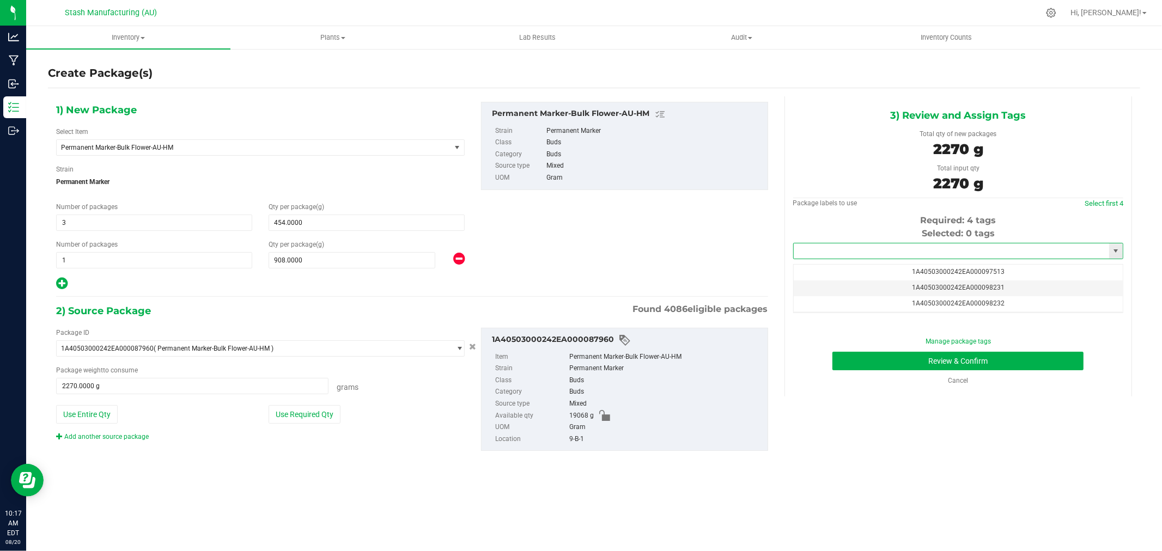
click at [995, 256] on input "text" at bounding box center [950, 250] width 315 height 15
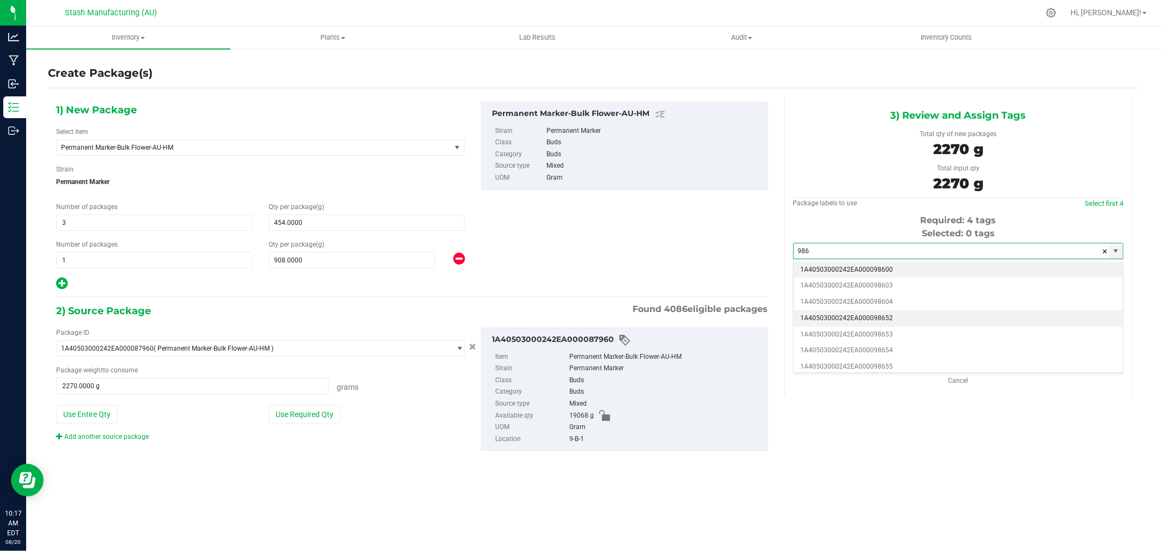
click at [906, 319] on li "1A40503000242EA000098652" at bounding box center [957, 318] width 329 height 16
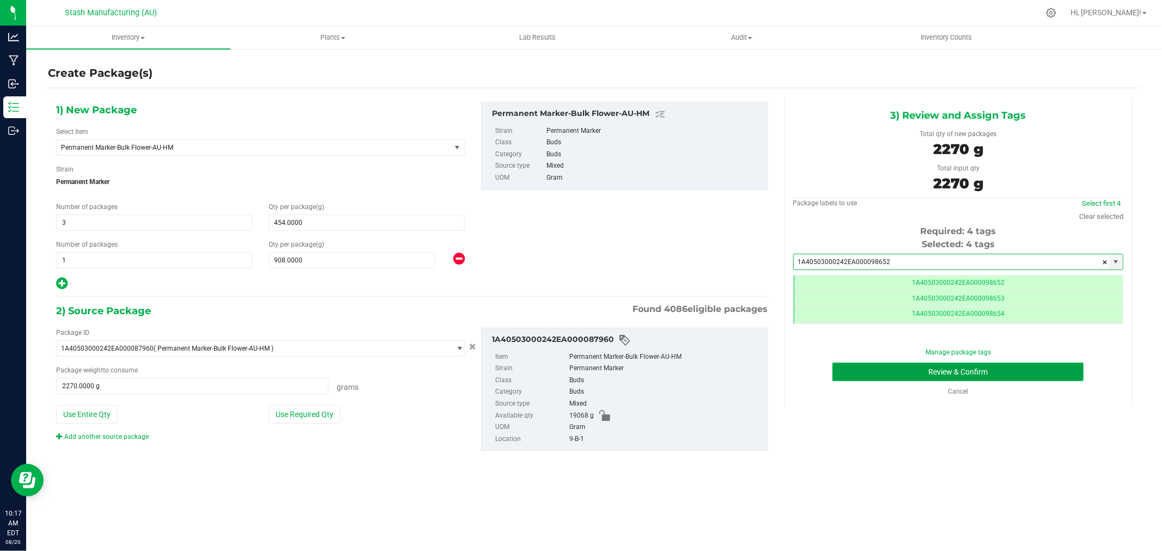
click at [1052, 363] on button "Review & Confirm" at bounding box center [957, 372] width 251 height 19
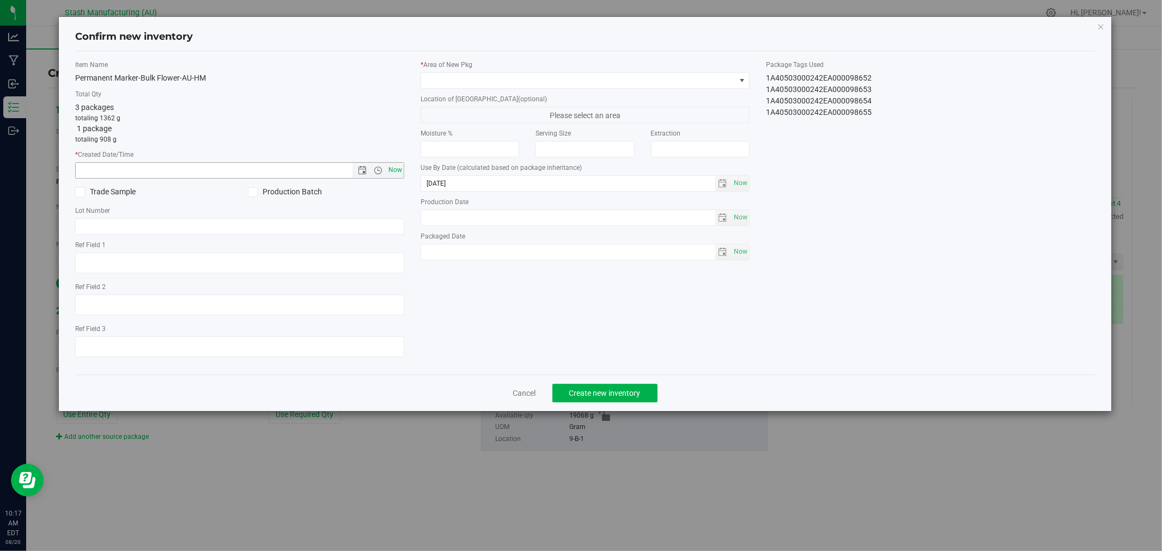
click at [399, 166] on span "Now" at bounding box center [395, 170] width 19 height 16
click at [447, 80] on span at bounding box center [578, 80] width 314 height 15
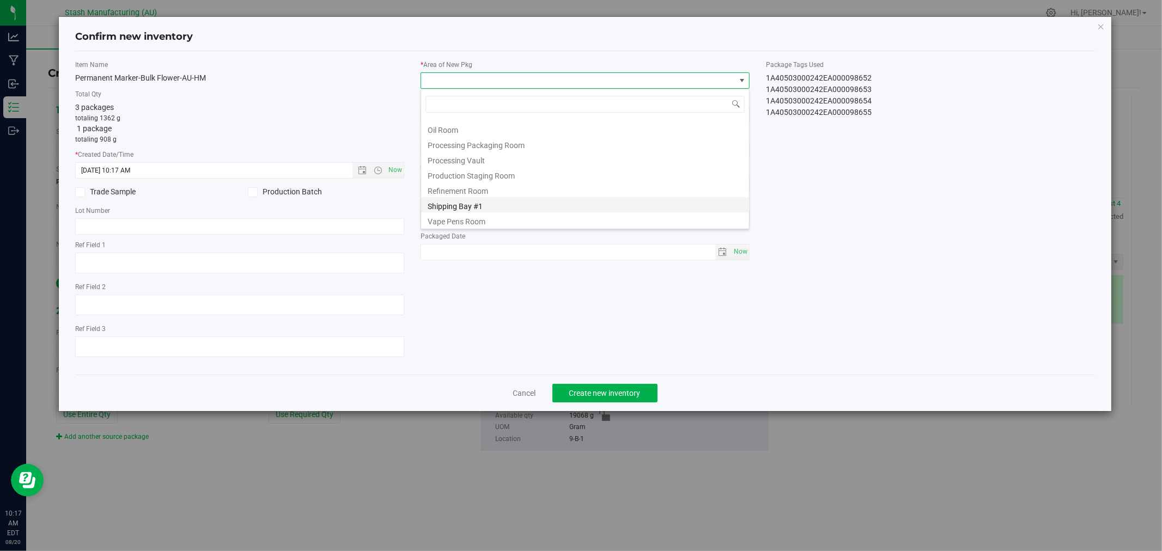
click at [491, 199] on li "Shipping Bay #1" at bounding box center [585, 204] width 328 height 15
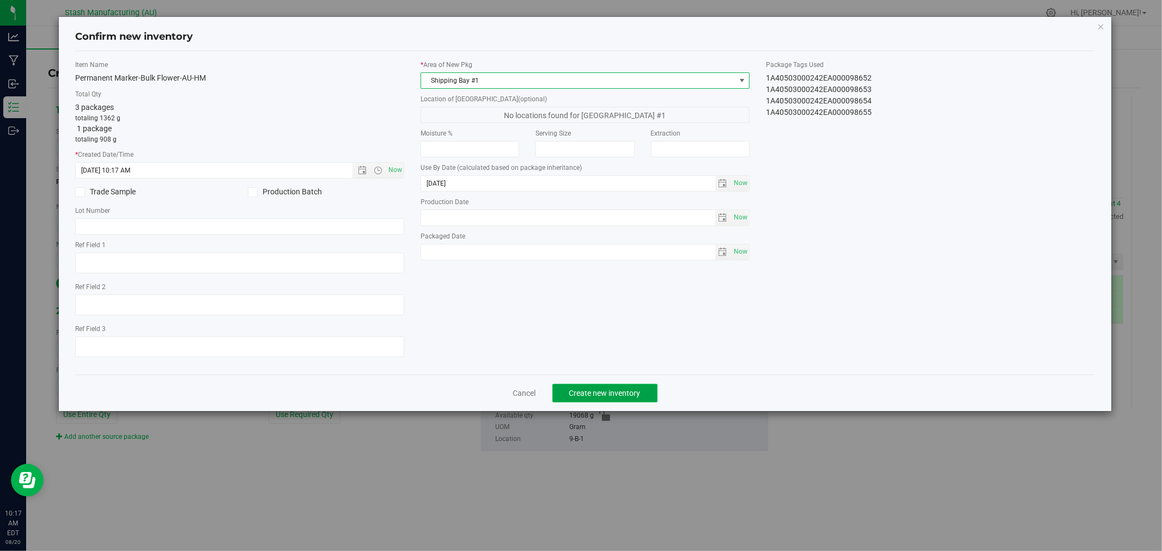
click at [615, 395] on span "Create new inventory" at bounding box center [604, 393] width 71 height 9
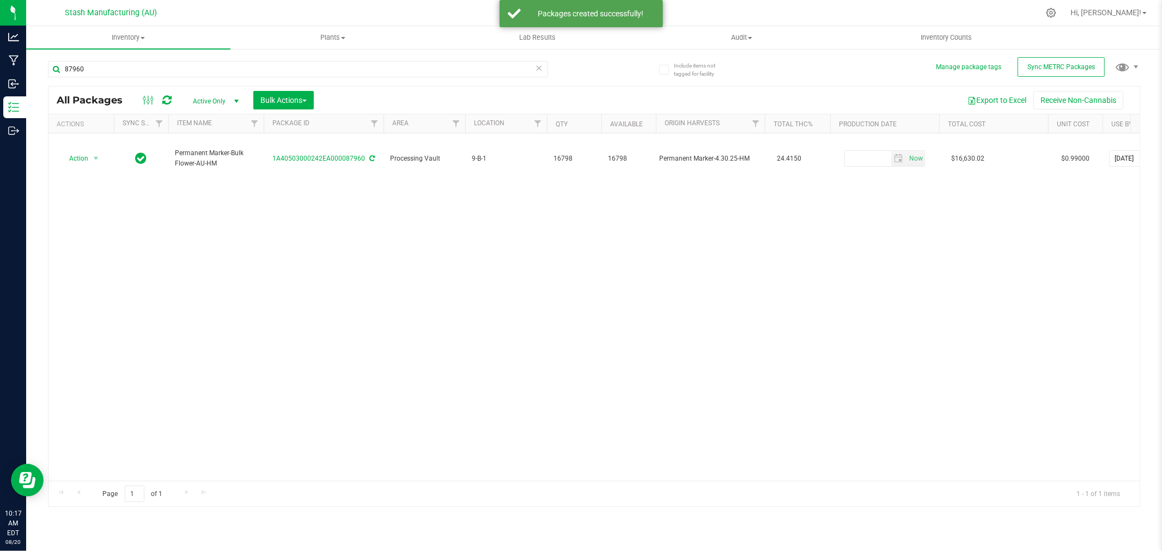
click at [540, 68] on icon at bounding box center [539, 67] width 8 height 13
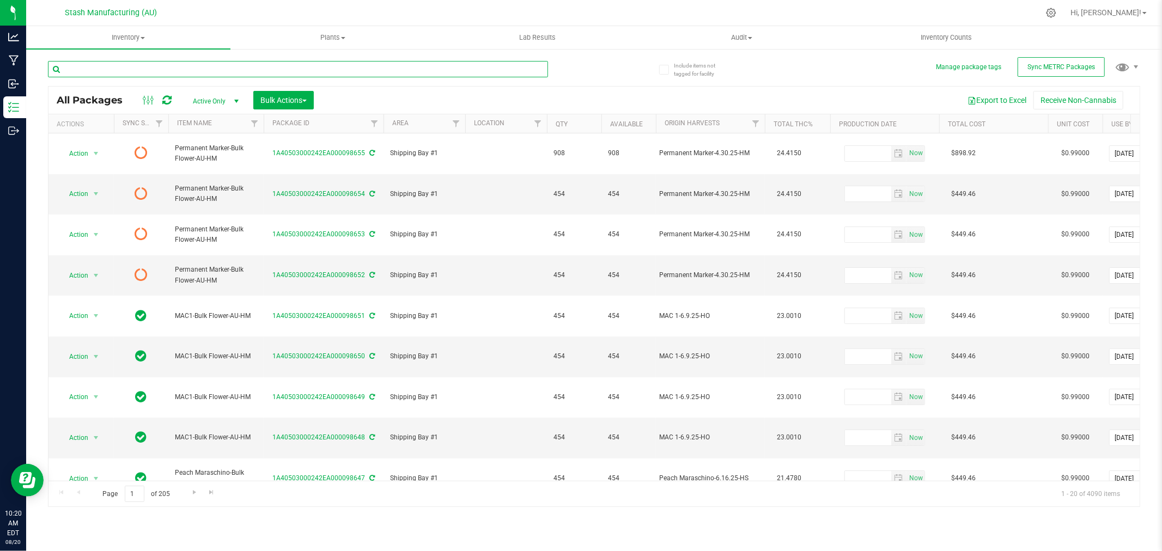
click at [156, 69] on input "text" at bounding box center [298, 69] width 500 height 16
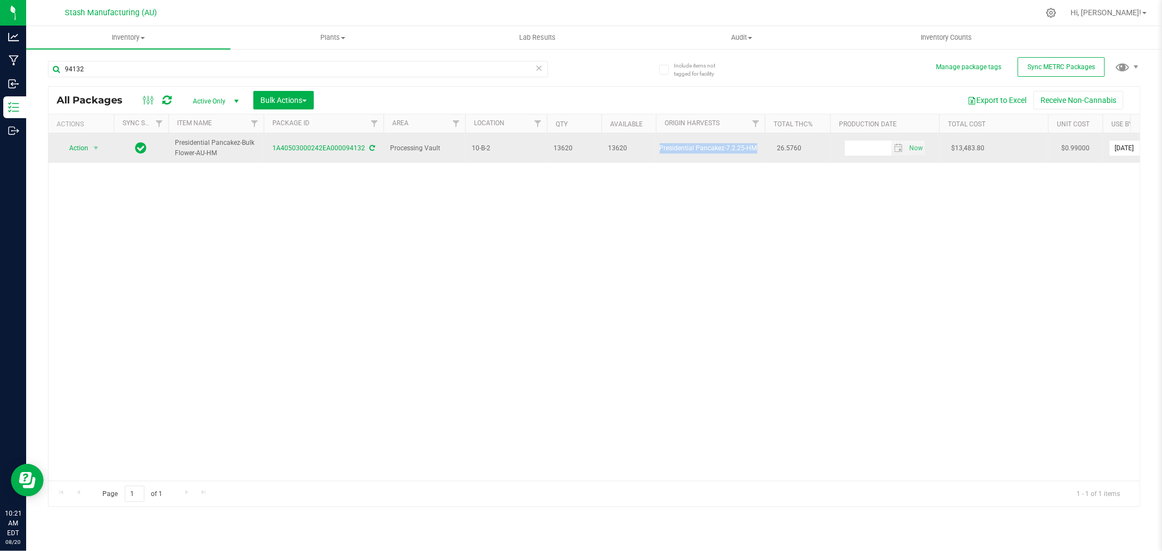
drag, startPoint x: 659, startPoint y: 152, endPoint x: 758, endPoint y: 156, distance: 99.2
click at [758, 156] on td "Presidential Pancakez-7.2.25-HM" at bounding box center [710, 147] width 109 height 29
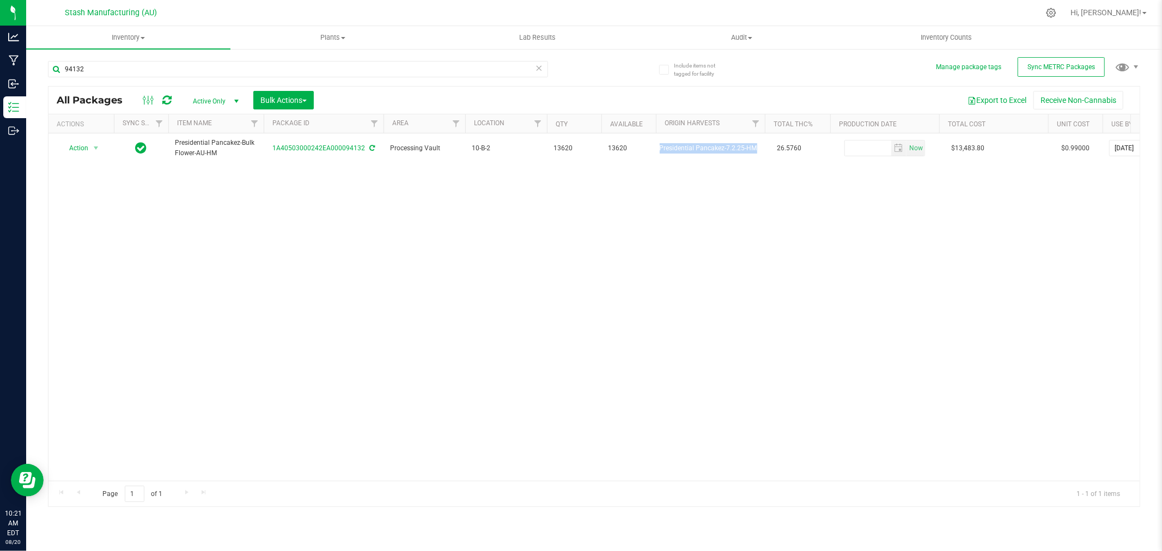
click at [69, 207] on div "Action Action Adjust qty Create package Edit attributes Global inventory Locate…" at bounding box center [593, 306] width 1091 height 347
drag, startPoint x: 88, startPoint y: 148, endPoint x: 86, endPoint y: 161, distance: 12.6
click at [88, 148] on span "Action" at bounding box center [73, 147] width 29 height 15
click at [94, 187] on li "Create package" at bounding box center [94, 183] width 69 height 16
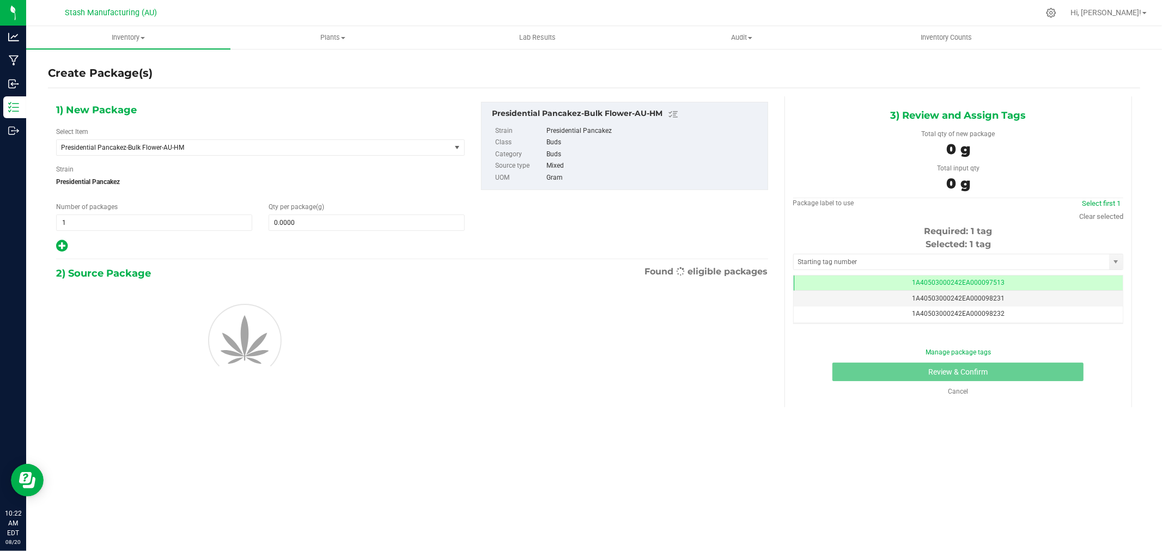
scroll to position [0, -1]
click at [57, 247] on icon at bounding box center [61, 246] width 11 height 14
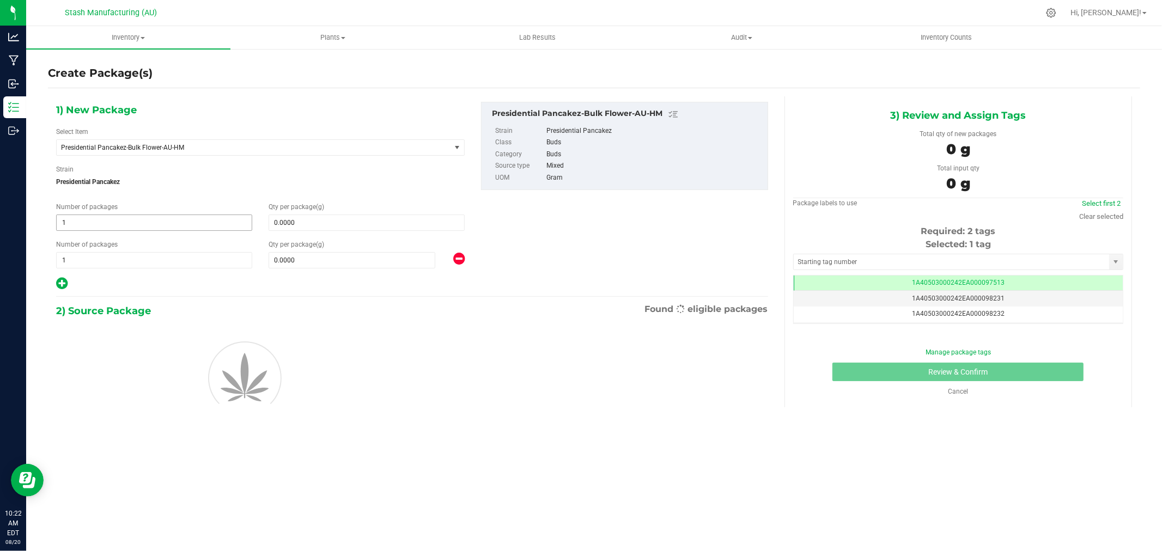
click at [109, 218] on span "1 1" at bounding box center [154, 223] width 196 height 16
click at [109, 218] on input "1" at bounding box center [154, 222] width 195 height 15
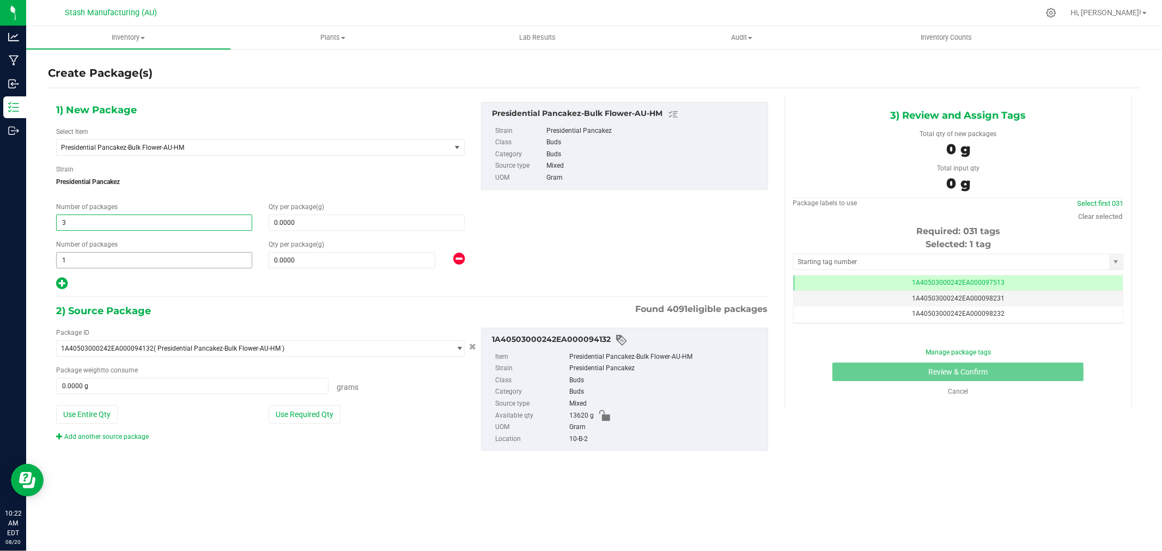
click at [93, 259] on span "1 1" at bounding box center [154, 260] width 196 height 16
click at [93, 259] on input "1" at bounding box center [154, 260] width 195 height 15
click at [302, 223] on span at bounding box center [366, 223] width 196 height 16
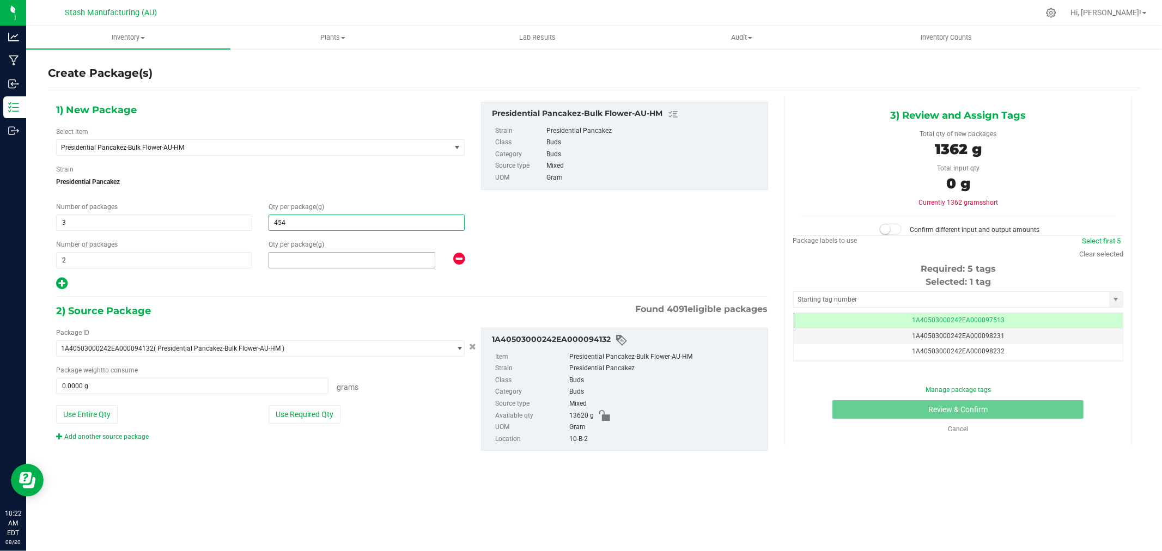
click at [297, 263] on span at bounding box center [351, 260] width 167 height 16
click at [320, 413] on button "Use Required Qty" at bounding box center [304, 414] width 72 height 19
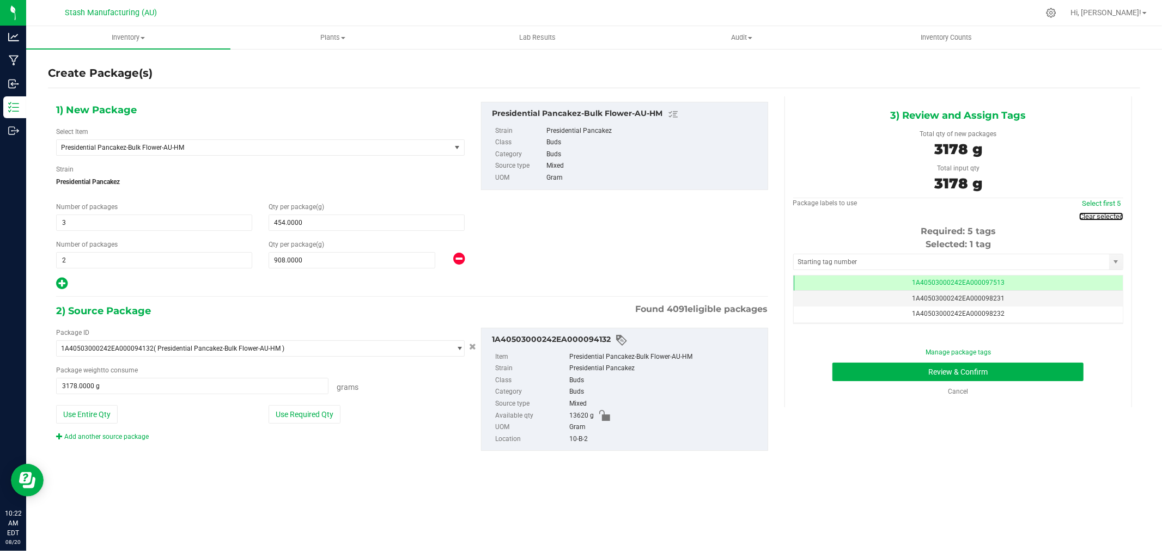
drag, startPoint x: 1087, startPoint y: 218, endPoint x: 1051, endPoint y: 228, distance: 37.8
click at [1087, 218] on link "Clear selected" at bounding box center [1101, 216] width 44 height 8
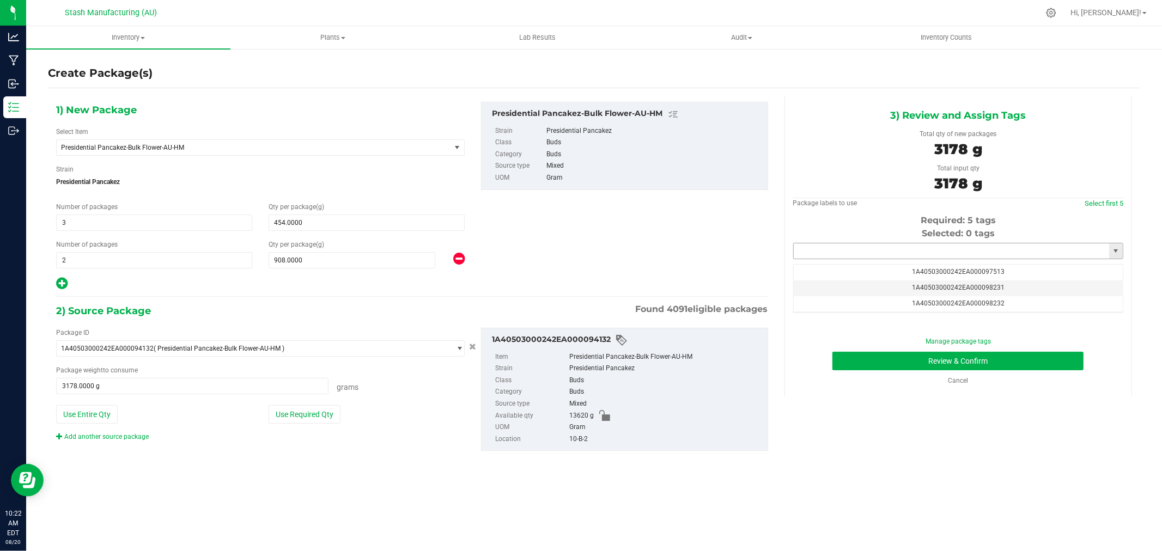
click at [984, 249] on input "text" at bounding box center [950, 250] width 315 height 15
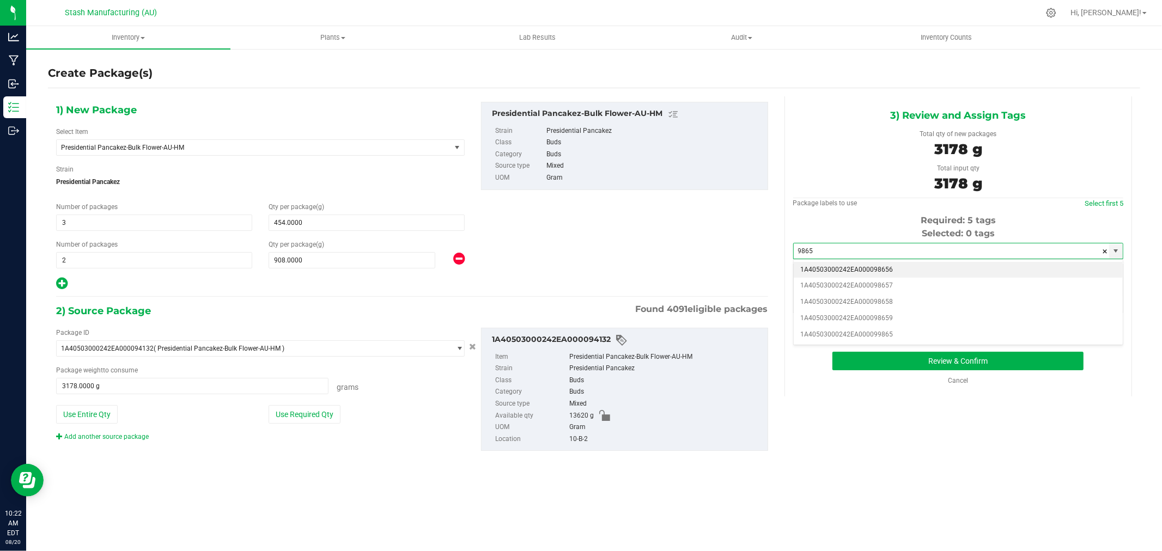
click at [906, 265] on li "1A40503000242EA000098656" at bounding box center [957, 270] width 329 height 16
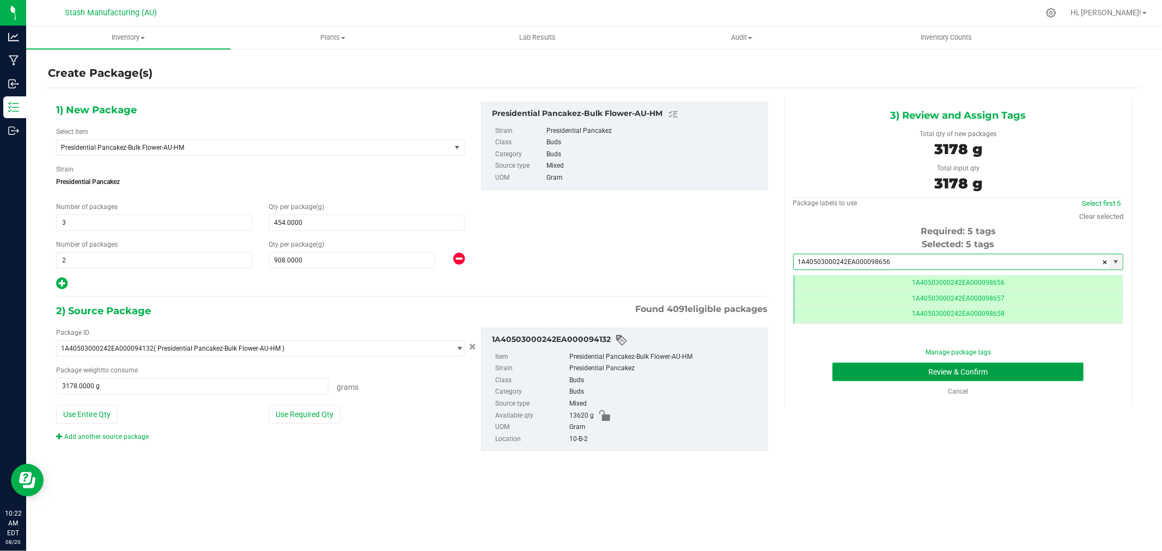
click at [1038, 370] on button "Review & Confirm" at bounding box center [957, 372] width 251 height 19
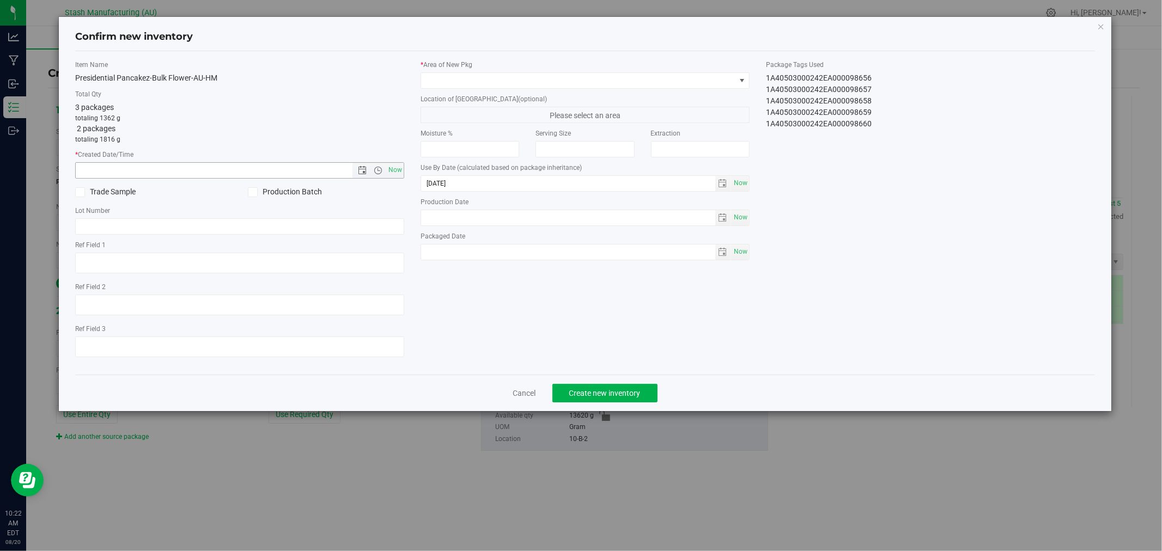
drag, startPoint x: 394, startPoint y: 165, endPoint x: 427, endPoint y: 139, distance: 41.8
click at [394, 166] on span "Now" at bounding box center [395, 170] width 19 height 16
click at [492, 78] on span at bounding box center [578, 80] width 314 height 15
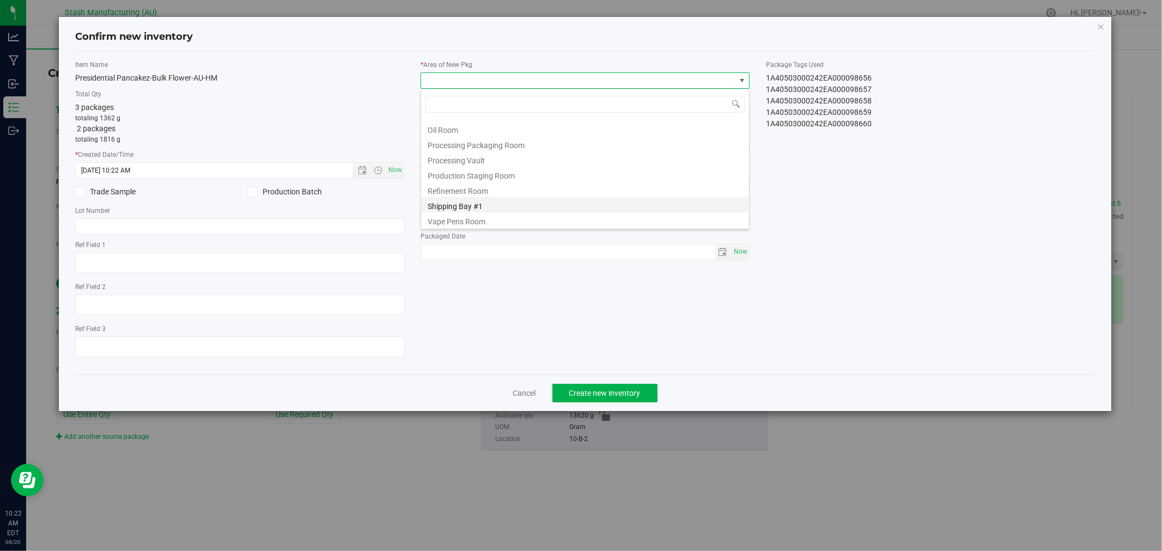
click at [504, 198] on li "Shipping Bay #1" at bounding box center [585, 204] width 328 height 15
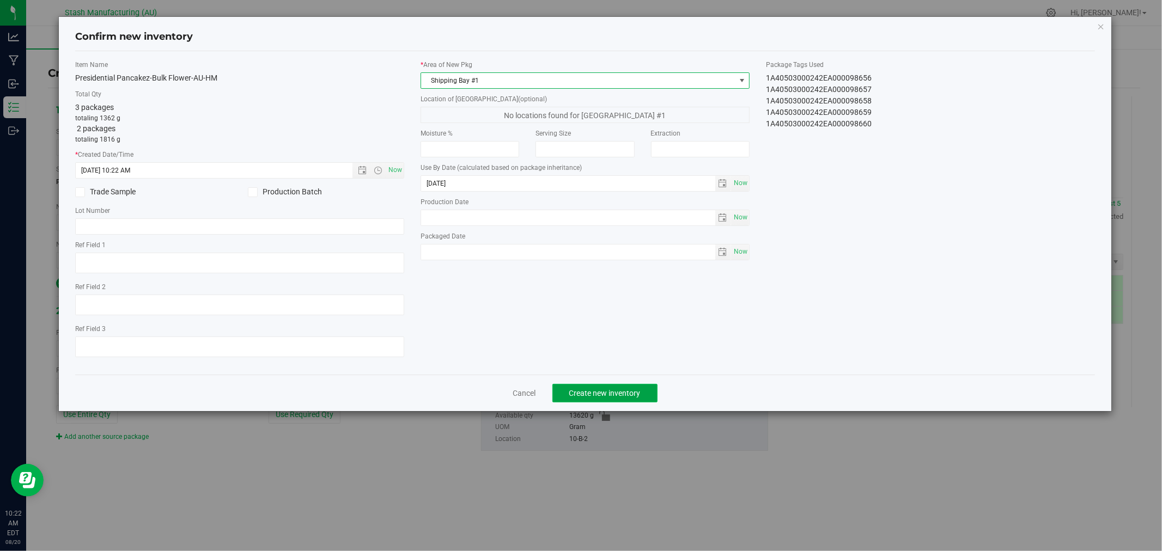
click at [615, 389] on button "Create new inventory" at bounding box center [604, 393] width 105 height 19
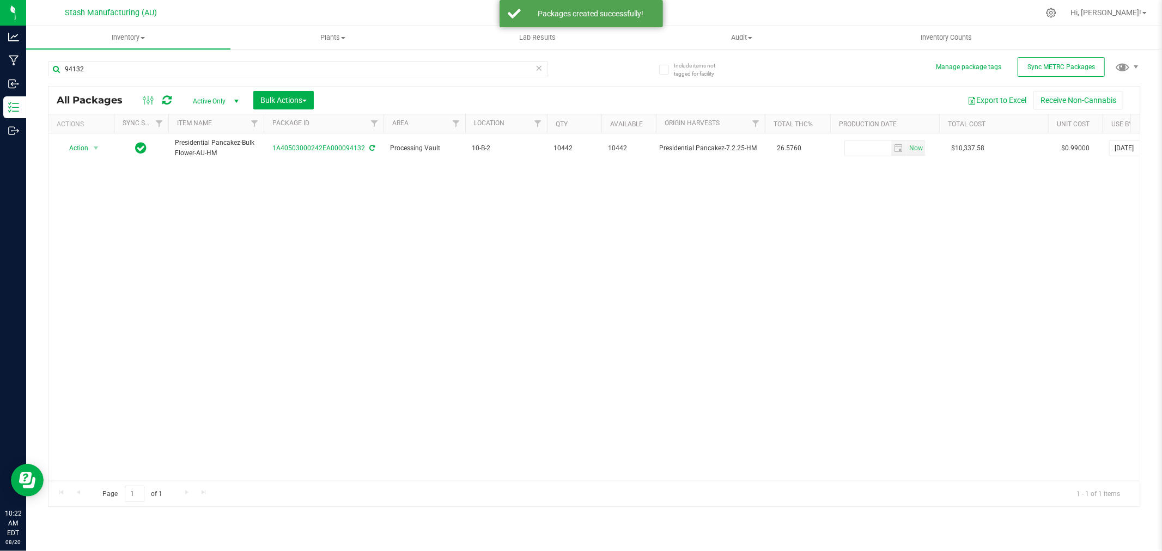
click at [537, 71] on icon at bounding box center [539, 67] width 8 height 13
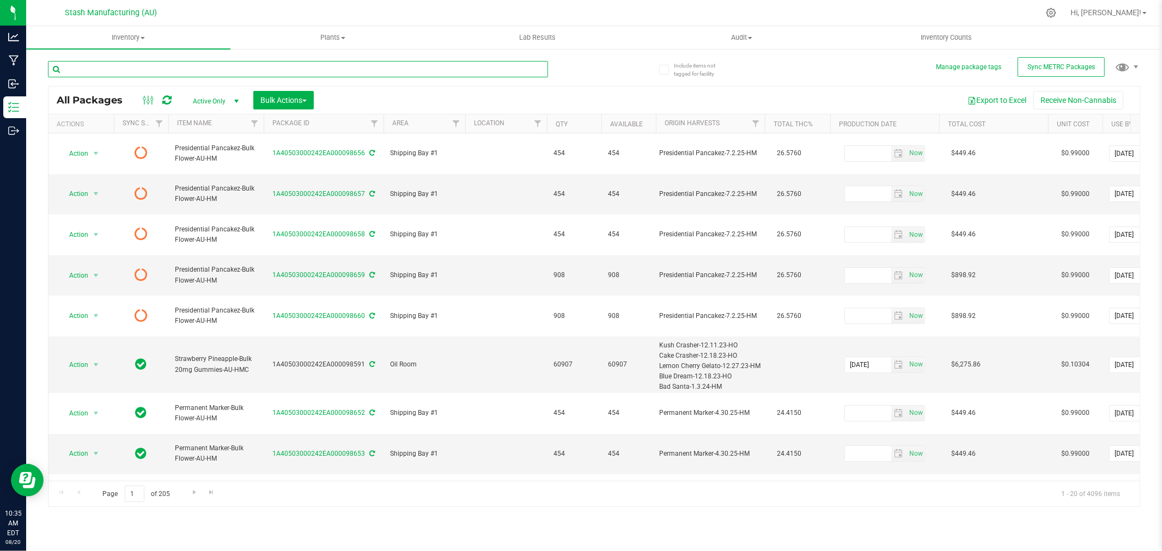
click at [75, 68] on input "text" at bounding box center [298, 69] width 500 height 16
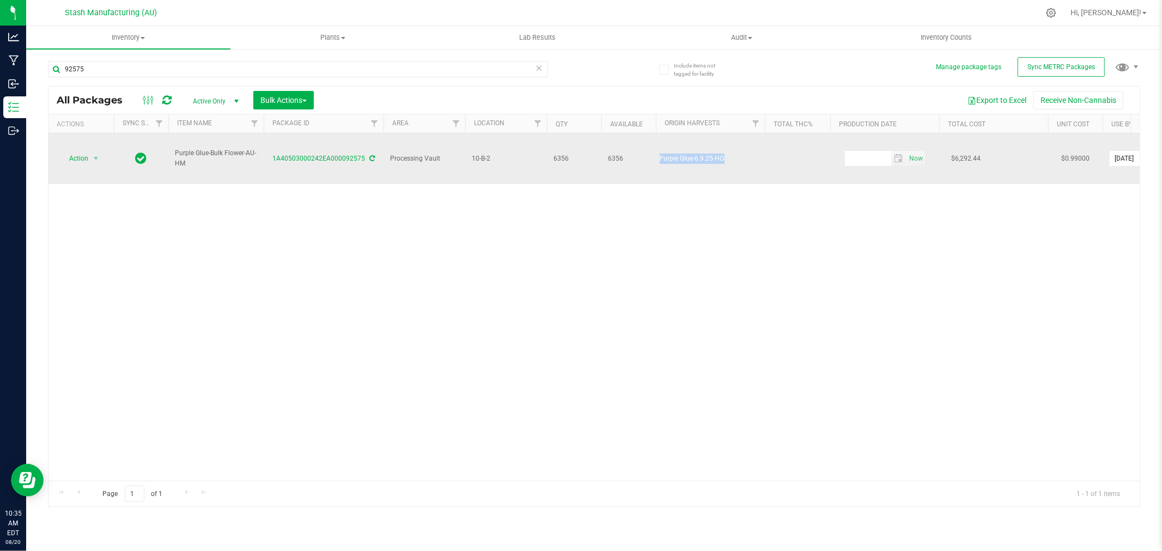
drag, startPoint x: 659, startPoint y: 151, endPoint x: 724, endPoint y: 162, distance: 65.8
click at [724, 162] on td "Purple Glue-6.9.25-HO" at bounding box center [710, 158] width 109 height 51
click at [78, 151] on span "Action" at bounding box center [73, 158] width 29 height 15
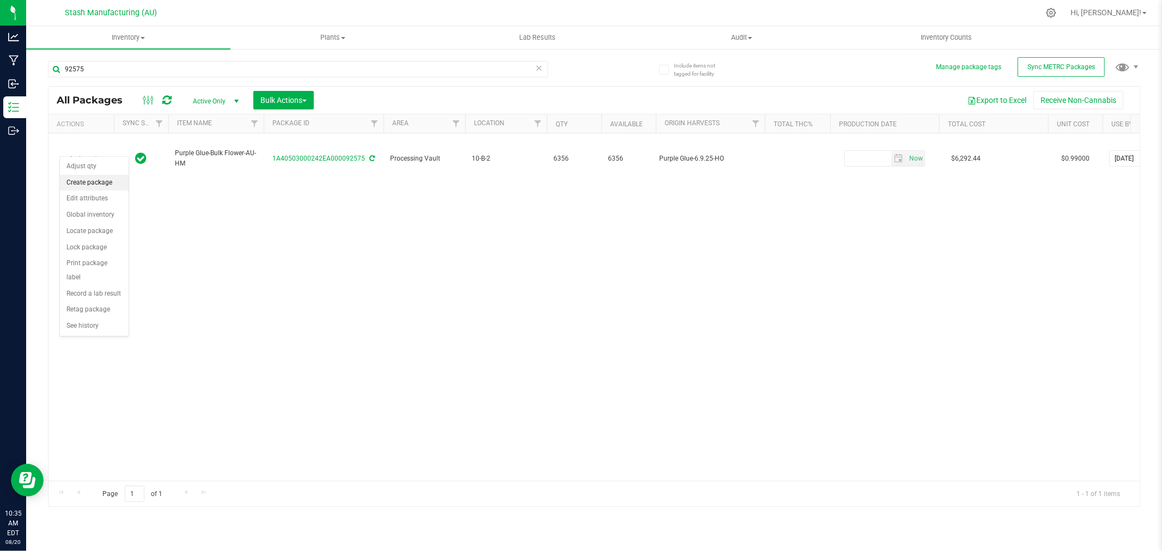
click at [99, 182] on li "Create package" at bounding box center [94, 183] width 69 height 16
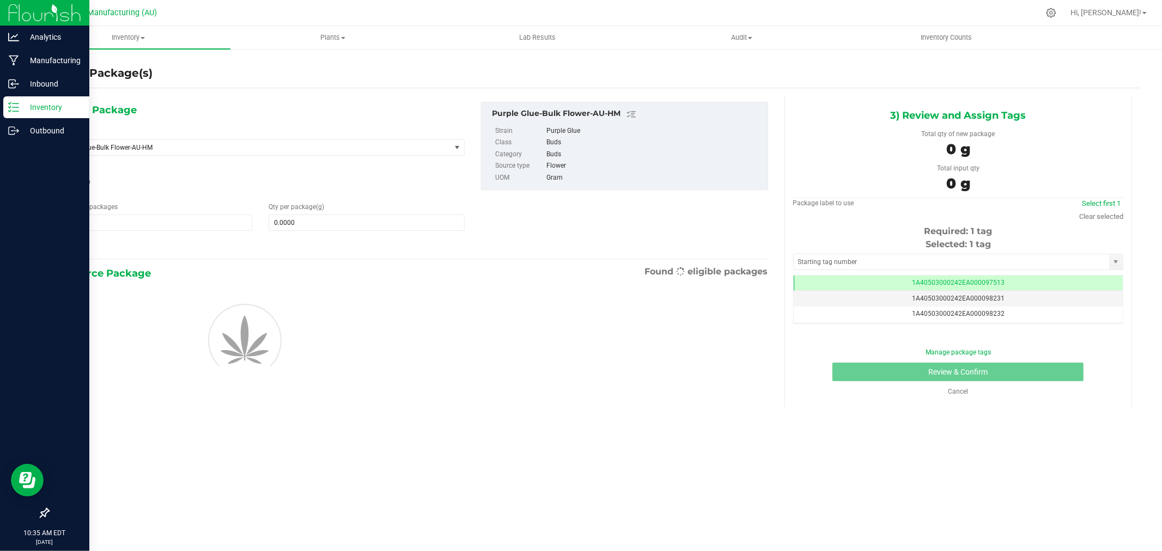
scroll to position [0, -1]
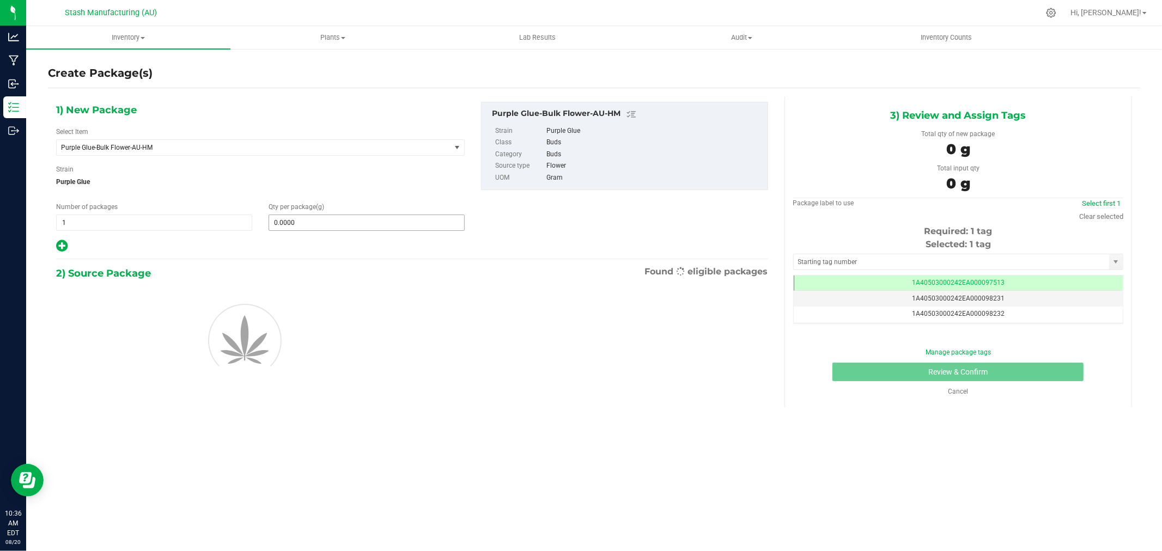
click at [297, 227] on span "0.0000 0" at bounding box center [366, 223] width 196 height 16
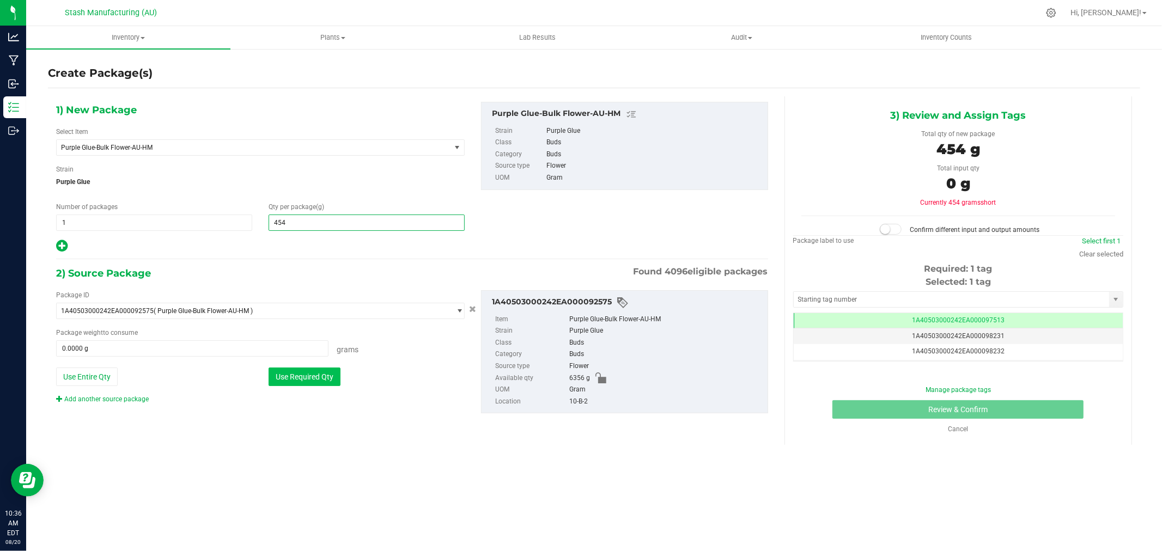
click at [328, 381] on button "Use Required Qty" at bounding box center [304, 377] width 72 height 19
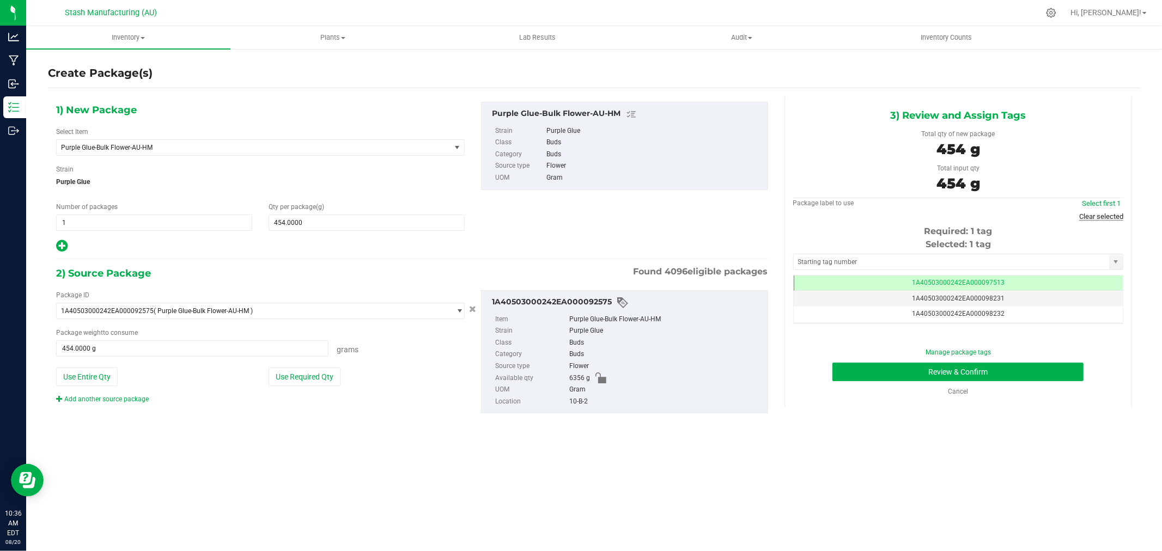
click at [1101, 216] on link "Clear selected" at bounding box center [1101, 216] width 44 height 8
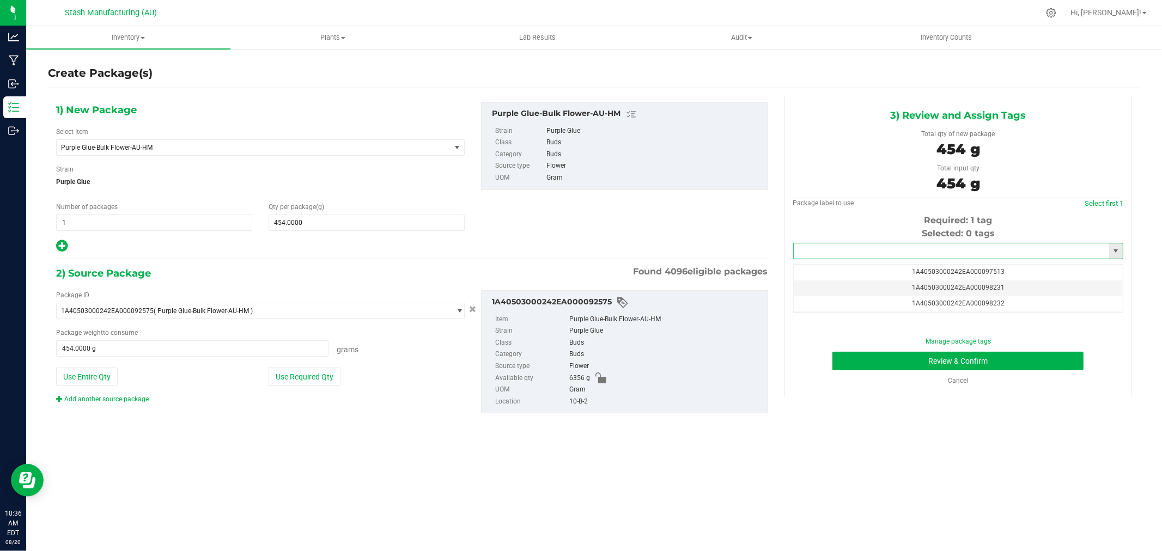
click at [910, 248] on input "text" at bounding box center [950, 250] width 315 height 15
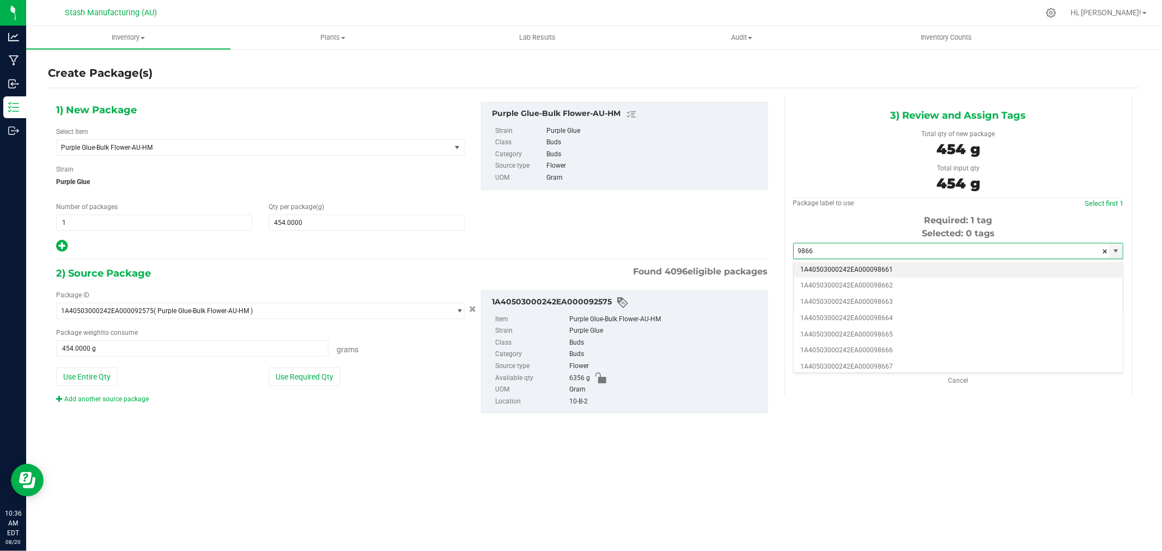
click at [913, 274] on li "1A40503000242EA000098661" at bounding box center [957, 270] width 329 height 16
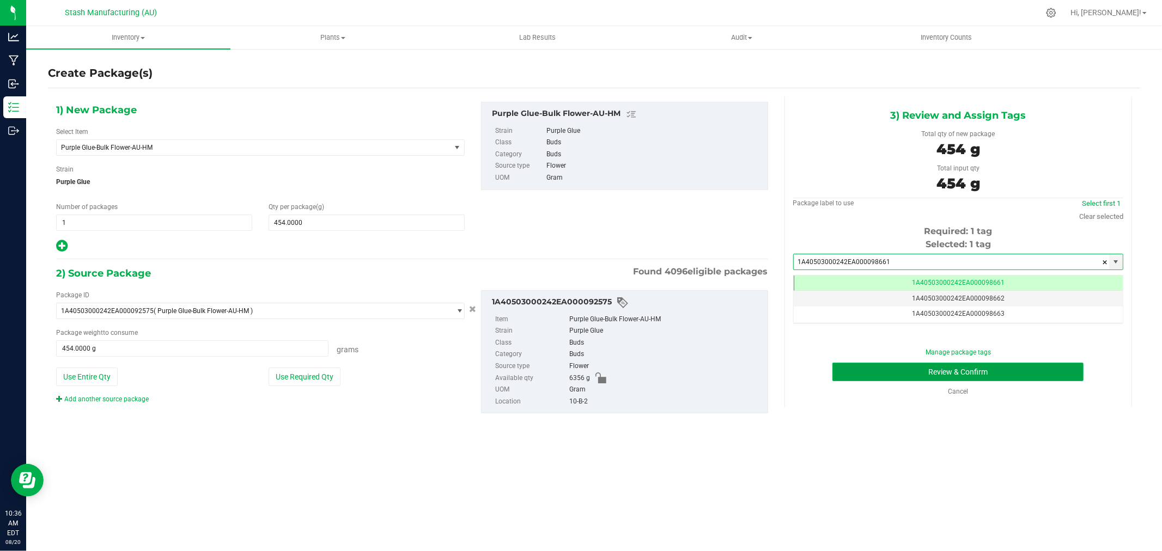
click at [1056, 372] on button "Review & Confirm" at bounding box center [957, 372] width 251 height 19
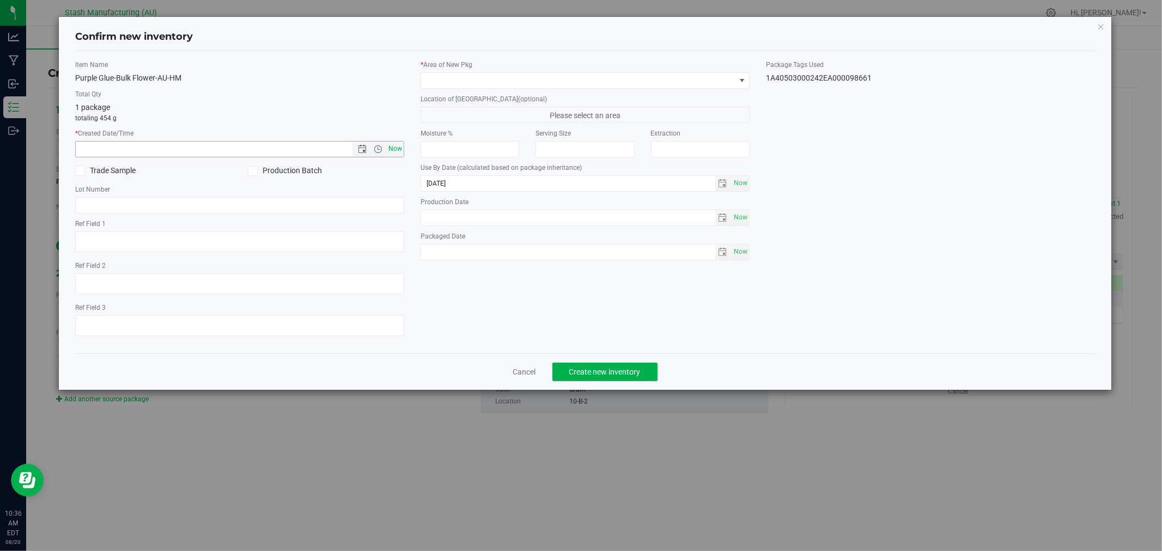
click at [393, 144] on span "Now" at bounding box center [395, 149] width 19 height 16
click at [454, 77] on span at bounding box center [578, 80] width 314 height 15
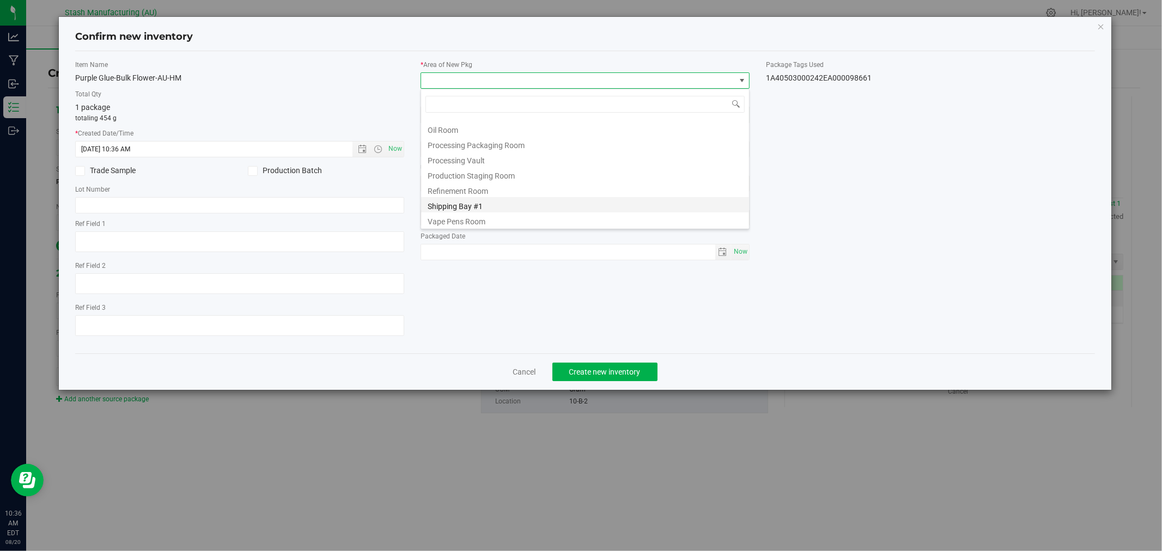
click at [502, 207] on li "Shipping Bay #1" at bounding box center [585, 204] width 328 height 15
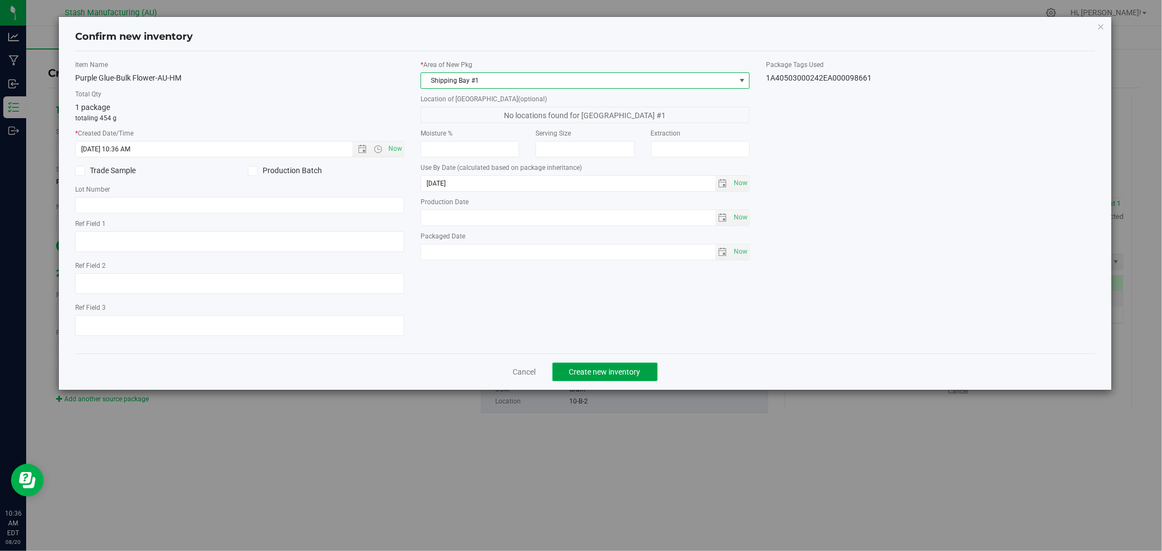
click at [622, 369] on span "Create new inventory" at bounding box center [604, 372] width 71 height 9
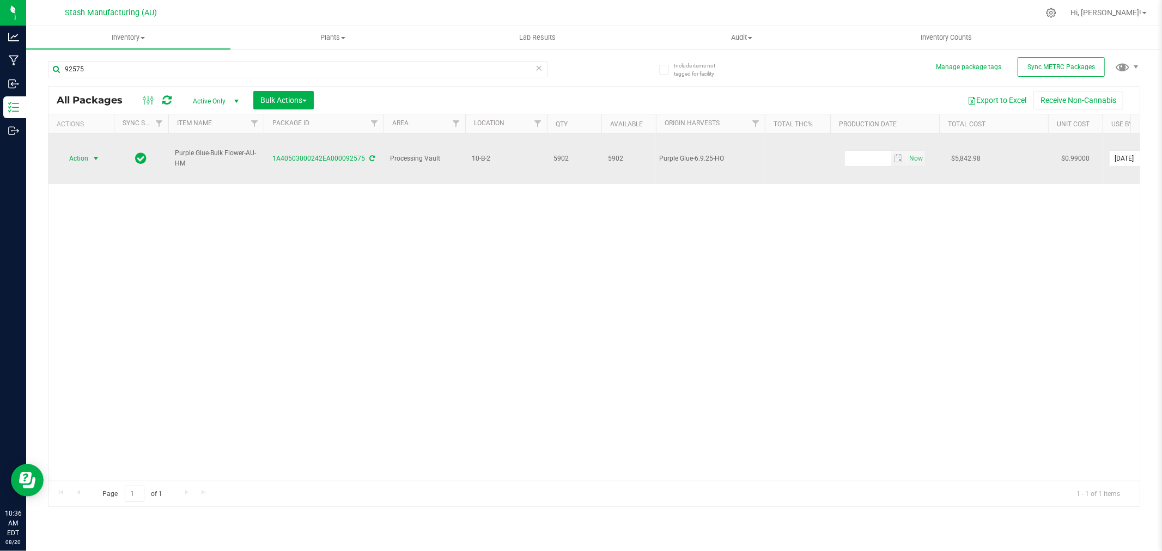
click at [82, 151] on span "Action" at bounding box center [73, 158] width 29 height 15
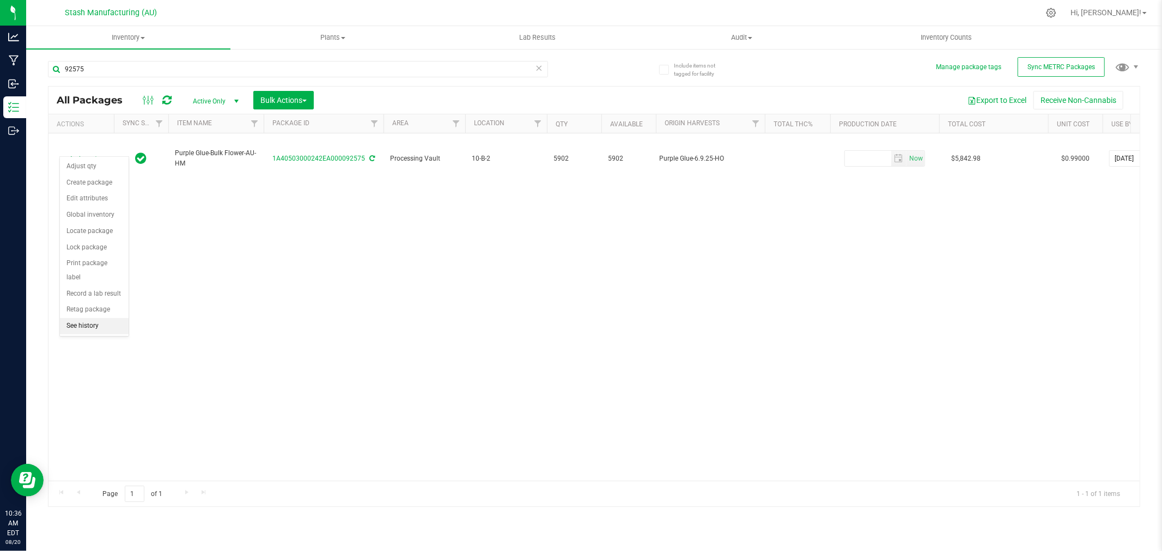
click at [93, 326] on li "See history" at bounding box center [94, 326] width 69 height 16
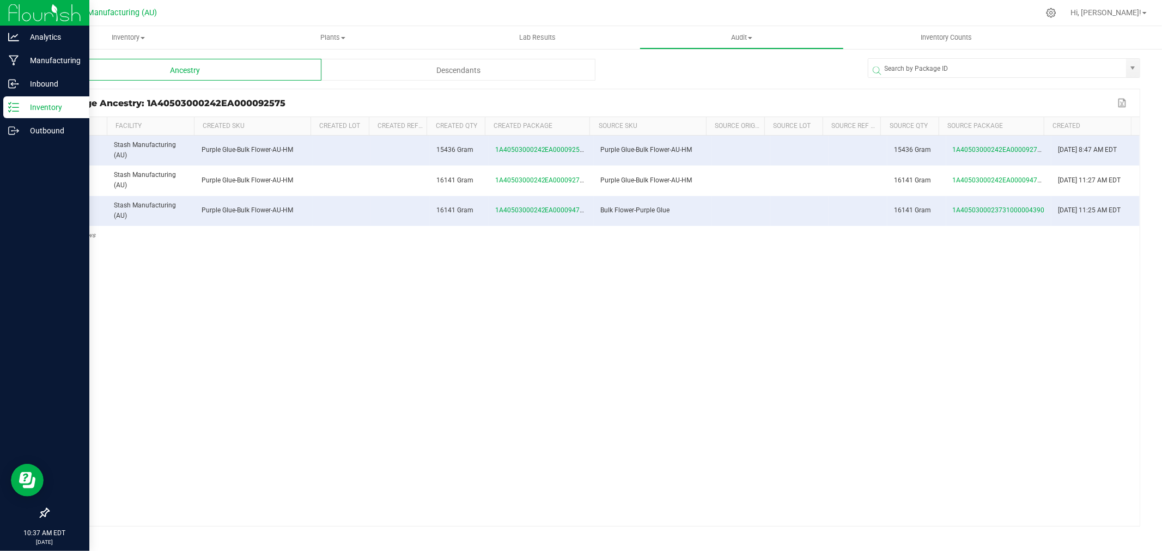
click at [15, 105] on icon at bounding box center [13, 107] width 11 height 11
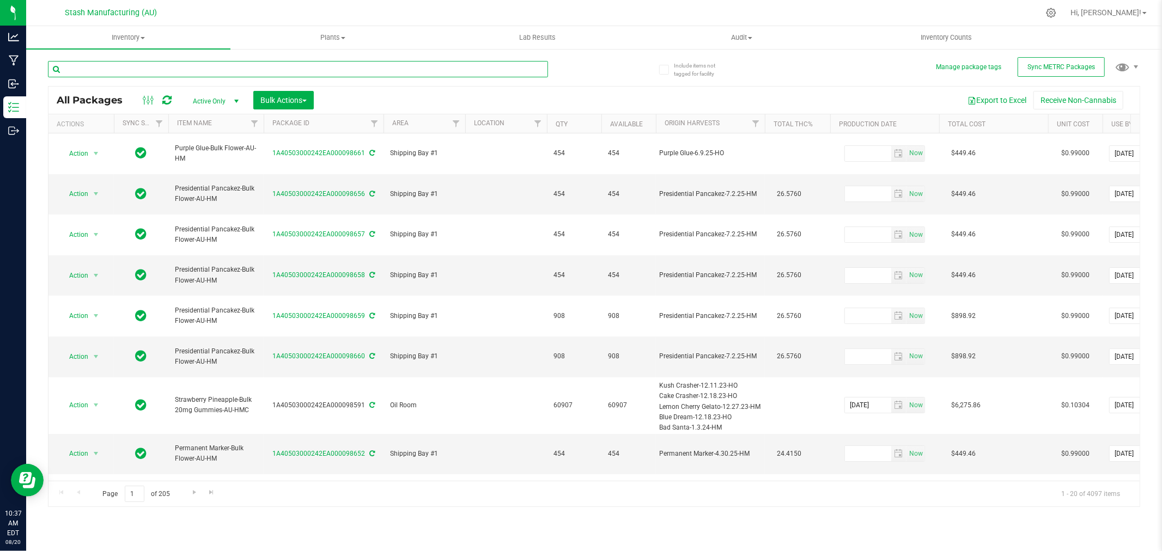
click at [150, 75] on input "text" at bounding box center [298, 69] width 500 height 16
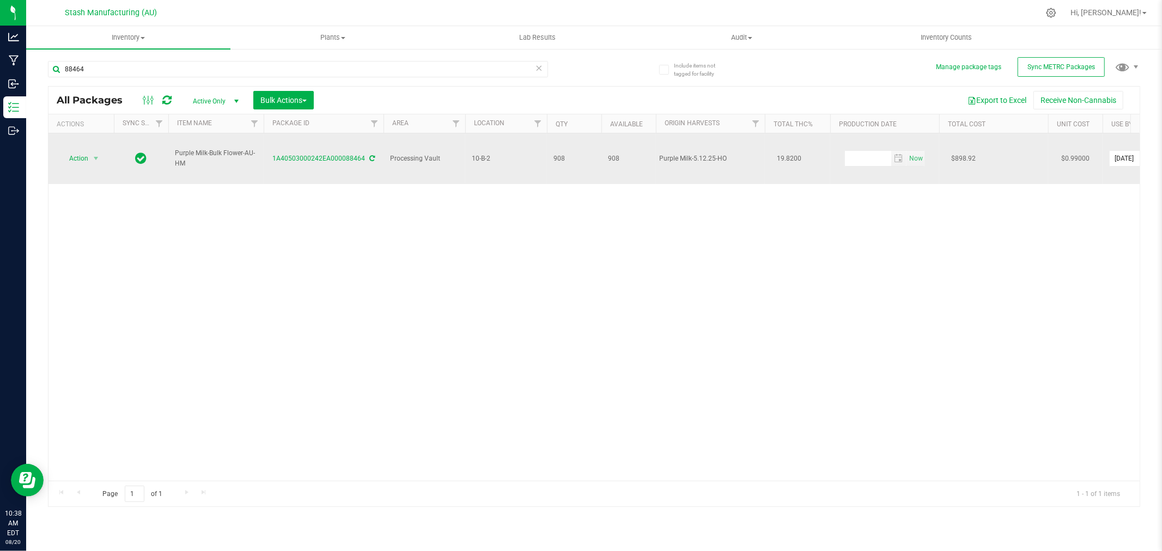
drag, startPoint x: 653, startPoint y: 154, endPoint x: 726, endPoint y: 154, distance: 73.0
click at [85, 151] on span "Action" at bounding box center [73, 158] width 29 height 15
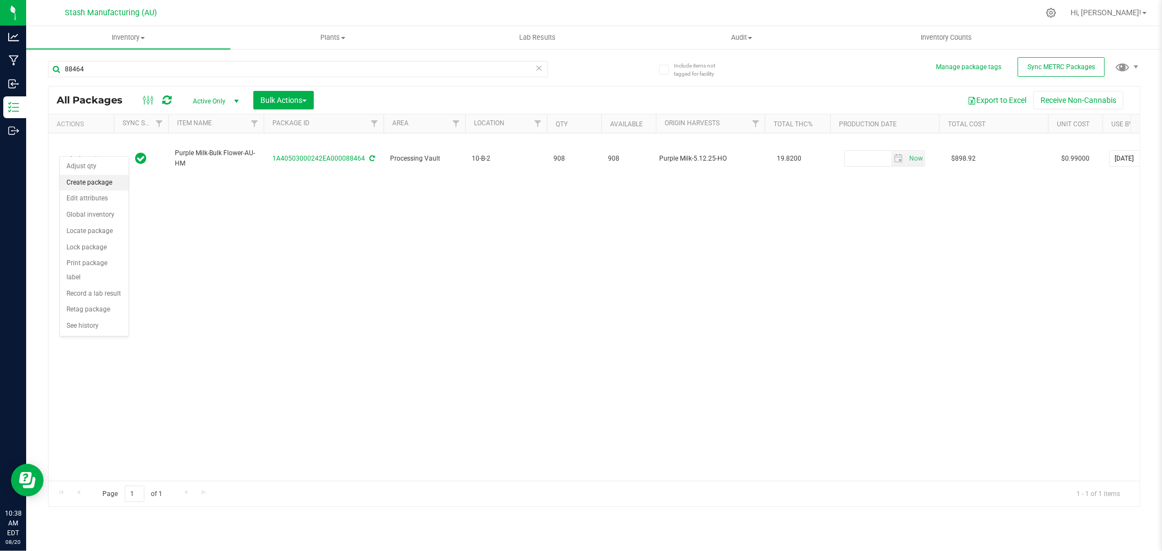
click at [90, 181] on li "Create package" at bounding box center [94, 183] width 69 height 16
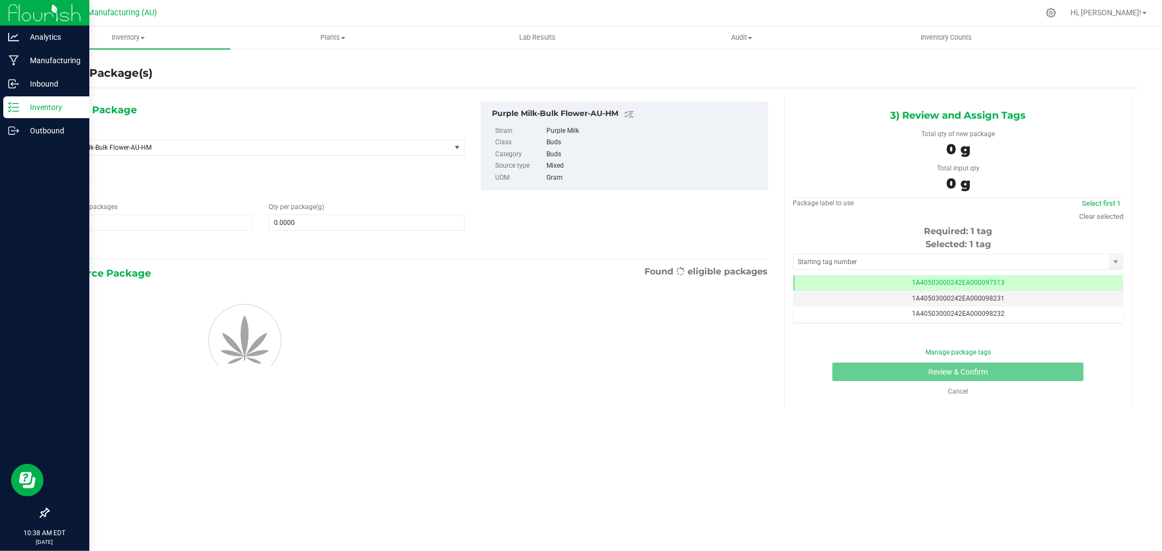
scroll to position [0, -1]
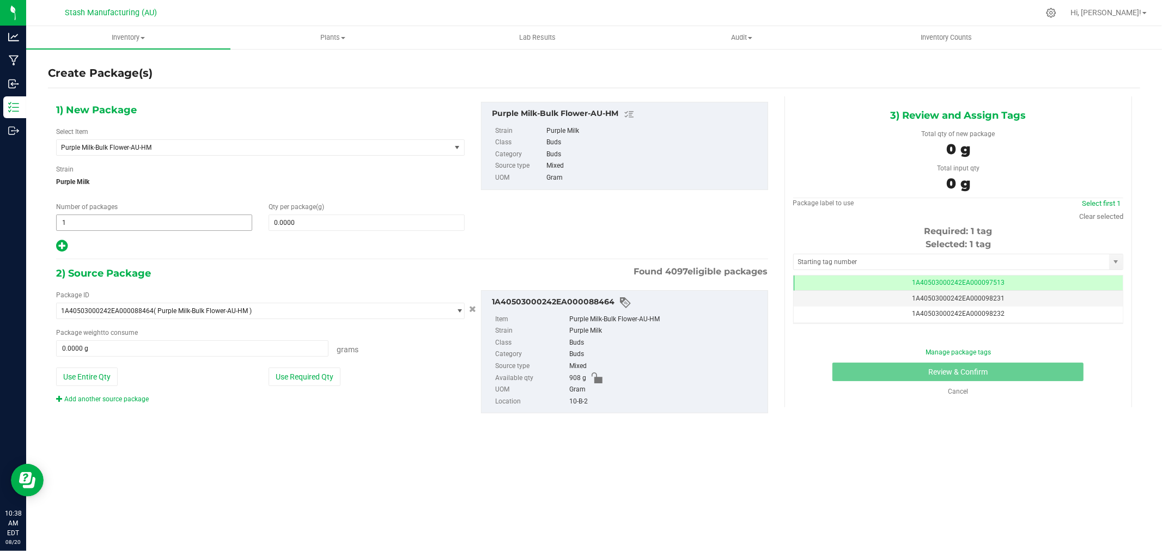
click at [122, 227] on span "1 1" at bounding box center [154, 223] width 196 height 16
click at [122, 227] on input "1" at bounding box center [154, 222] width 195 height 15
click at [289, 222] on span at bounding box center [366, 223] width 196 height 16
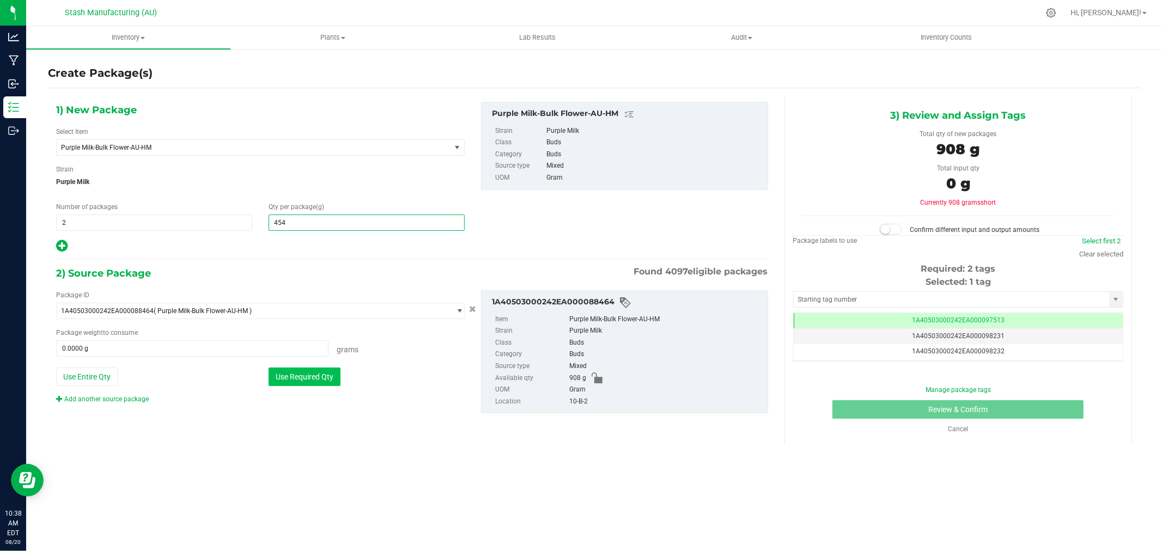
click at [323, 368] on button "Use Required Qty" at bounding box center [304, 377] width 72 height 19
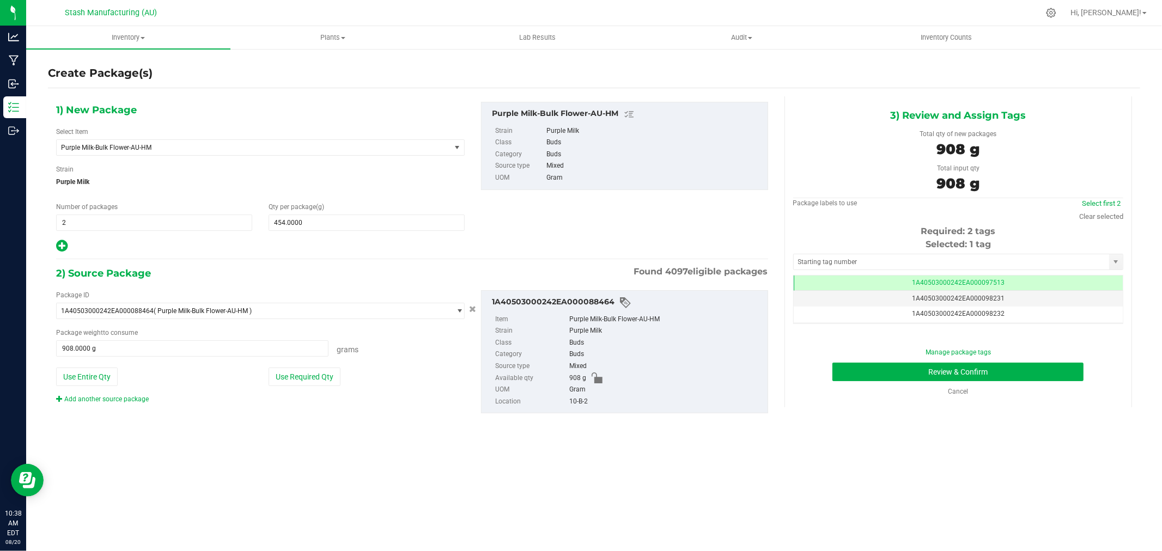
click at [1115, 208] on div "Select first 2" at bounding box center [1101, 203] width 44 height 11
click at [1108, 215] on link "Clear selected" at bounding box center [1101, 216] width 44 height 8
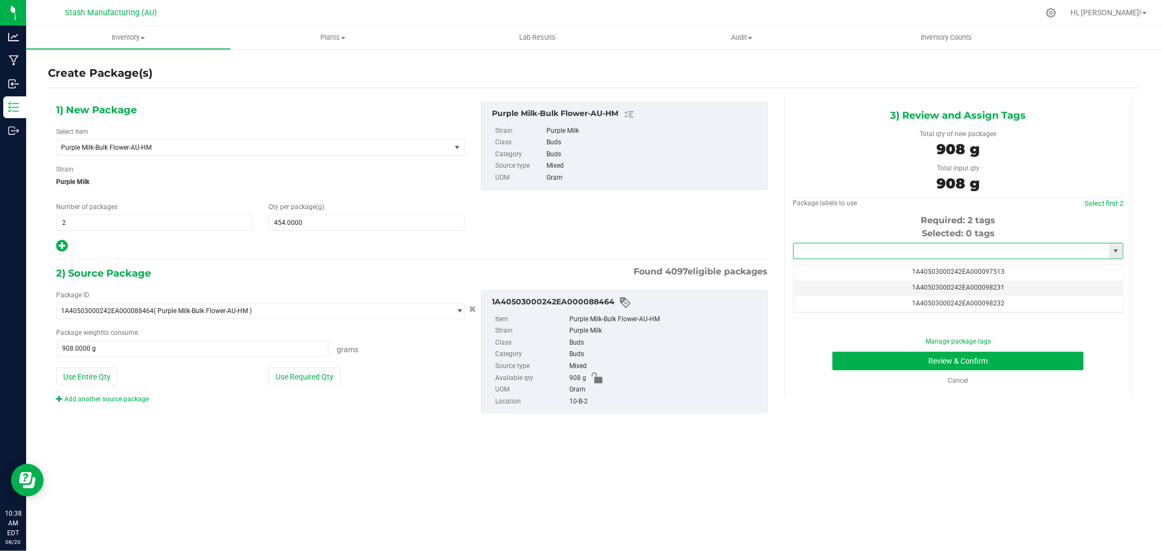
click at [954, 253] on input "text" at bounding box center [950, 250] width 315 height 15
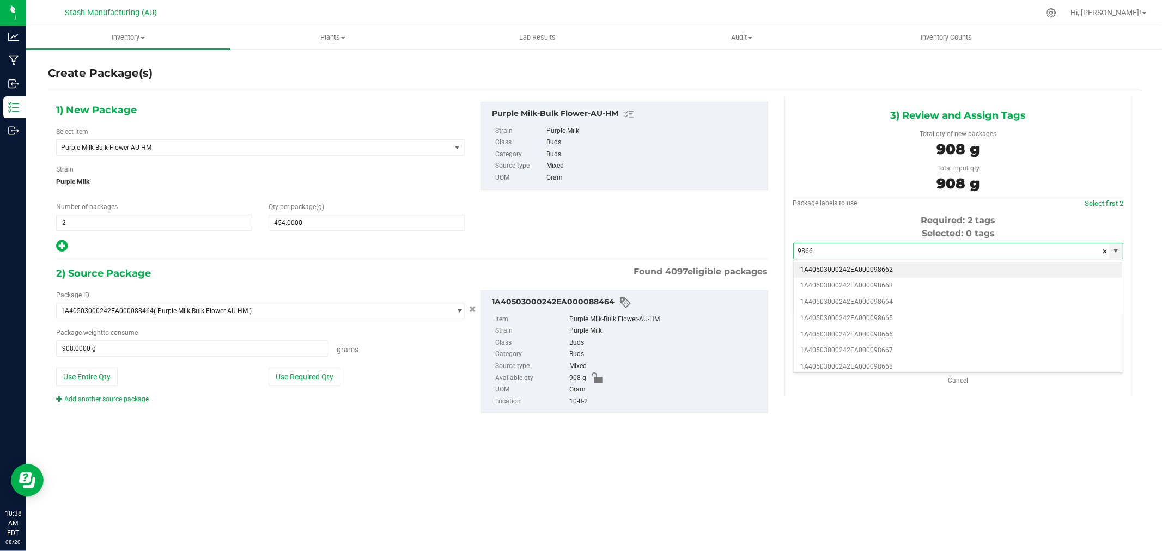
click at [891, 265] on li "1A40503000242EA000098662" at bounding box center [957, 270] width 329 height 16
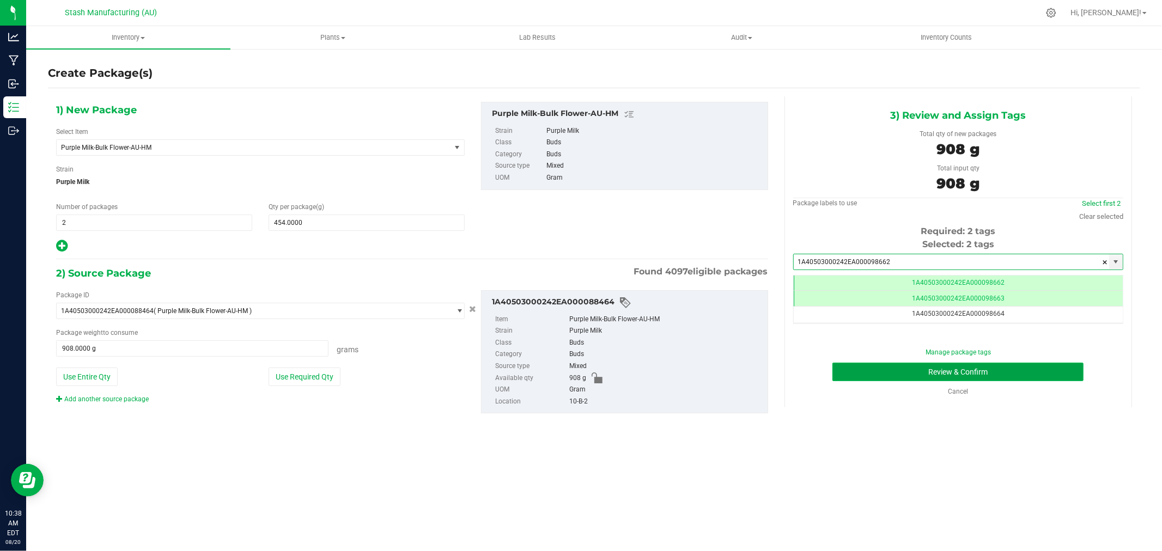
click at [1016, 374] on button "Review & Confirm" at bounding box center [957, 372] width 251 height 19
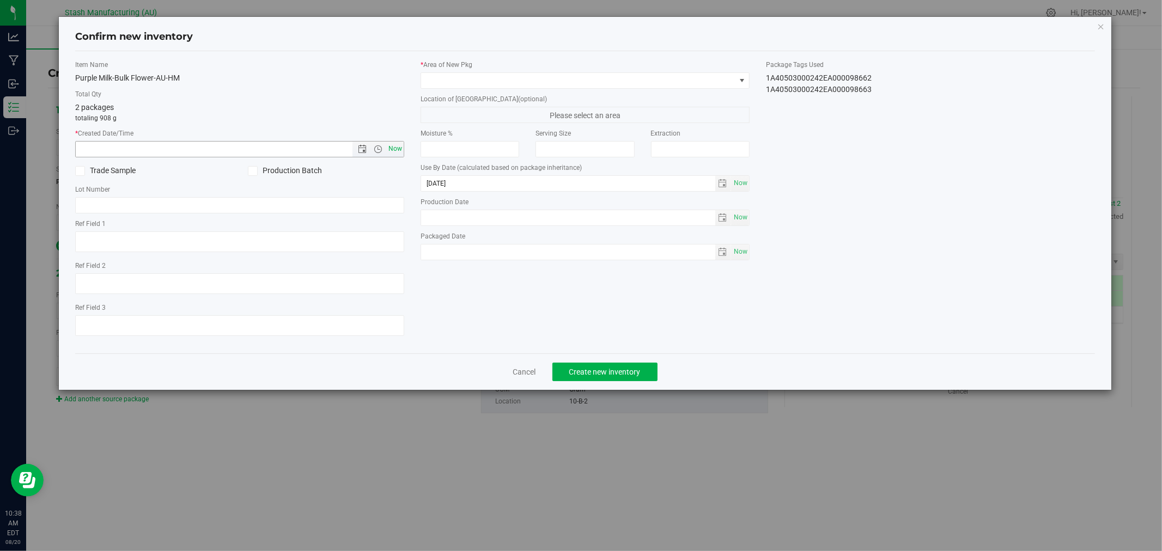
click at [396, 149] on span "Now" at bounding box center [395, 149] width 19 height 16
click at [462, 80] on span at bounding box center [578, 80] width 314 height 15
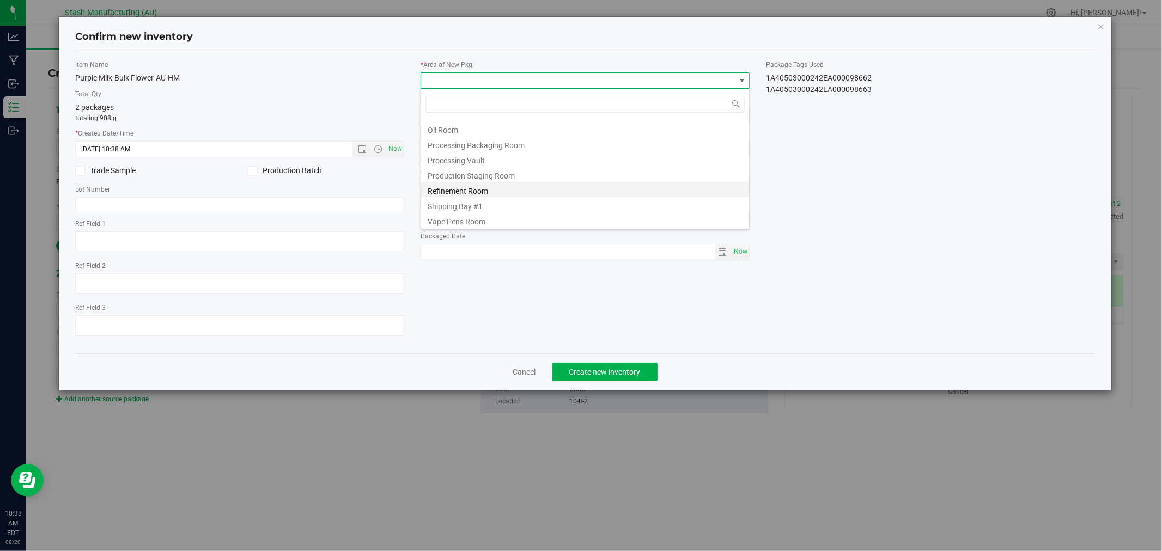
click at [514, 205] on li "Shipping Bay #1" at bounding box center [585, 204] width 328 height 15
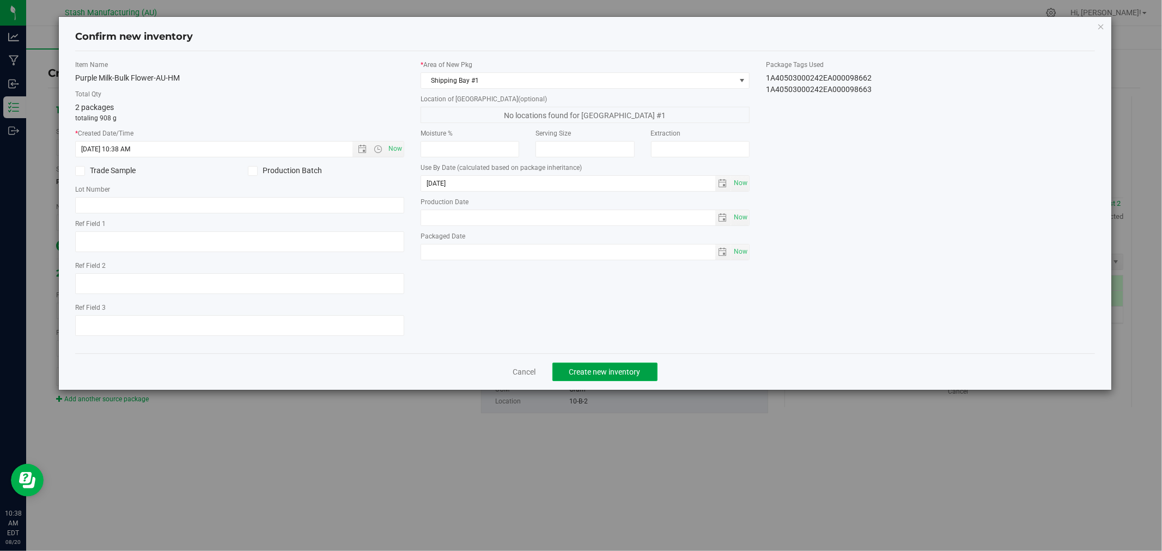
click at [608, 369] on button "Create new inventory" at bounding box center [604, 372] width 105 height 19
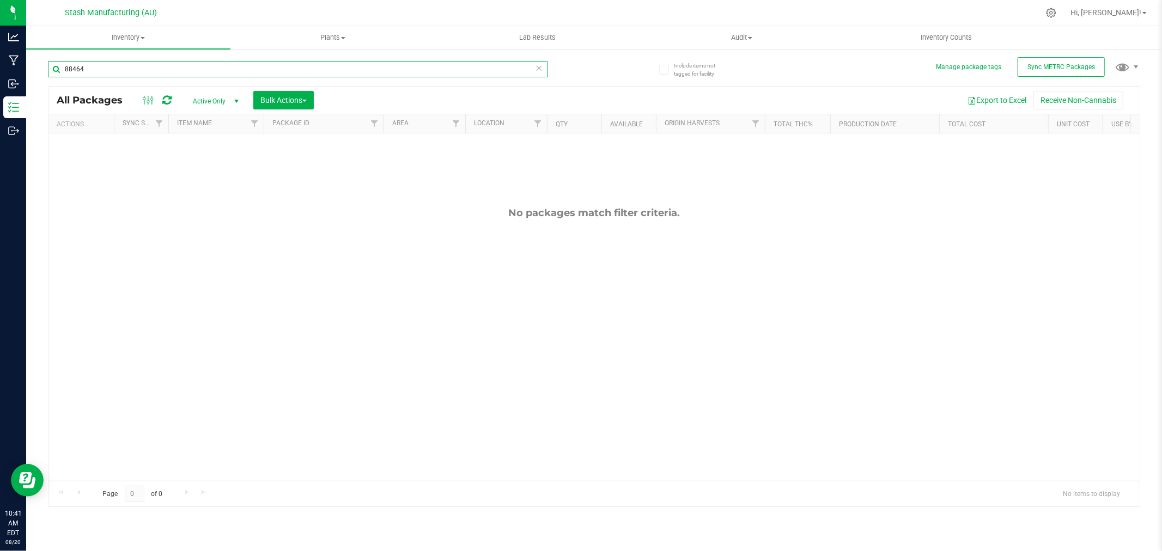
click at [118, 72] on input "88464" at bounding box center [298, 69] width 500 height 16
click at [114, 72] on input "88464" at bounding box center [298, 69] width 500 height 16
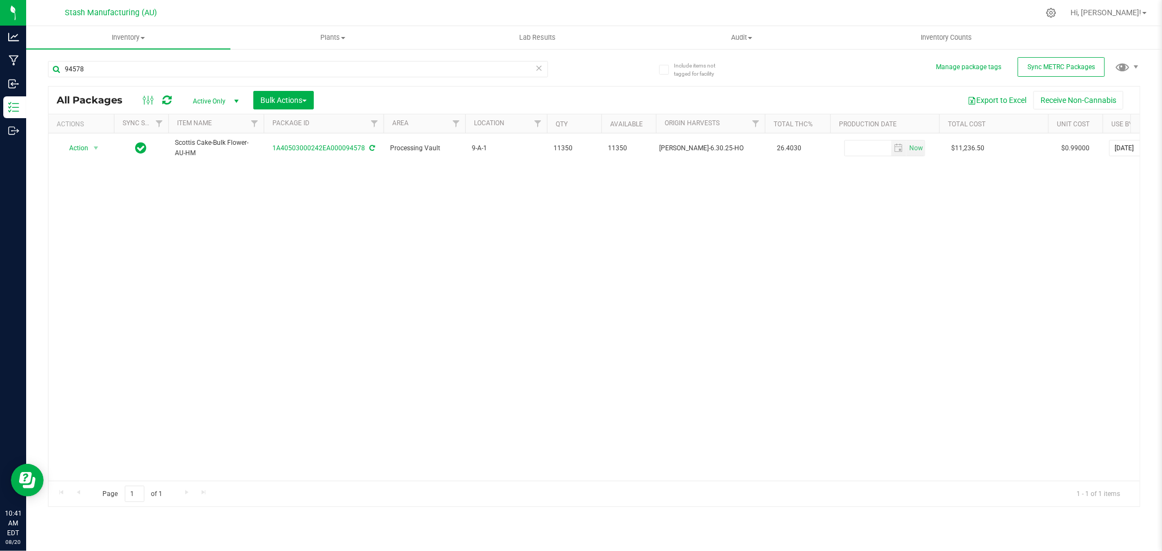
click at [90, 210] on div "Action Action Adjust qty Create package Edit attributes Global inventory Locate…" at bounding box center [593, 306] width 1091 height 347
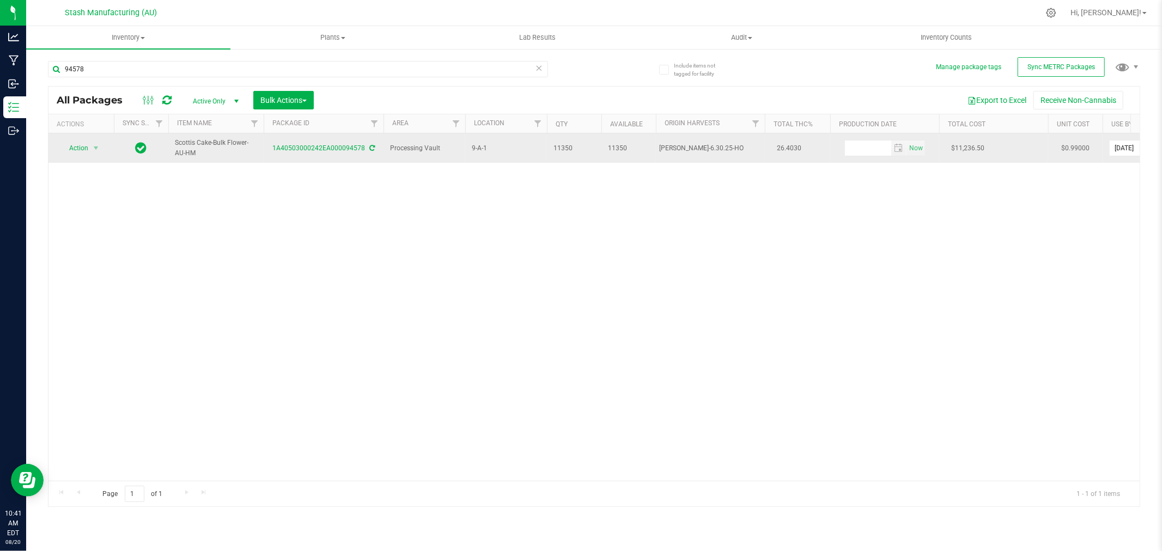
drag, startPoint x: 737, startPoint y: 146, endPoint x: 652, endPoint y: 156, distance: 85.5
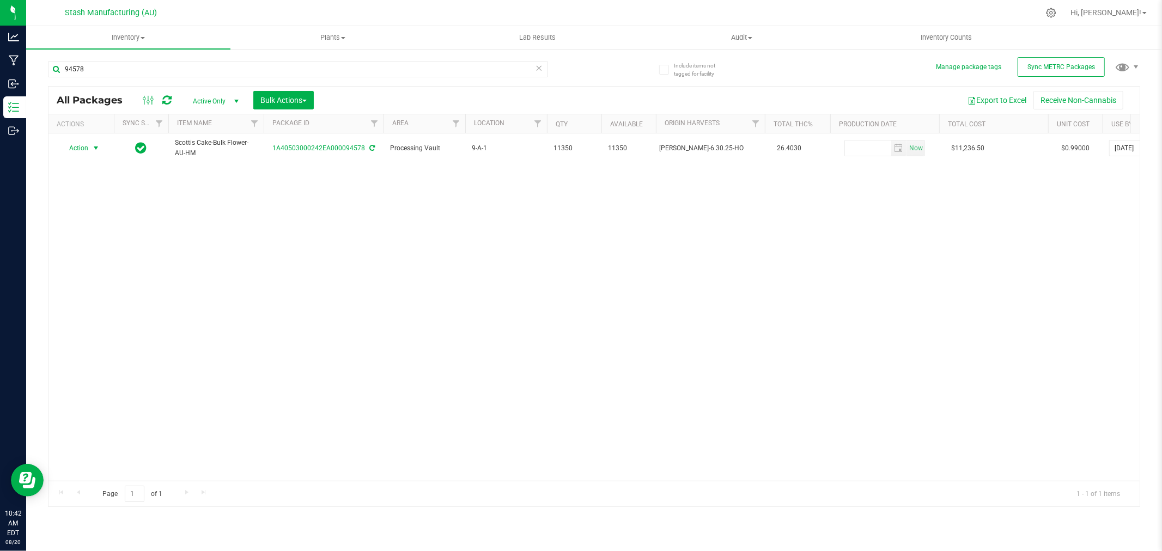
click at [88, 153] on span "Action" at bounding box center [73, 147] width 29 height 15
click at [100, 187] on li "Create package" at bounding box center [94, 183] width 69 height 16
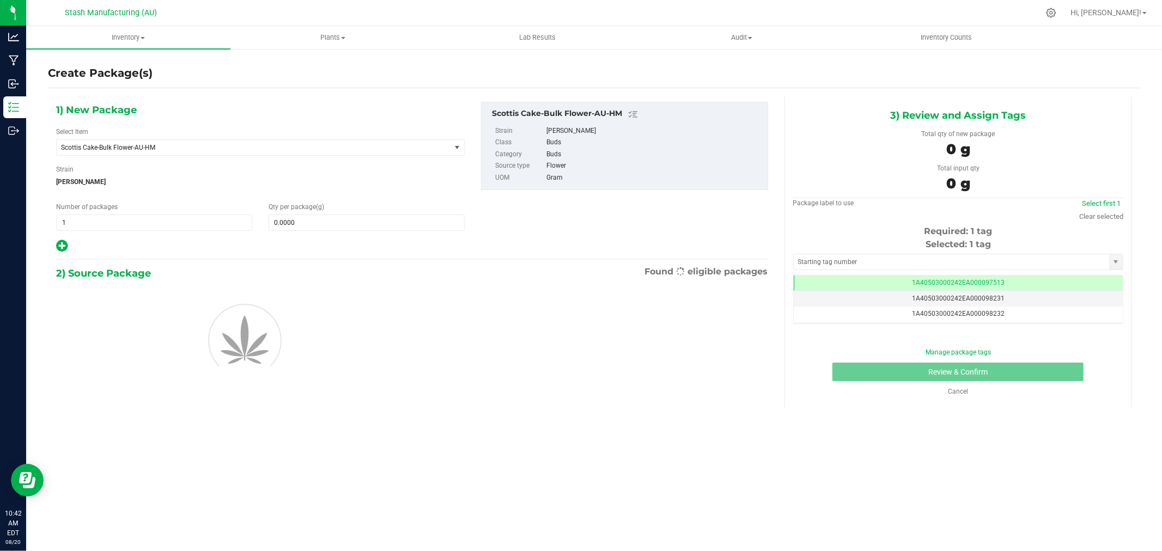
scroll to position [0, -1]
click at [143, 227] on span "1 1" at bounding box center [154, 223] width 196 height 16
click at [143, 227] on input "1" at bounding box center [154, 222] width 195 height 15
click at [331, 219] on span "0.0000 0" at bounding box center [366, 223] width 196 height 16
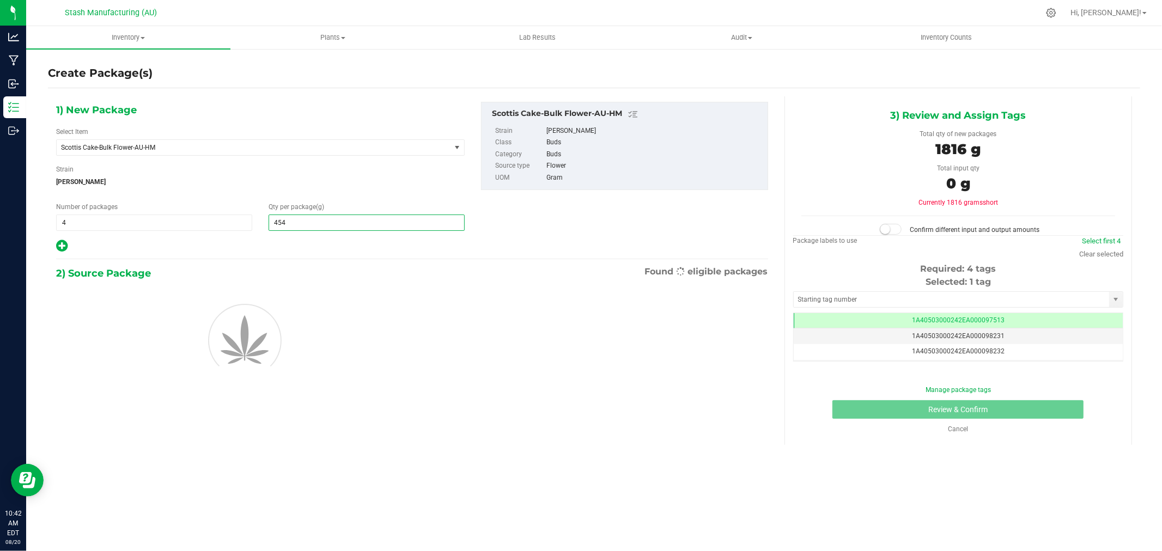
click at [303, 331] on div at bounding box center [260, 339] width 425 height 98
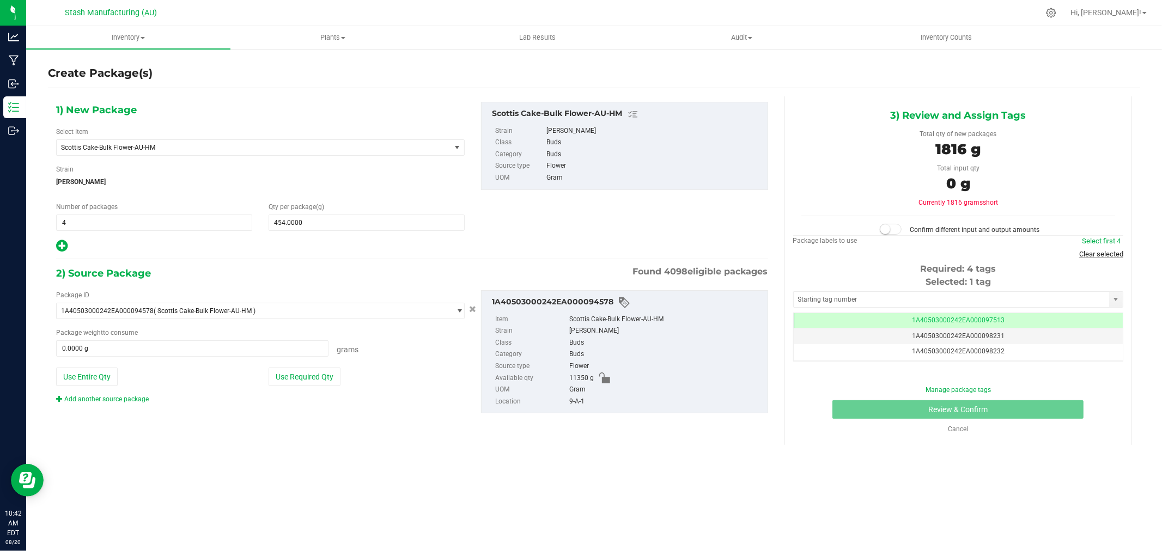
click at [1106, 257] on link "Clear selected" at bounding box center [1101, 254] width 44 height 8
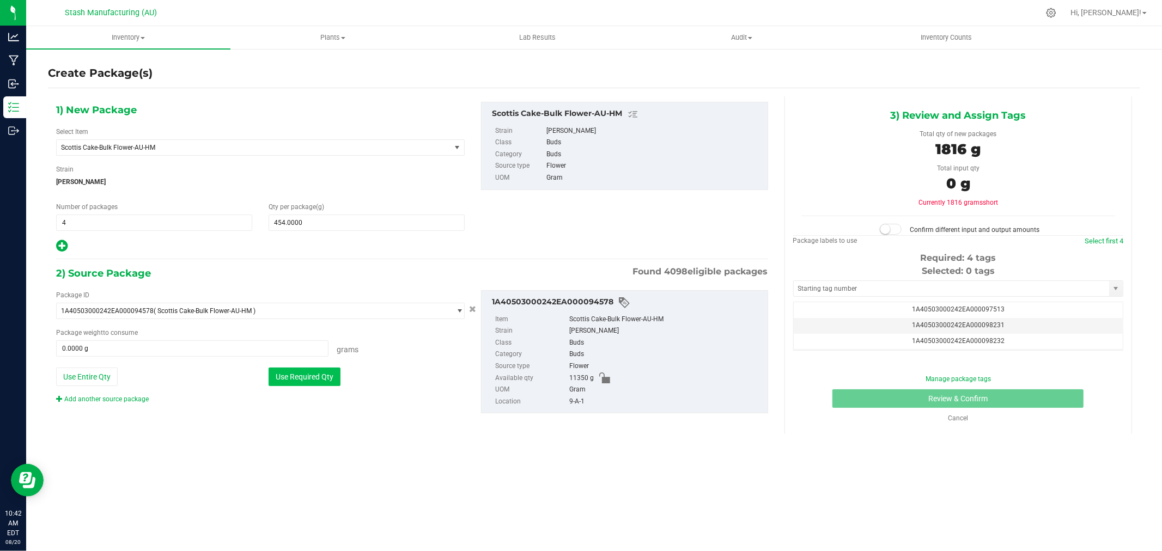
click at [286, 380] on button "Use Required Qty" at bounding box center [304, 377] width 72 height 19
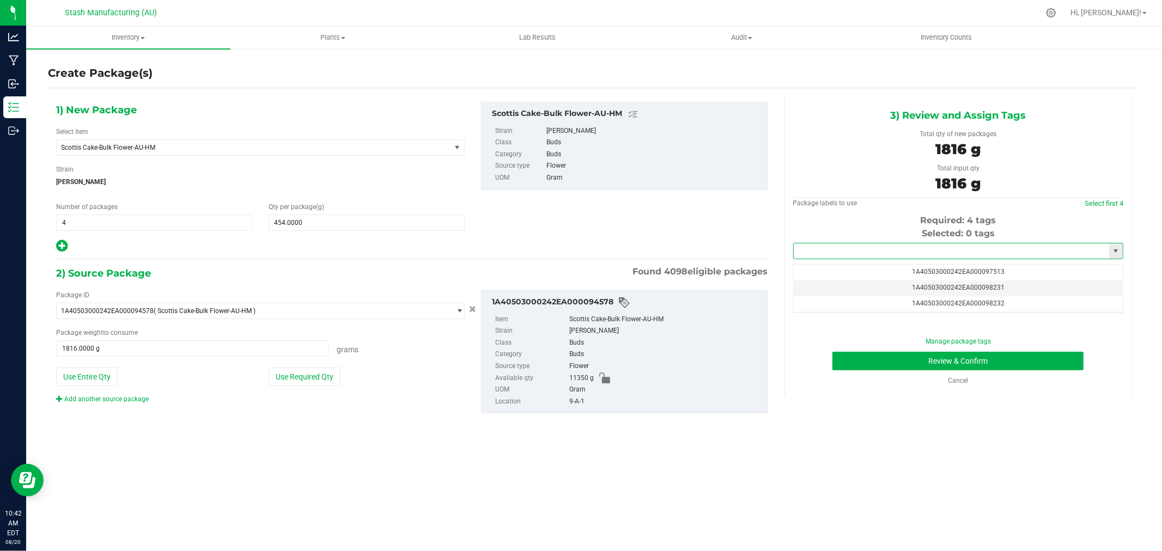
click at [944, 252] on input "text" at bounding box center [950, 250] width 315 height 15
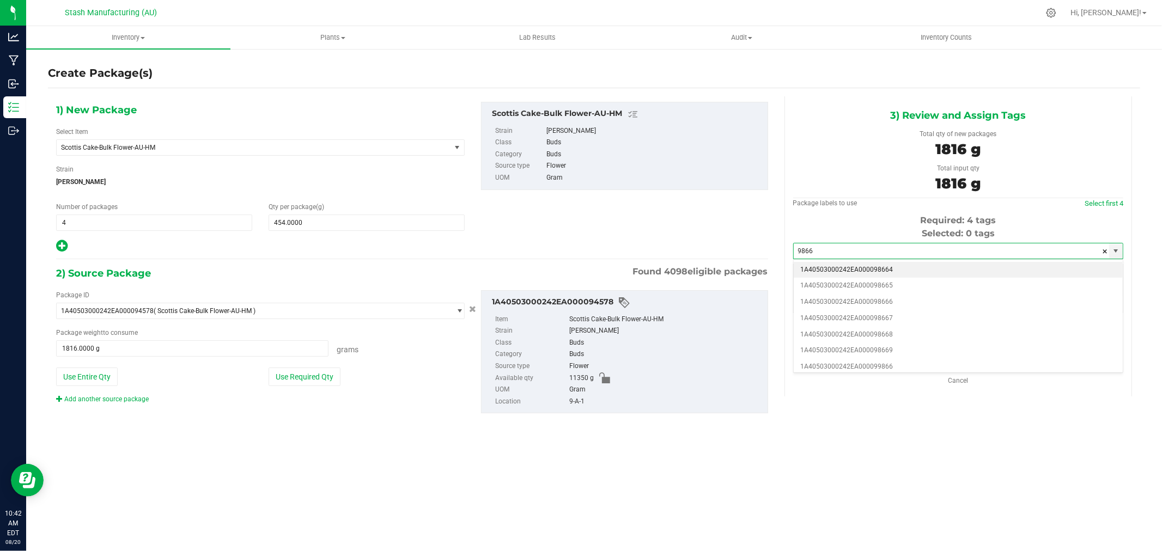
click at [904, 267] on li "1A40503000242EA000098664" at bounding box center [957, 270] width 329 height 16
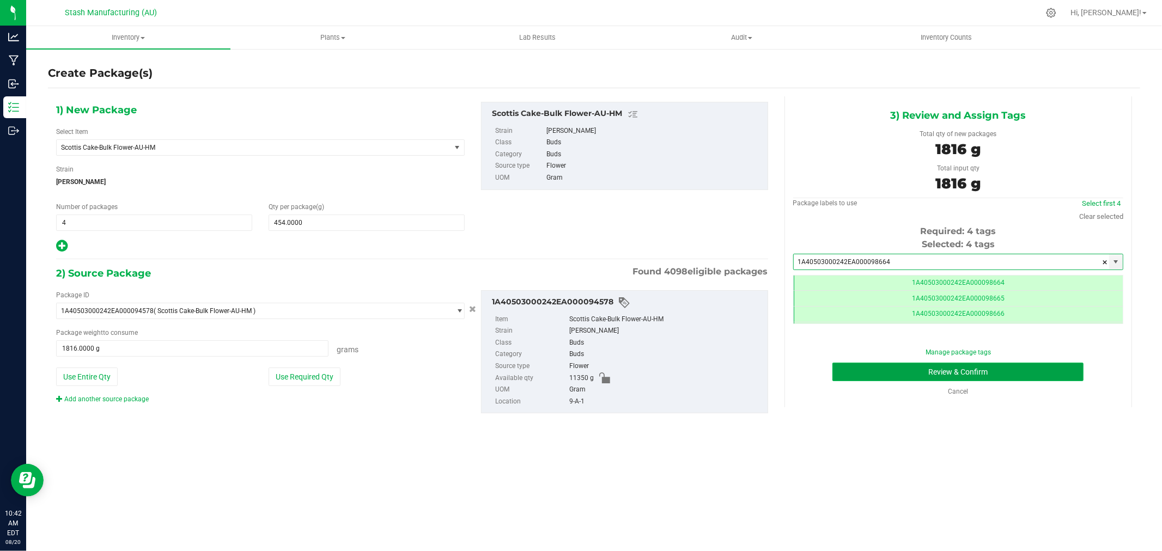
click at [1046, 380] on button "Review & Confirm" at bounding box center [957, 372] width 251 height 19
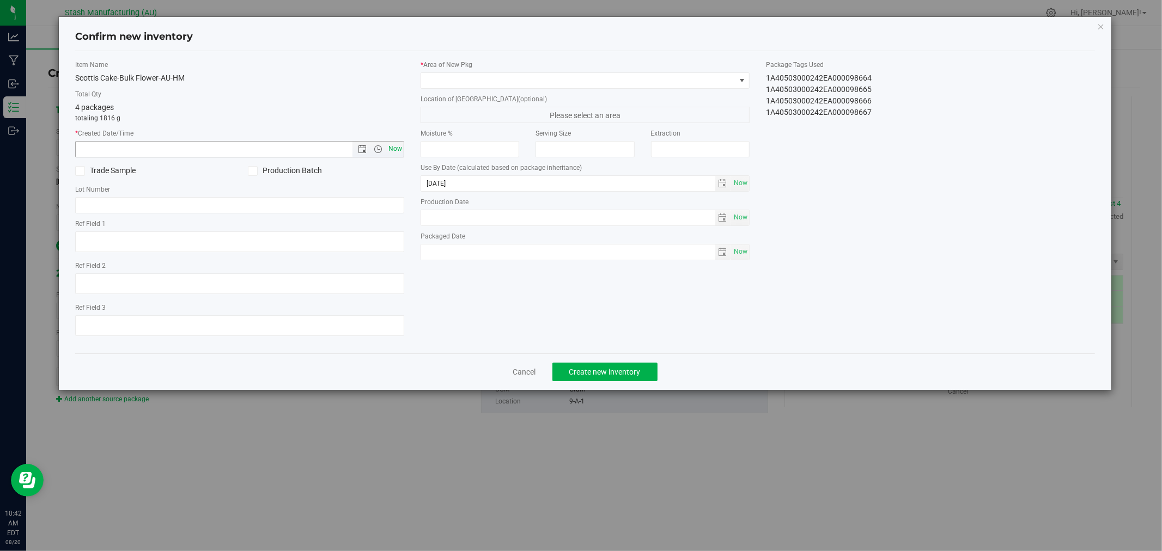
click at [398, 146] on span "Now" at bounding box center [395, 149] width 19 height 16
click at [462, 73] on span at bounding box center [578, 80] width 314 height 15
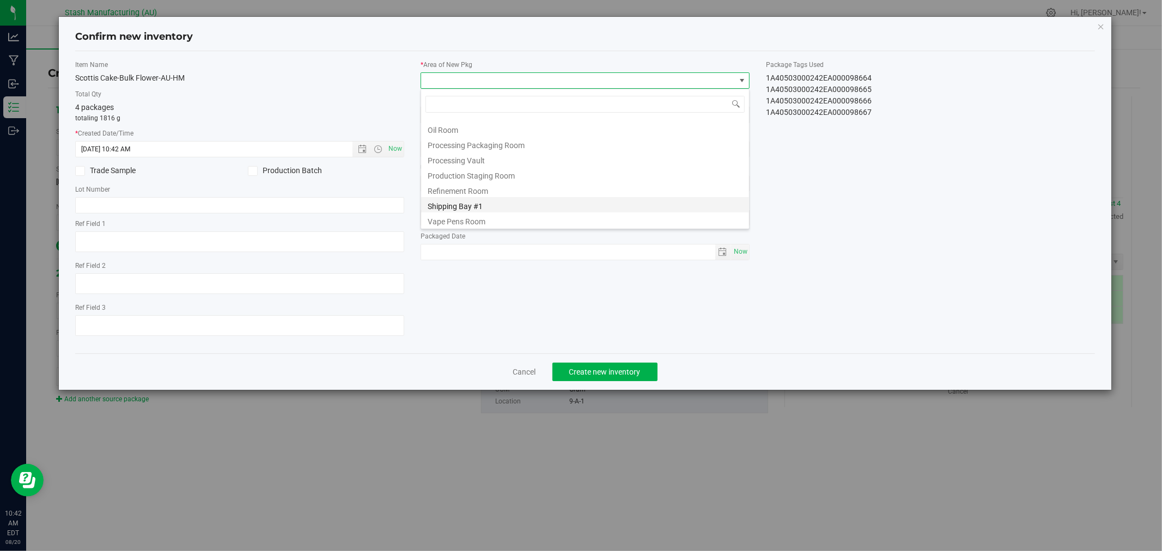
click at [493, 207] on li "Shipping Bay #1" at bounding box center [585, 204] width 328 height 15
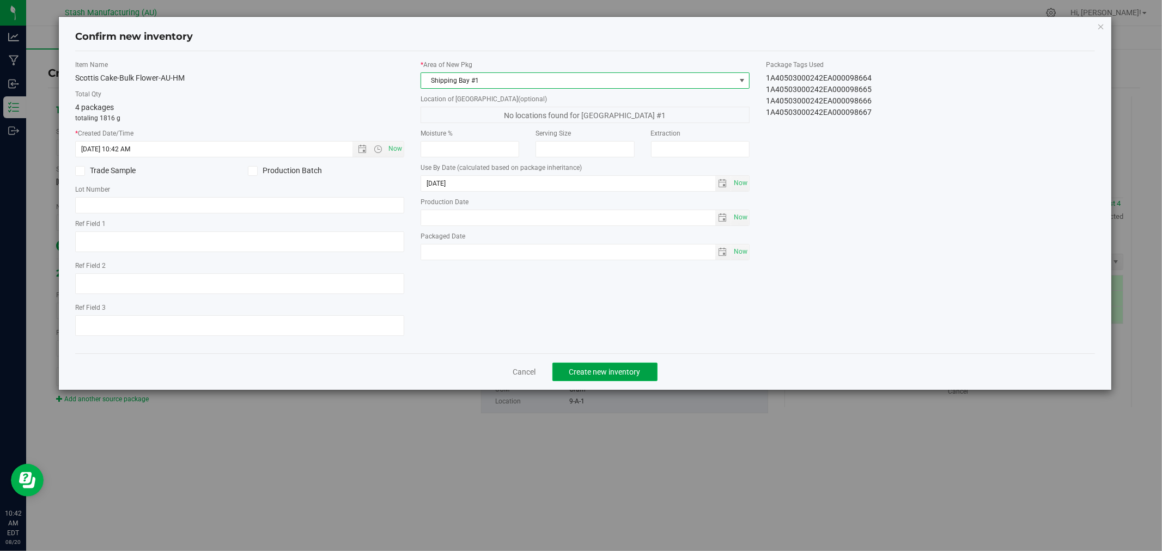
click at [637, 376] on span "Create new inventory" at bounding box center [604, 372] width 71 height 9
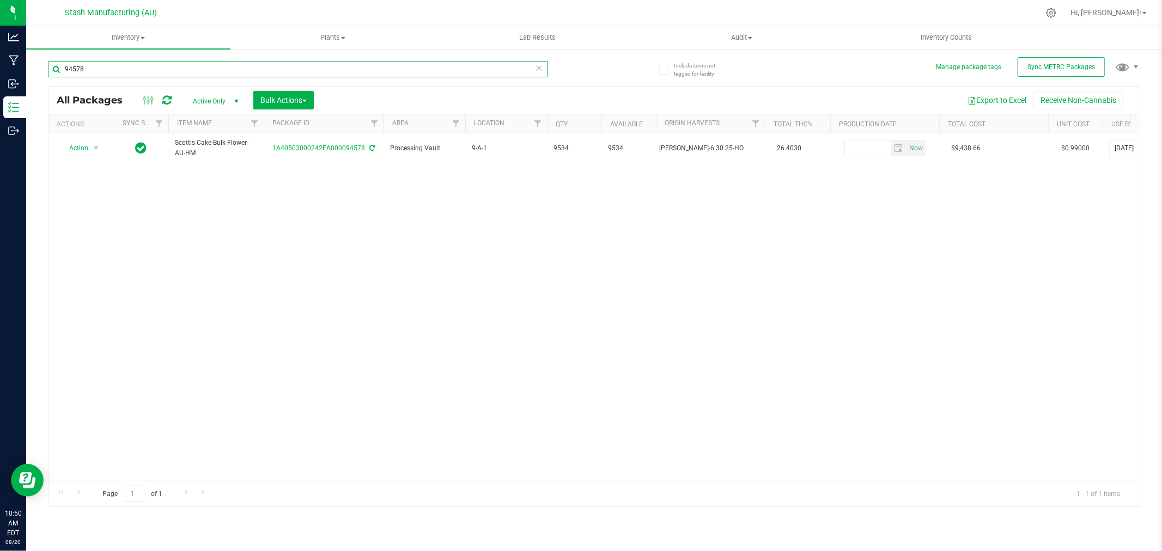
click at [166, 74] on input "94578" at bounding box center [298, 69] width 500 height 16
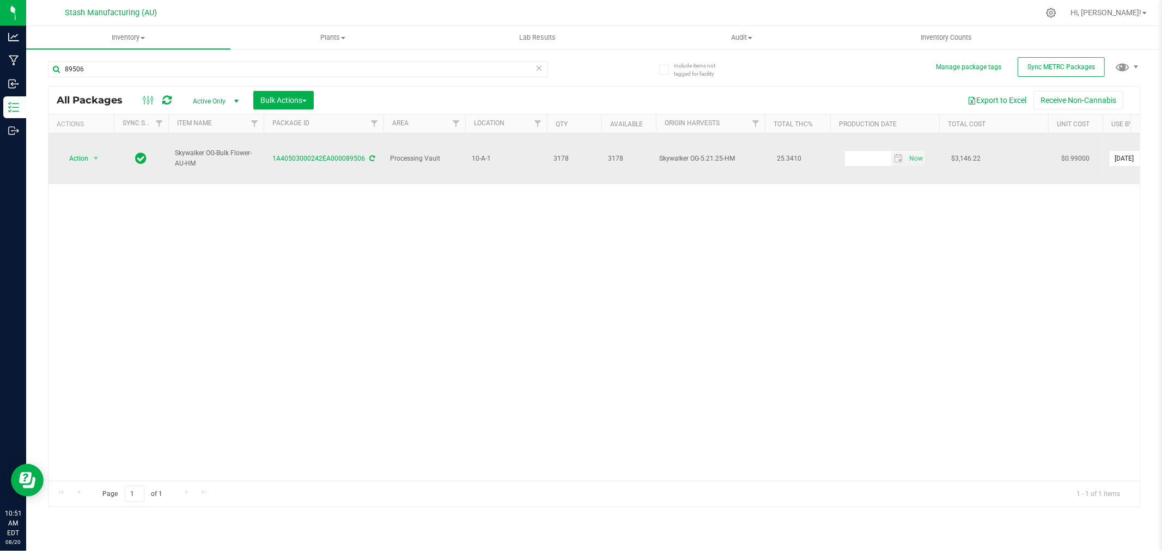
drag, startPoint x: 662, startPoint y: 151, endPoint x: 787, endPoint y: 158, distance: 126.0
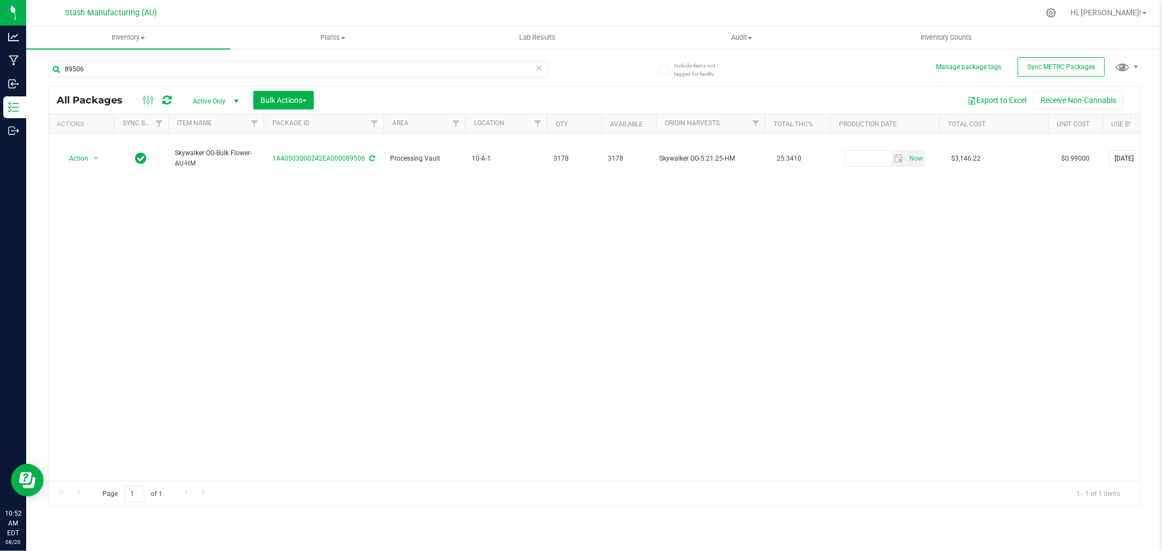
drag, startPoint x: 66, startPoint y: 243, endPoint x: 136, endPoint y: 226, distance: 72.2
click at [66, 243] on div "Action Action Adjust qty Create package Edit attributes Global inventory Locate…" at bounding box center [593, 306] width 1091 height 347
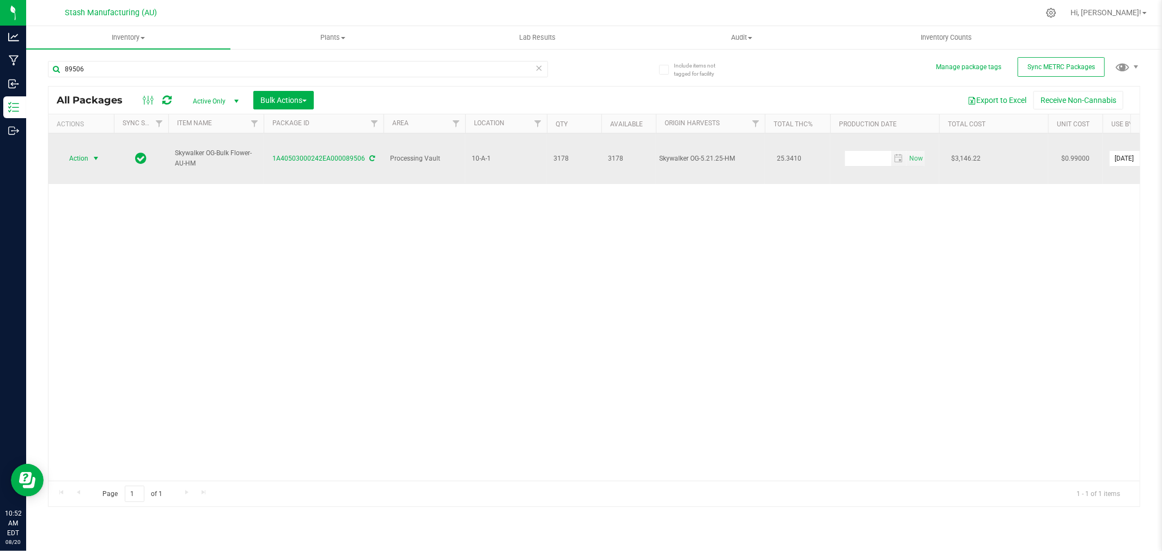
click at [79, 151] on span "Action" at bounding box center [73, 158] width 29 height 15
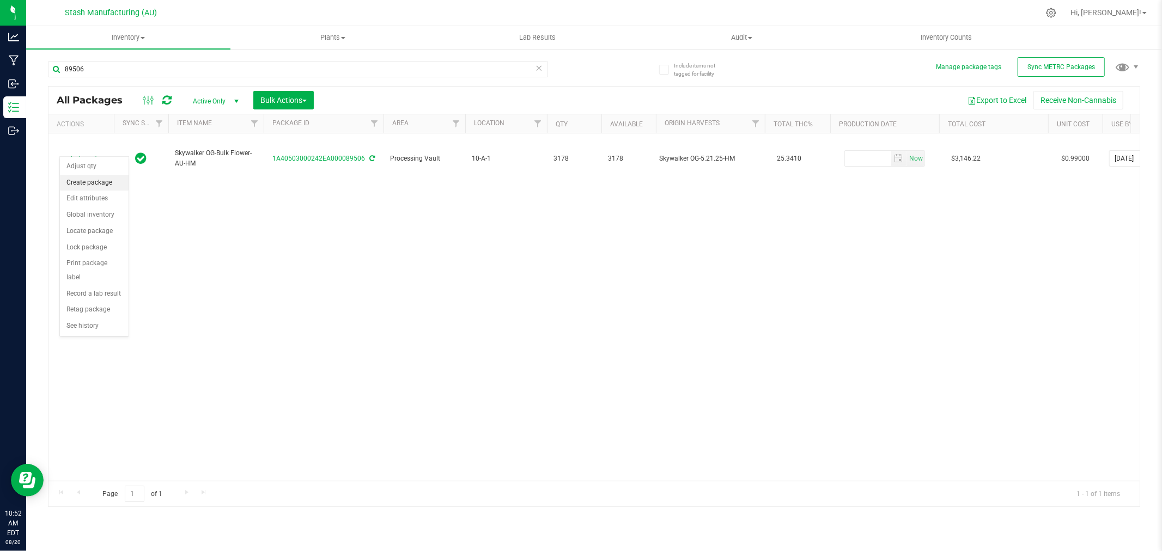
click at [89, 182] on li "Create package" at bounding box center [94, 183] width 69 height 16
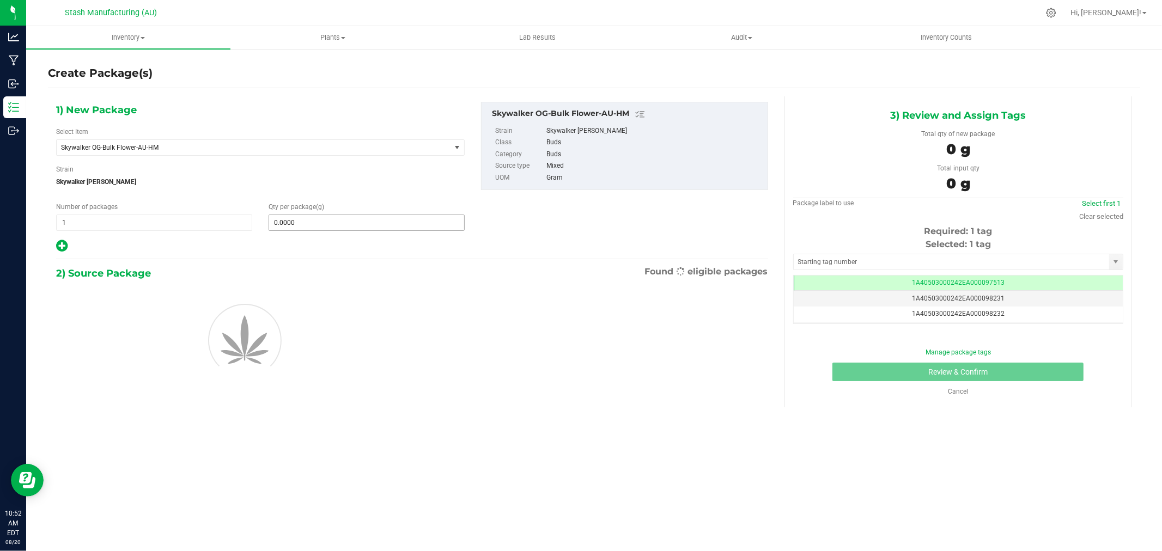
scroll to position [0, -1]
click at [312, 224] on span at bounding box center [366, 223] width 196 height 16
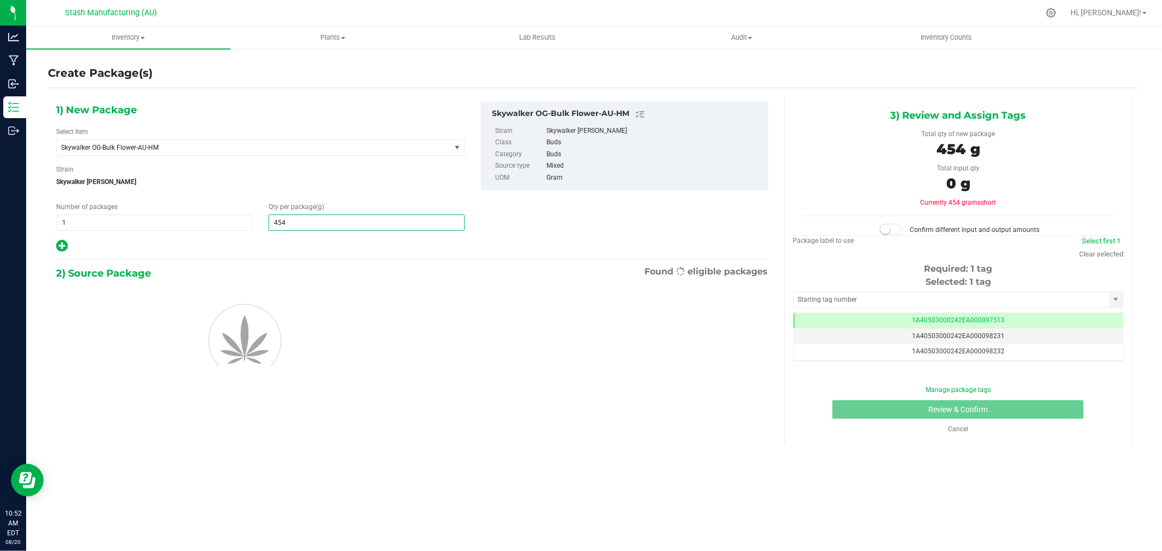
drag, startPoint x: 330, startPoint y: 436, endPoint x: 325, endPoint y: 427, distance: 10.0
click at [330, 436] on div "1) New Package Select Item Skywalker OG-Bulk Flower-AU-HM 38 Special-28g Popcor…" at bounding box center [594, 270] width 1092 height 349
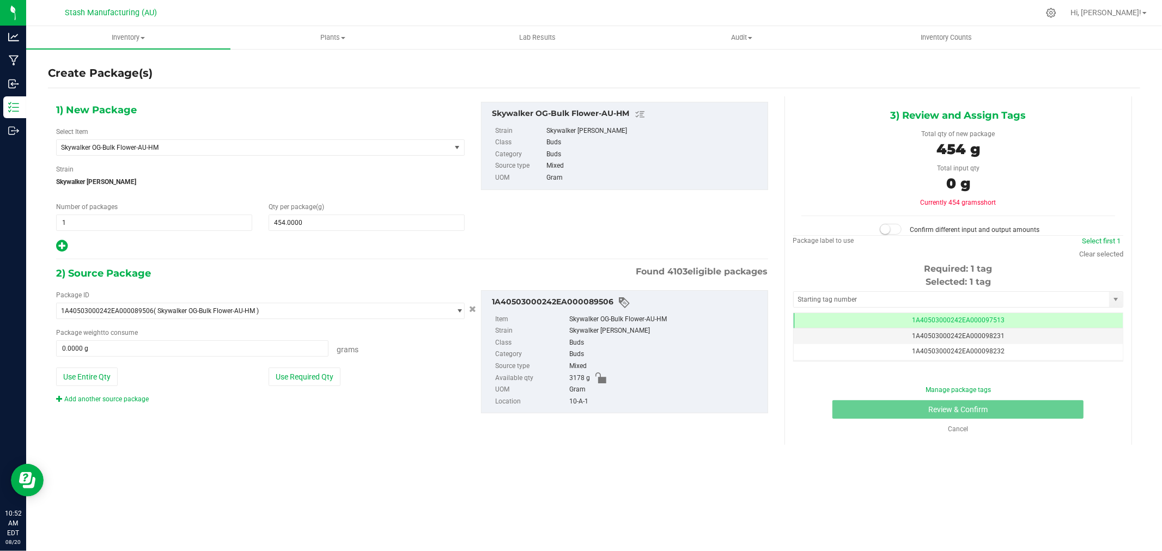
click at [305, 383] on button "Use Required Qty" at bounding box center [304, 377] width 72 height 19
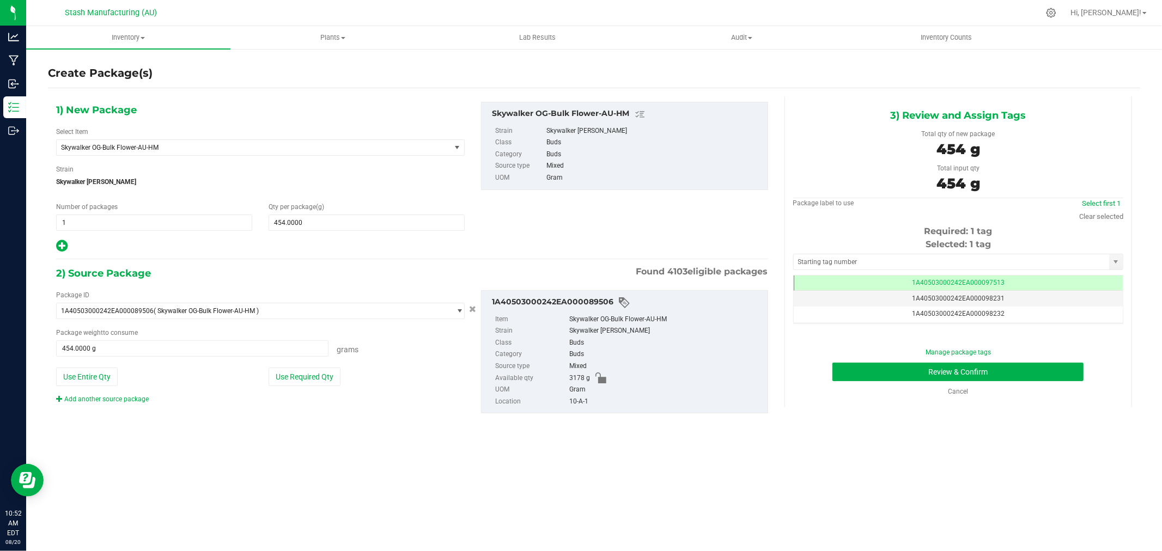
click at [1118, 221] on div "Clear selected" at bounding box center [1101, 216] width 44 height 11
drag, startPoint x: 1113, startPoint y: 218, endPoint x: 1035, endPoint y: 230, distance: 78.9
click at [1113, 218] on link "Clear selected" at bounding box center [1101, 216] width 44 height 8
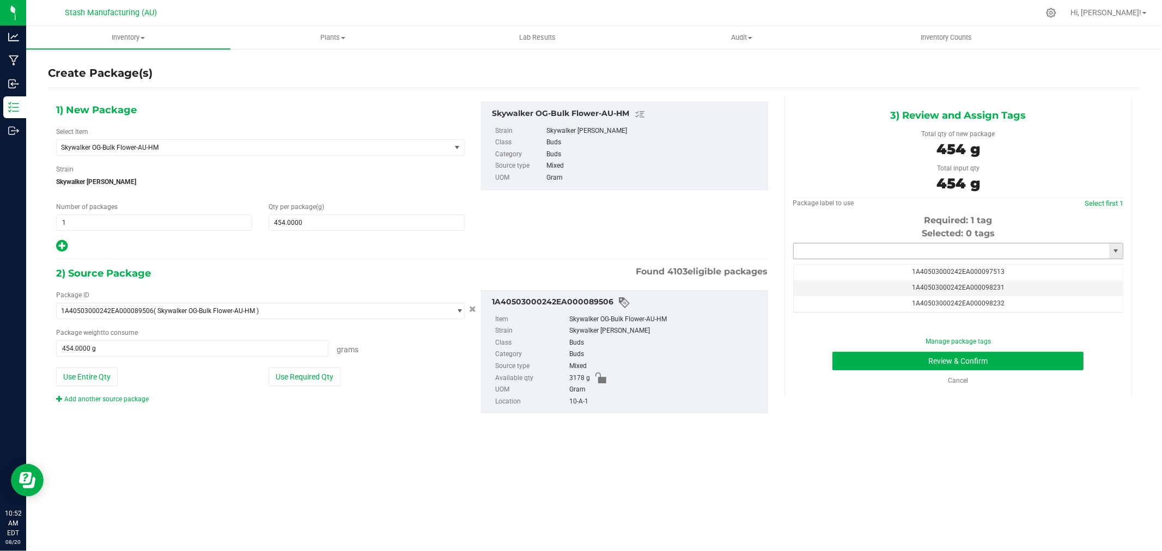
click at [926, 252] on input "text" at bounding box center [950, 250] width 315 height 15
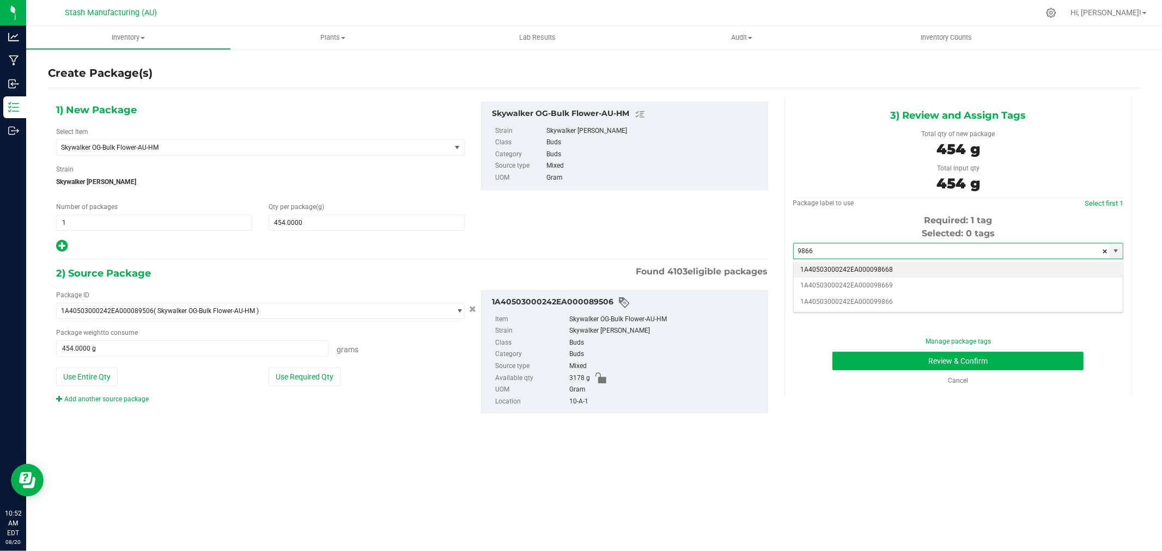
click at [879, 271] on li "1A40503000242EA000098668" at bounding box center [957, 270] width 329 height 16
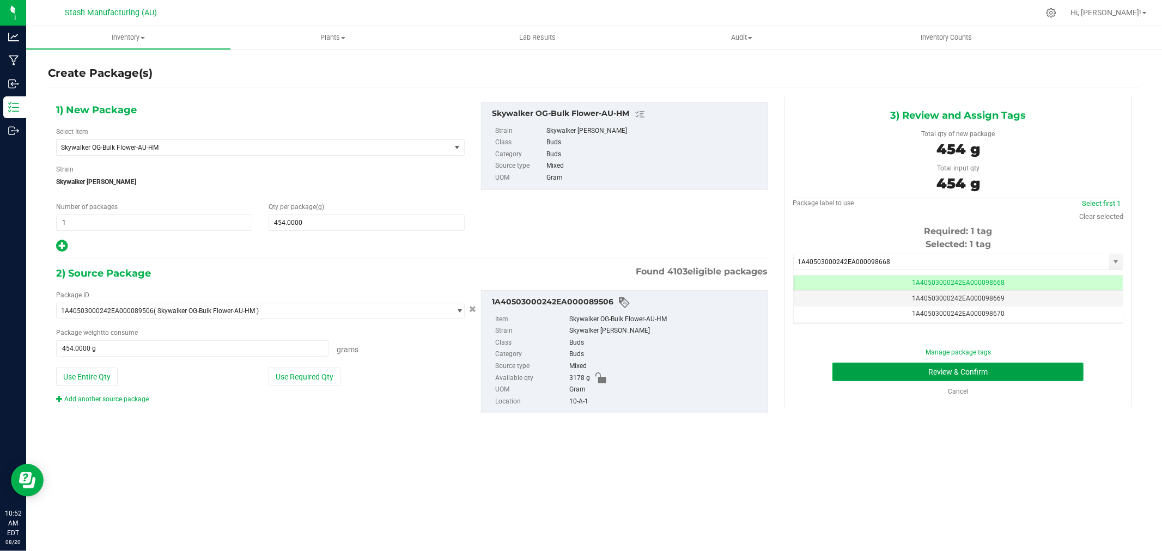
click at [1024, 370] on button "Review & Confirm" at bounding box center [957, 372] width 251 height 19
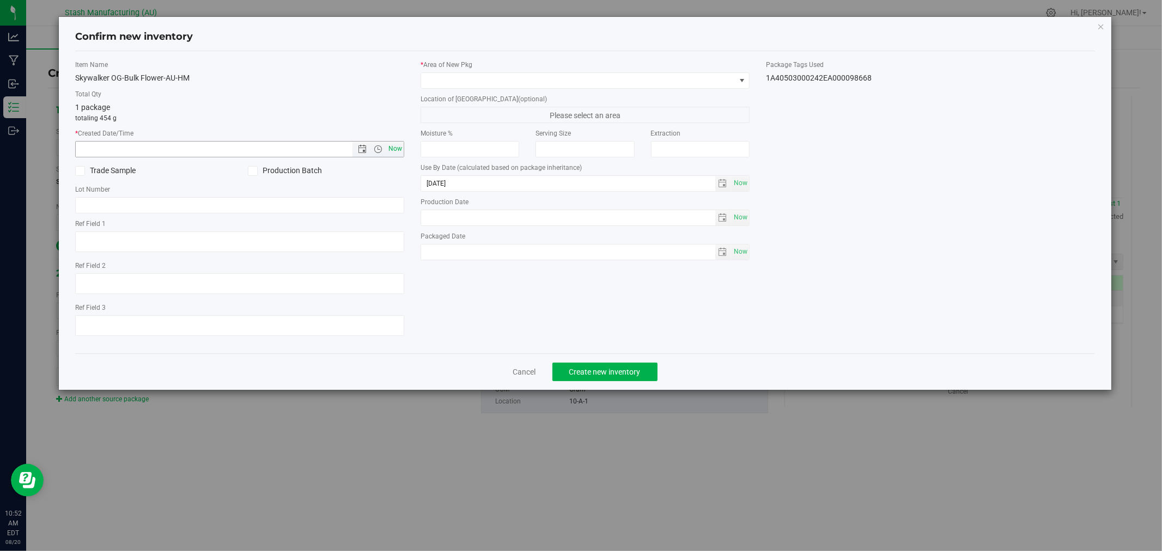
click at [395, 145] on span "Now" at bounding box center [395, 149] width 19 height 16
click at [431, 82] on span at bounding box center [578, 80] width 314 height 15
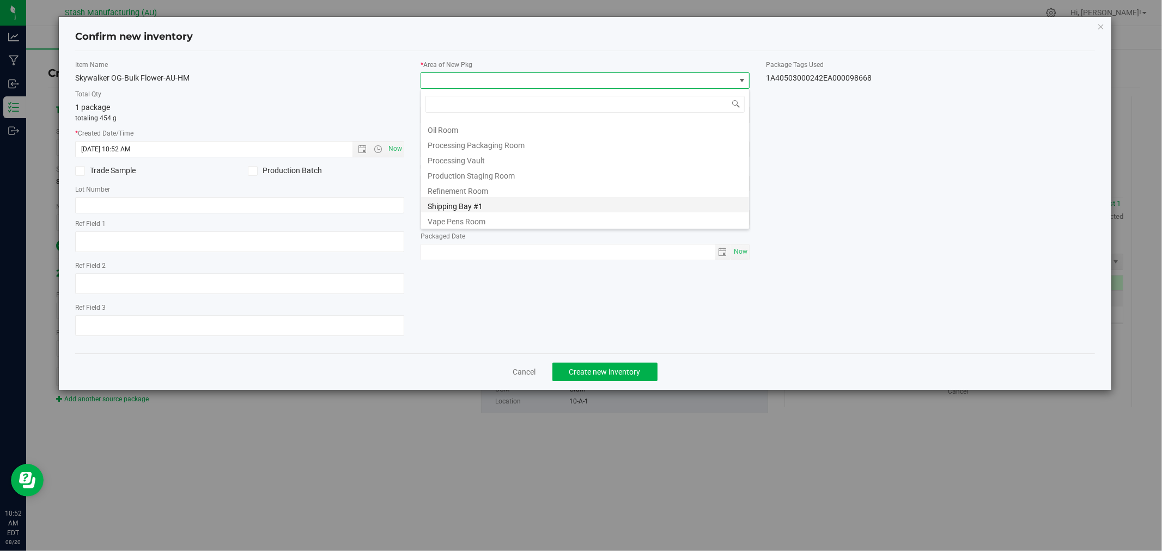
click at [508, 200] on li "Shipping Bay #1" at bounding box center [585, 204] width 328 height 15
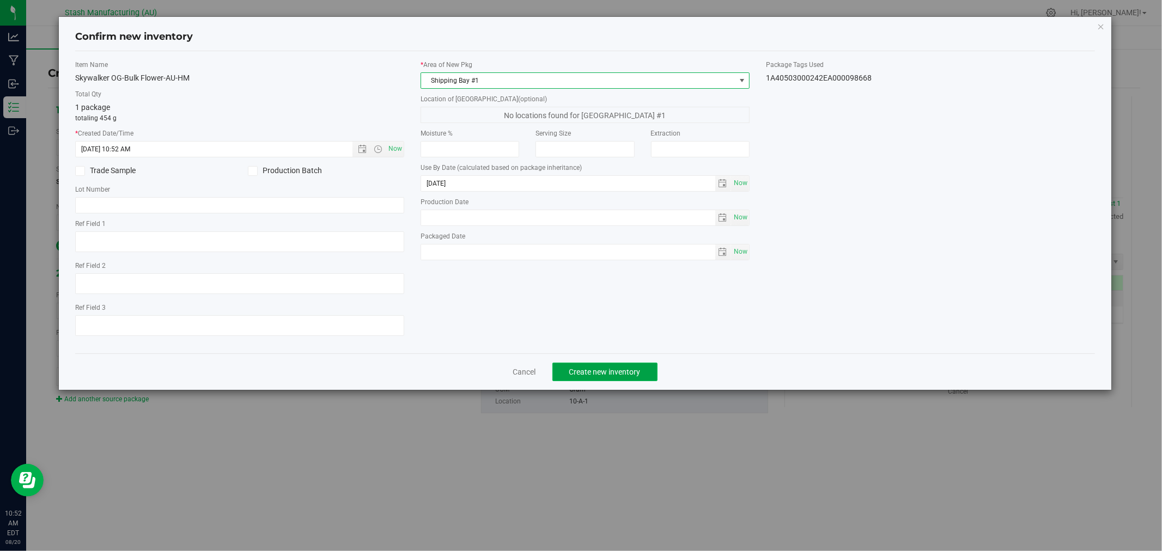
click at [640, 372] on span "Create new inventory" at bounding box center [604, 372] width 71 height 9
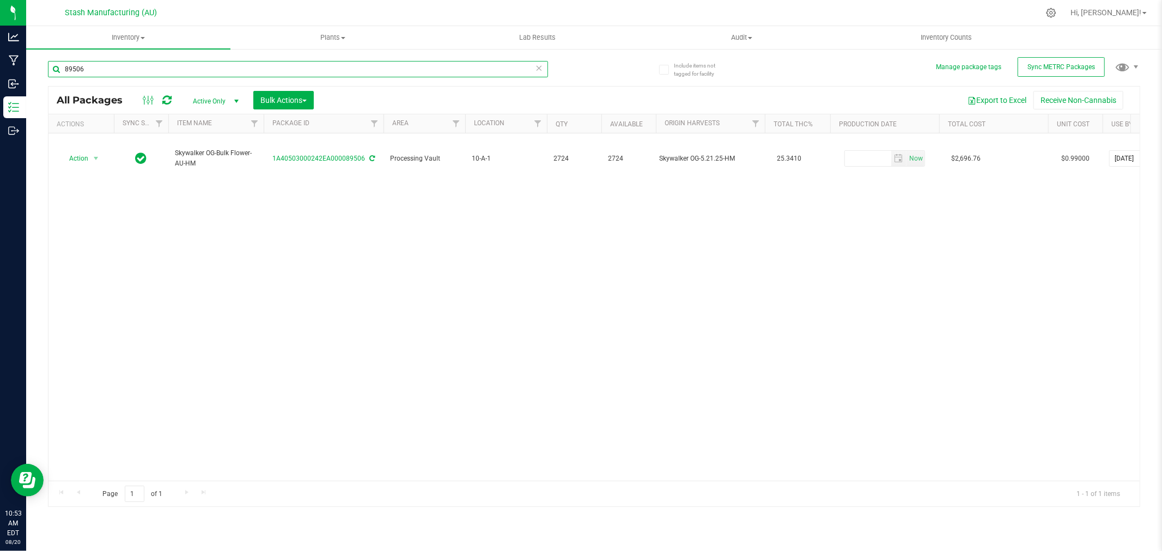
click at [111, 63] on input "89506" at bounding box center [298, 69] width 500 height 16
drag, startPoint x: 653, startPoint y: 149, endPoint x: 755, endPoint y: 164, distance: 102.4
click at [755, 164] on div "Action Action Adjust qty Create package Edit attributes Global inventory Locate…" at bounding box center [593, 306] width 1091 height 347
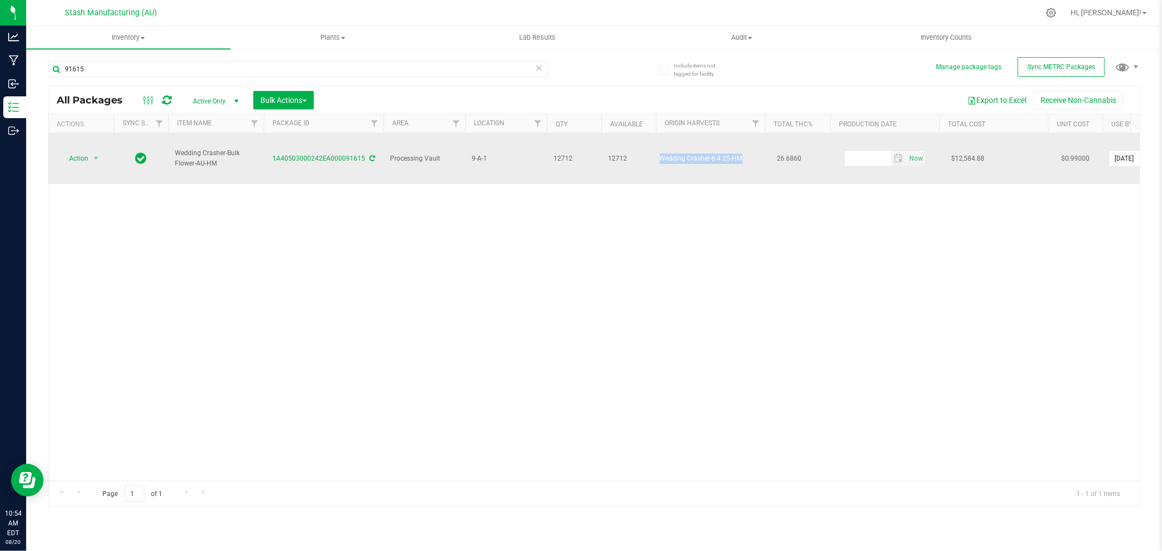
drag, startPoint x: 745, startPoint y: 155, endPoint x: 661, endPoint y: 156, distance: 84.4
click at [661, 156] on td "Wedding Crasher-6.4.25-HM" at bounding box center [710, 158] width 109 height 51
click at [74, 138] on td "Action Action Adjust qty Create package Edit attributes Global inventory Locate…" at bounding box center [80, 158] width 65 height 51
click at [75, 151] on span "Action" at bounding box center [73, 158] width 29 height 15
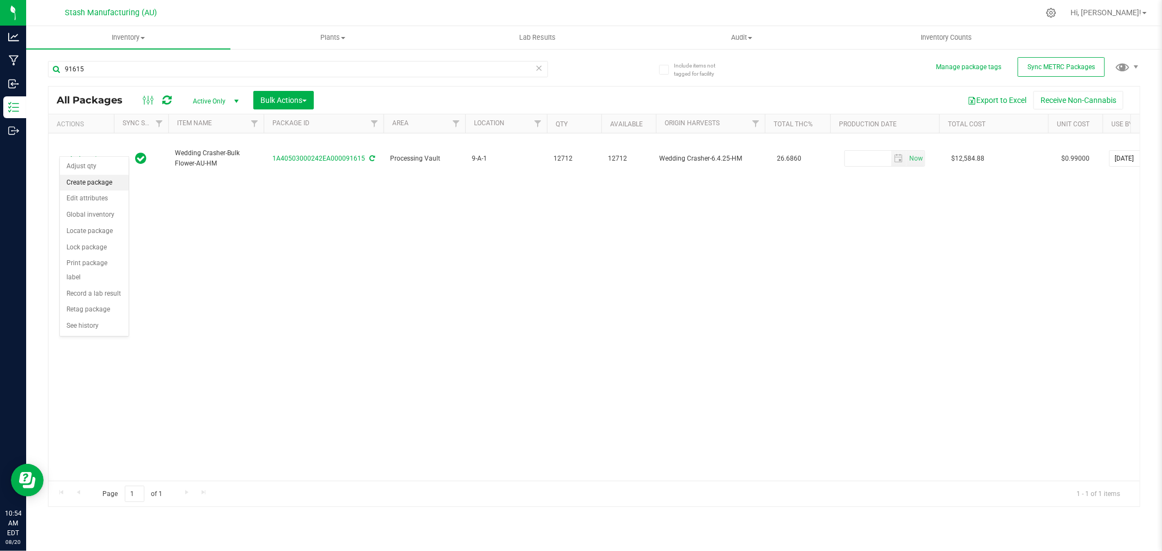
click at [89, 186] on li "Create package" at bounding box center [94, 183] width 69 height 16
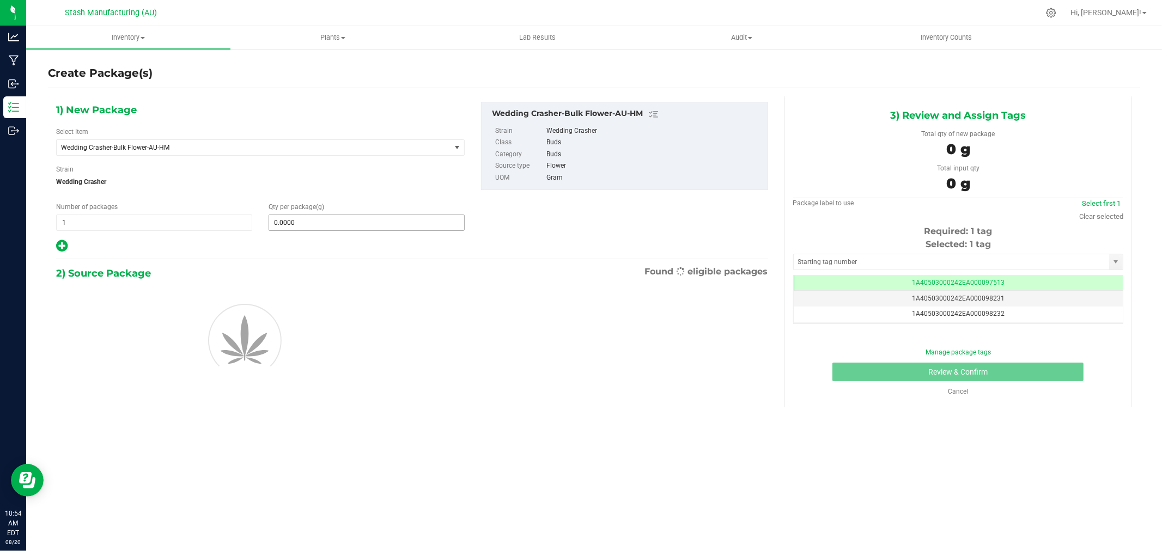
scroll to position [0, -1]
click at [313, 221] on span at bounding box center [366, 223] width 196 height 16
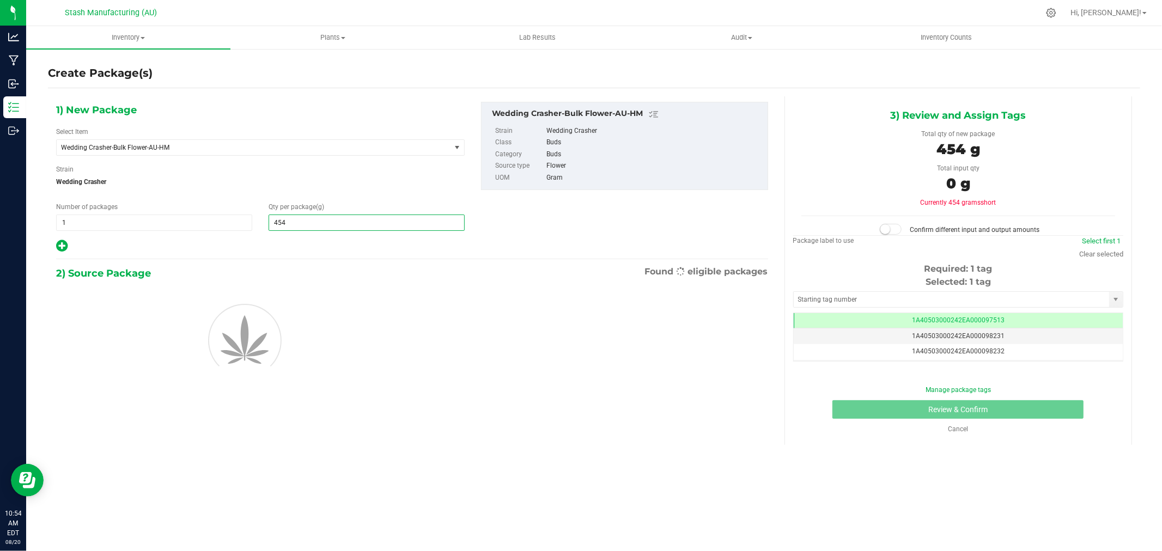
drag, startPoint x: 302, startPoint y: 350, endPoint x: 302, endPoint y: 356, distance: 6.6
click at [302, 350] on div at bounding box center [260, 339] width 425 height 98
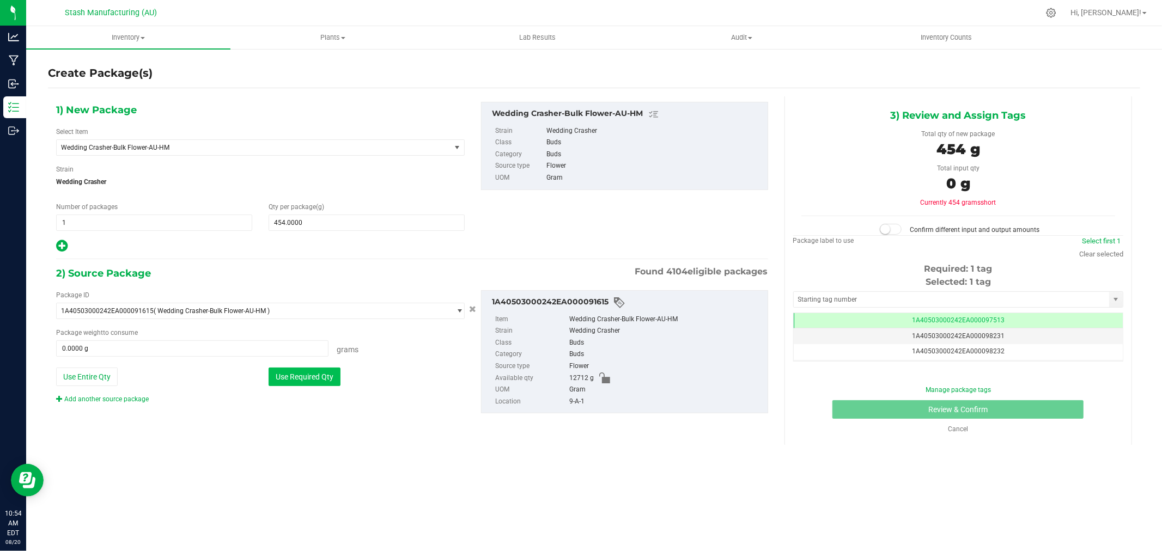
click at [311, 380] on button "Use Required Qty" at bounding box center [304, 377] width 72 height 19
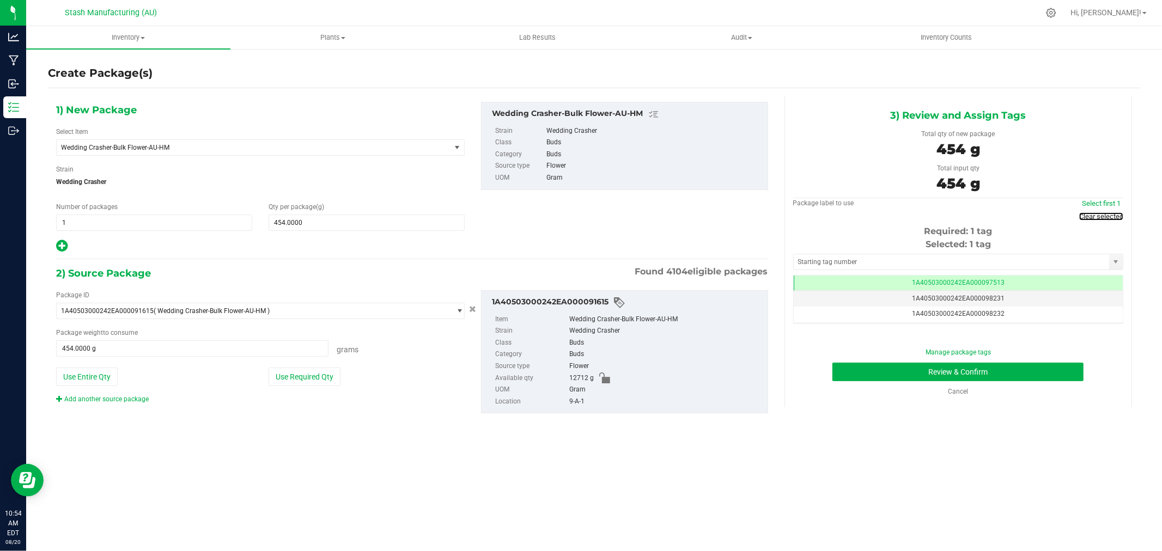
drag, startPoint x: 1110, startPoint y: 214, endPoint x: 1102, endPoint y: 216, distance: 7.8
click at [1110, 214] on link "Clear selected" at bounding box center [1101, 216] width 44 height 8
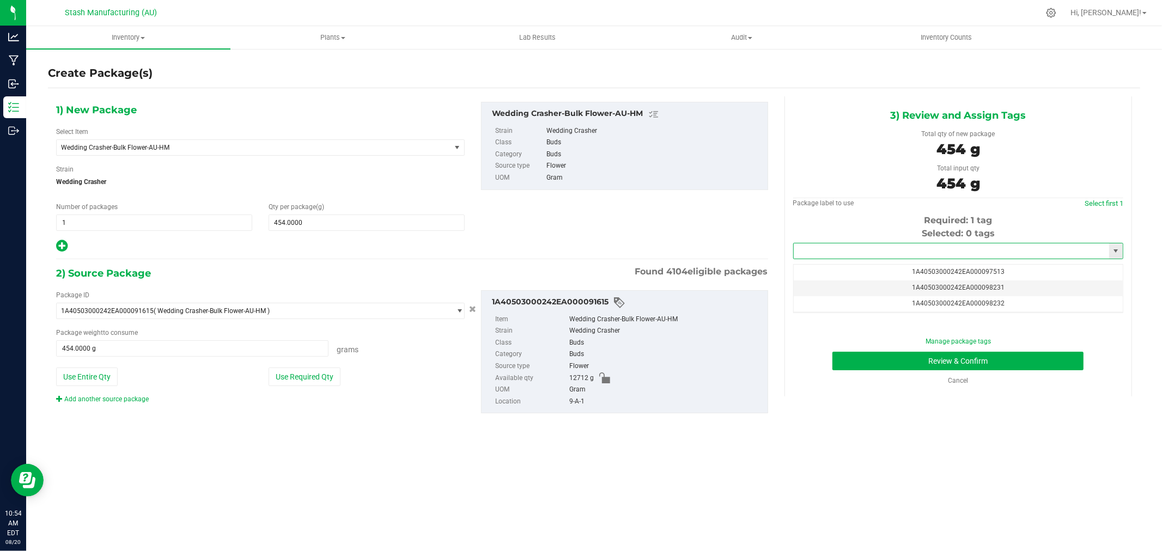
click at [911, 254] on input "text" at bounding box center [950, 250] width 315 height 15
click at [916, 265] on li "1A40503000242EA000098669" at bounding box center [957, 270] width 329 height 16
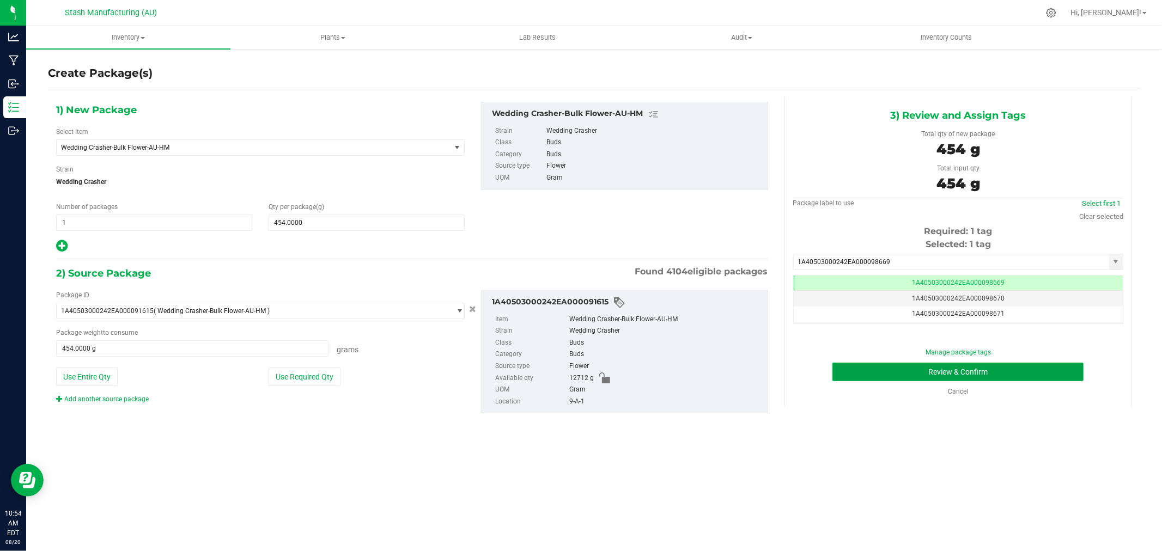
click at [1066, 378] on button "Review & Confirm" at bounding box center [957, 372] width 251 height 19
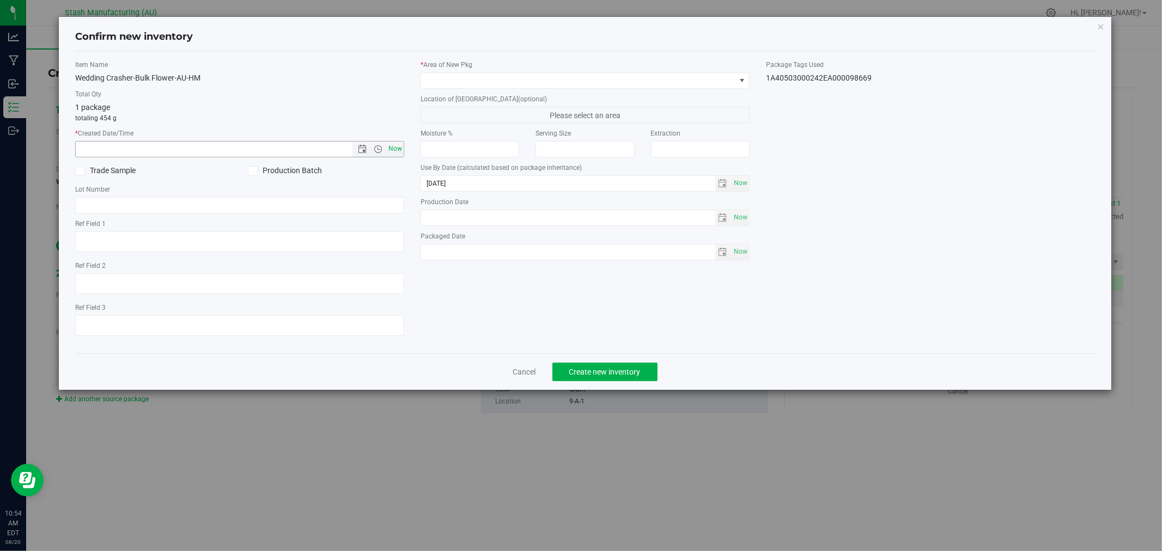
click at [392, 145] on span "Now" at bounding box center [395, 149] width 19 height 16
click at [474, 77] on span at bounding box center [578, 80] width 314 height 15
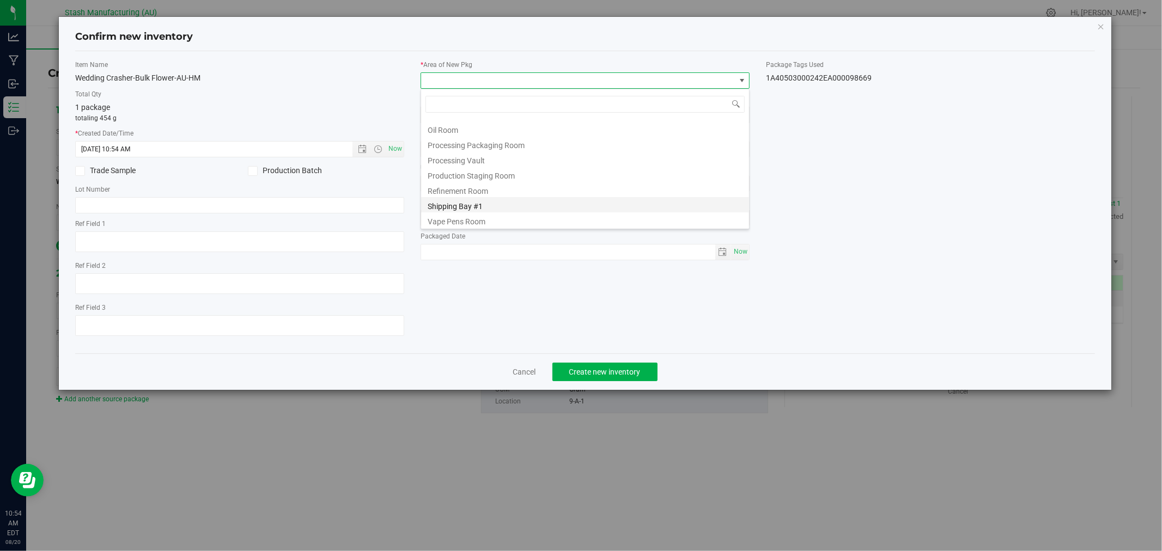
click at [503, 204] on li "Shipping Bay #1" at bounding box center [585, 204] width 328 height 15
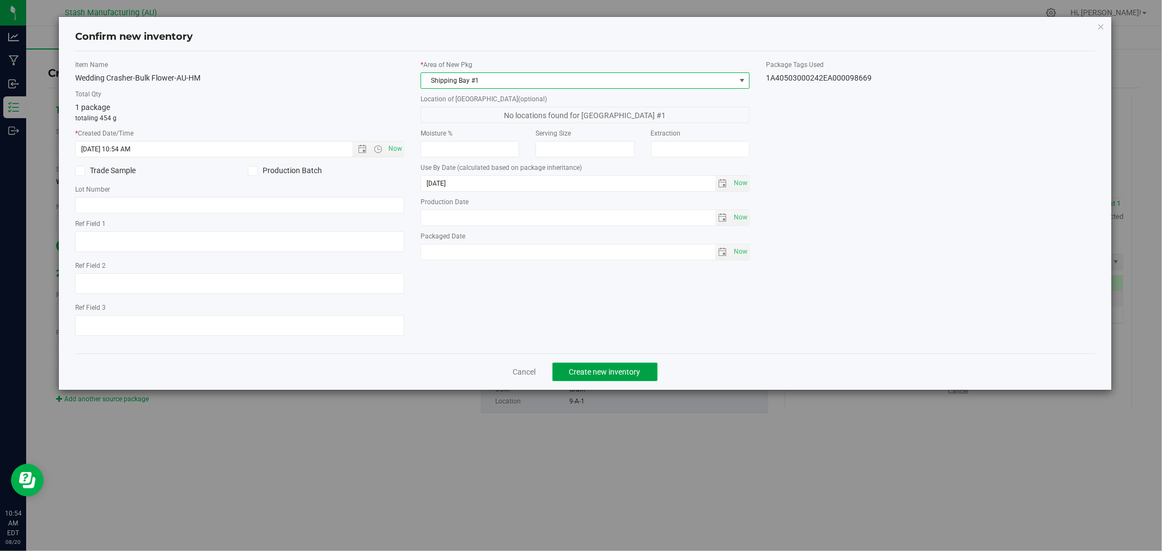
click at [625, 376] on span "Create new inventory" at bounding box center [604, 372] width 71 height 9
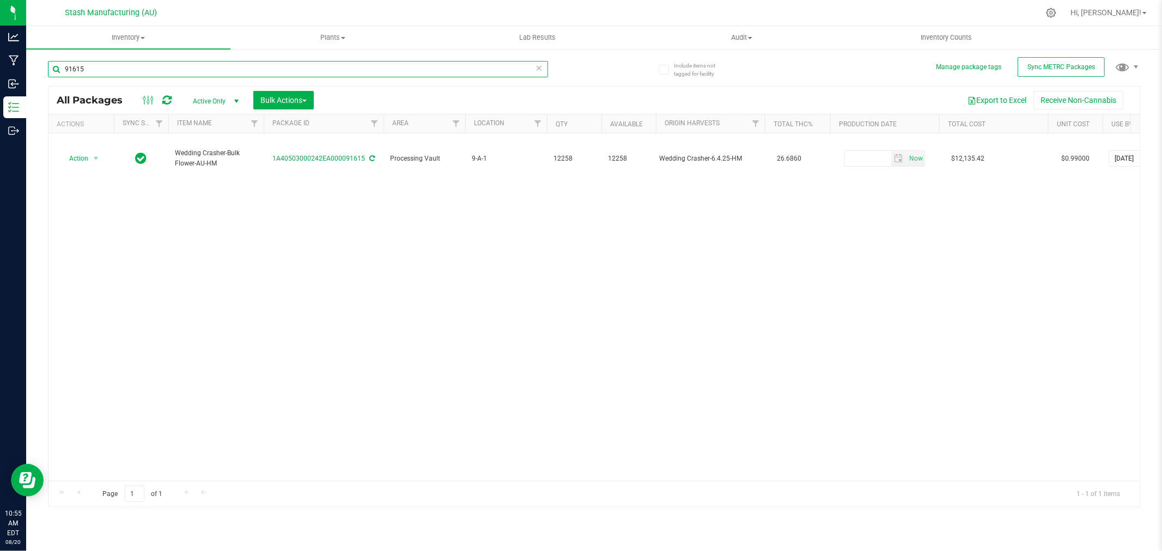
click at [116, 66] on input "91615" at bounding box center [298, 69] width 500 height 16
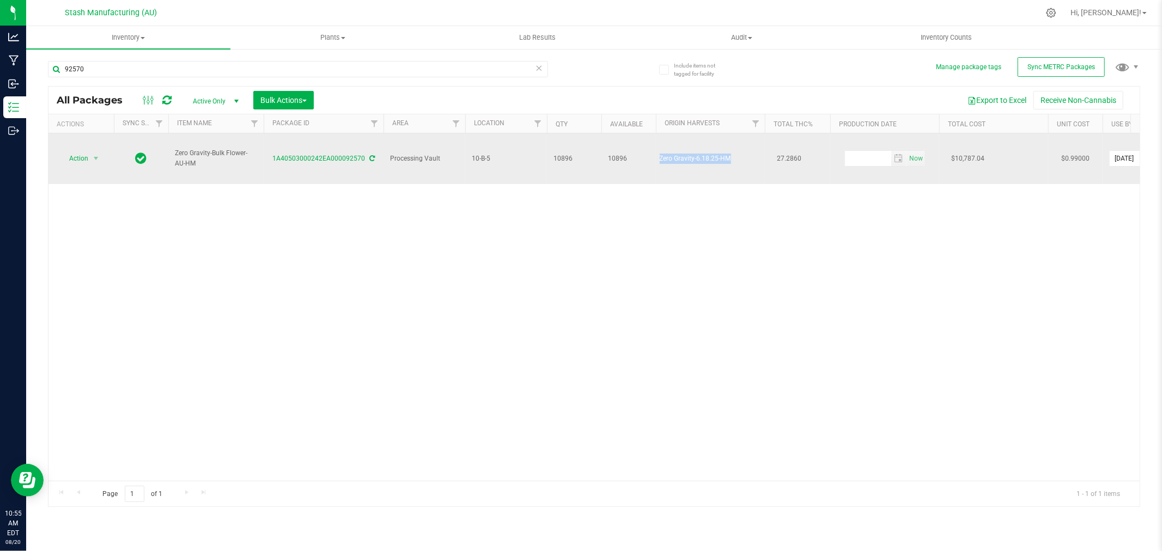
drag, startPoint x: 659, startPoint y: 149, endPoint x: 734, endPoint y: 156, distance: 75.0
click at [734, 156] on td "Zero Gravity-6.18.25-HM" at bounding box center [710, 158] width 109 height 51
click at [85, 151] on span "Action" at bounding box center [73, 158] width 29 height 15
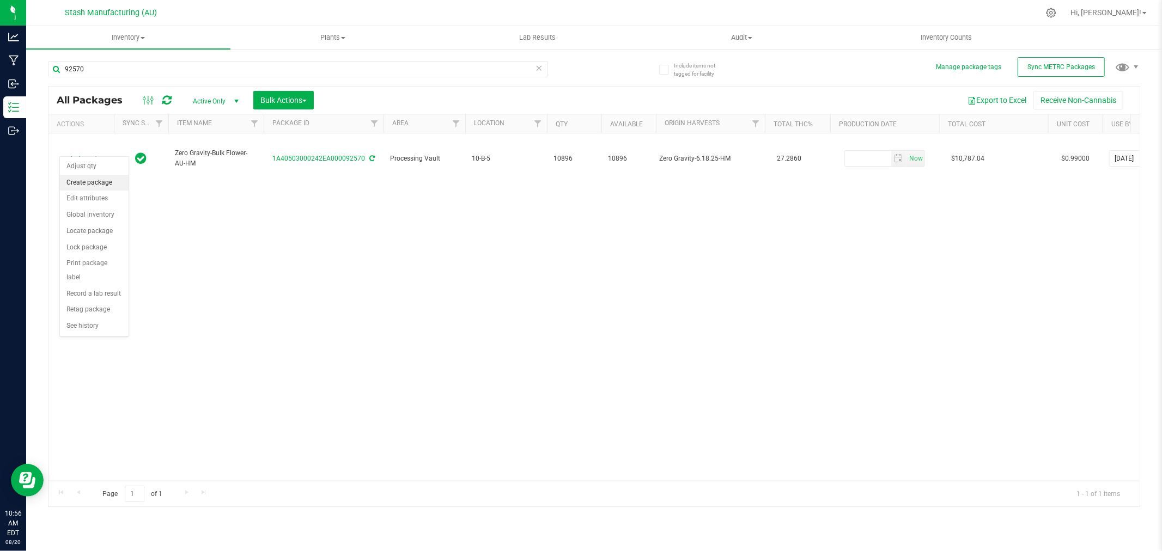
click at [99, 185] on li "Create package" at bounding box center [94, 183] width 69 height 16
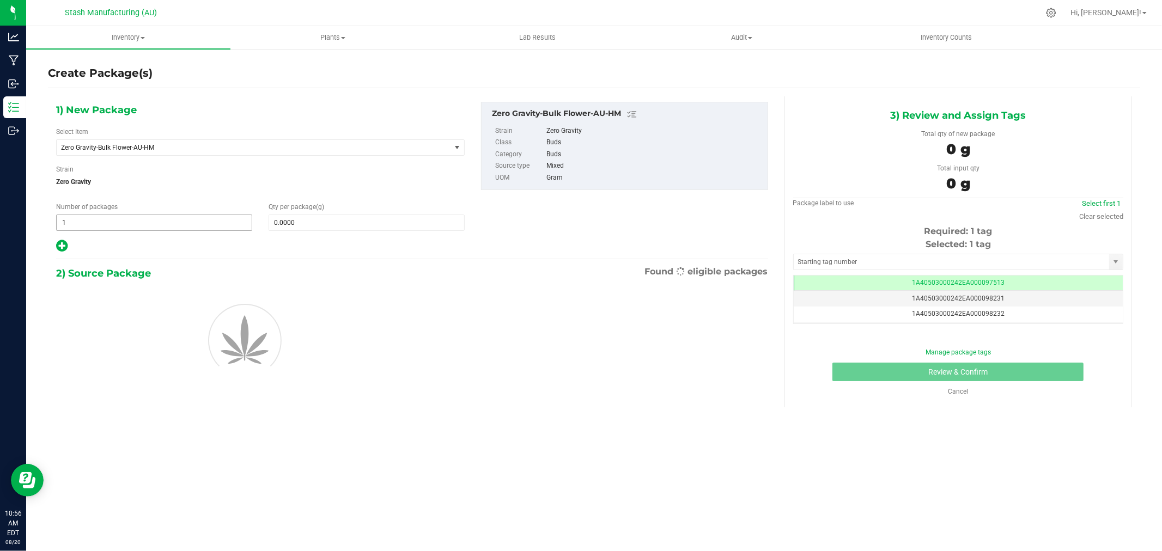
scroll to position [0, -1]
click at [131, 226] on span "1 1" at bounding box center [154, 223] width 196 height 16
click at [131, 226] on input "1" at bounding box center [154, 222] width 195 height 15
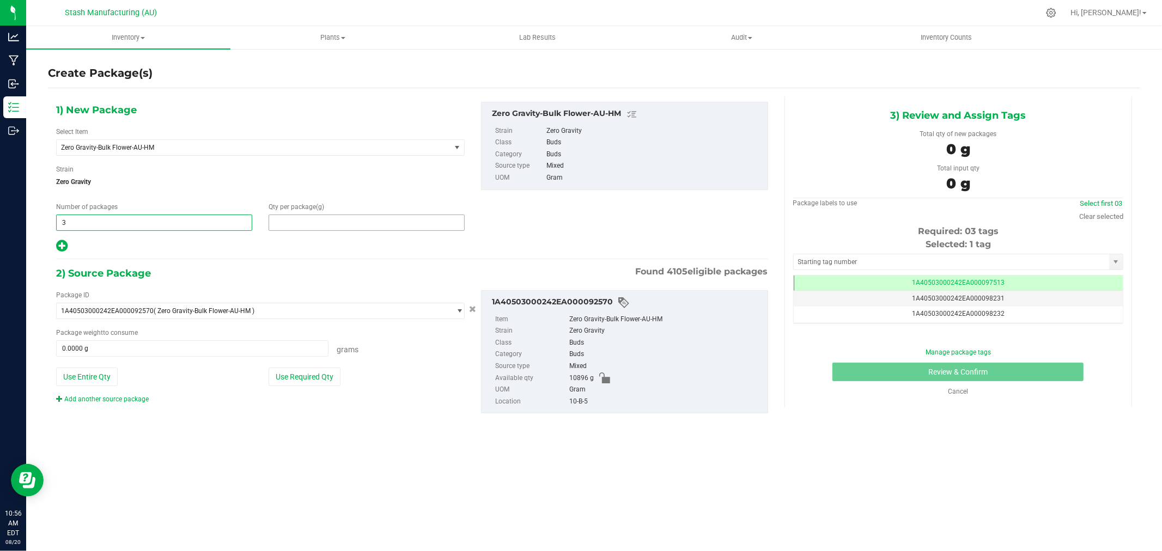
click at [311, 221] on span at bounding box center [366, 223] width 196 height 16
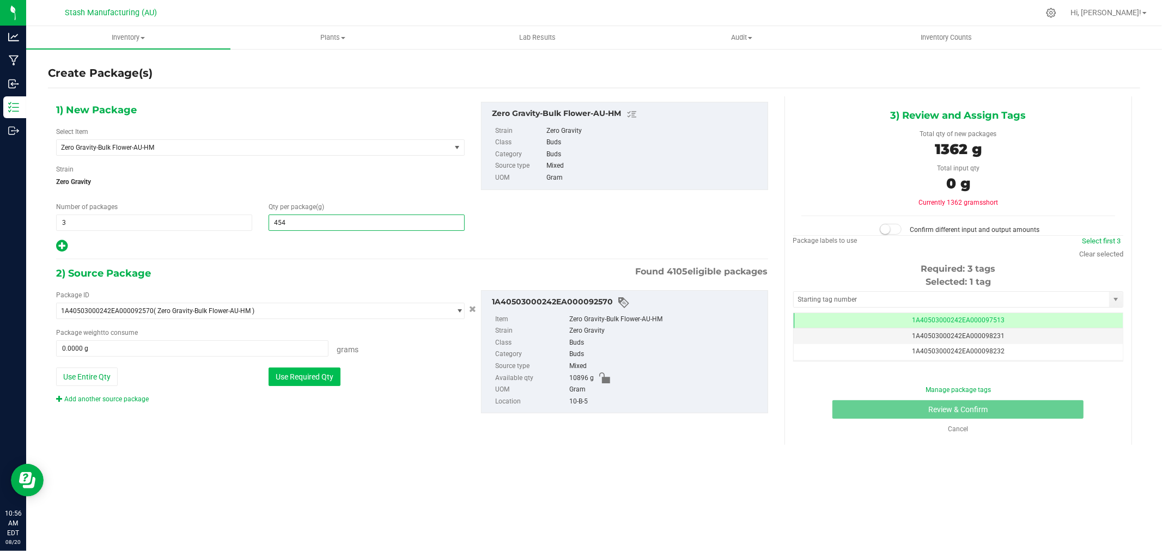
click at [318, 372] on button "Use Required Qty" at bounding box center [304, 377] width 72 height 19
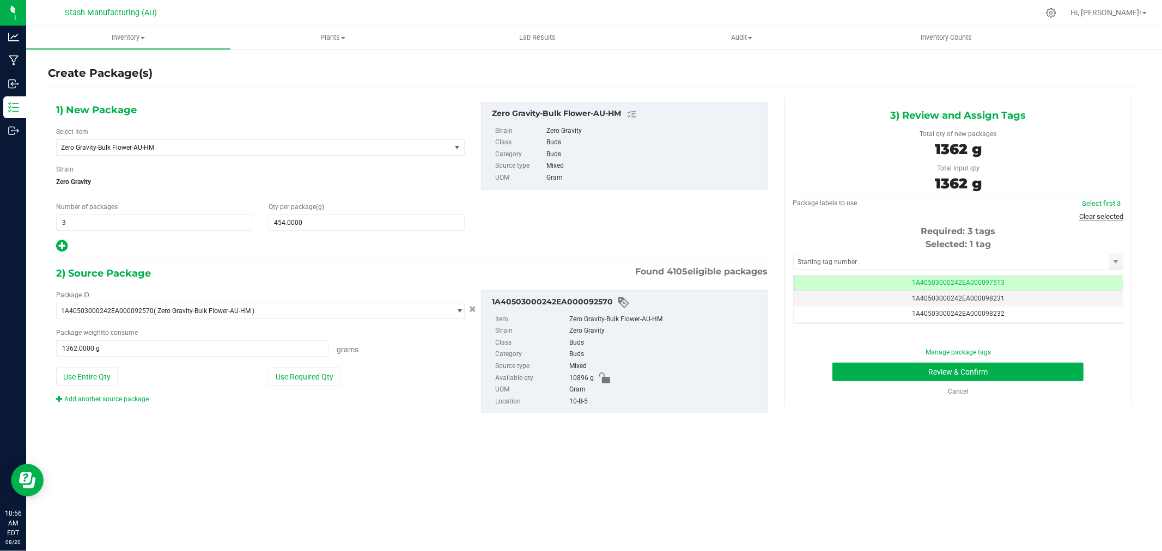
click at [1098, 219] on link "Clear selected" at bounding box center [1101, 216] width 44 height 8
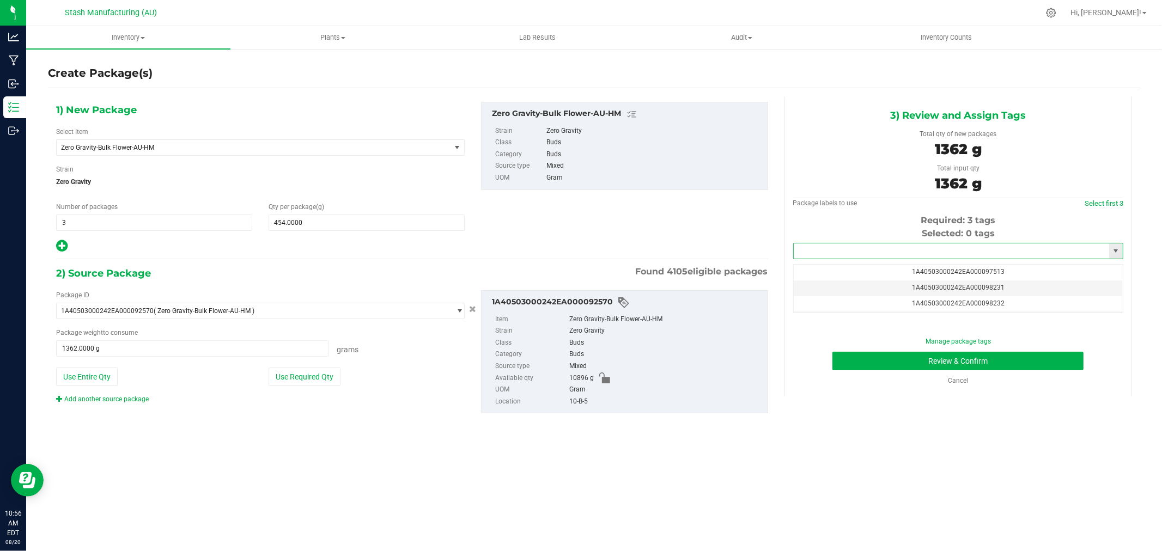
click at [1009, 249] on input "text" at bounding box center [950, 250] width 315 height 15
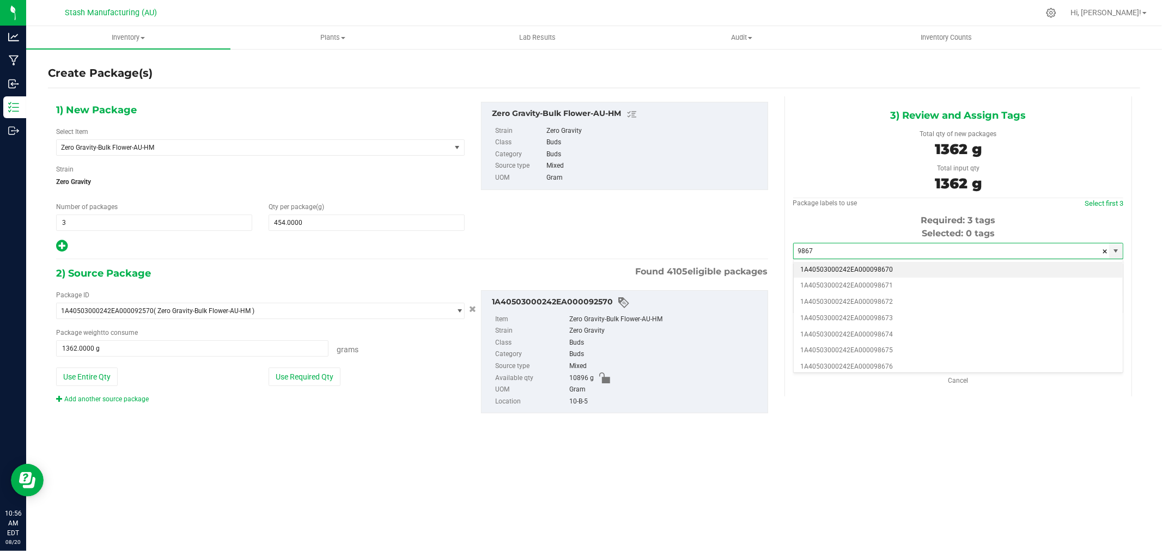
click at [909, 265] on li "1A40503000242EA000098670" at bounding box center [957, 270] width 329 height 16
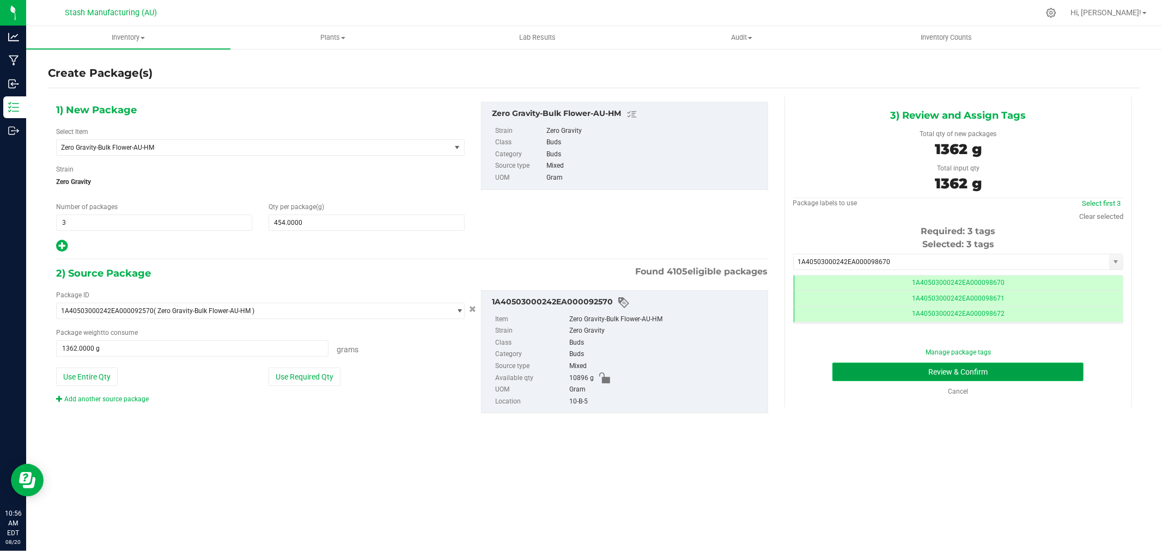
click at [1039, 371] on button "Review & Confirm" at bounding box center [957, 372] width 251 height 19
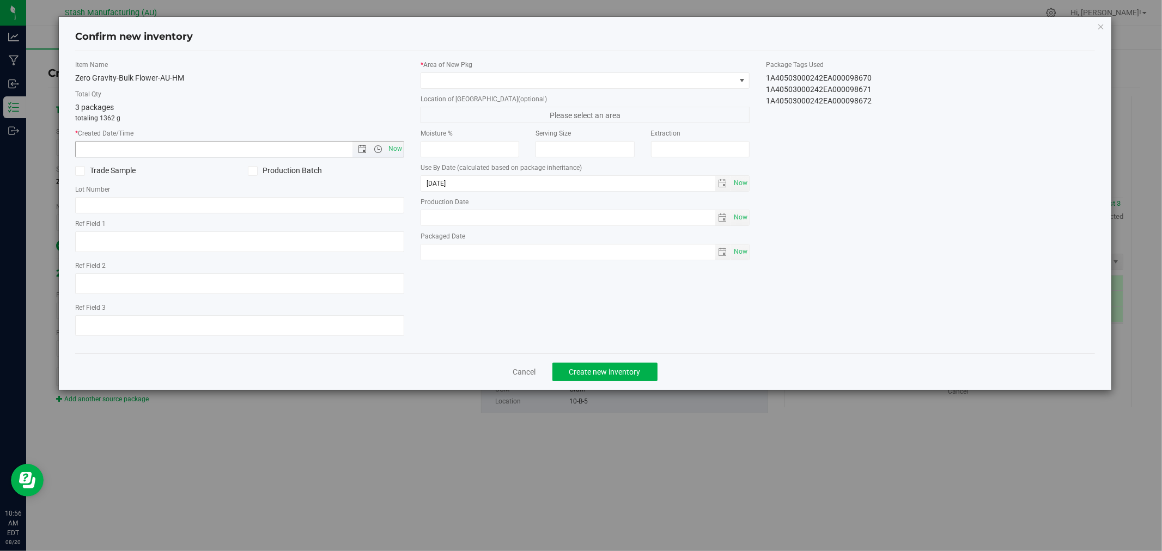
drag, startPoint x: 400, startPoint y: 148, endPoint x: 401, endPoint y: 123, distance: 25.6
click at [399, 148] on span "Now" at bounding box center [395, 149] width 19 height 16
click at [457, 79] on span at bounding box center [578, 80] width 314 height 15
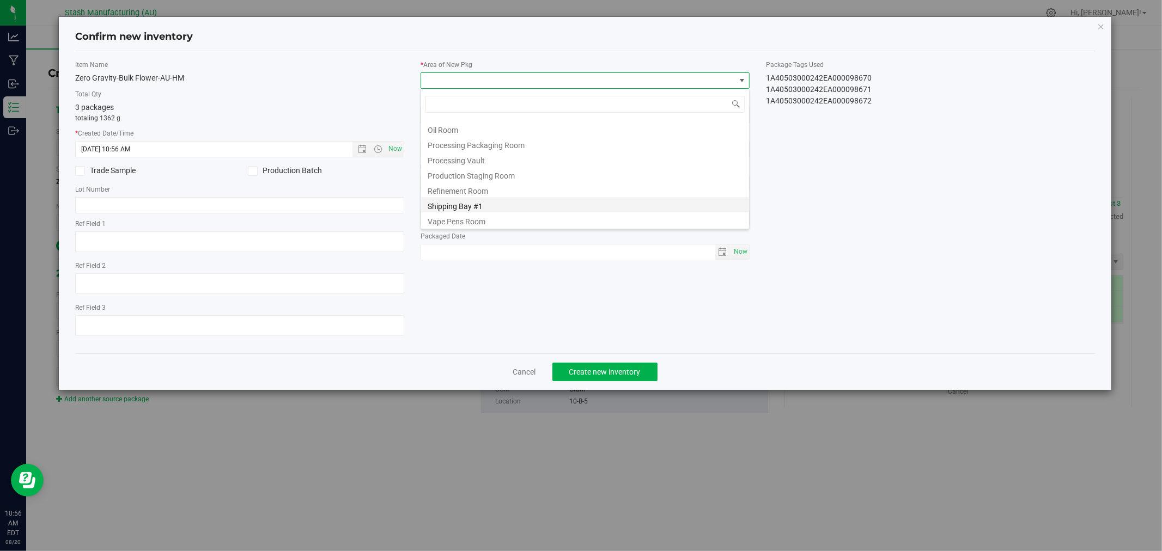
click at [508, 203] on li "Shipping Bay #1" at bounding box center [585, 204] width 328 height 15
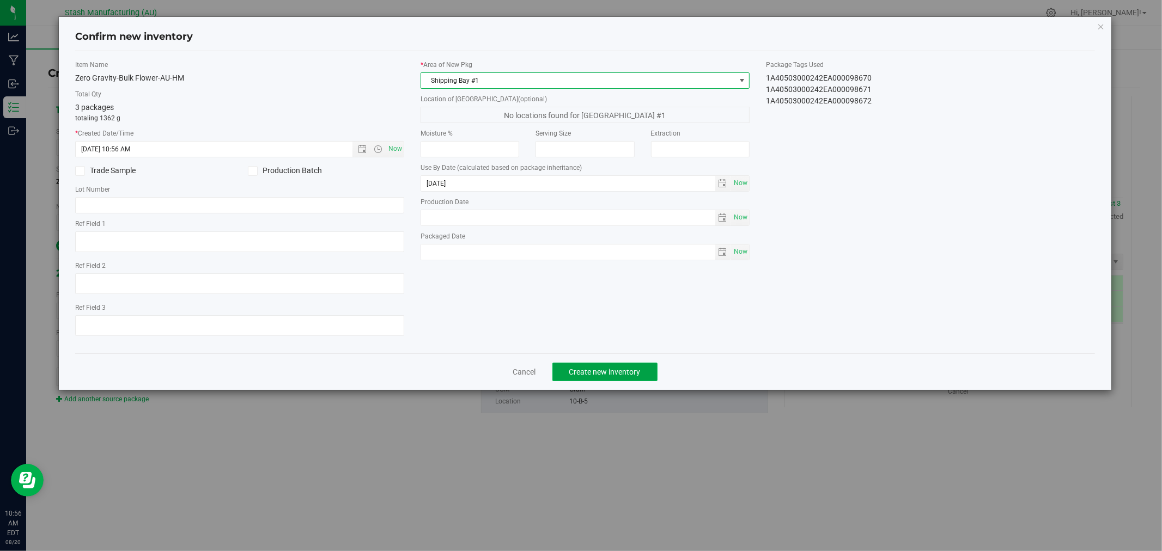
click at [610, 372] on span "Create new inventory" at bounding box center [604, 372] width 71 height 9
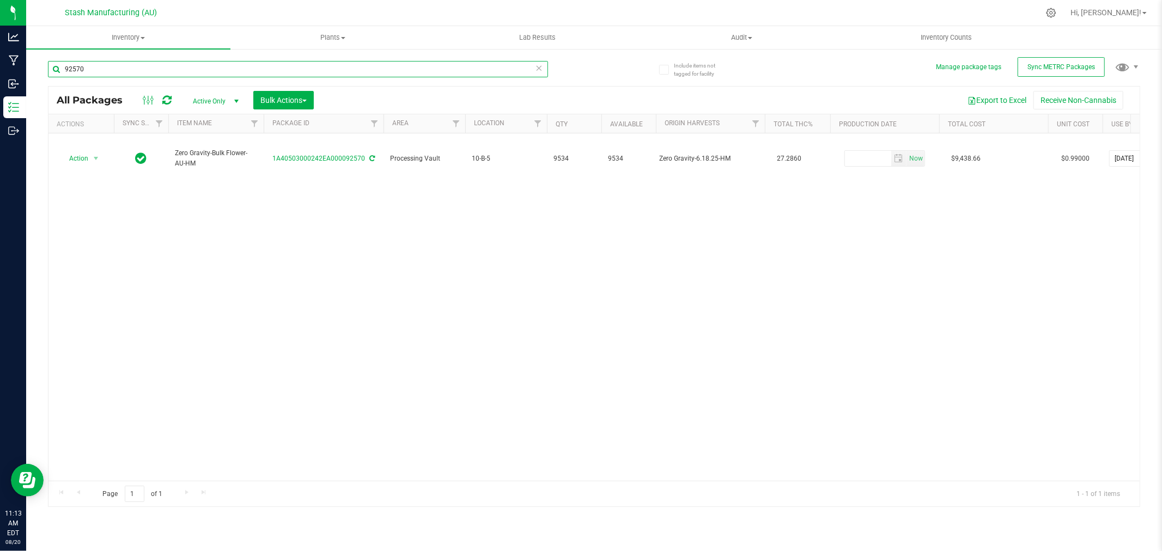
click at [150, 64] on input "92570" at bounding box center [298, 69] width 500 height 16
type input "97299"
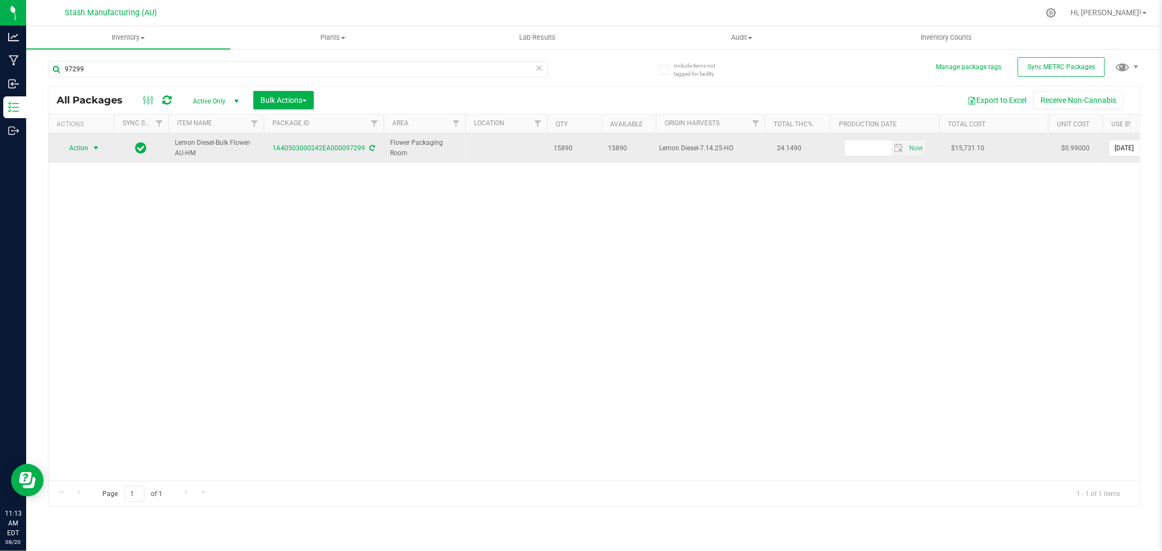
click at [73, 148] on span "Action" at bounding box center [73, 147] width 29 height 15
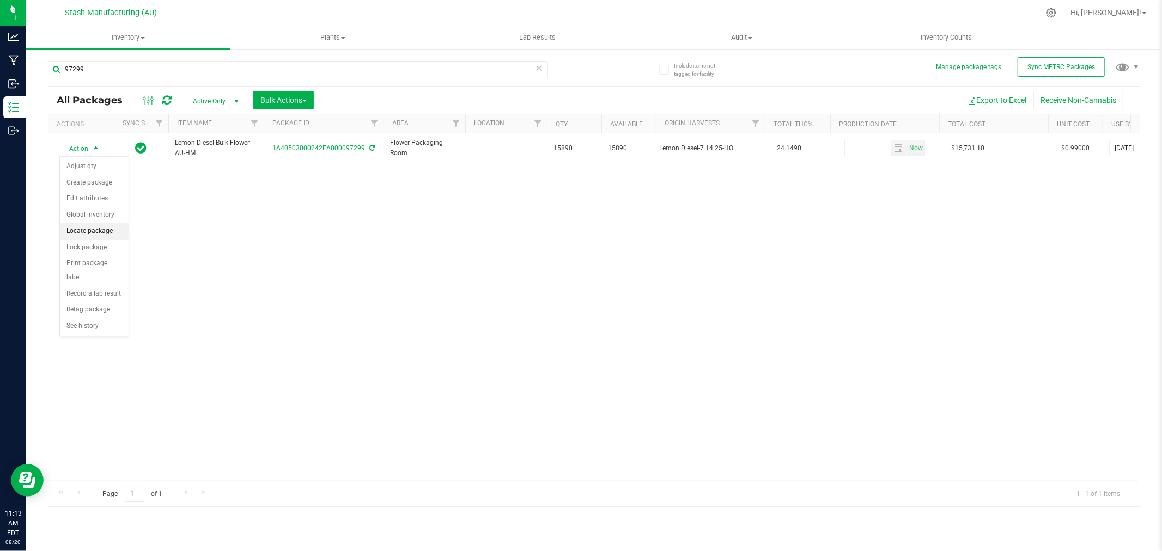
click at [106, 235] on li "Locate package" at bounding box center [94, 231] width 69 height 16
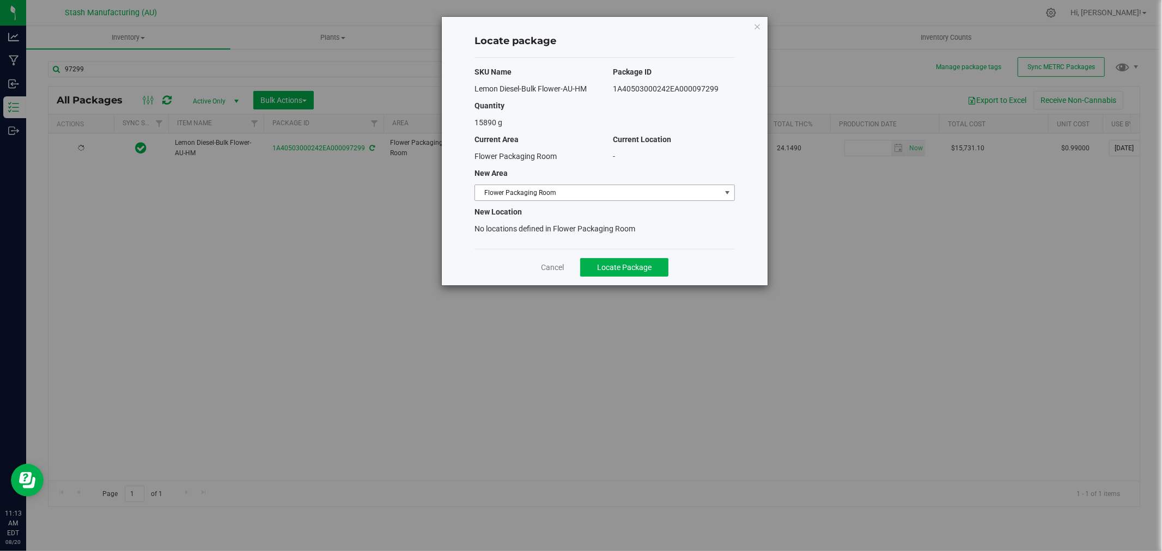
click at [563, 196] on span "Flower Packaging Room" at bounding box center [598, 192] width 246 height 15
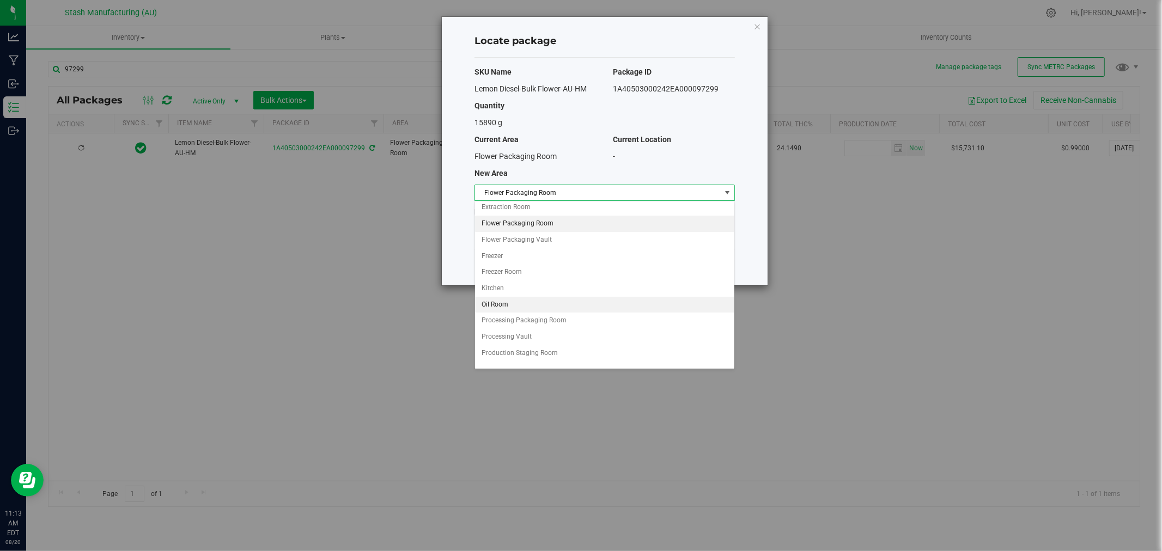
scroll to position [97, 0]
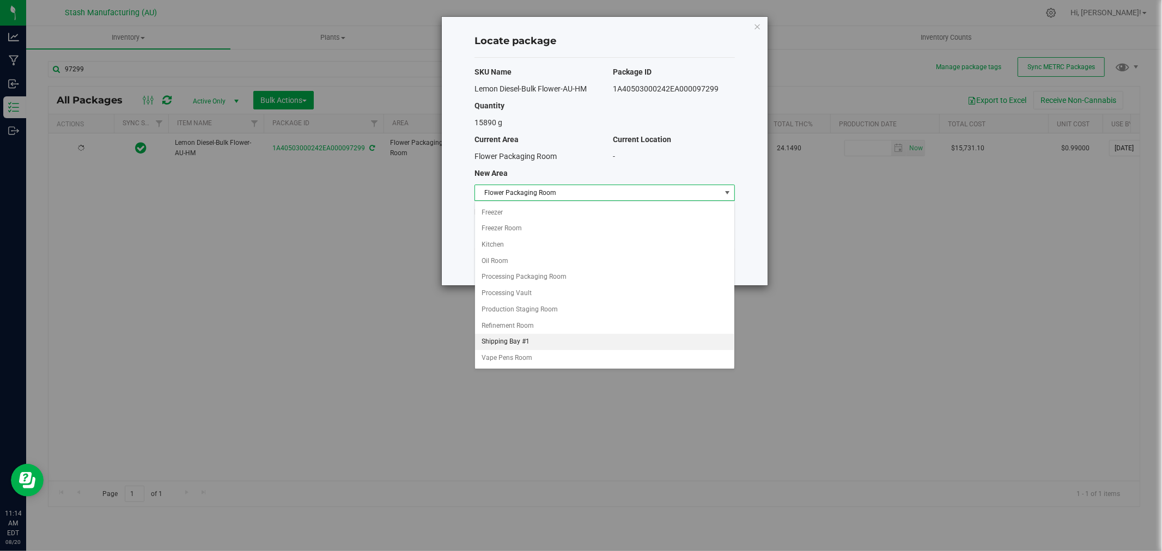
click at [535, 335] on li "Shipping Bay #1" at bounding box center [604, 342] width 259 height 16
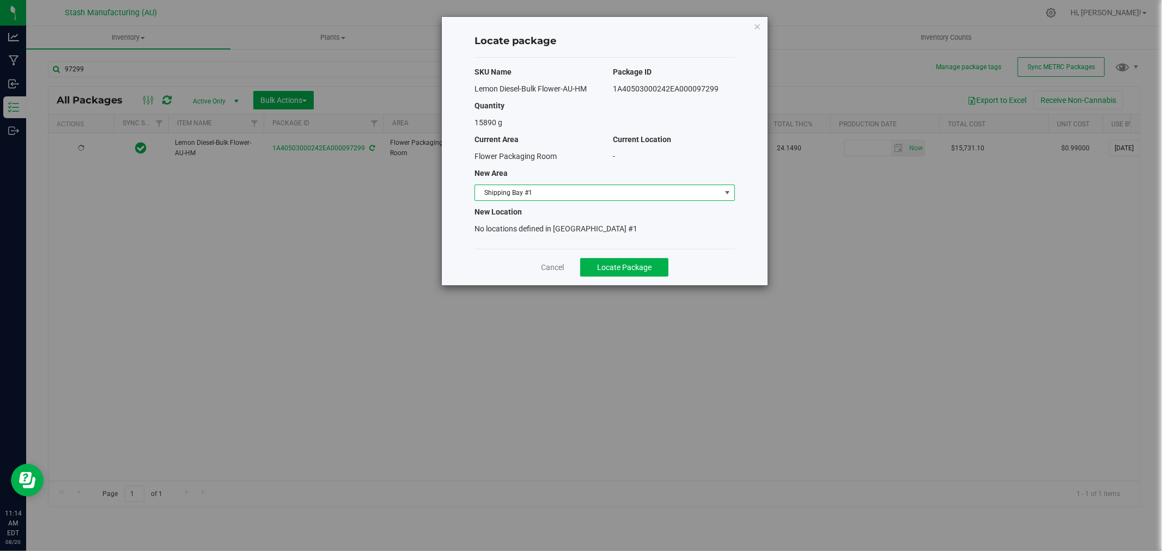
click at [553, 197] on span "Shipping Bay #1" at bounding box center [598, 192] width 246 height 15
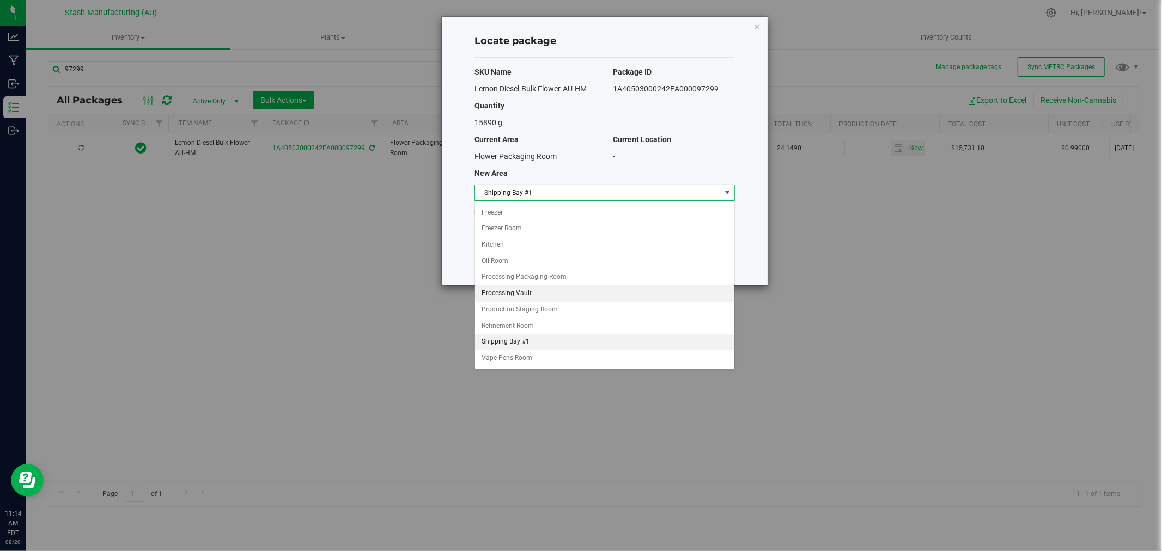
click at [543, 296] on li "Processing Vault" at bounding box center [604, 293] width 259 height 16
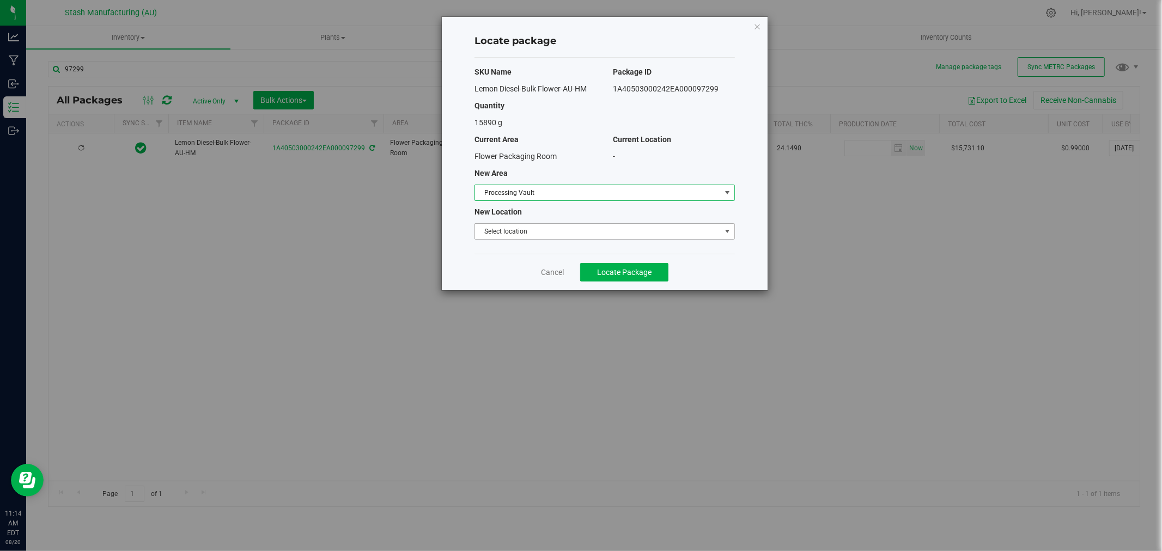
click at [549, 231] on span "Select location" at bounding box center [598, 231] width 246 height 15
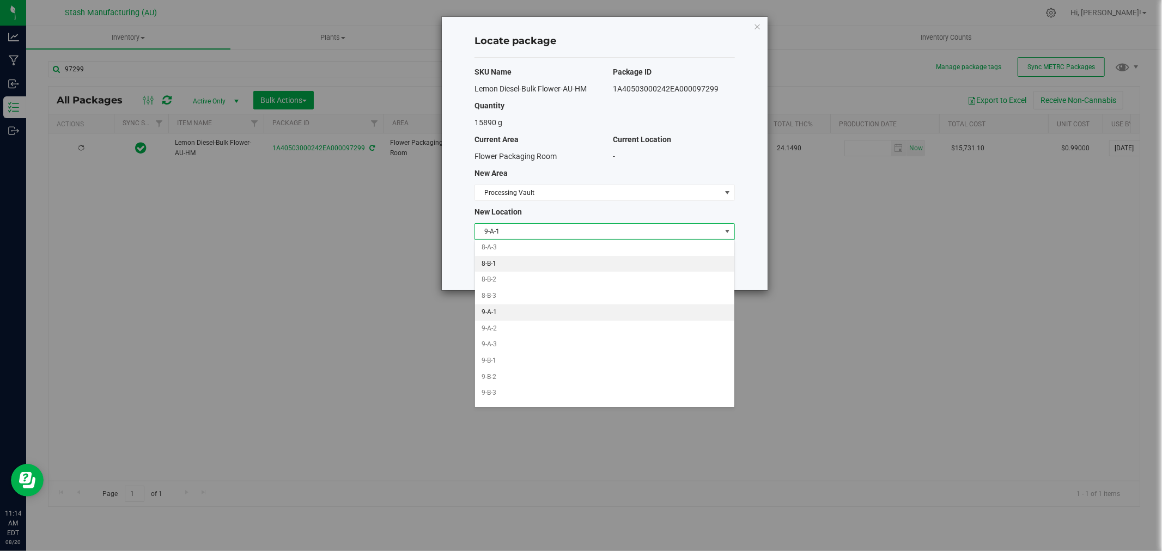
scroll to position [1433, 0]
click at [516, 346] on li "9-B-1" at bounding box center [604, 349] width 259 height 16
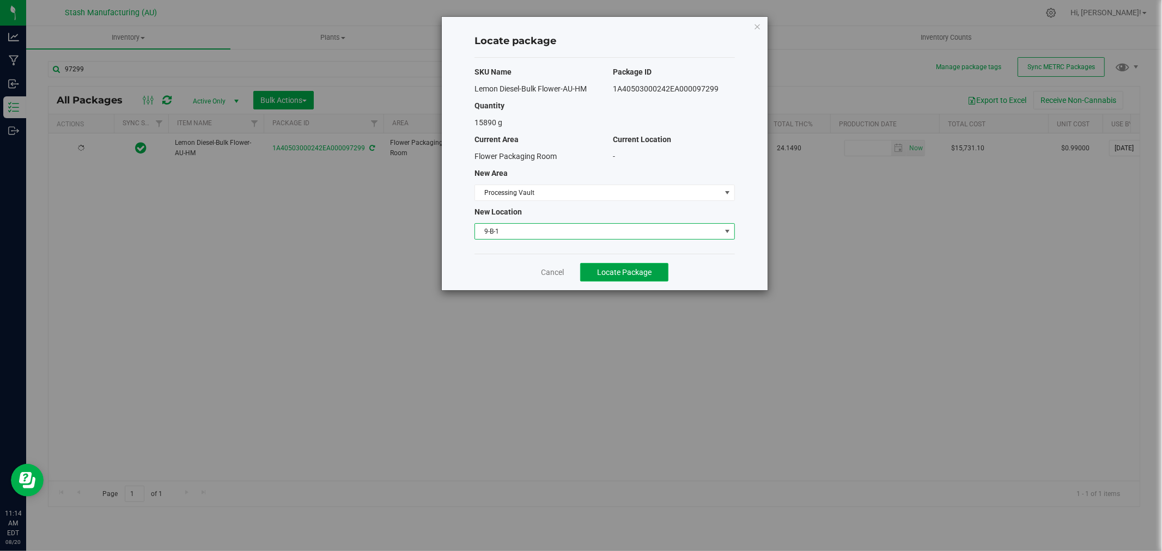
click at [639, 277] on button "Locate Package" at bounding box center [624, 272] width 88 height 19
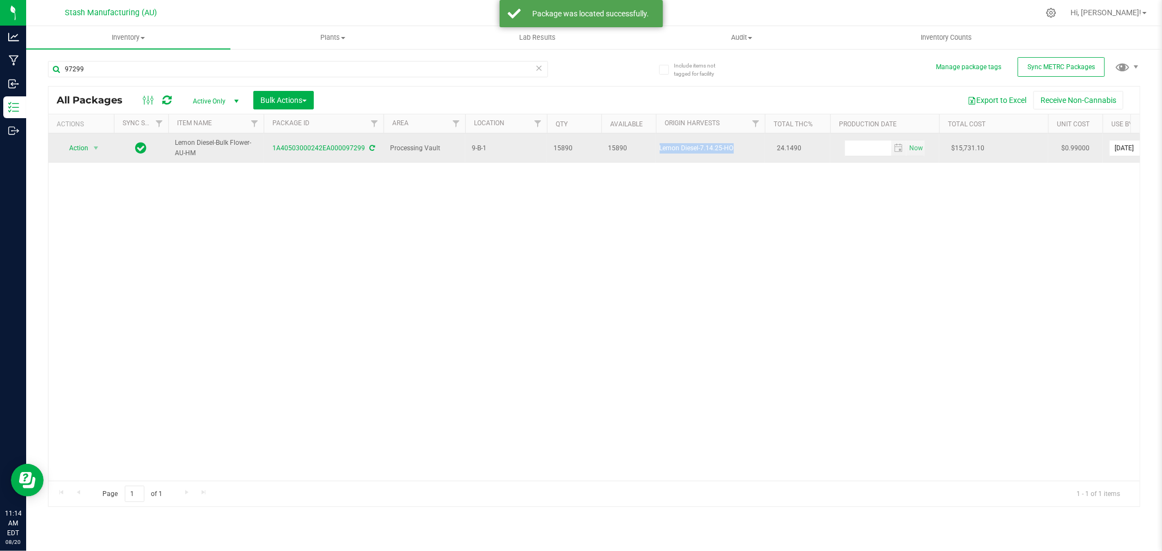
drag, startPoint x: 659, startPoint y: 150, endPoint x: 741, endPoint y: 161, distance: 82.3
click at [741, 161] on td "Lemon Diesel-7.14.25-HO" at bounding box center [710, 147] width 109 height 29
copy div "Lemon Diesel-7.14.25-HO"
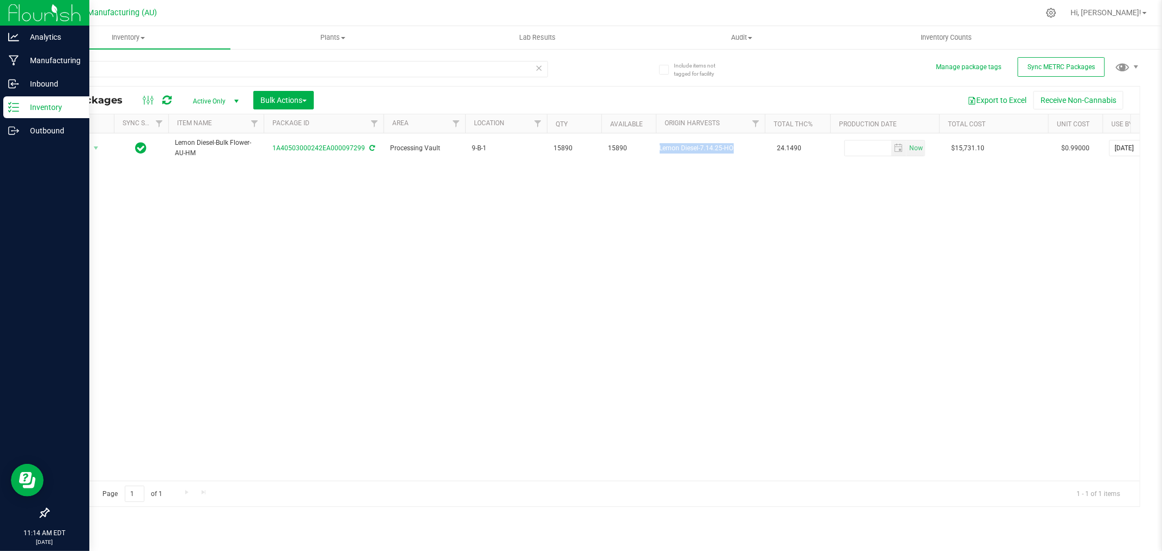
drag, startPoint x: 97, startPoint y: 241, endPoint x: 20, endPoint y: 241, distance: 76.8
click at [97, 241] on div "Action Action Adjust qty Create package Edit attributes Global inventory Locate…" at bounding box center [593, 306] width 1091 height 347
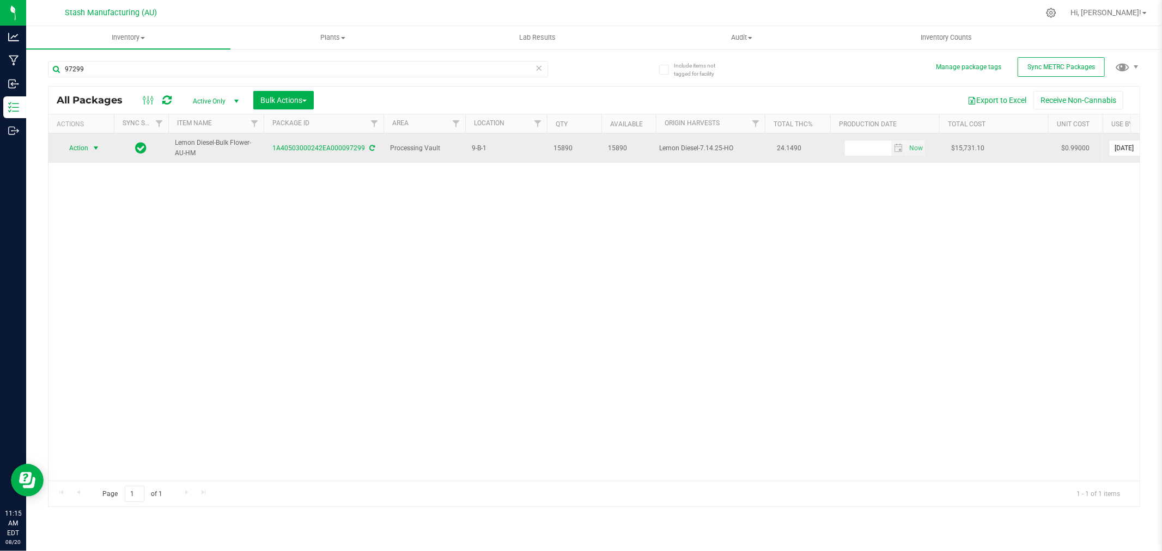
click at [80, 149] on span "Action" at bounding box center [73, 147] width 29 height 15
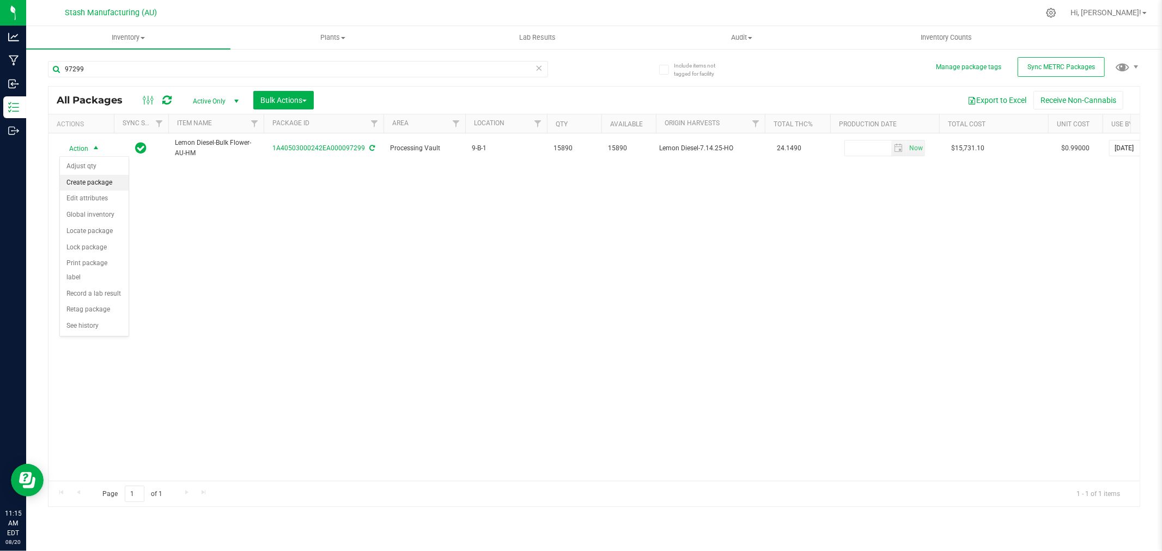
click at [84, 182] on li "Create package" at bounding box center [94, 183] width 69 height 16
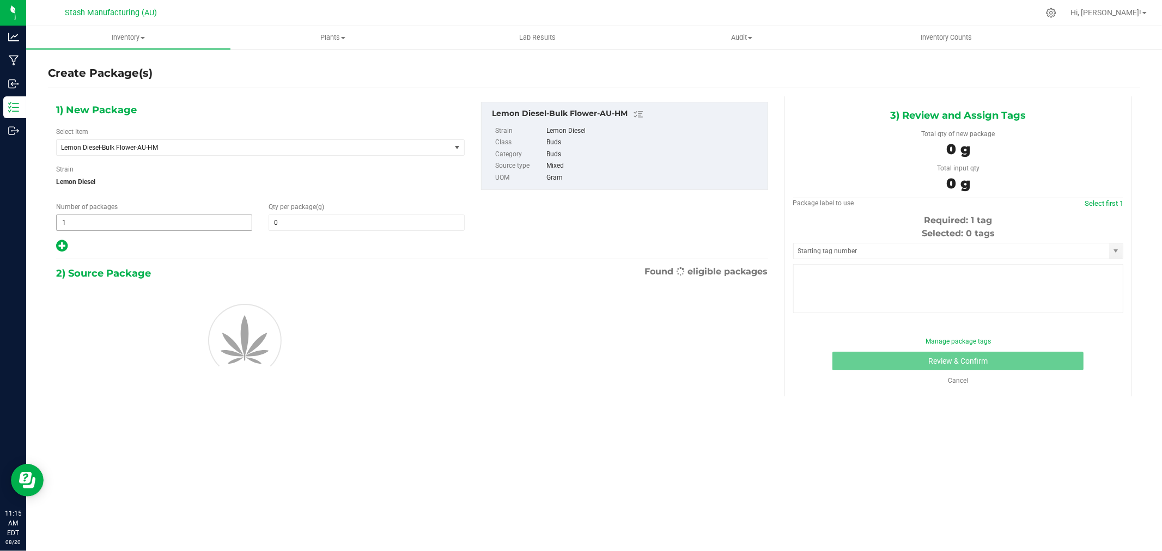
type input "0.0000"
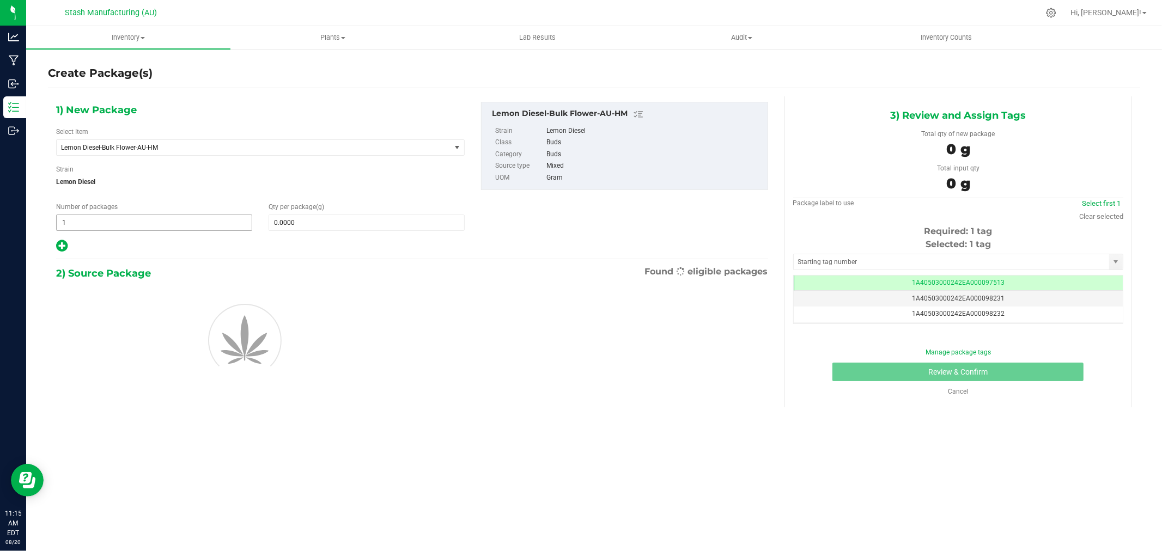
click at [99, 224] on span "1 1" at bounding box center [154, 223] width 196 height 16
click at [99, 224] on input "1" at bounding box center [154, 222] width 195 height 15
type input "3"
click at [271, 222] on span at bounding box center [366, 223] width 196 height 16
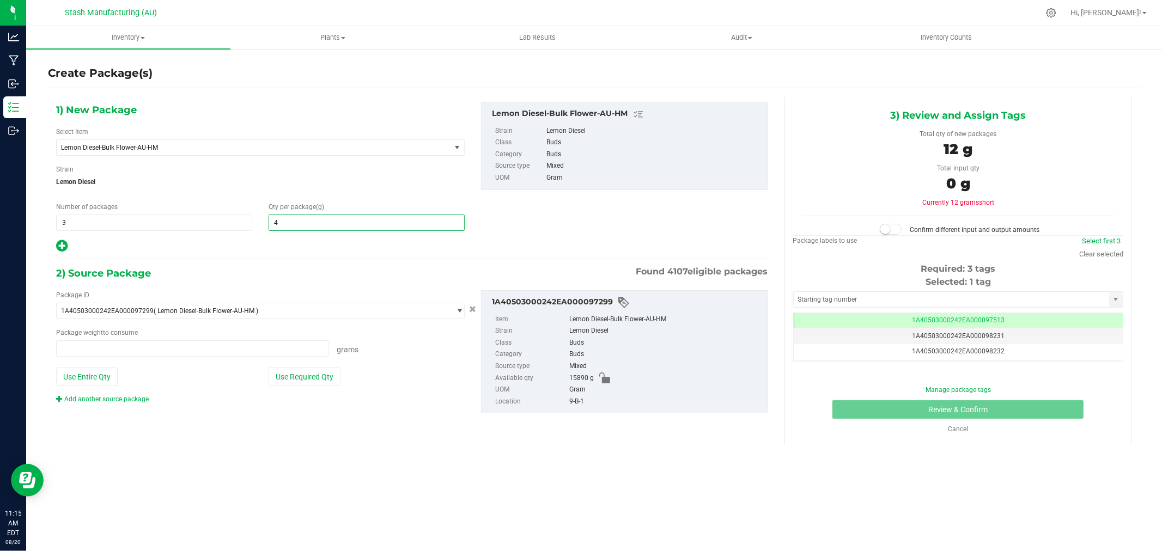
type input "45"
type input "0.0000 g"
type input "454"
type input "454.0000"
click at [295, 383] on button "Use Required Qty" at bounding box center [304, 377] width 72 height 19
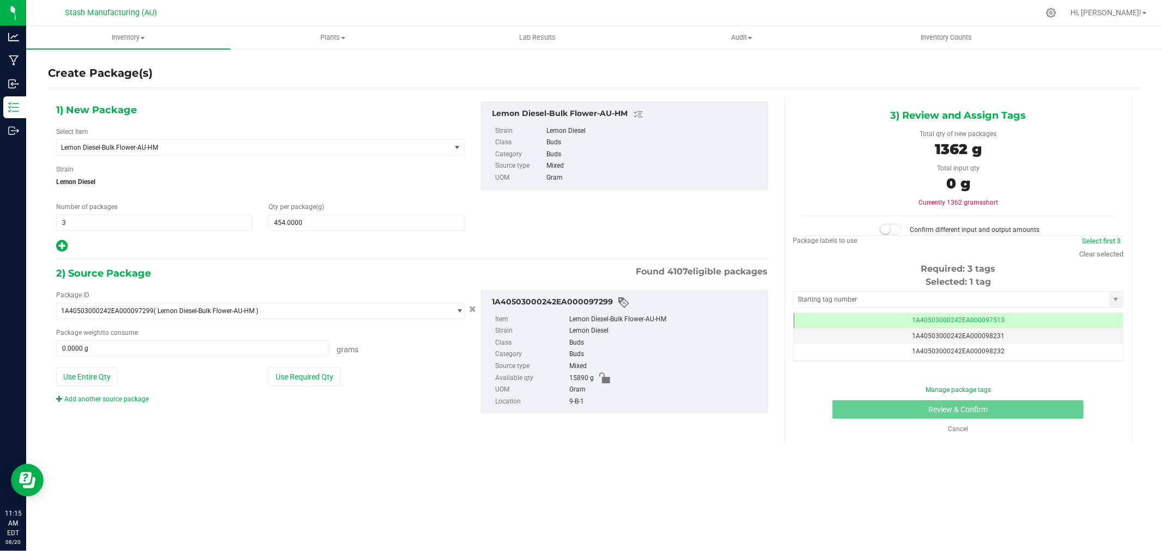
type input "1362.0000 g"
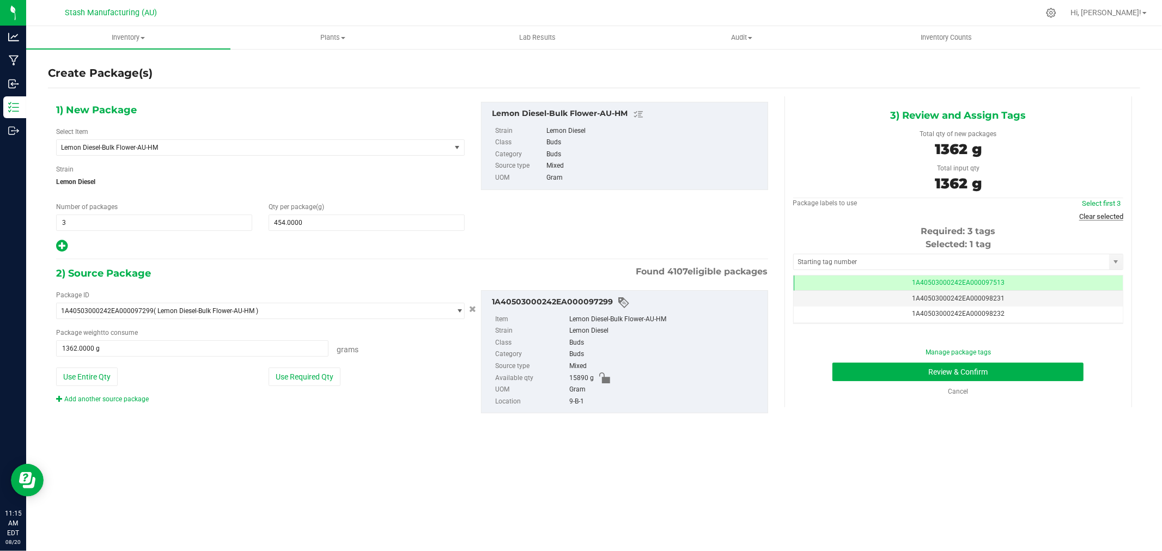
click at [1097, 217] on link "Clear selected" at bounding box center [1101, 216] width 44 height 8
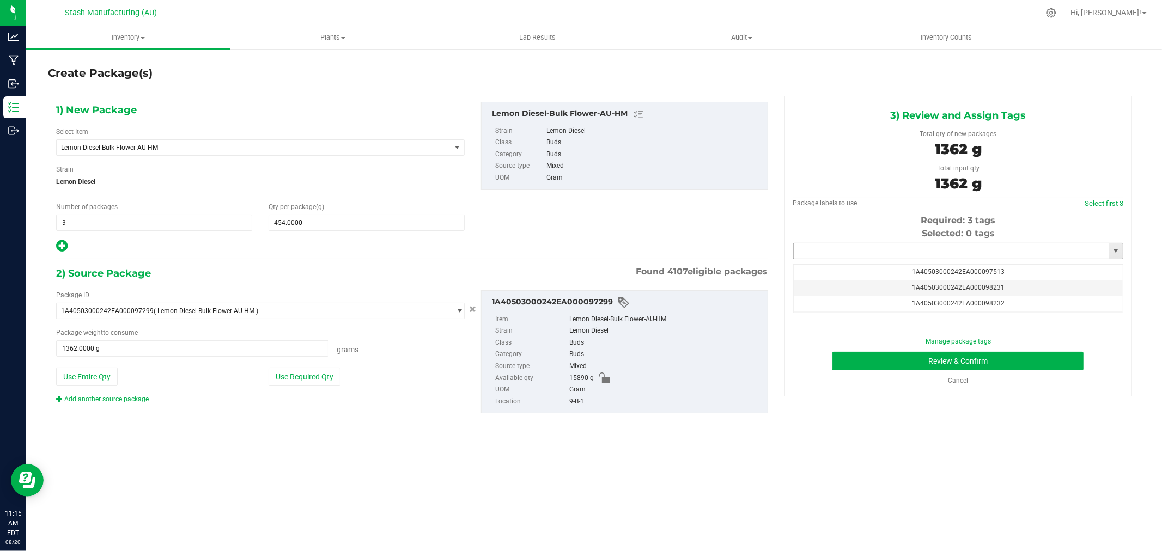
click at [976, 253] on input "text" at bounding box center [950, 250] width 315 height 15
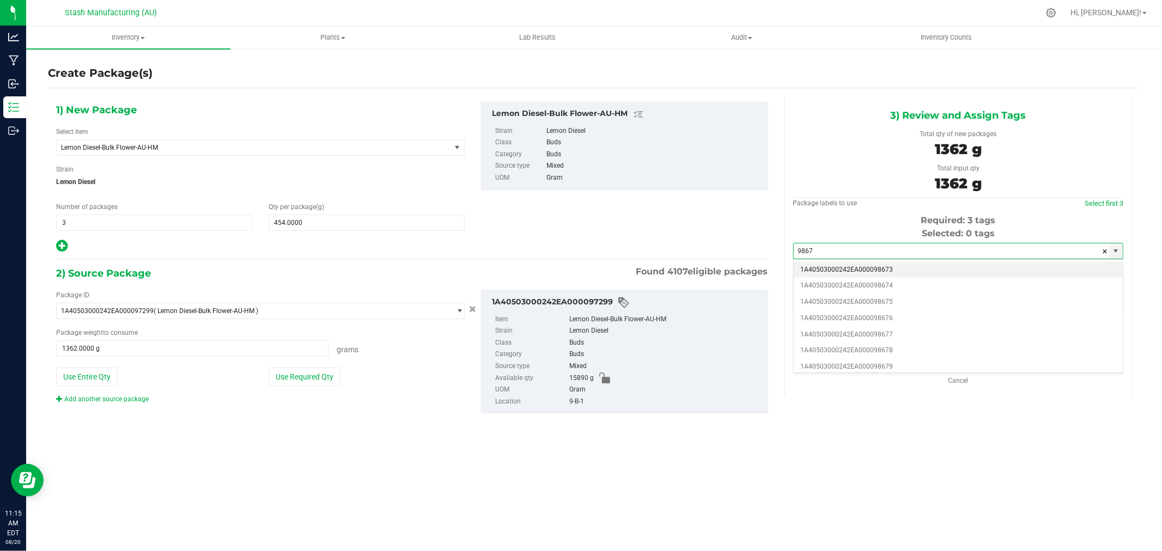
click at [946, 265] on li "1A40503000242EA000098673" at bounding box center [957, 270] width 329 height 16
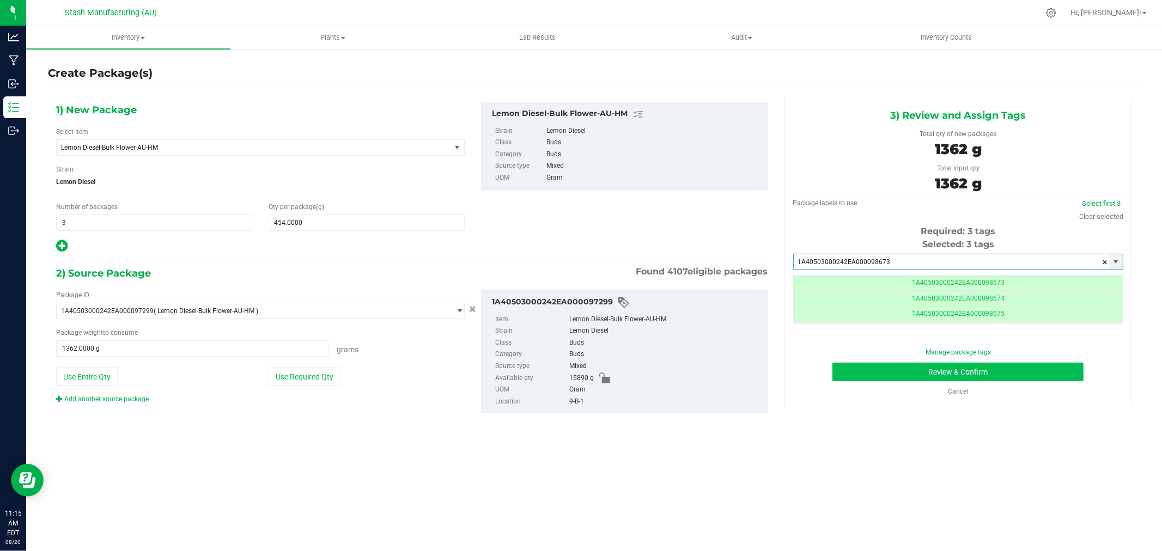
scroll to position [0, -1]
type input "1A40503000242EA000098673"
click at [1037, 371] on button "Review & Confirm" at bounding box center [957, 372] width 251 height 19
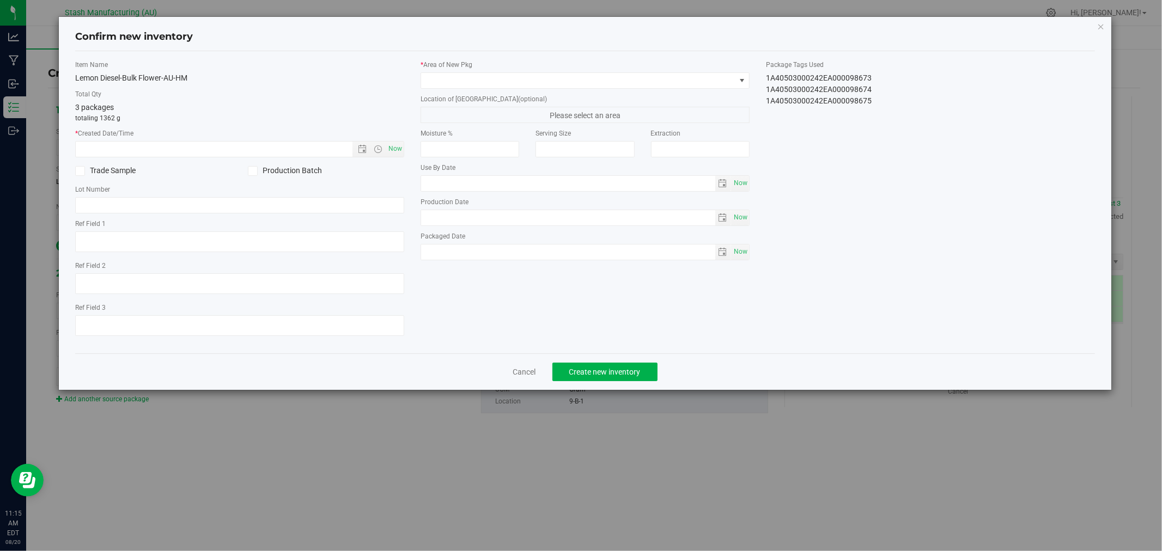
type input "[DATE]"
click at [398, 150] on span "Now" at bounding box center [395, 149] width 19 height 16
type input "8/20/2025 11:15 AM"
click at [454, 78] on span at bounding box center [578, 80] width 314 height 15
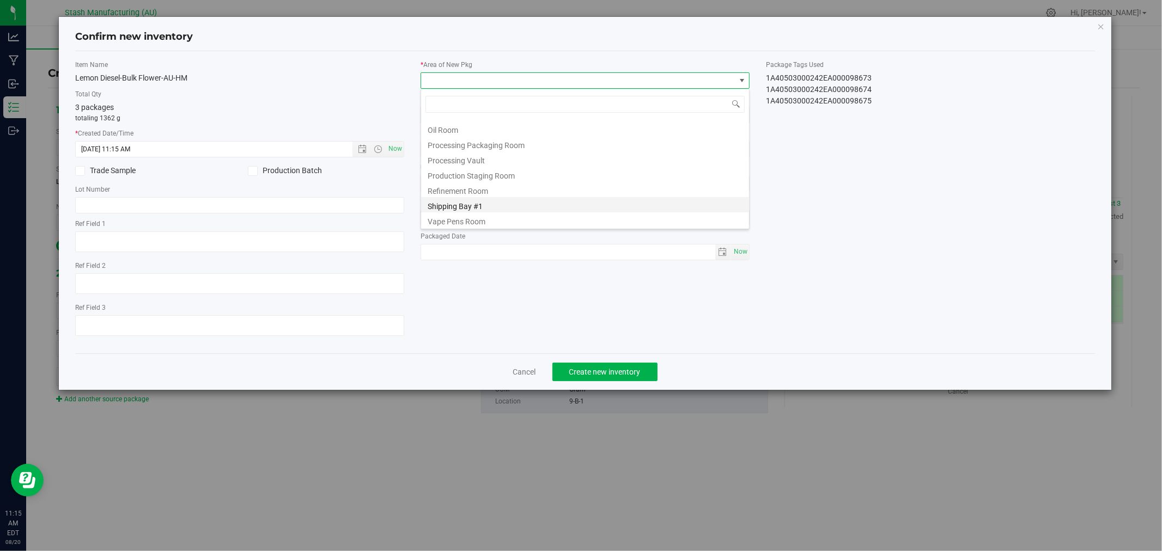
click at [512, 200] on li "Shipping Bay #1" at bounding box center [585, 204] width 328 height 15
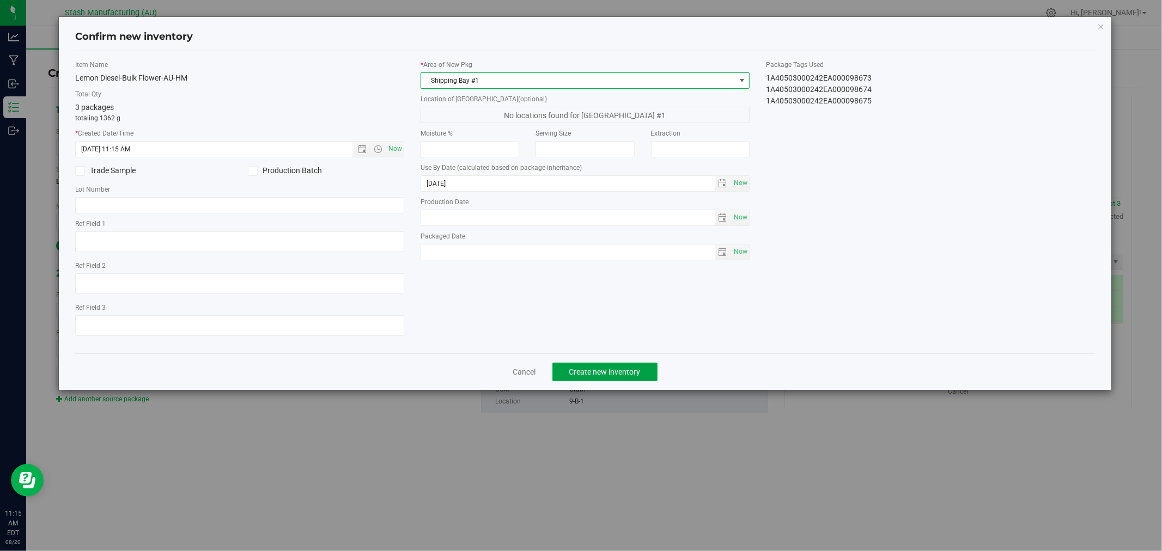
click at [630, 371] on span "Create new inventory" at bounding box center [604, 372] width 71 height 9
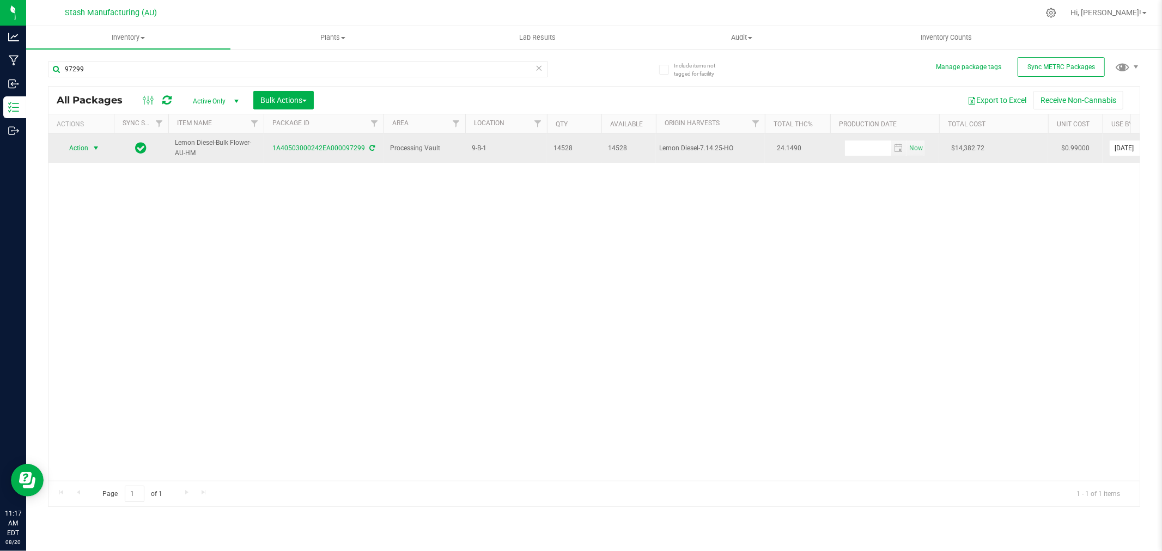
click at [83, 147] on span "Action" at bounding box center [73, 147] width 29 height 15
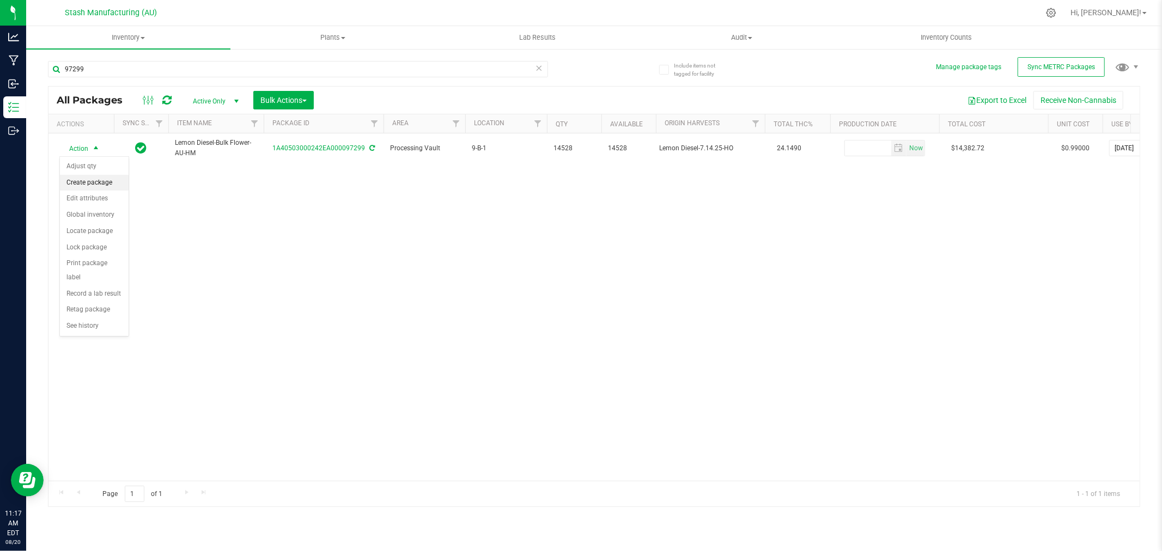
click at [106, 184] on li "Create package" at bounding box center [94, 183] width 69 height 16
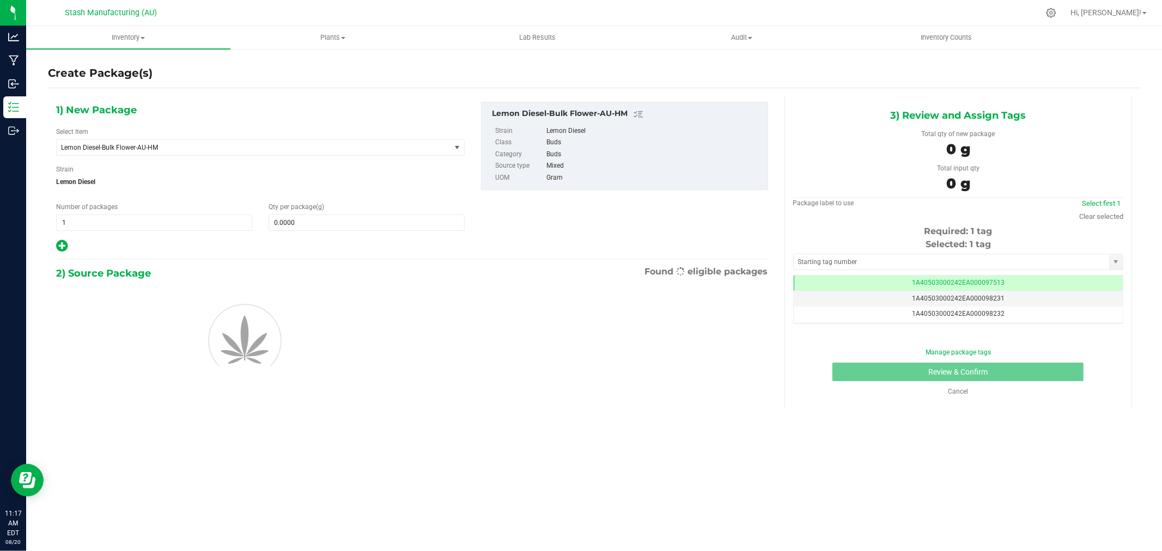
scroll to position [0, -1]
click at [60, 248] on icon at bounding box center [61, 246] width 11 height 14
type input "0.0000"
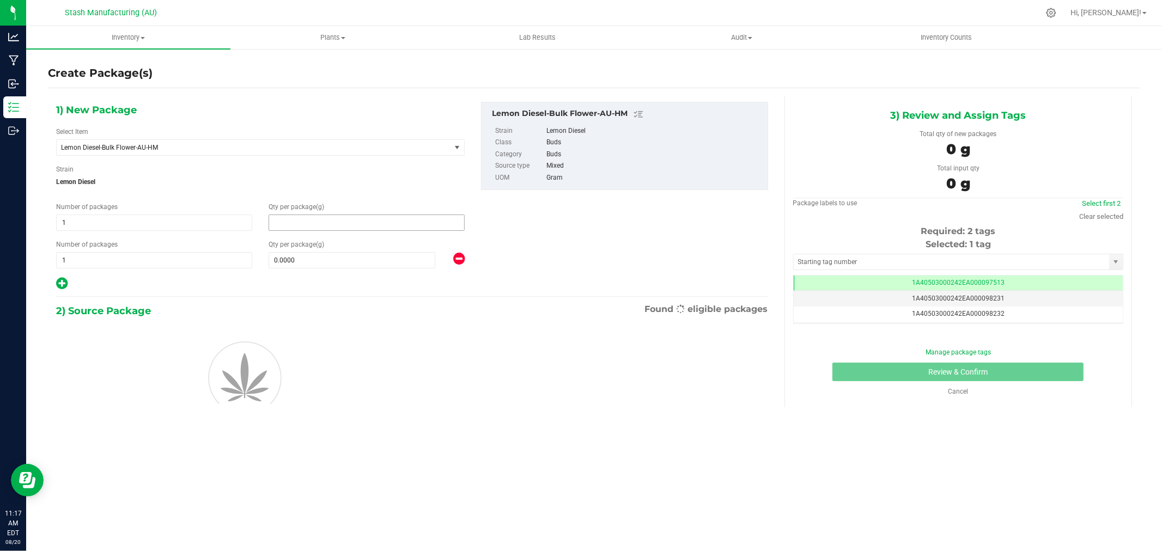
drag, startPoint x: 316, startPoint y: 221, endPoint x: 310, endPoint y: 221, distance: 6.0
click at [315, 221] on span at bounding box center [366, 223] width 196 height 16
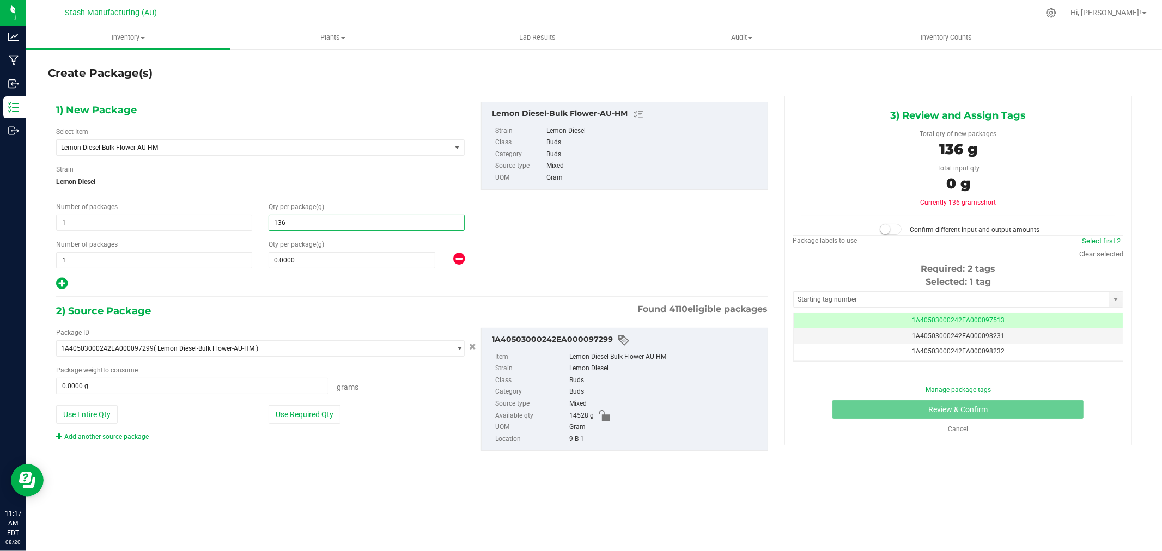
type input "1362"
type input "1,362.0000"
click at [284, 265] on span at bounding box center [351, 260] width 167 height 16
type input "1816"
type input "1,816.0000"
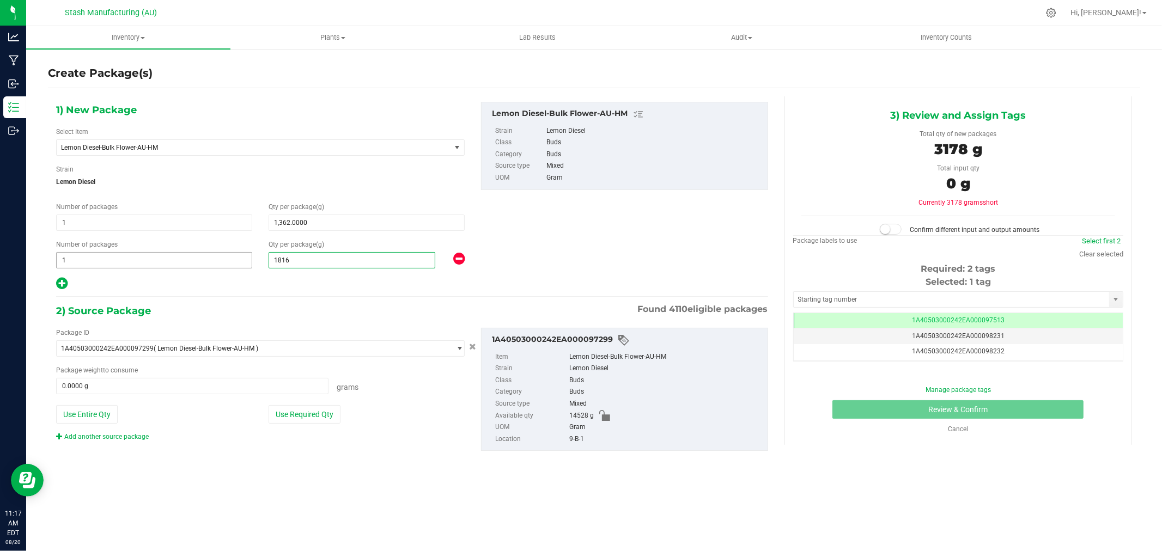
click at [184, 263] on span "1 1" at bounding box center [154, 260] width 196 height 16
click at [183, 262] on input "1" at bounding box center [154, 260] width 195 height 15
type input "2"
click at [300, 411] on button "Use Required Qty" at bounding box center [304, 414] width 72 height 19
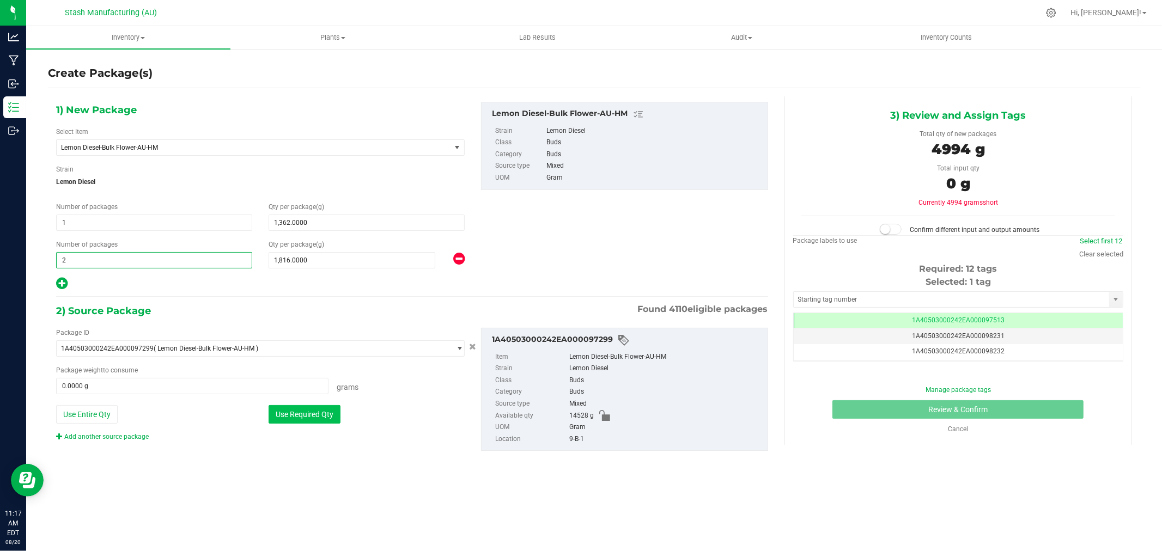
type input "4994.0000 g"
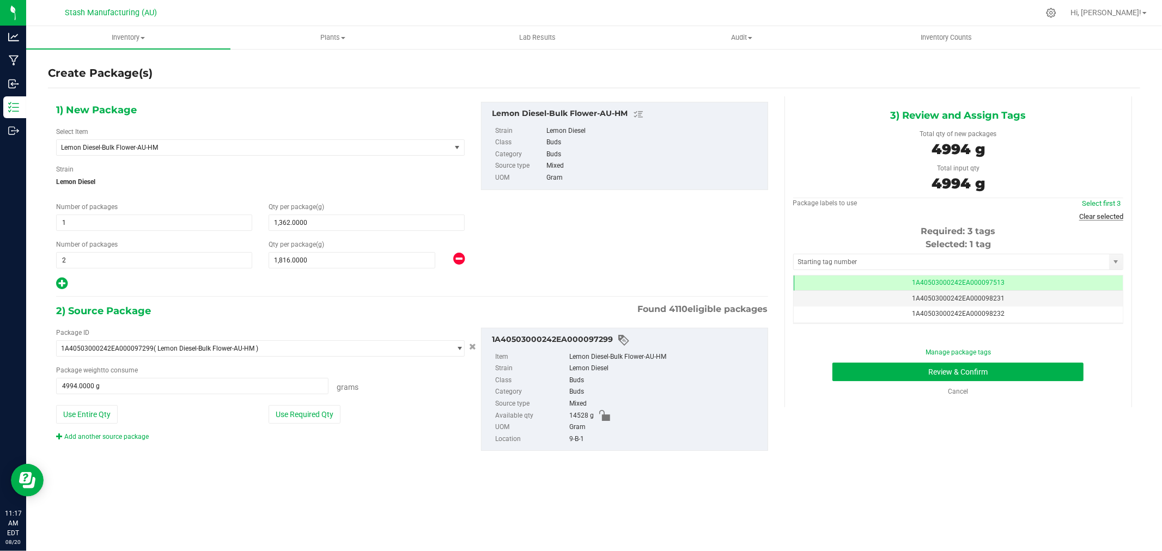
click at [1088, 218] on link "Clear selected" at bounding box center [1101, 216] width 44 height 8
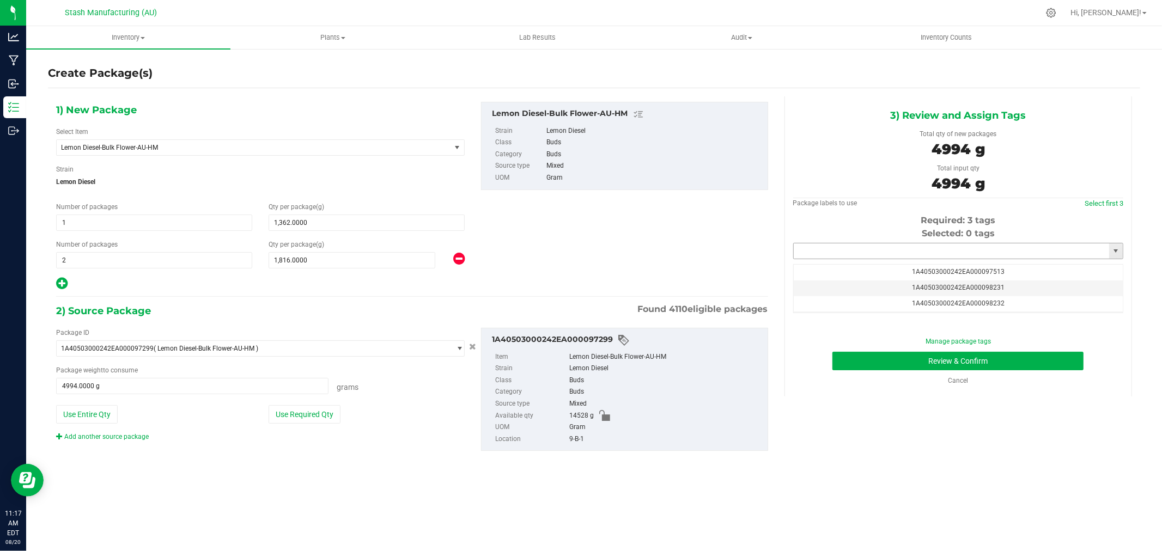
click at [915, 252] on input "text" at bounding box center [950, 250] width 315 height 15
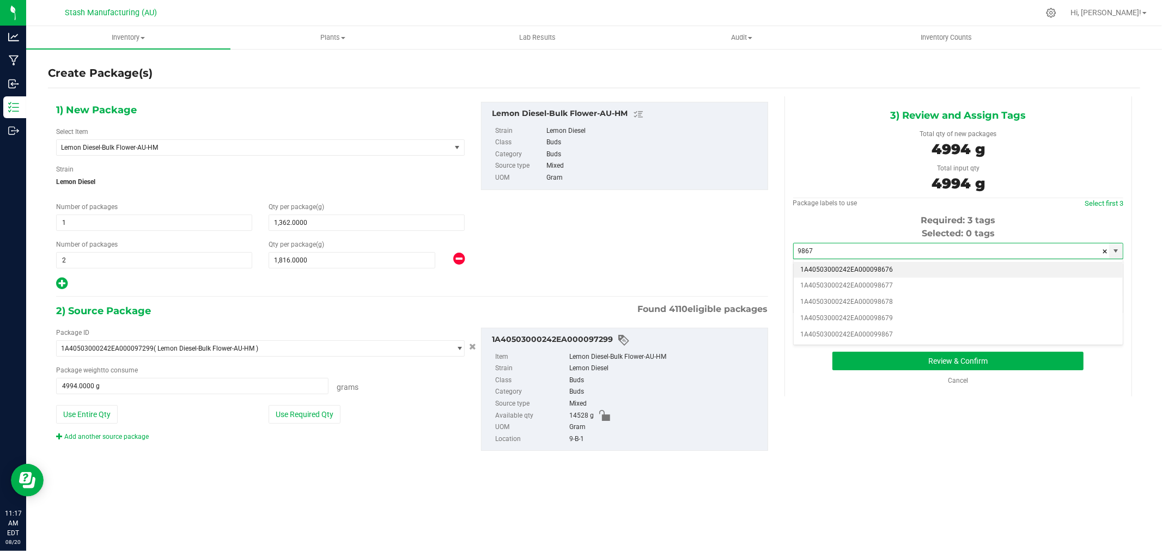
click at [895, 273] on li "1A40503000242EA000098676" at bounding box center [957, 270] width 329 height 16
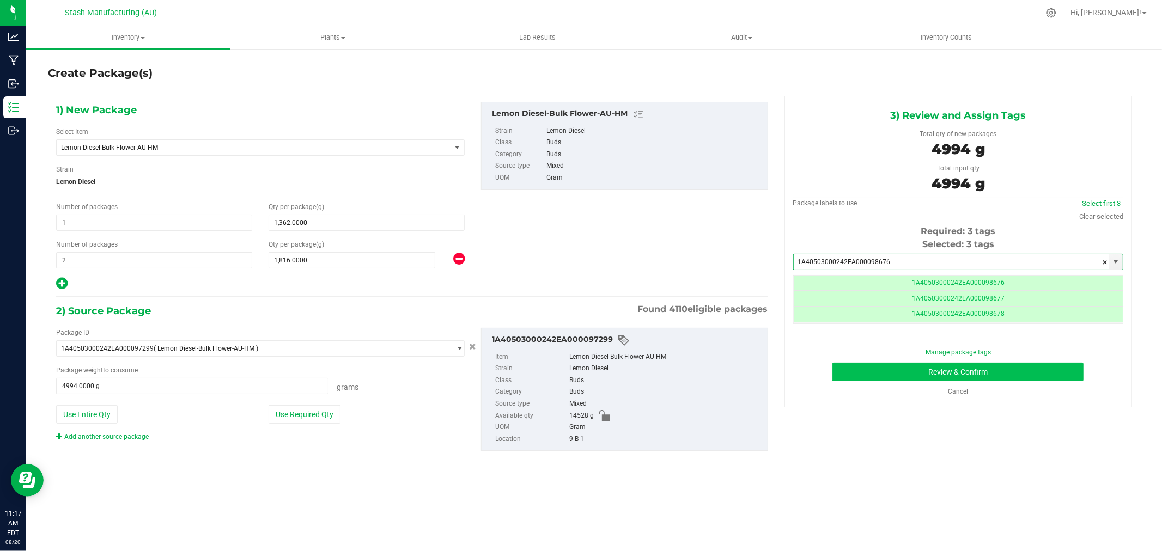
type input "1A40503000242EA000098676"
click at [1022, 378] on button "Review & Confirm" at bounding box center [957, 372] width 251 height 19
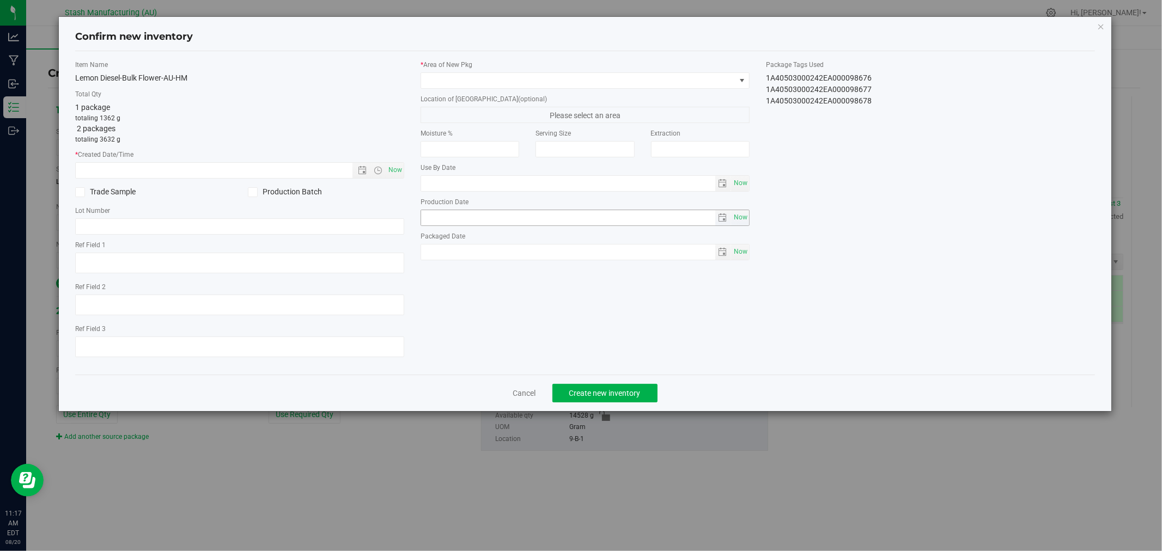
type input "[DATE]"
click at [393, 169] on span "Now" at bounding box center [395, 170] width 19 height 16
type input "8/20/2025 11:17 AM"
click at [475, 77] on span at bounding box center [578, 80] width 314 height 15
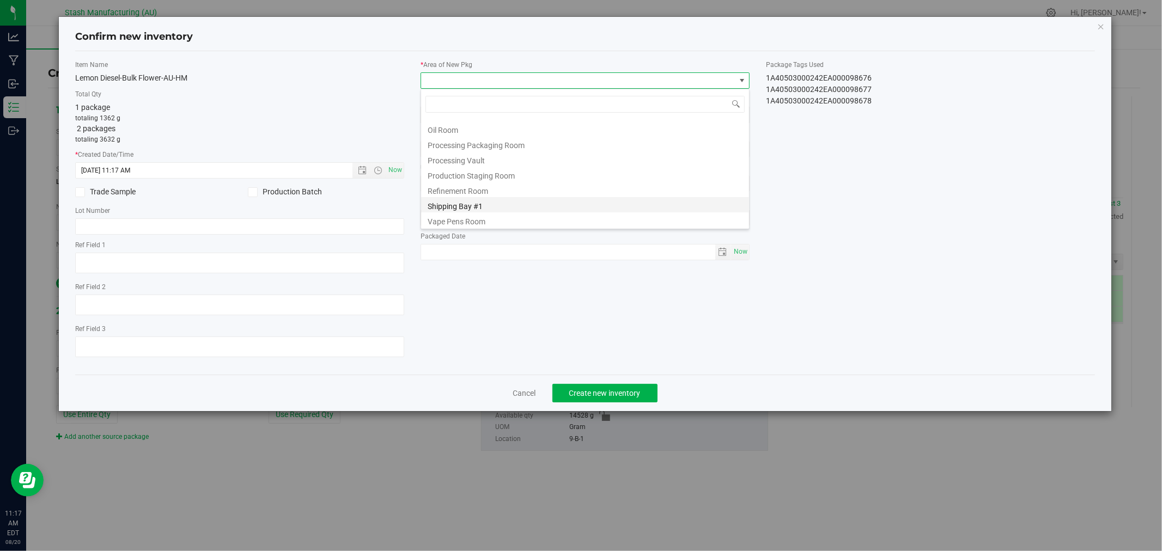
click at [501, 205] on li "Shipping Bay #1" at bounding box center [585, 204] width 328 height 15
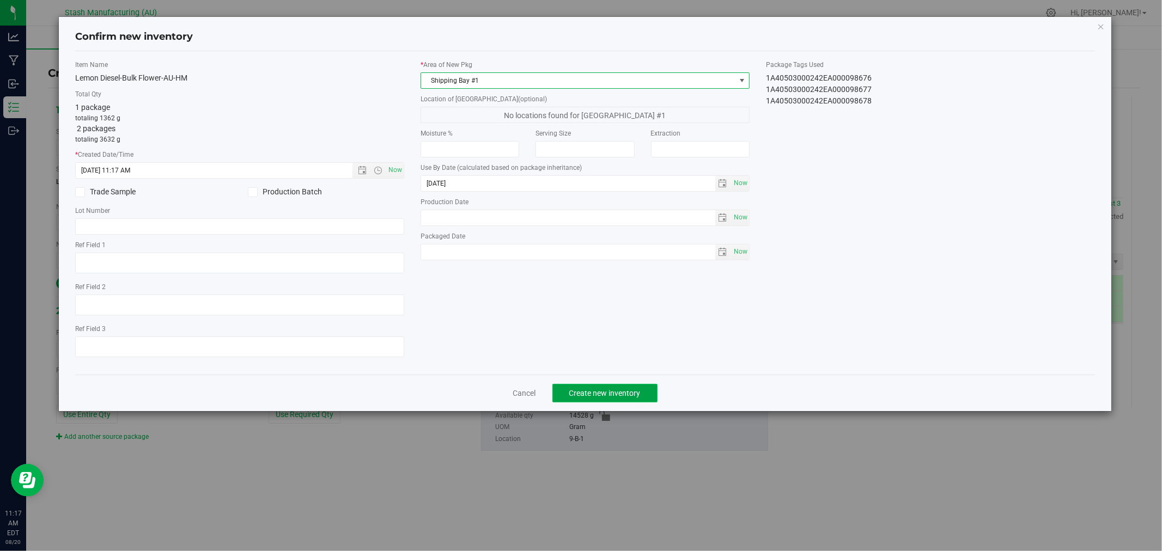
click at [622, 394] on span "Create new inventory" at bounding box center [604, 393] width 71 height 9
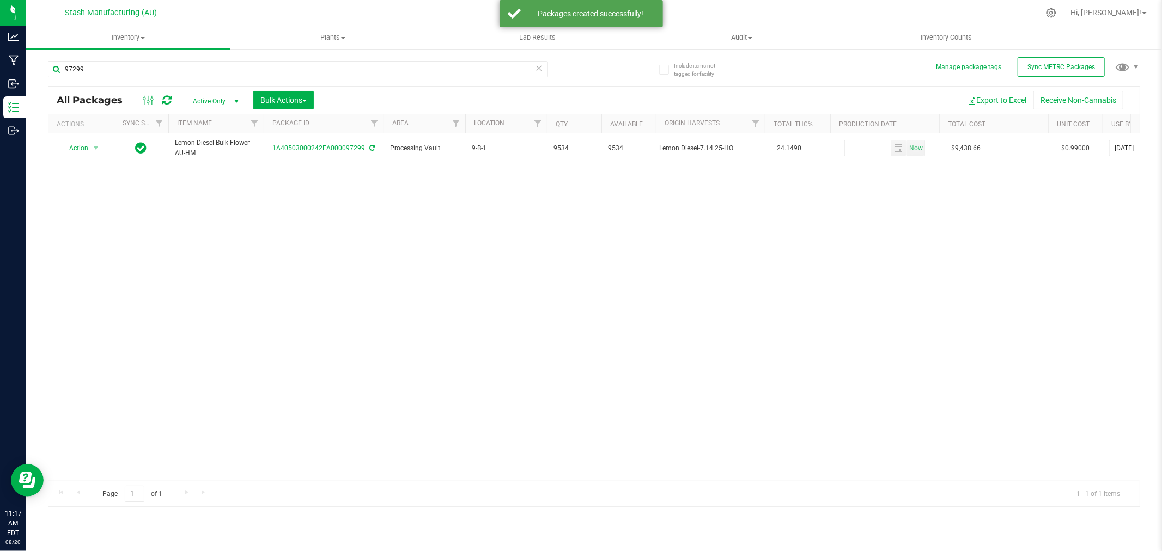
click at [537, 68] on icon at bounding box center [539, 67] width 8 height 13
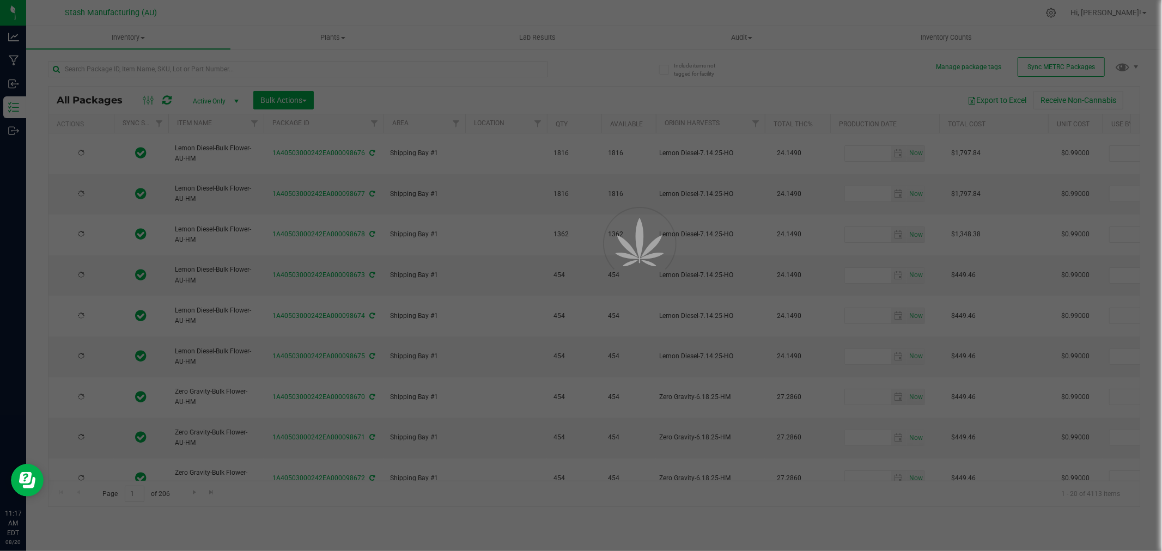
type input "[DATE]"
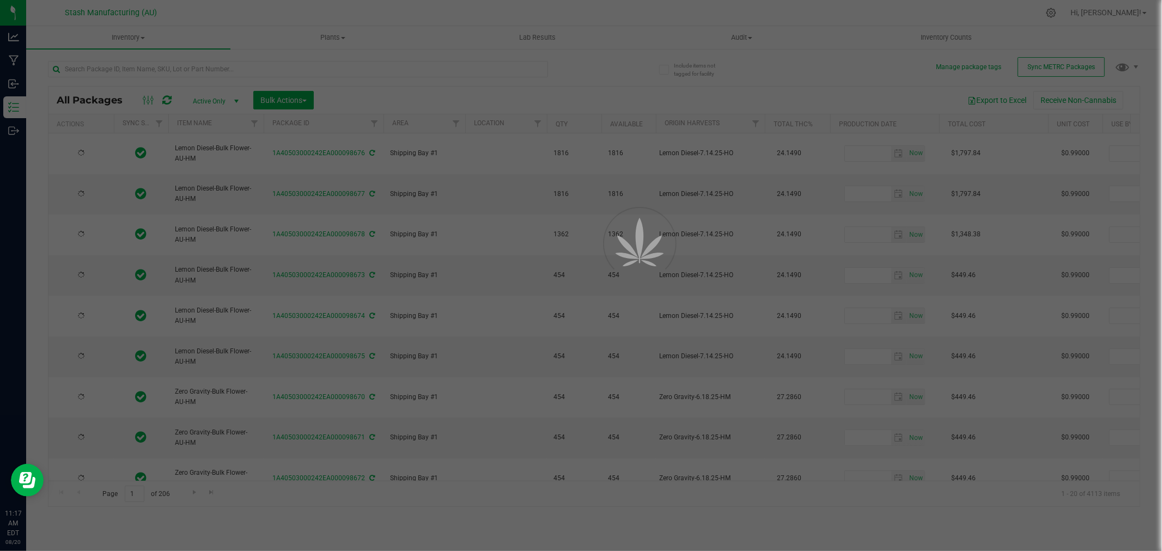
type input "[DATE]"
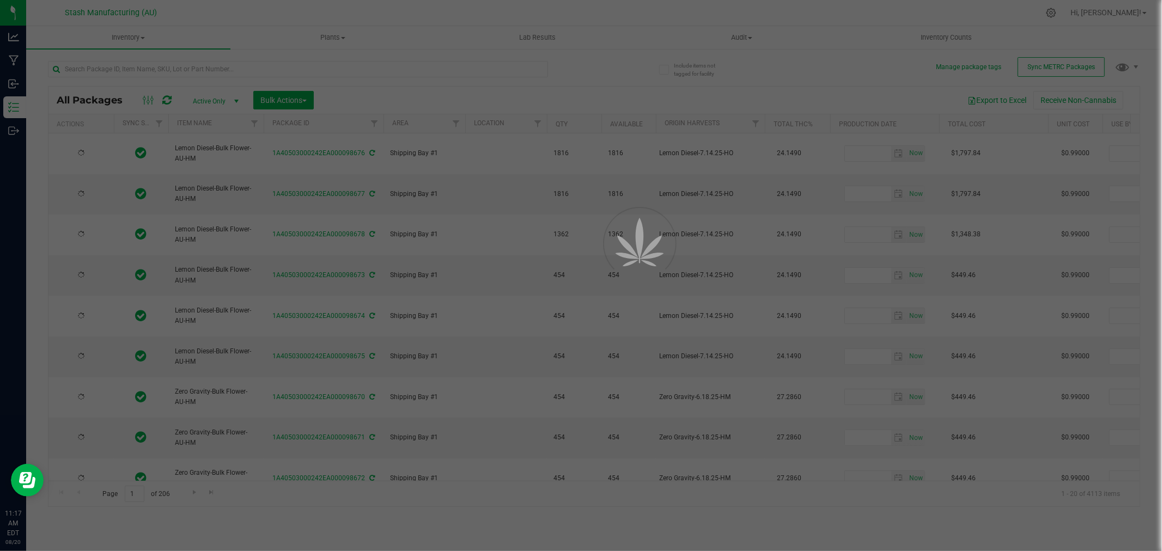
type input "[DATE]"
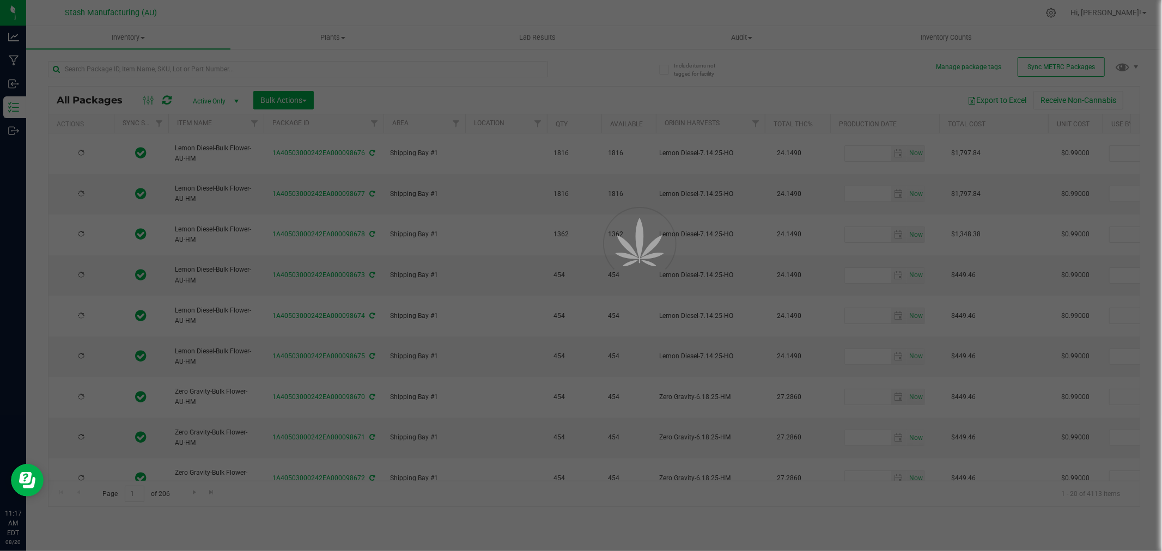
type input "[DATE]"
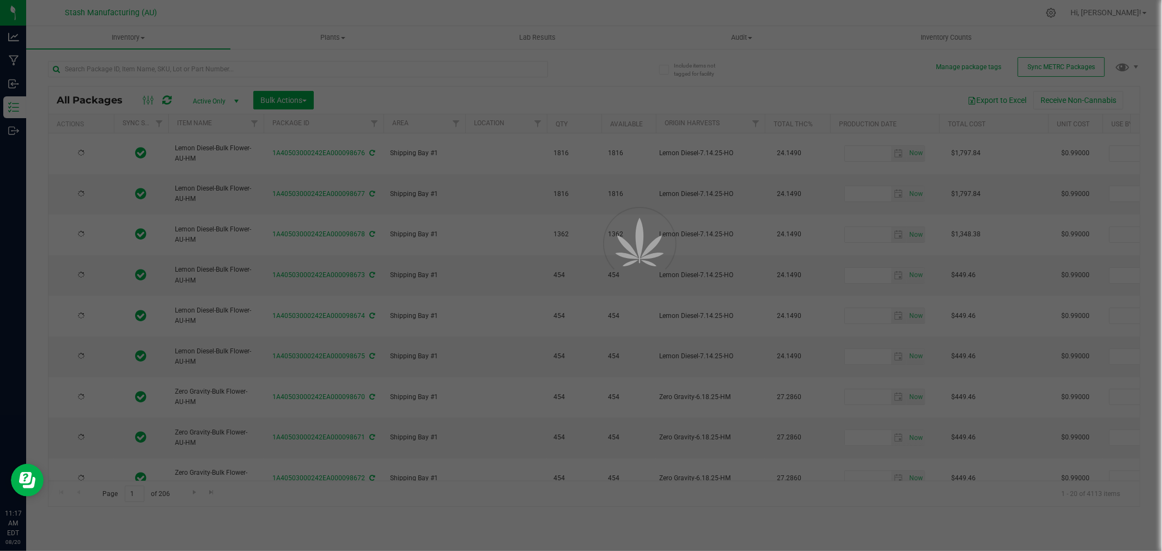
type input "[DATE]"
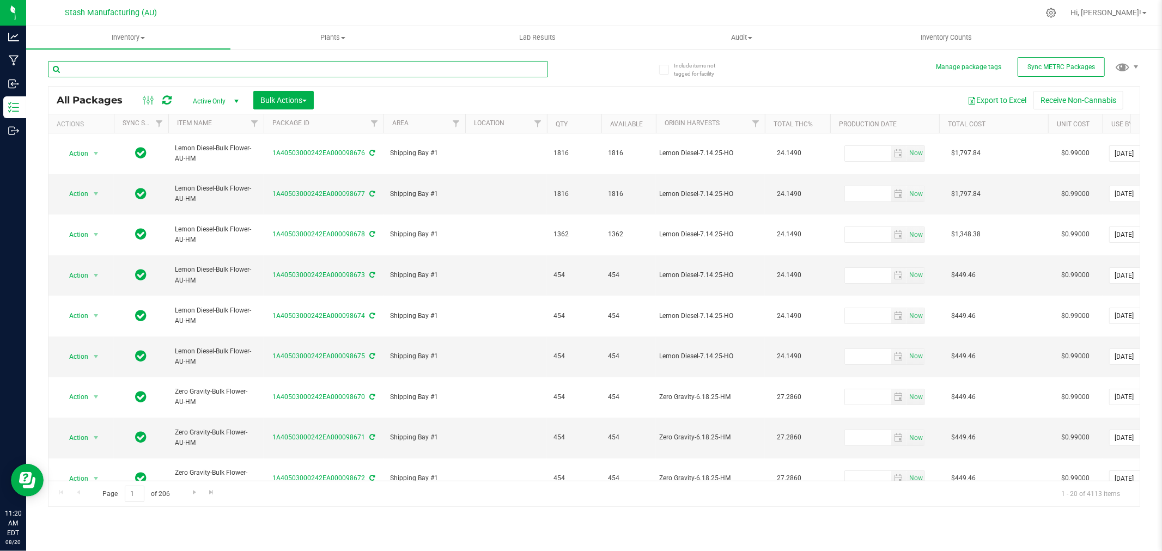
click at [85, 72] on input "text" at bounding box center [298, 69] width 500 height 16
type input "97299"
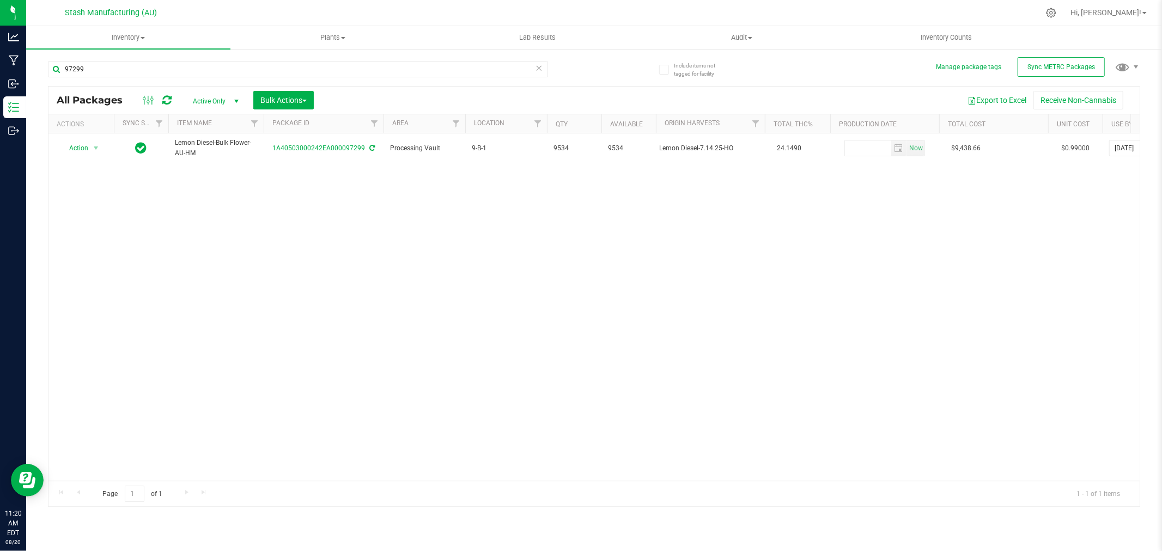
click at [102, 242] on div "Action Action Adjust qty Create package Edit attributes Global inventory Locate…" at bounding box center [593, 306] width 1091 height 347
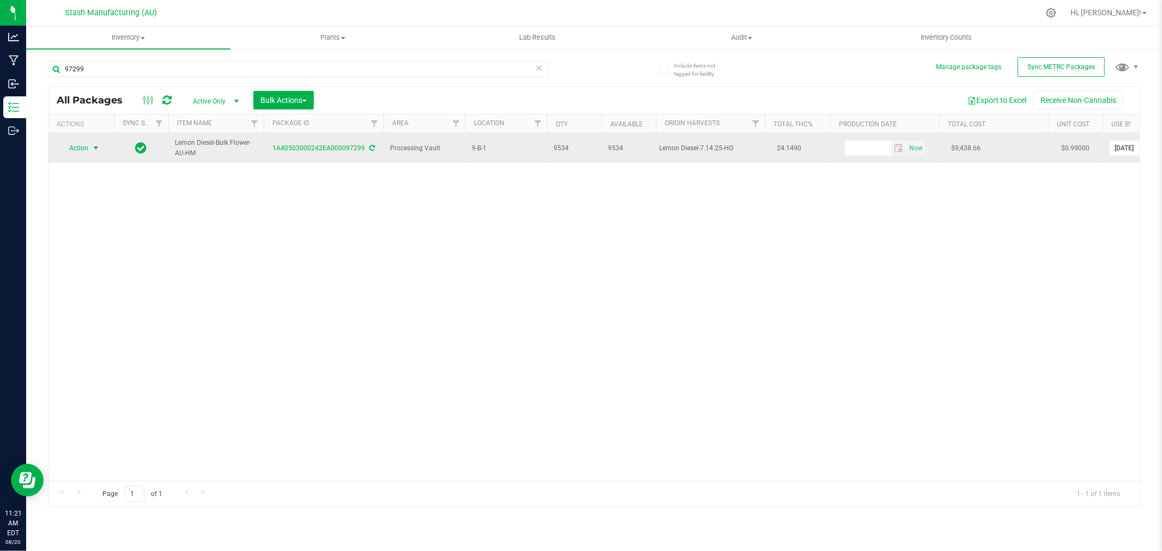
click at [94, 150] on span "select" at bounding box center [95, 148] width 9 height 9
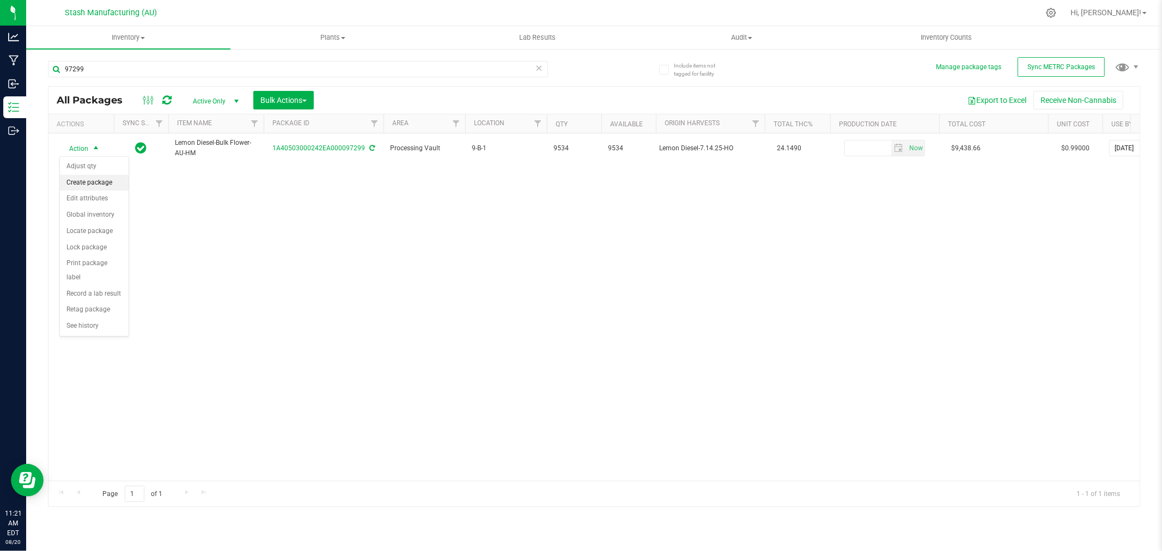
click at [101, 183] on li "Create package" at bounding box center [94, 183] width 69 height 16
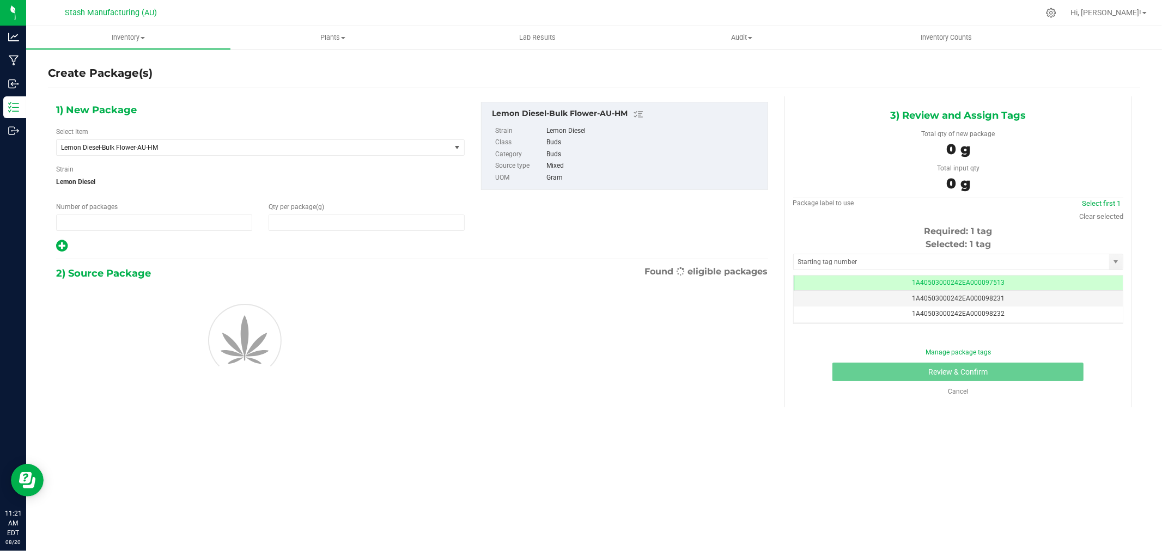
type input "1"
type input "0.0000"
type input "0"
click at [125, 227] on span "1 1" at bounding box center [154, 223] width 196 height 16
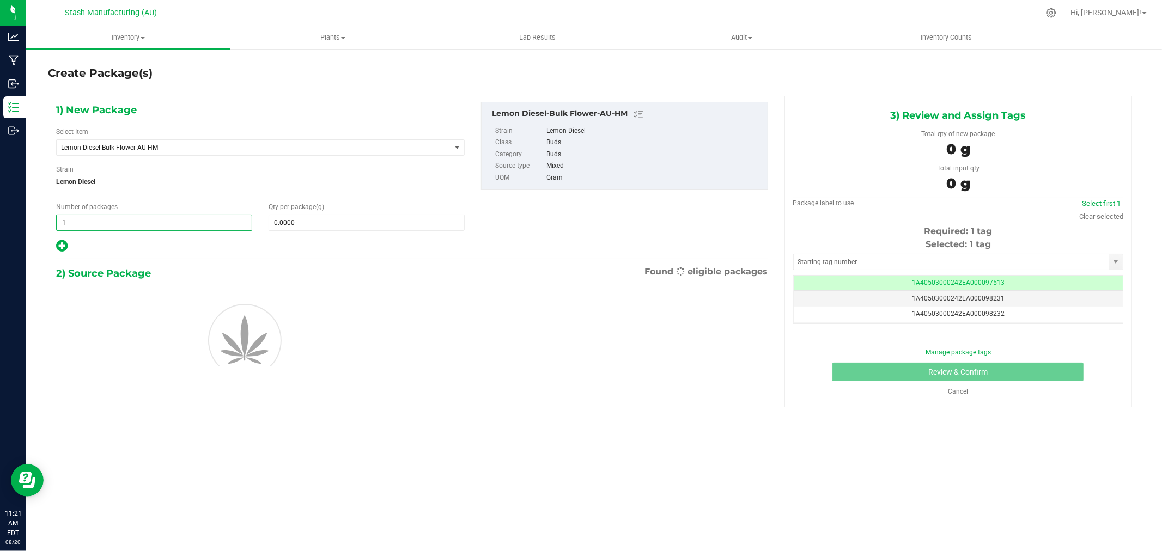
click at [125, 227] on input "1" at bounding box center [154, 222] width 195 height 15
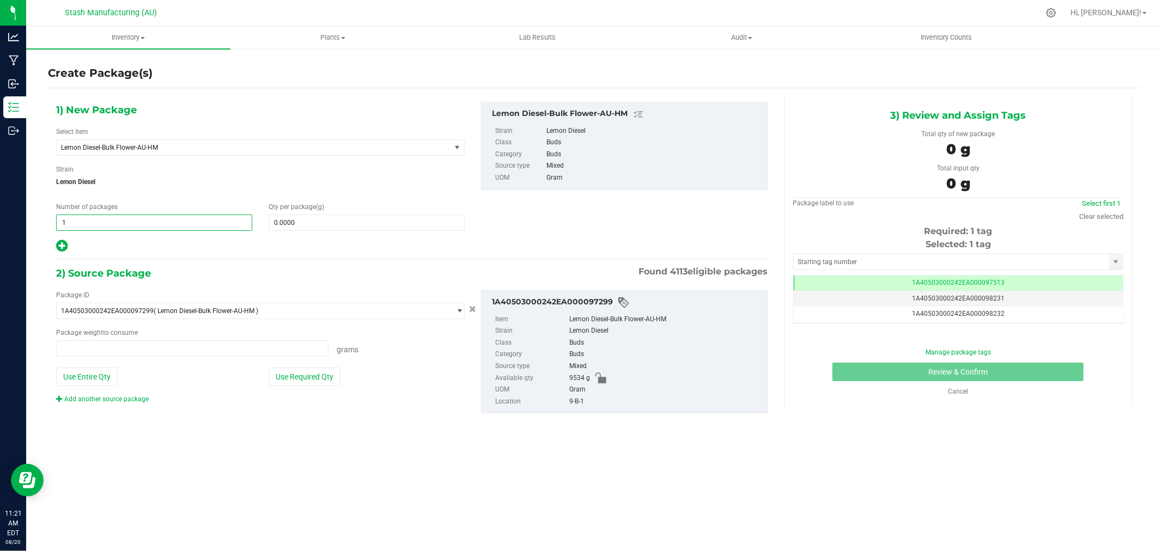
type input "0.0000 g"
type input "7"
click at [285, 224] on span "0.0000 0" at bounding box center [366, 223] width 196 height 16
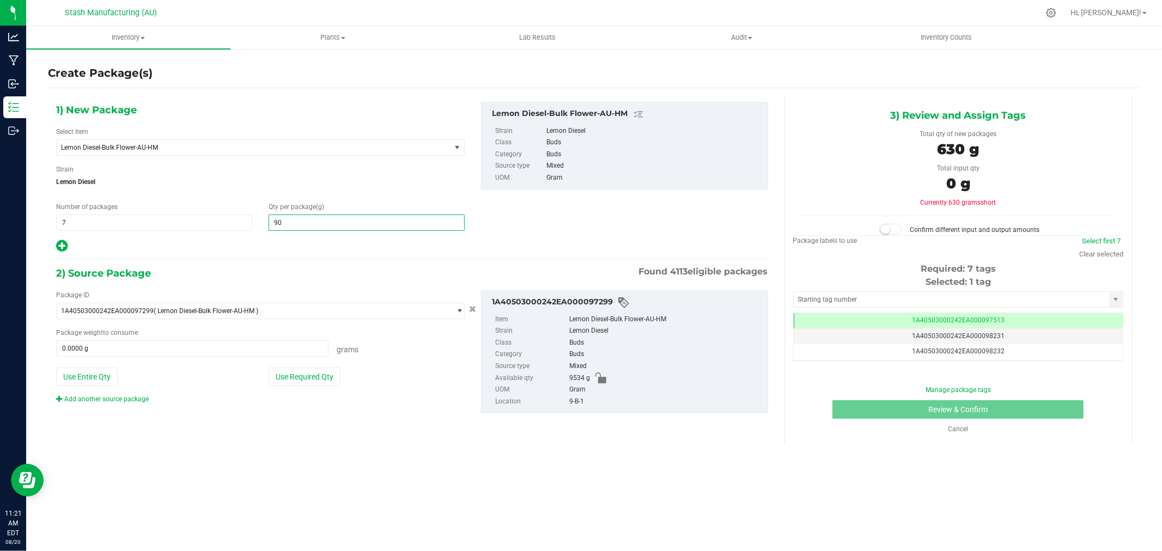
type input "908"
type input "908.0000"
click at [107, 373] on button "Use Entire Qty" at bounding box center [87, 377] width 62 height 19
click at [290, 374] on button "Use Required Qty" at bounding box center [304, 377] width 72 height 19
type input "6356.0000 g"
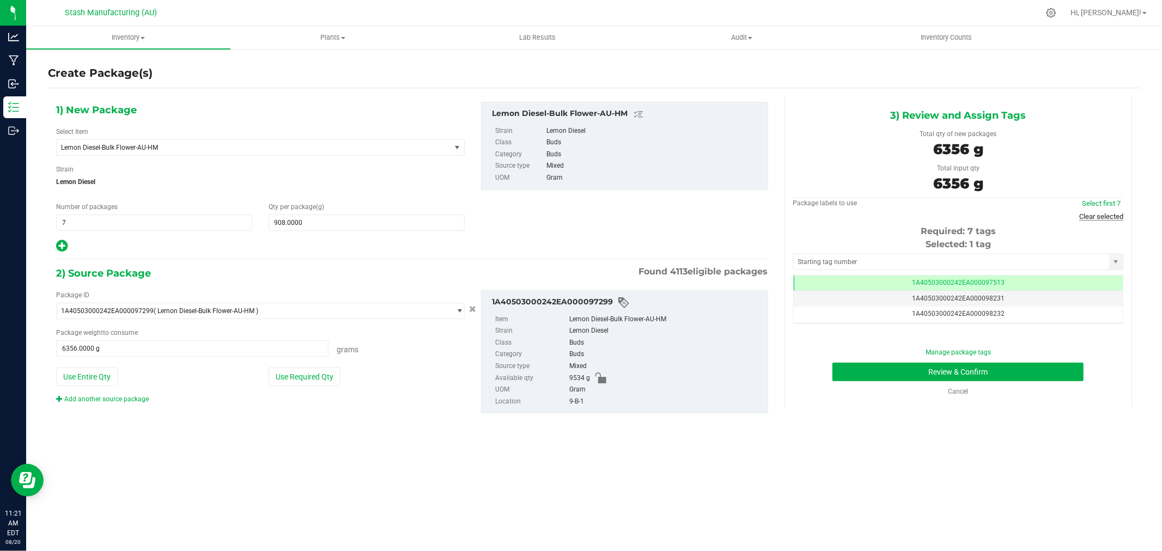
click at [1105, 215] on link "Clear selected" at bounding box center [1101, 216] width 44 height 8
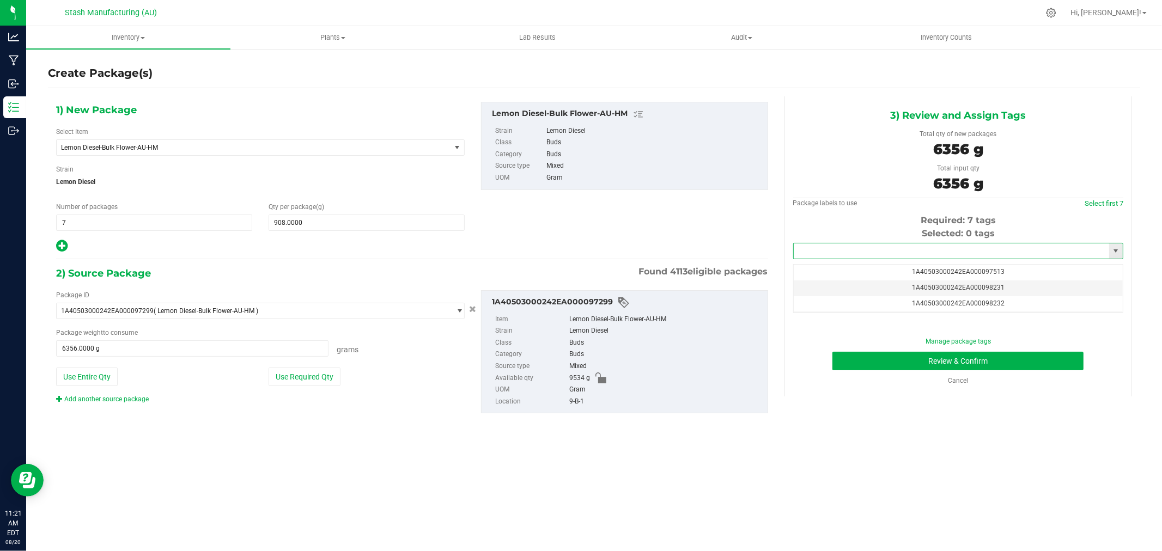
click at [960, 254] on input "text" at bounding box center [950, 250] width 315 height 15
click at [913, 267] on li "1A40503000242EA000098679" at bounding box center [957, 270] width 329 height 16
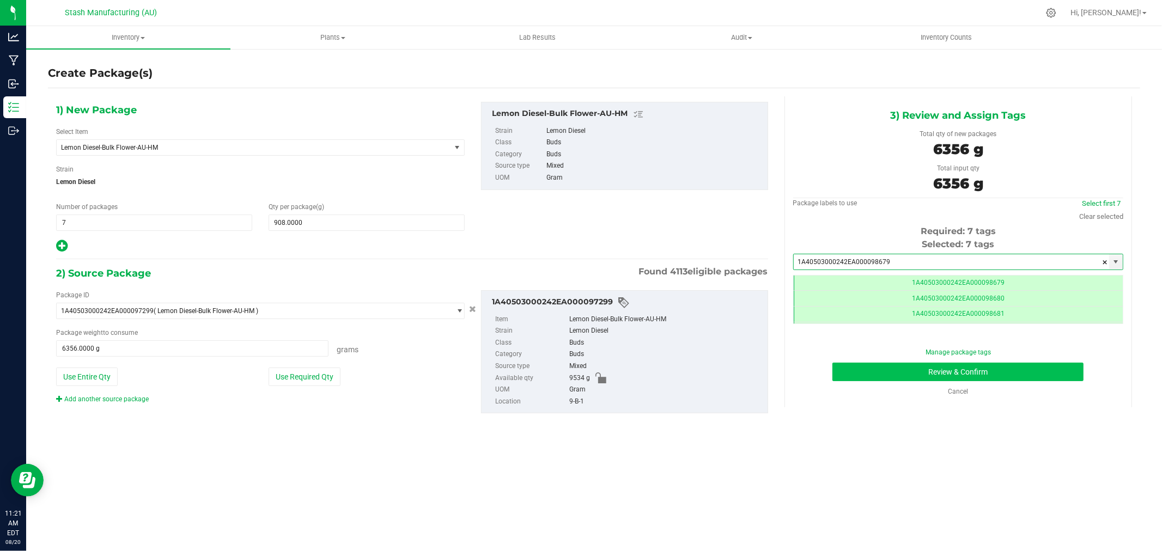
type input "1A40503000242EA000098679"
click at [1052, 366] on button "Review & Confirm" at bounding box center [957, 372] width 251 height 19
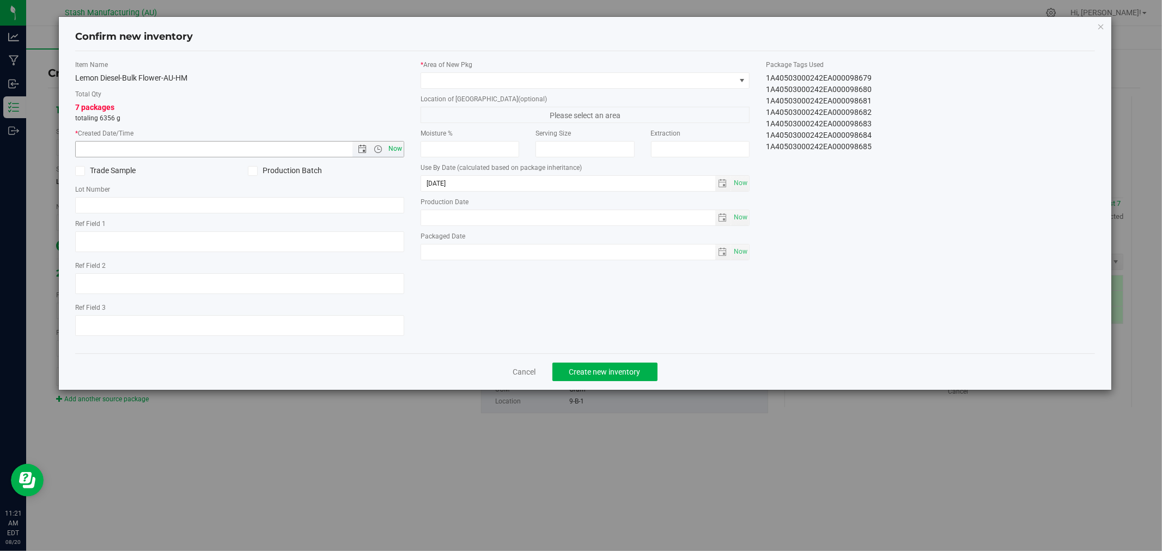
click at [393, 147] on span "Now" at bounding box center [395, 149] width 19 height 16
type input "8/20/2025 11:21 AM"
click at [478, 82] on span at bounding box center [578, 80] width 314 height 15
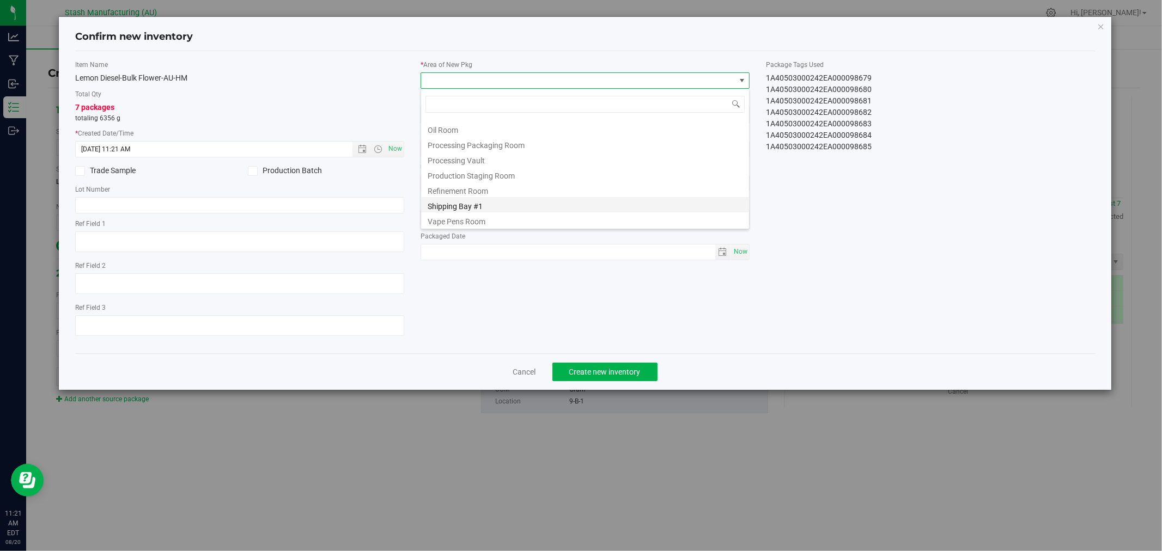
click at [491, 203] on li "Shipping Bay #1" at bounding box center [585, 204] width 328 height 15
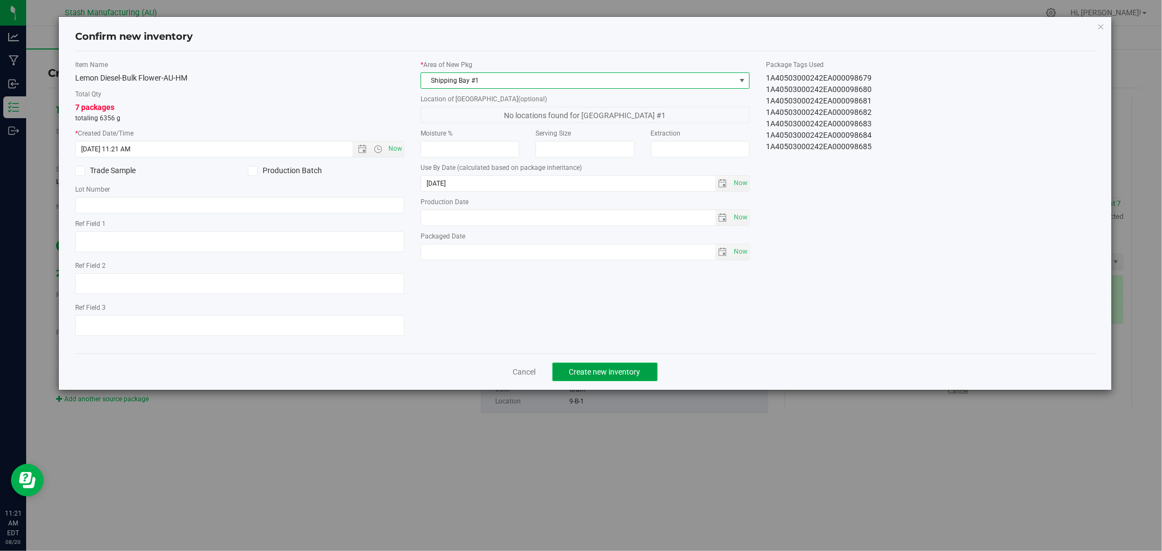
click at [616, 376] on span "Create new inventory" at bounding box center [604, 372] width 71 height 9
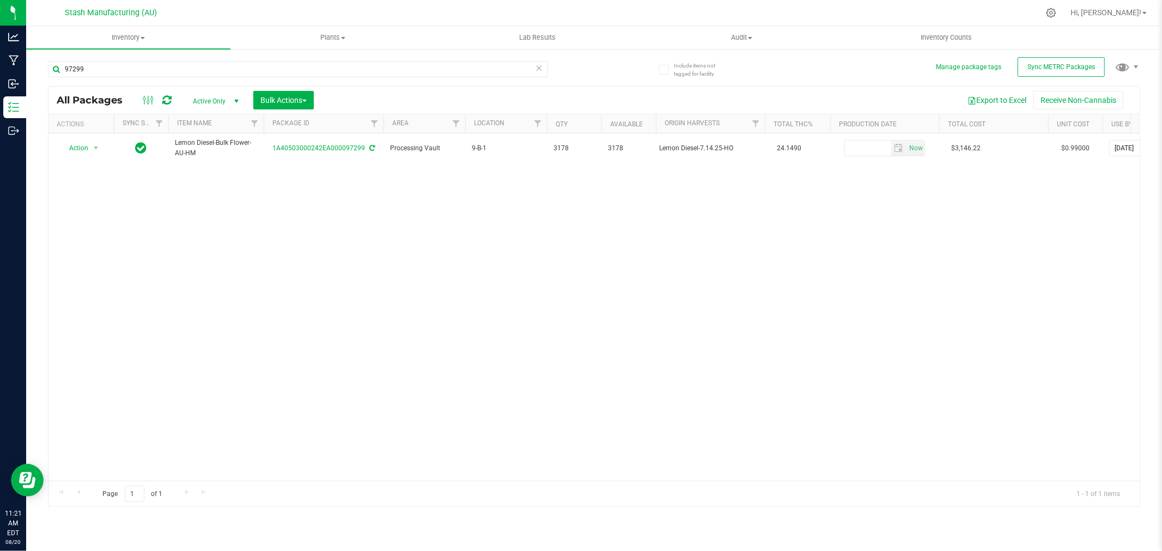
click at [536, 66] on icon at bounding box center [539, 67] width 8 height 13
